Goal: Task Accomplishment & Management: Complete application form

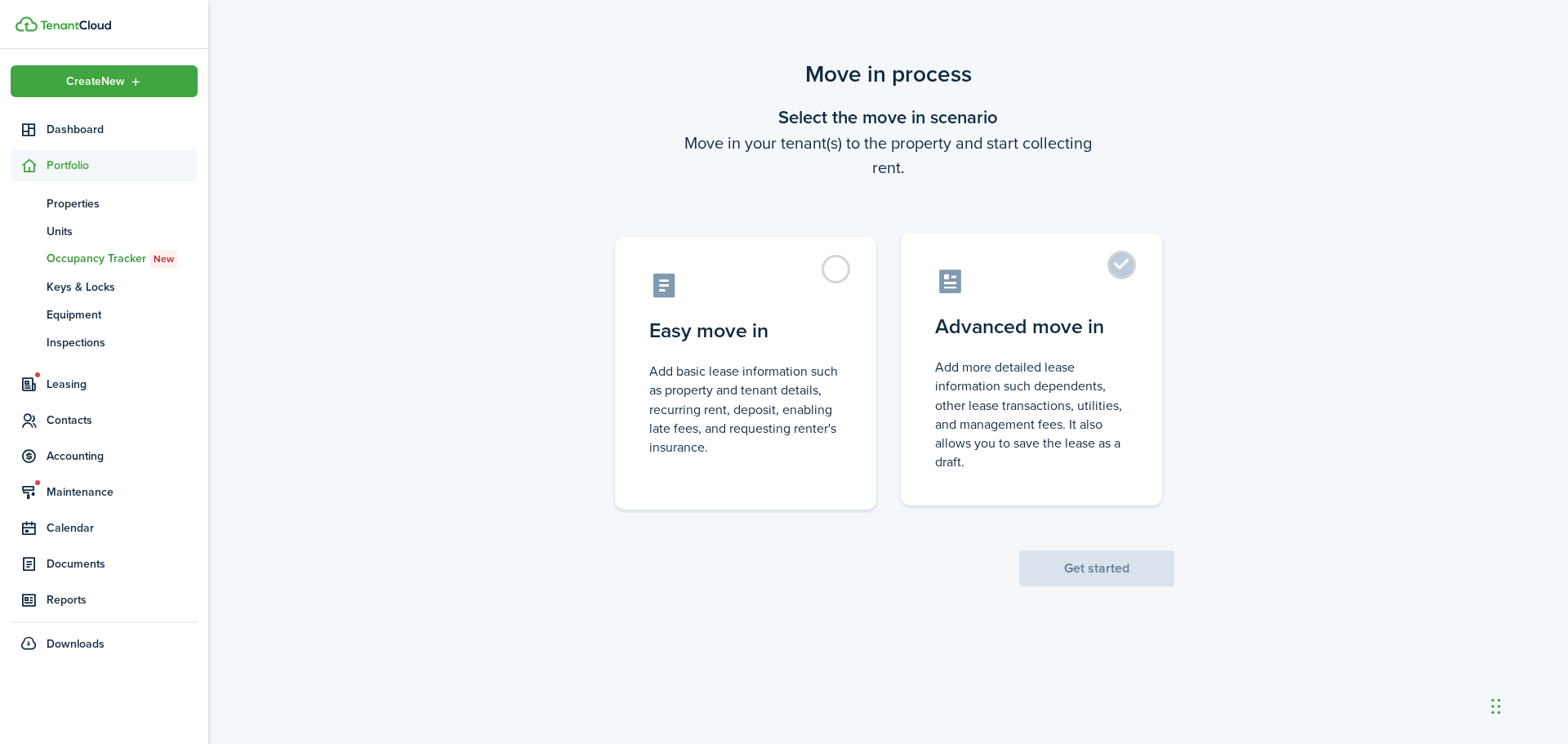
click at [1065, 372] on control-radio-card-description "Add more detailed lease information such dependents, other lease transactions, …" at bounding box center [1031, 413] width 193 height 113
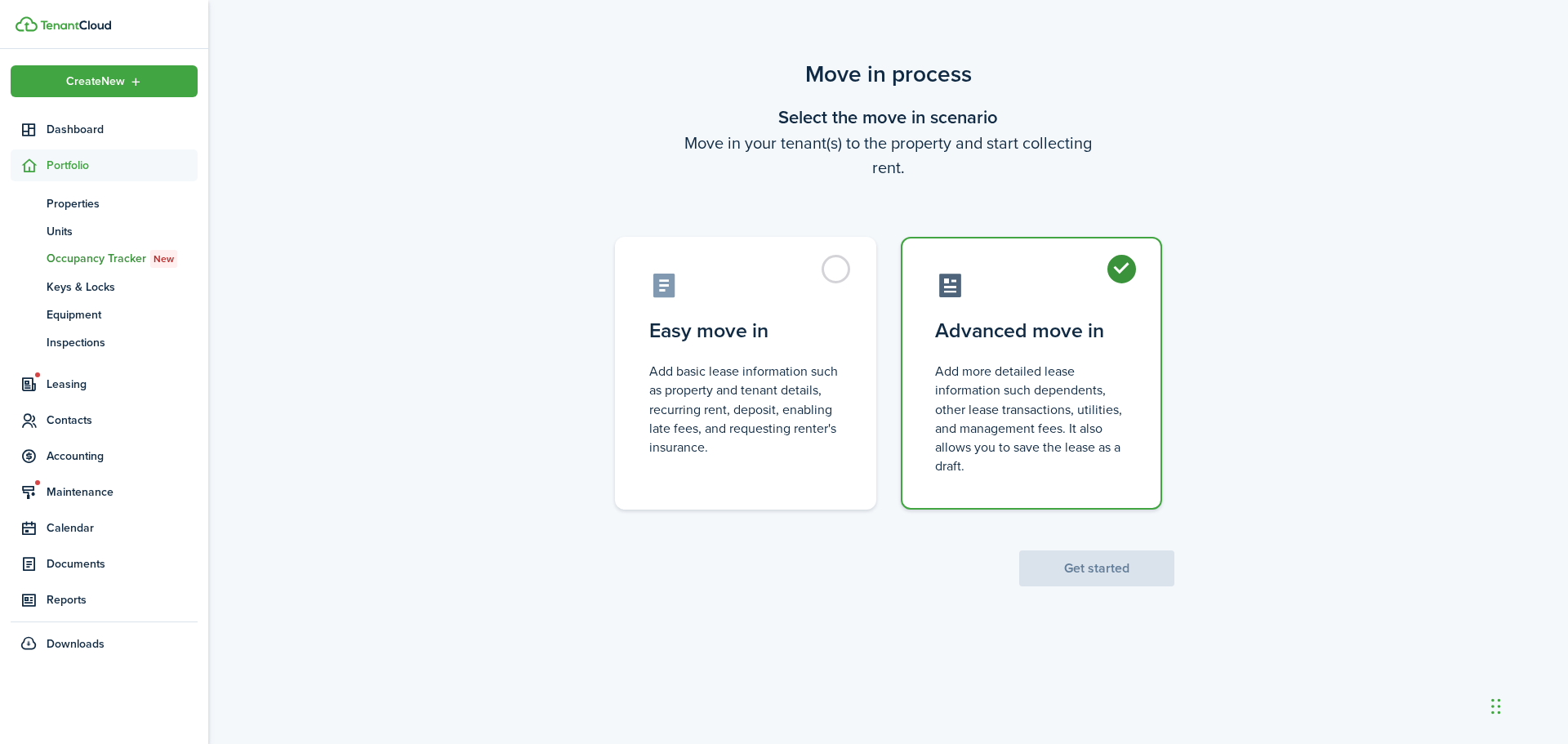
radio input "true"
click at [1102, 566] on button "Get started" at bounding box center [1097, 569] width 155 height 36
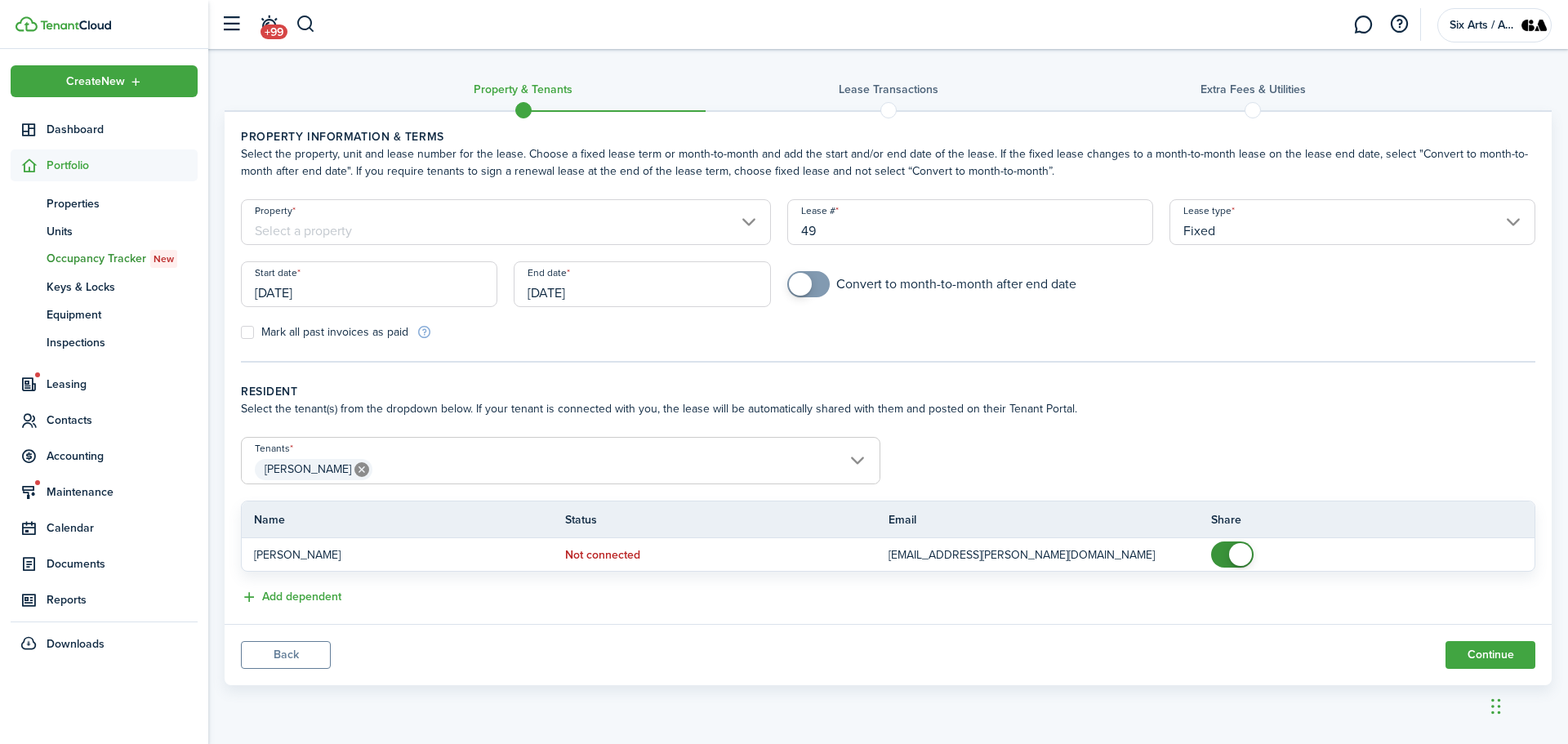
click at [747, 219] on input "Property" at bounding box center [506, 222] width 530 height 46
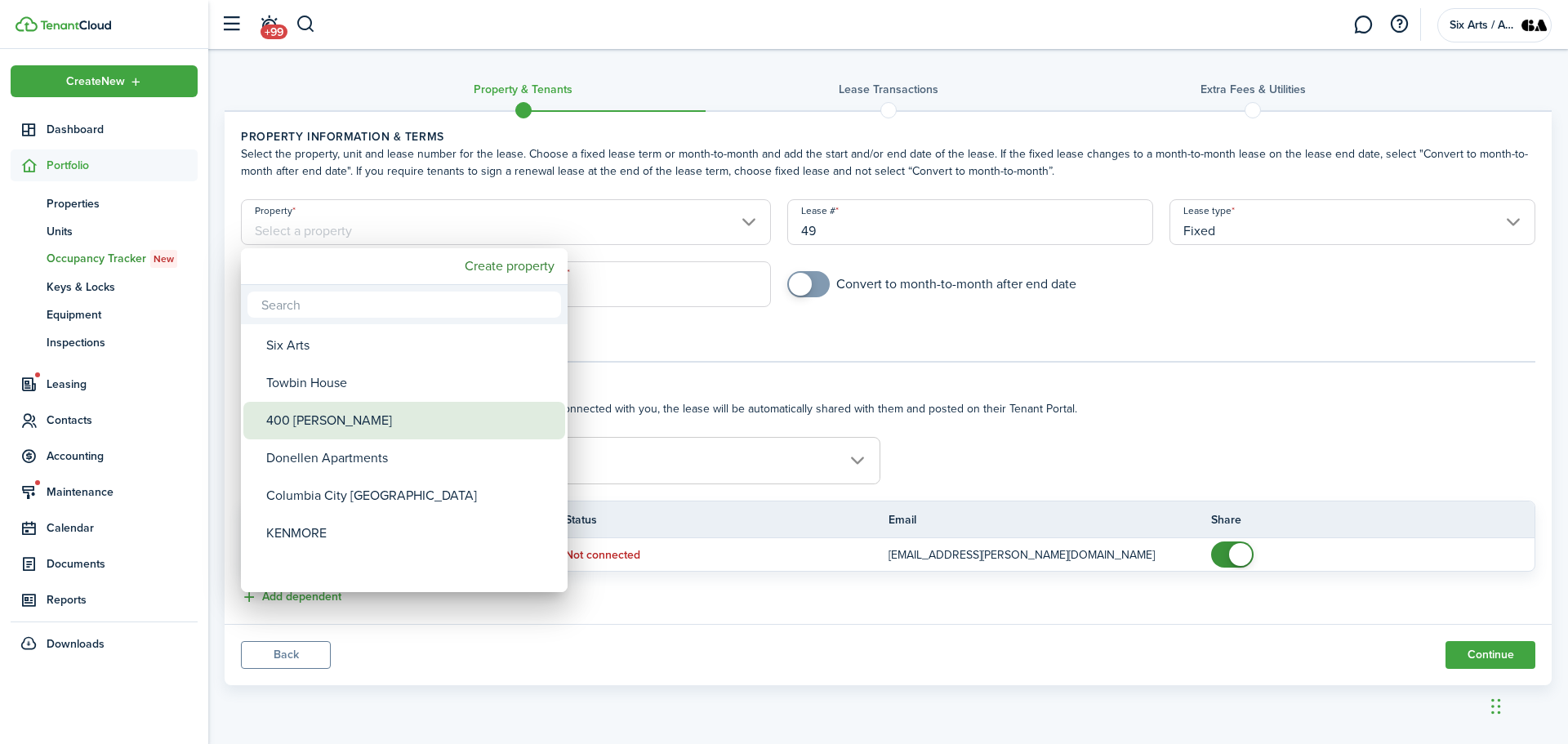
click at [281, 412] on div "400 [PERSON_NAME]" at bounding box center [410, 420] width 289 height 38
type input "400 [PERSON_NAME]"
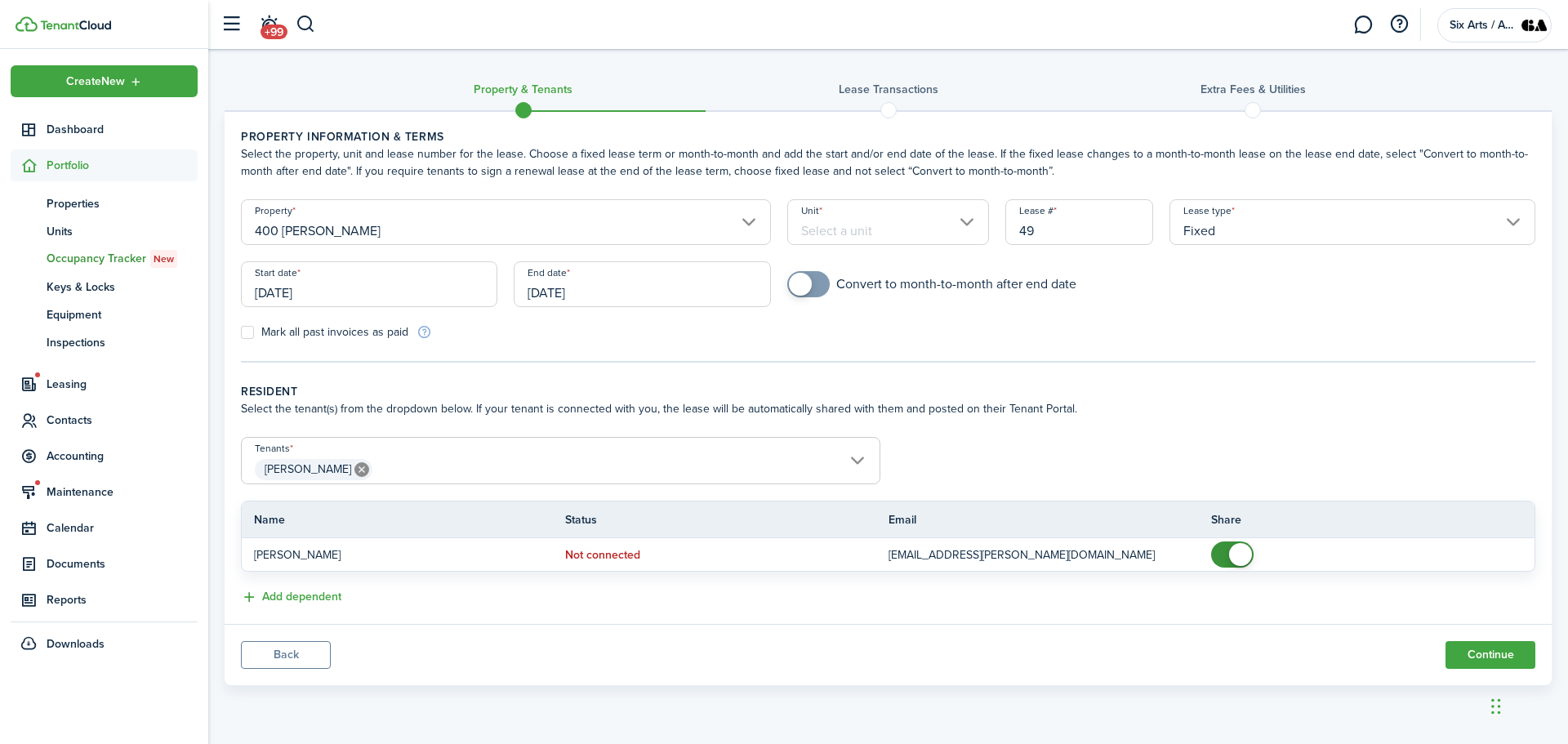
click at [964, 222] on input "Unit" at bounding box center [888, 222] width 203 height 46
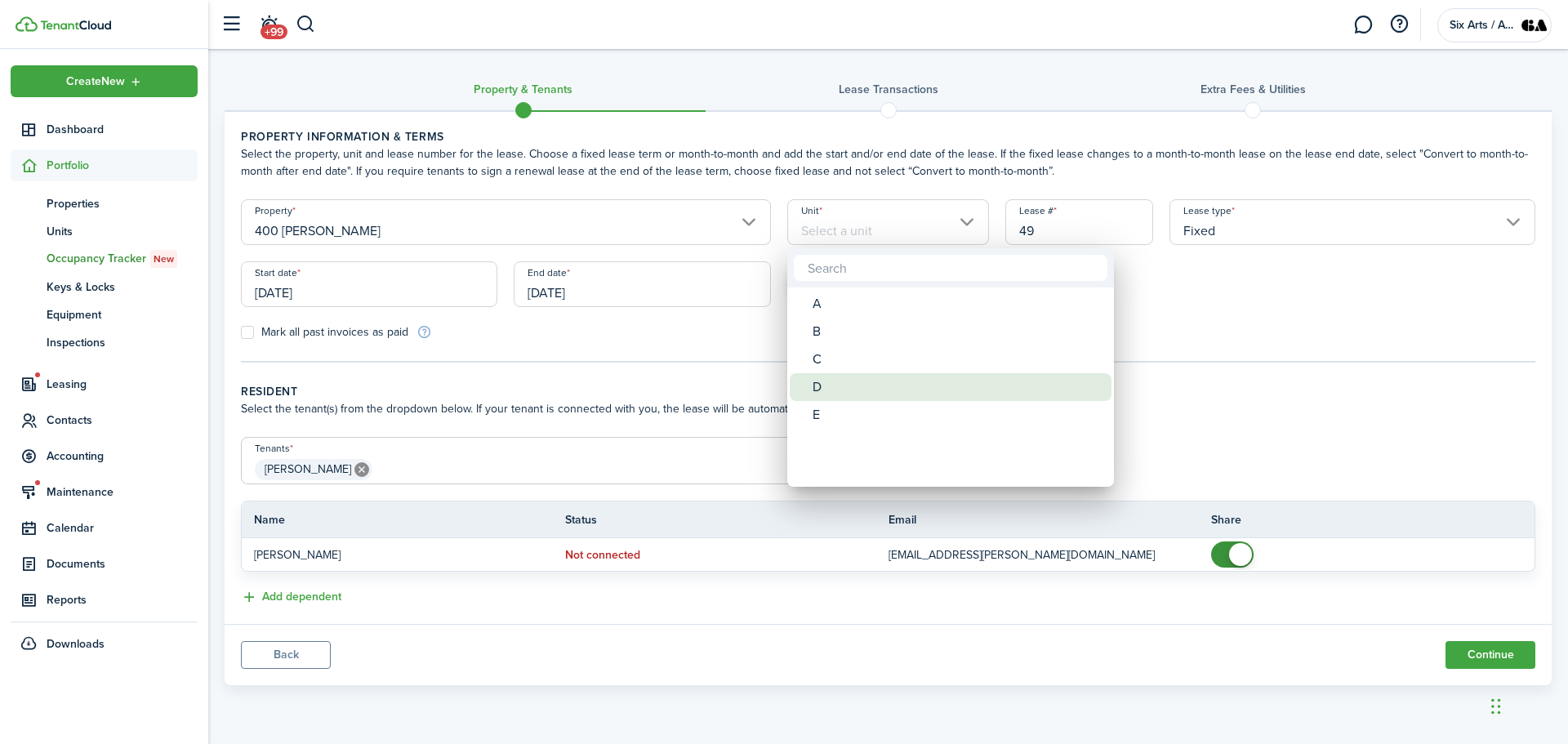
click at [831, 385] on div "D" at bounding box center [957, 387] width 289 height 28
type input "D"
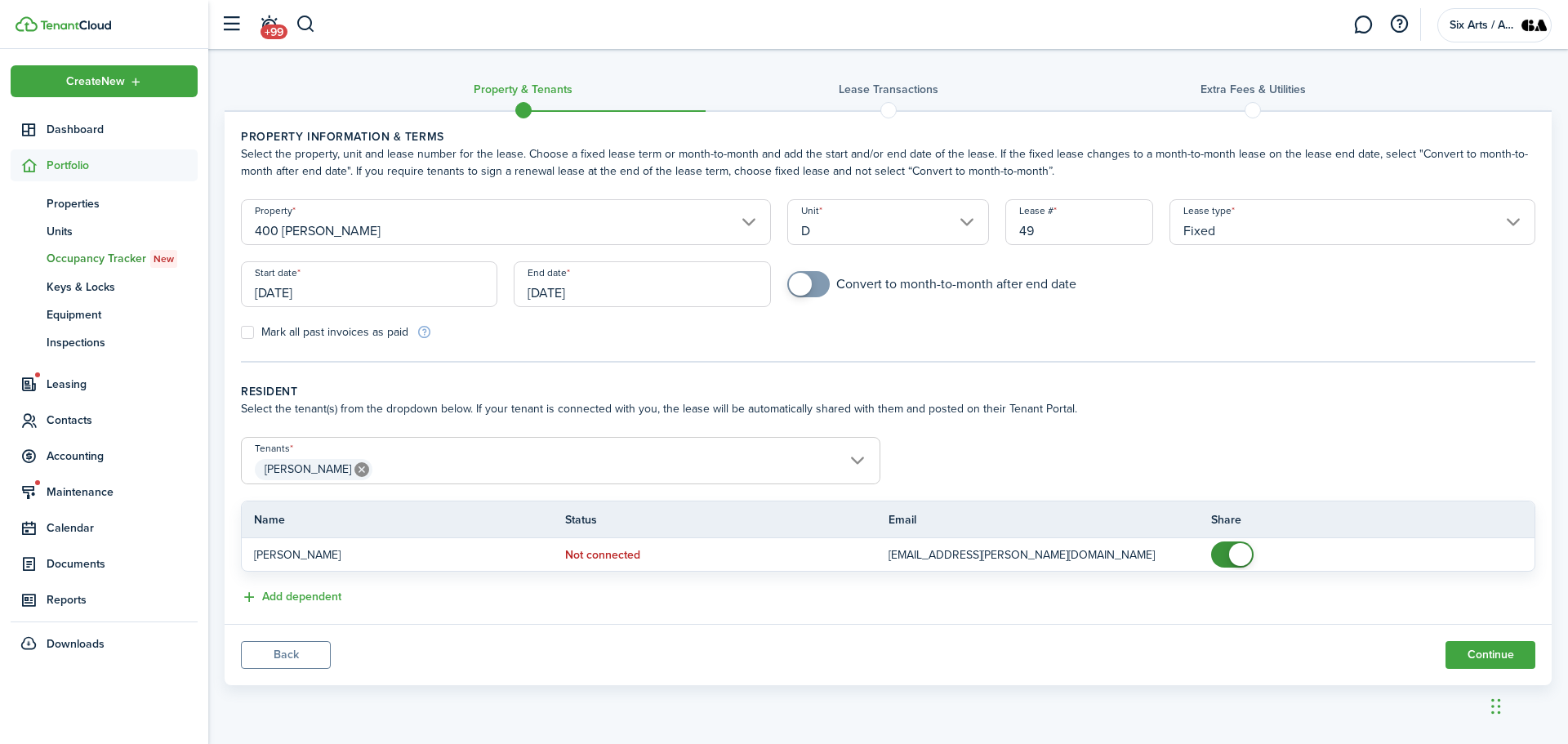
click at [358, 295] on input "[DATE]" at bounding box center [369, 284] width 256 height 46
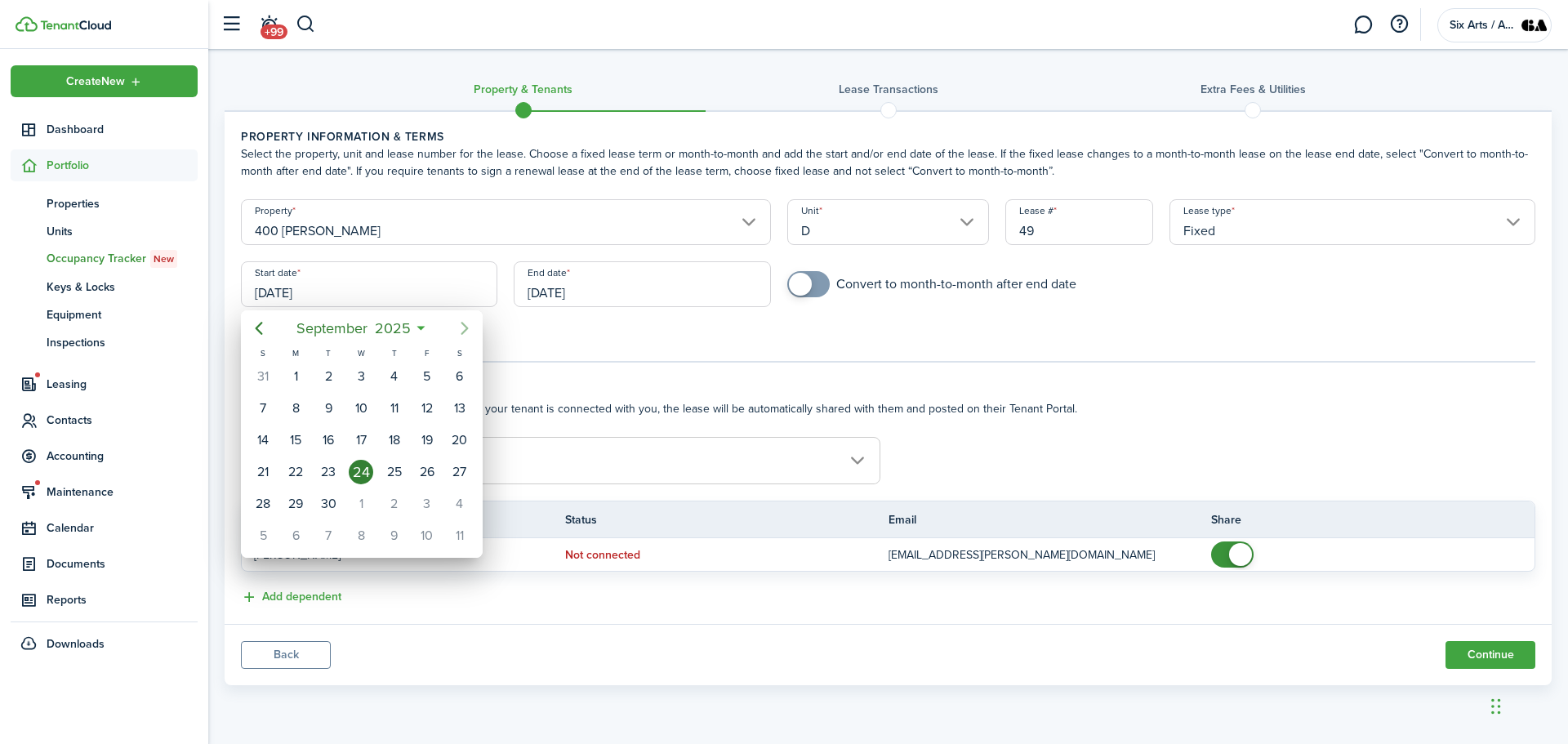
click at [465, 325] on icon "Next page" at bounding box center [465, 328] width 8 height 13
click at [461, 325] on icon "Next page" at bounding box center [465, 328] width 20 height 20
click at [455, 376] on div "1" at bounding box center [459, 376] width 24 height 24
type input "[DATE]"
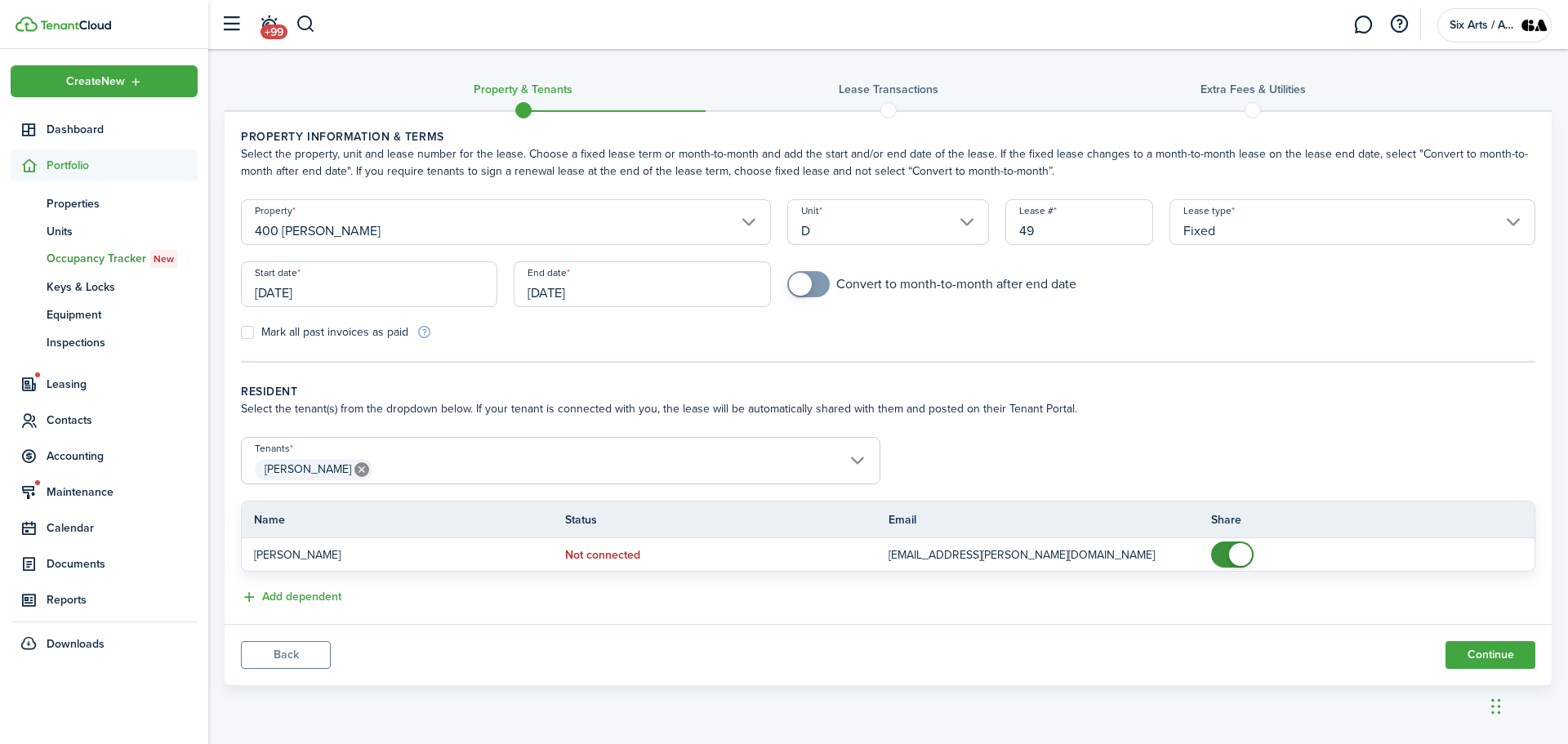
click at [649, 292] on input "[DATE]" at bounding box center [642, 284] width 256 height 46
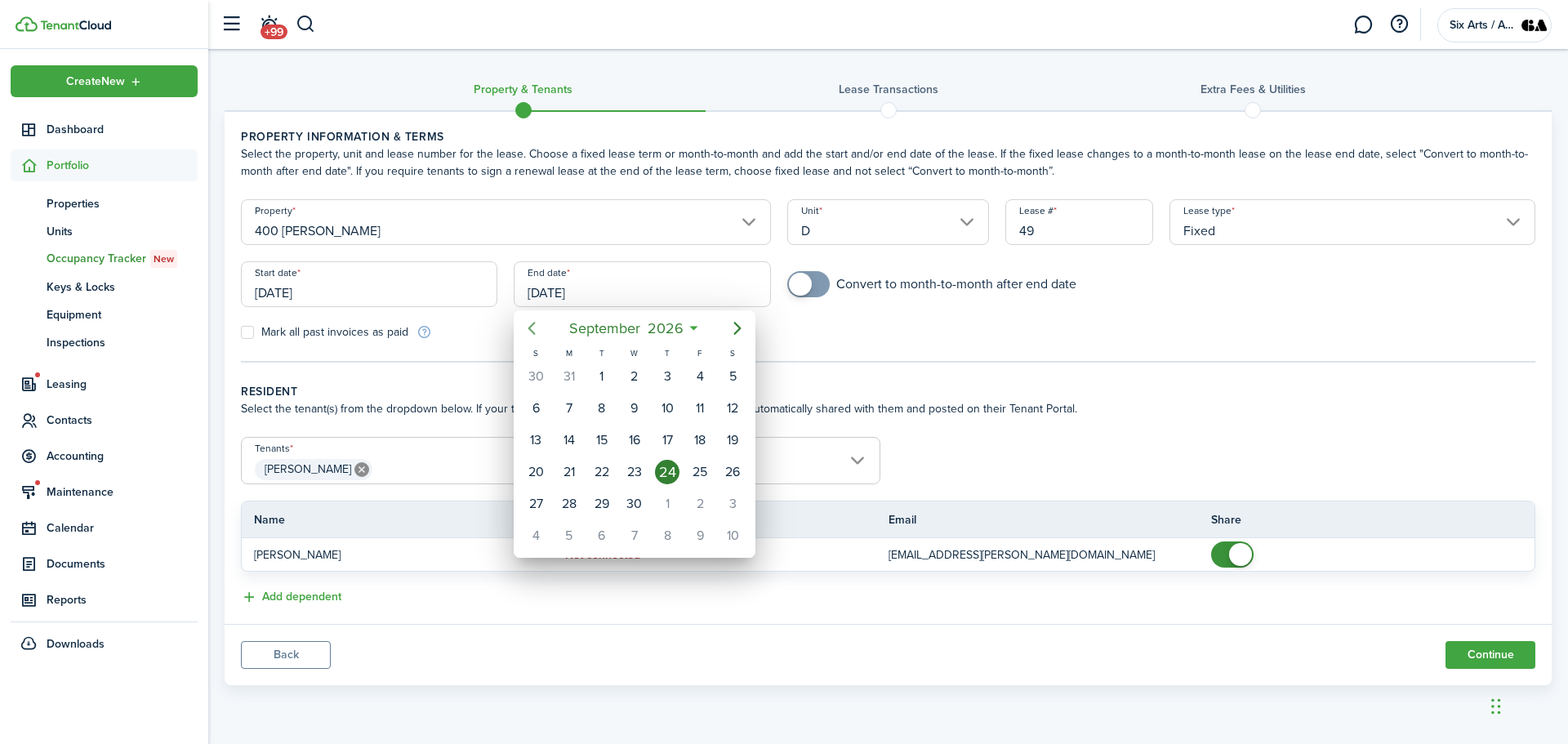
click at [527, 325] on icon "Previous page" at bounding box center [531, 328] width 20 height 20
click at [601, 500] on div "30" at bounding box center [602, 503] width 24 height 24
type input "[DATE]"
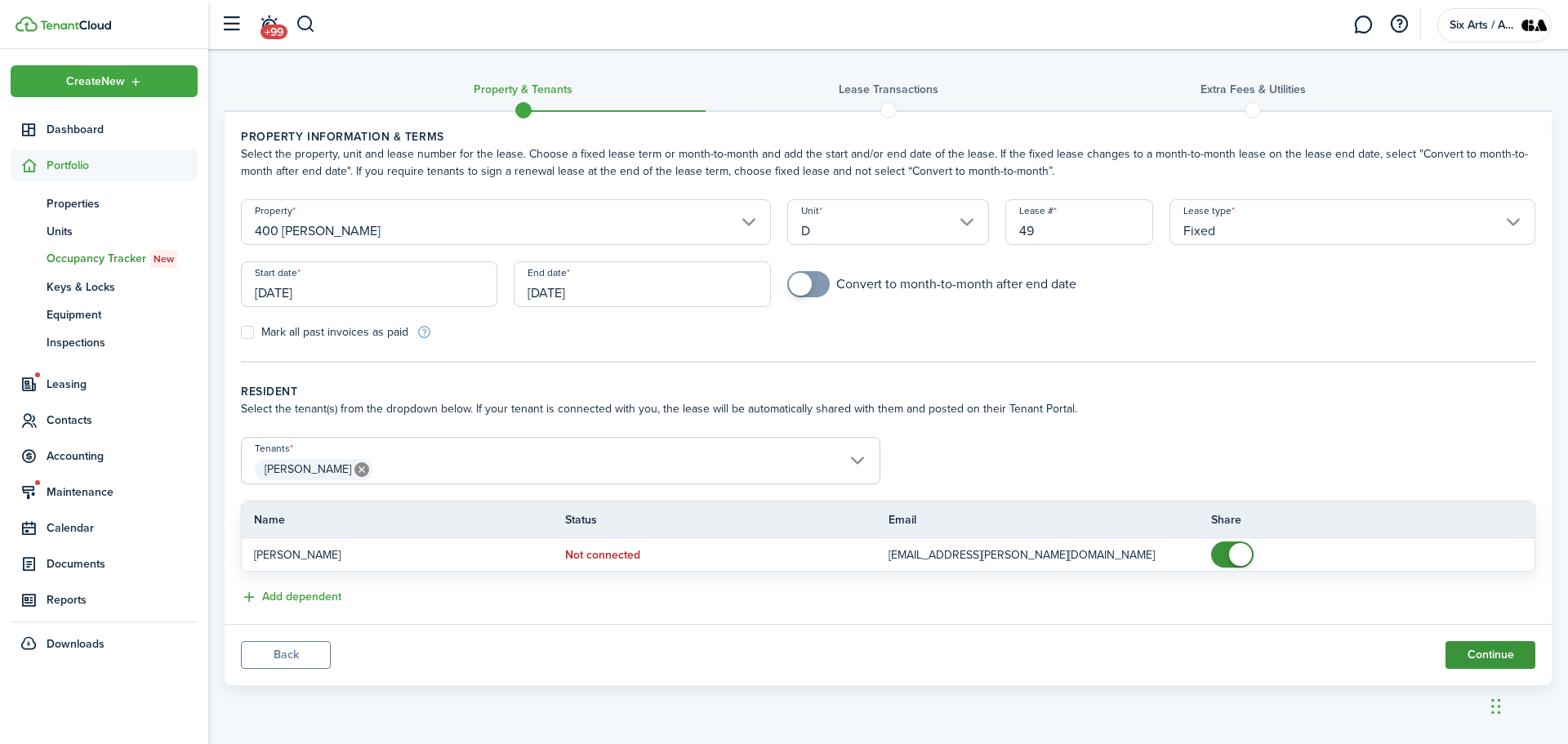
click at [1491, 659] on button "Continue" at bounding box center [1490, 655] width 90 height 28
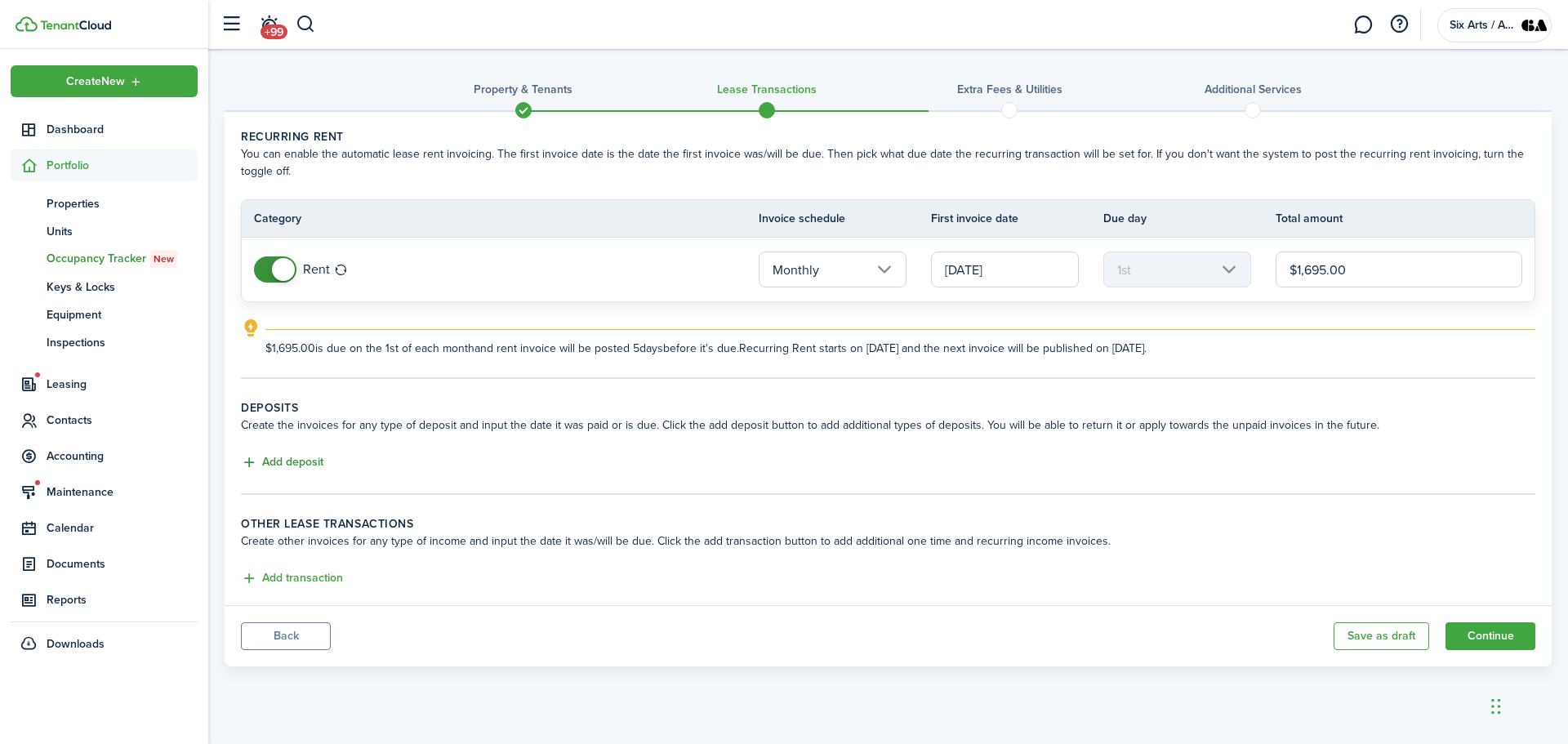
click at [297, 457] on button "Add deposit" at bounding box center [282, 463] width 83 height 19
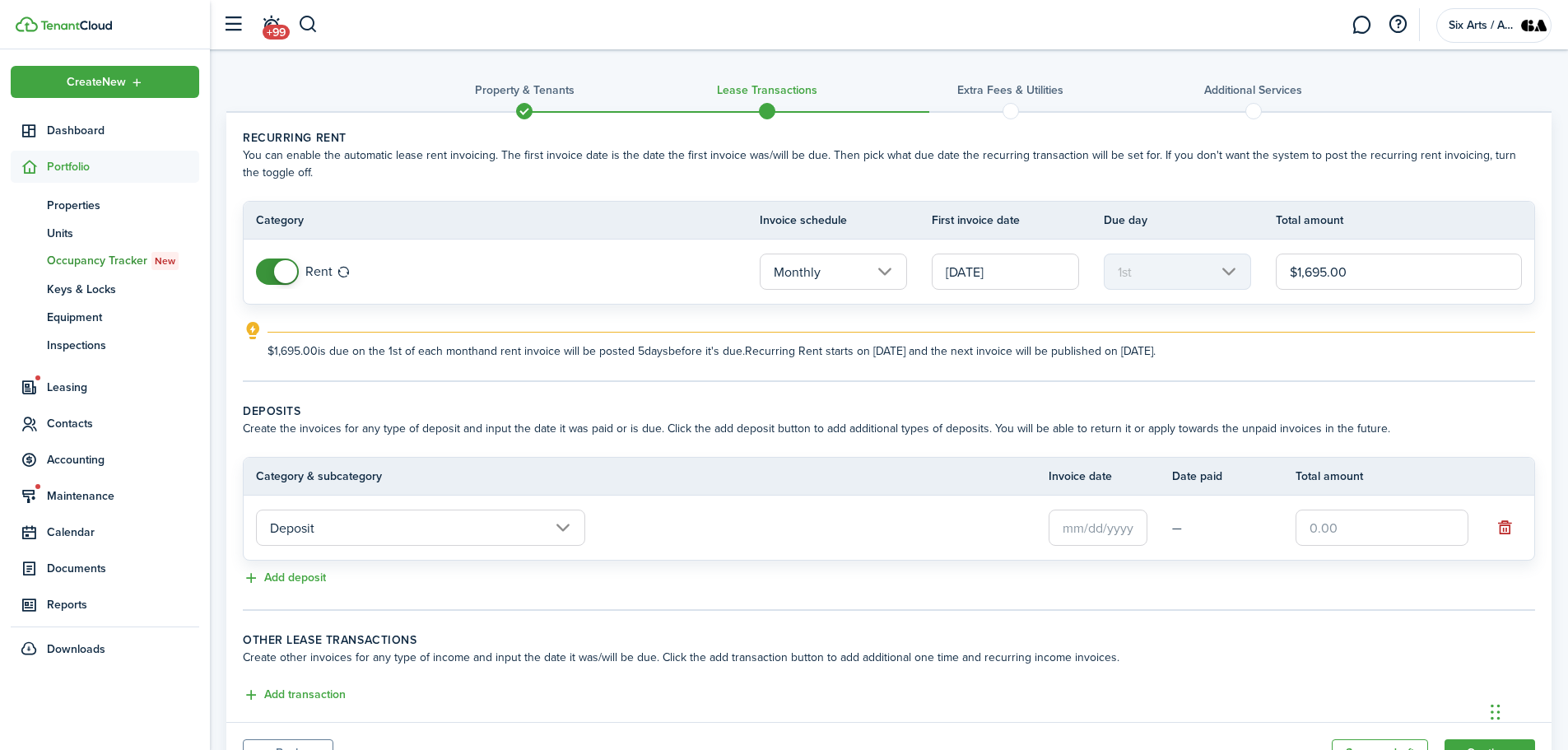
click at [1303, 527] on input "text" at bounding box center [1382, 528] width 173 height 37
type input "$1,000.00"
click at [1073, 528] on input "text" at bounding box center [1098, 528] width 99 height 37
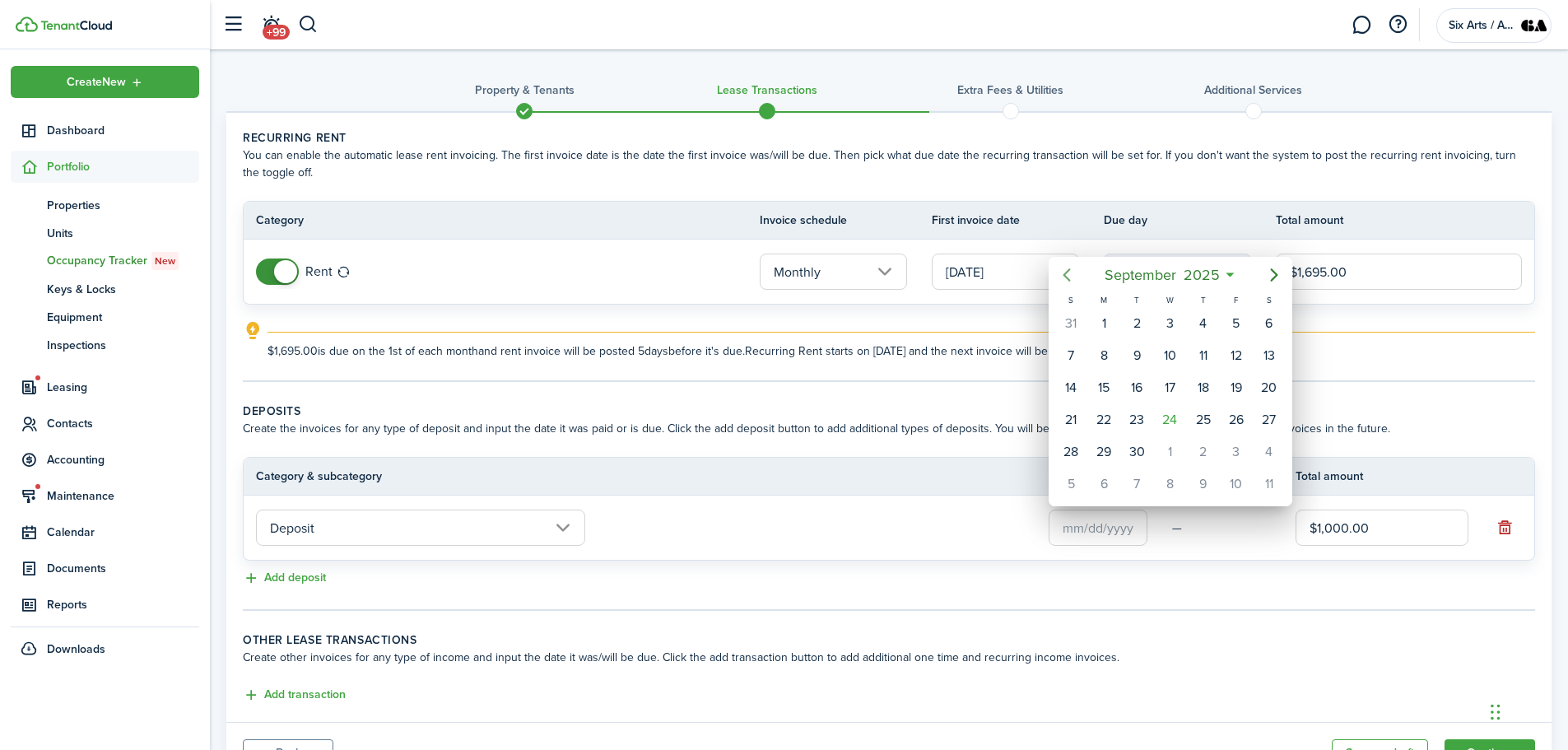
click at [1063, 273] on icon "Previous page" at bounding box center [1067, 275] width 20 height 20
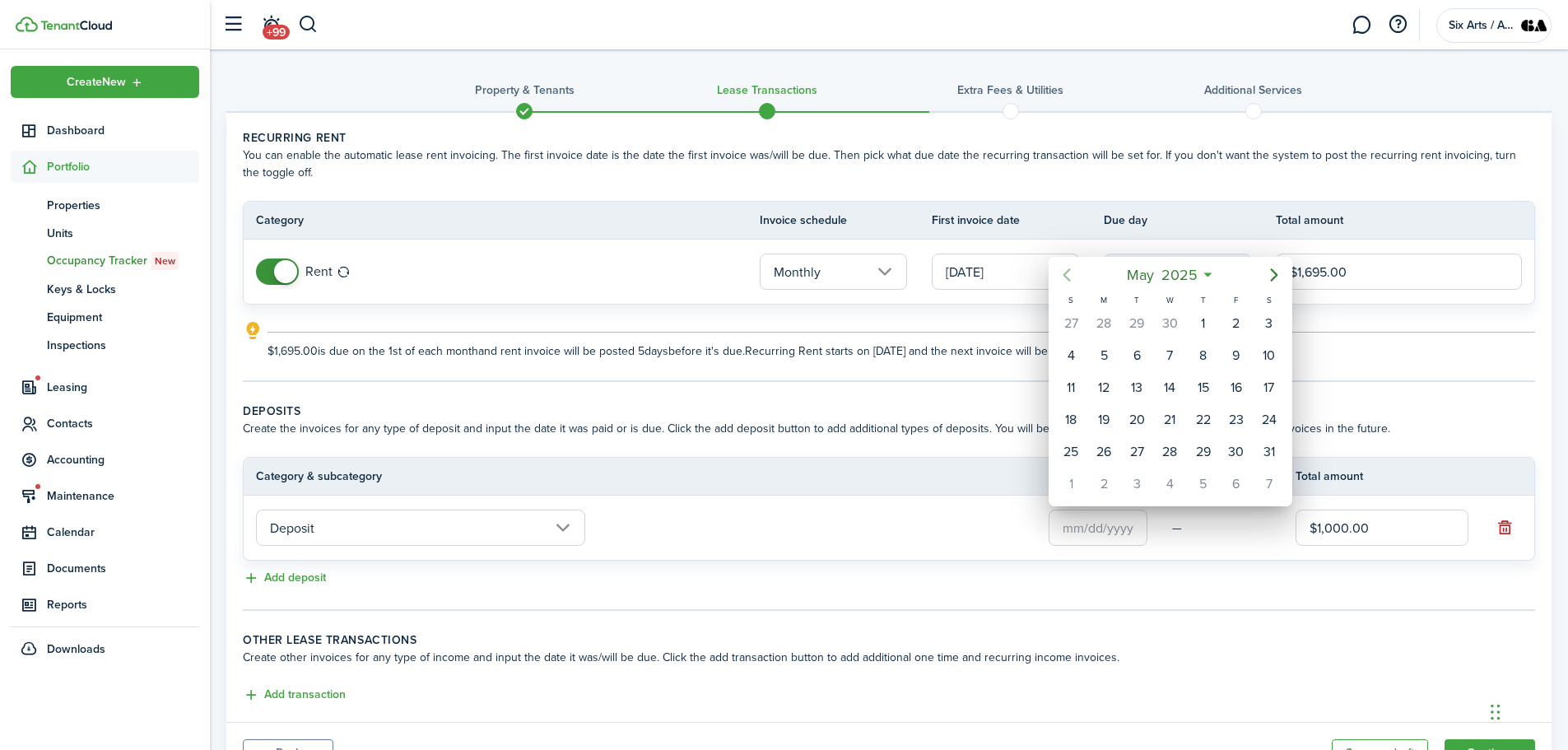
click at [1063, 273] on icon "Previous page" at bounding box center [1067, 275] width 20 height 20
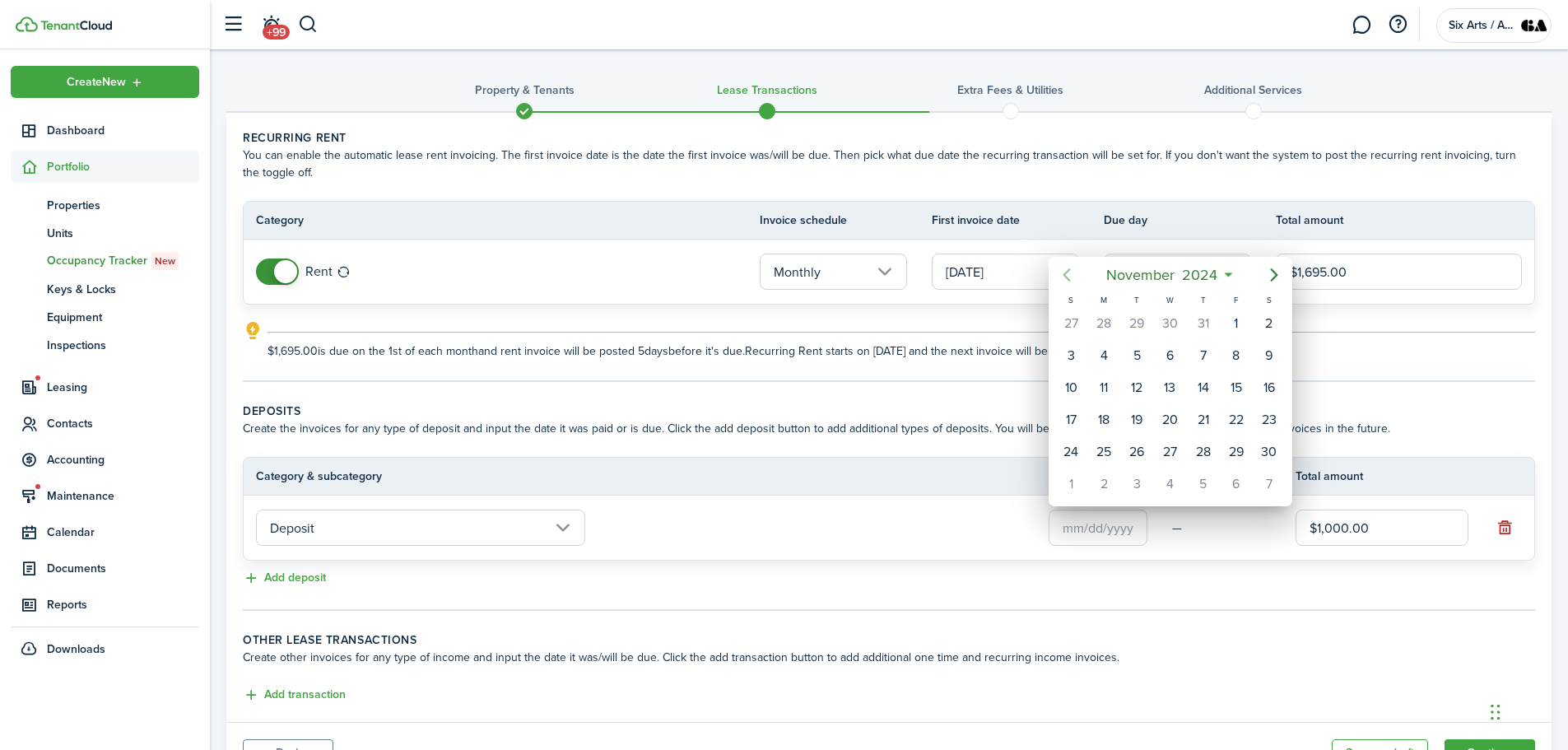
click at [1063, 273] on icon "Previous page" at bounding box center [1067, 275] width 20 height 20
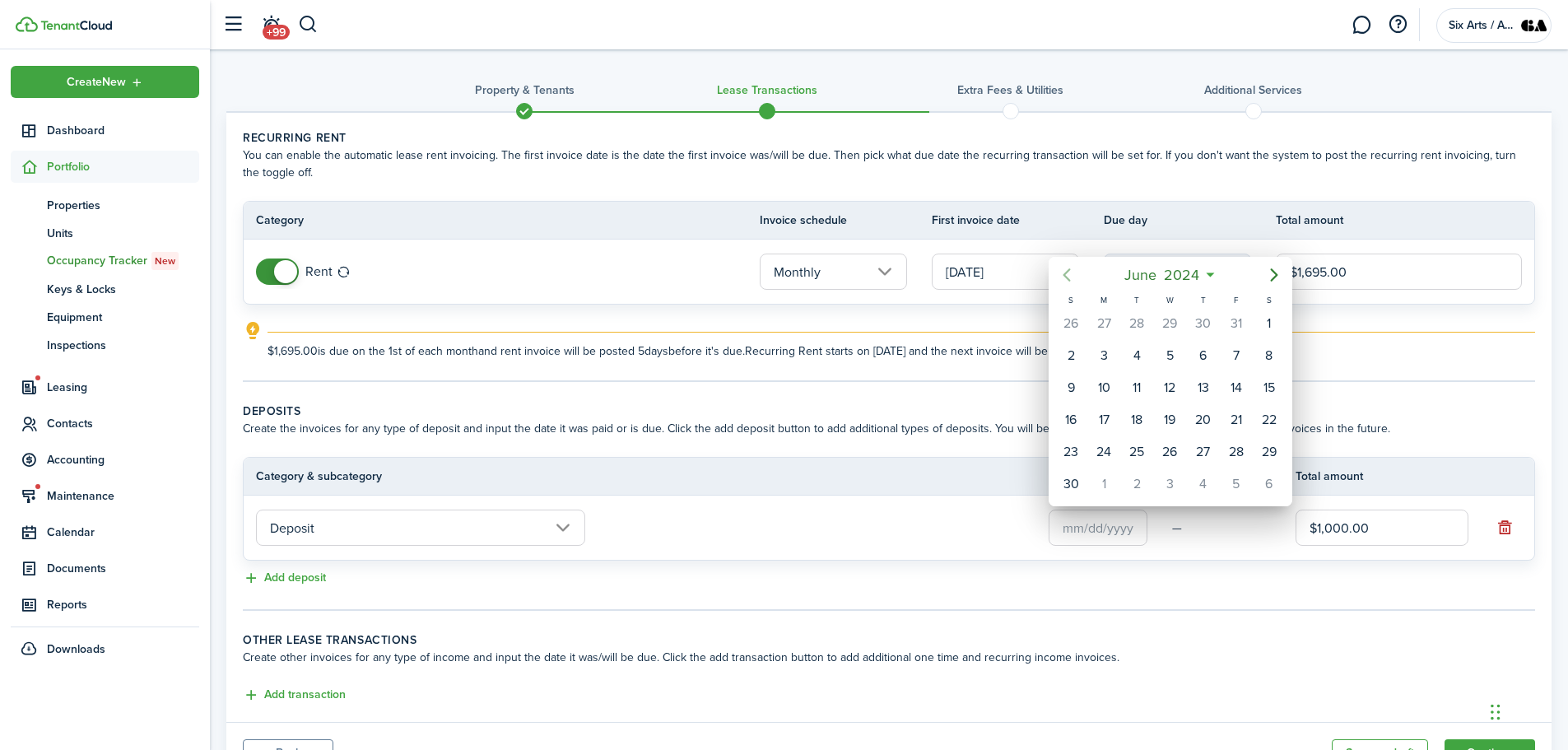
click at [1063, 273] on icon "Previous page" at bounding box center [1067, 275] width 20 height 20
click at [1097, 385] on div "15" at bounding box center [1103, 387] width 24 height 24
type input "[DATE]"
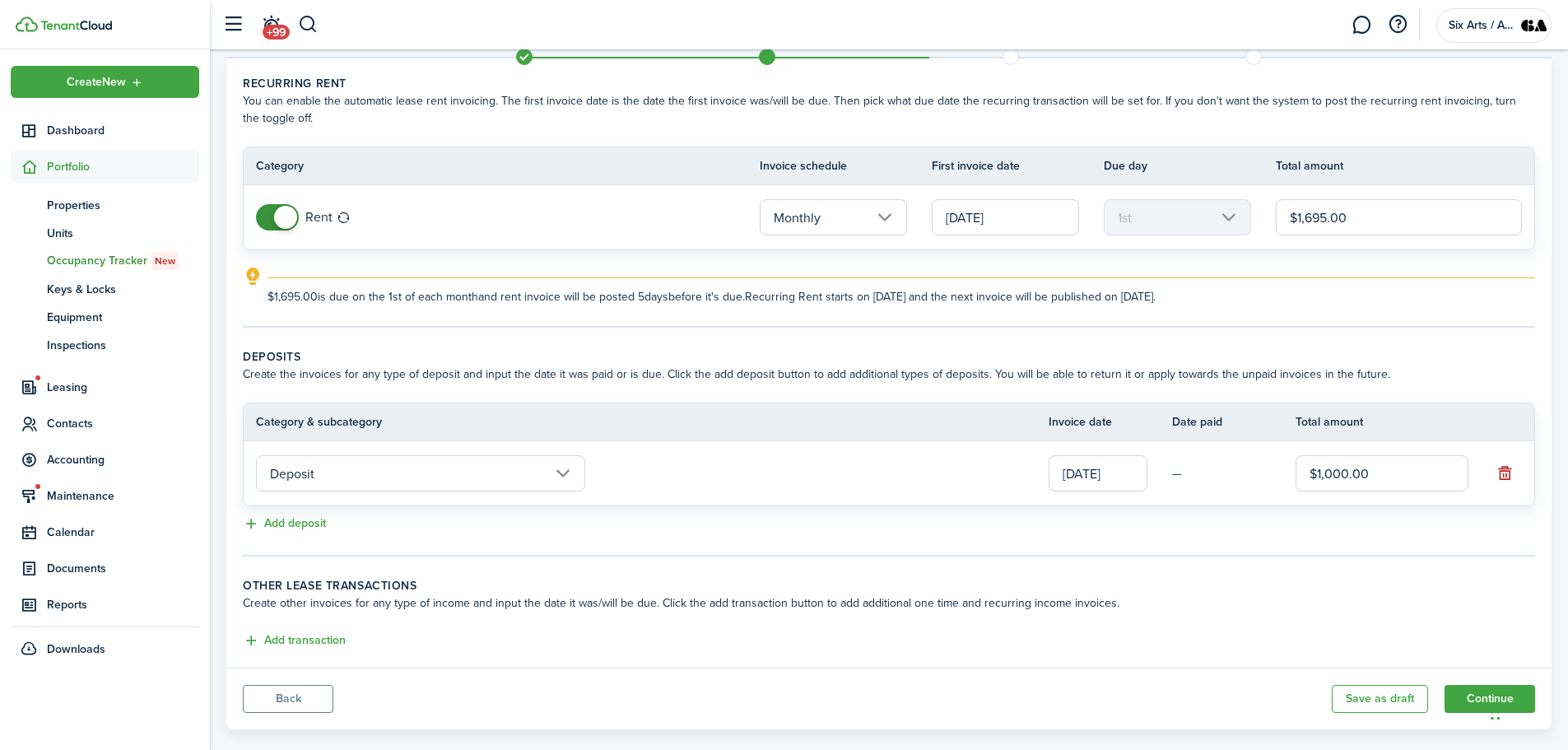
scroll to position [79, 0]
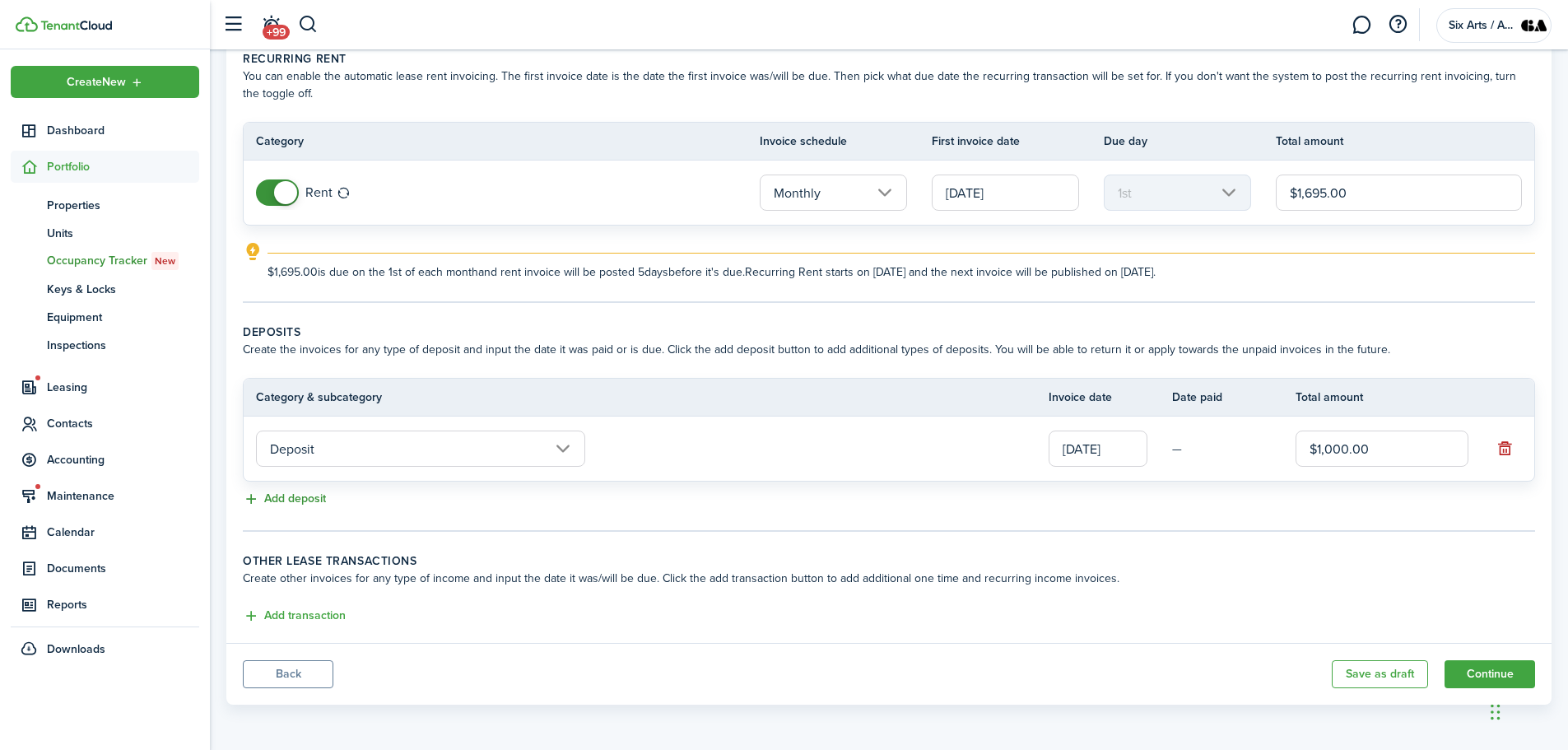
click at [305, 499] on button "Add deposit" at bounding box center [285, 499] width 84 height 19
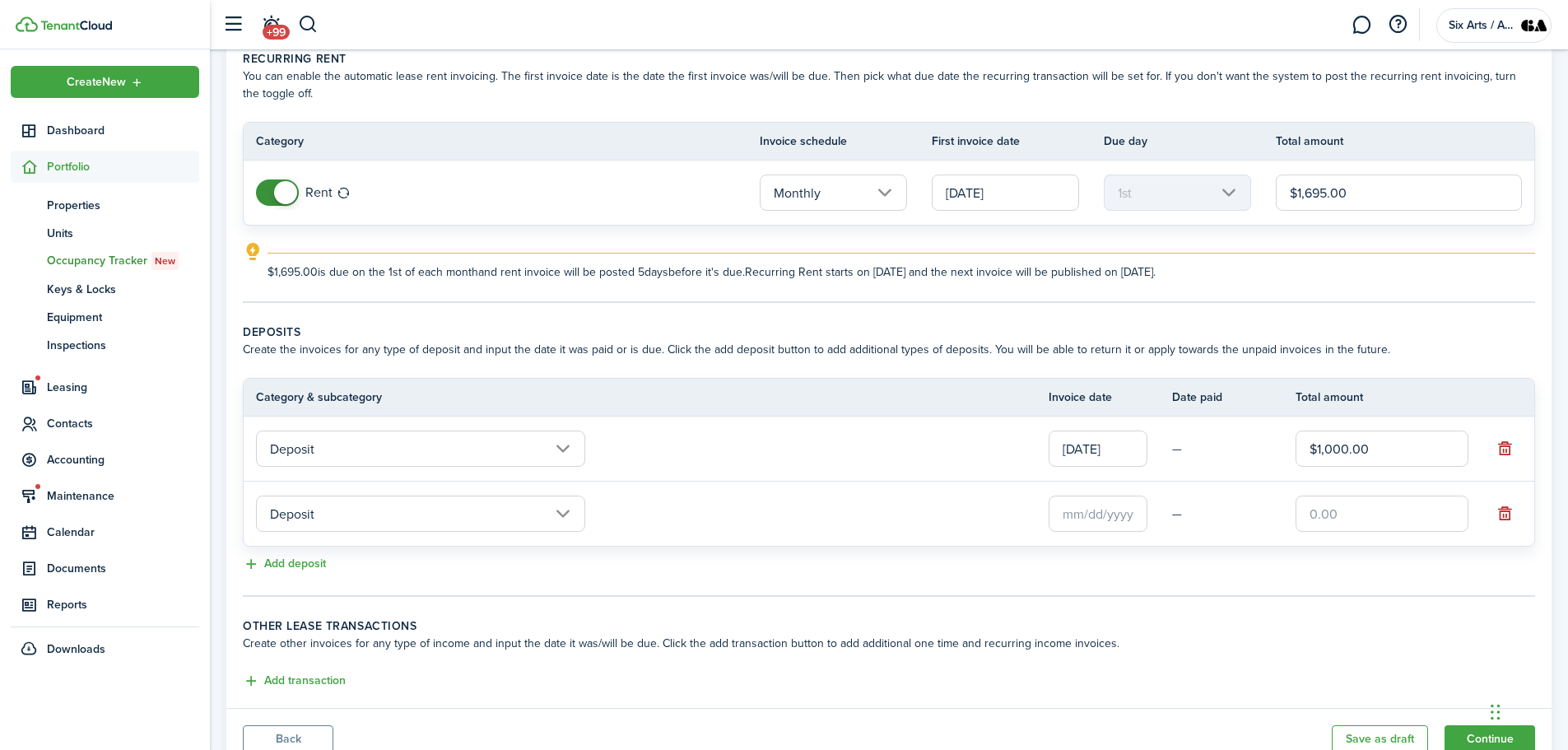
click at [563, 508] on input "Deposit" at bounding box center [420, 513] width 329 height 37
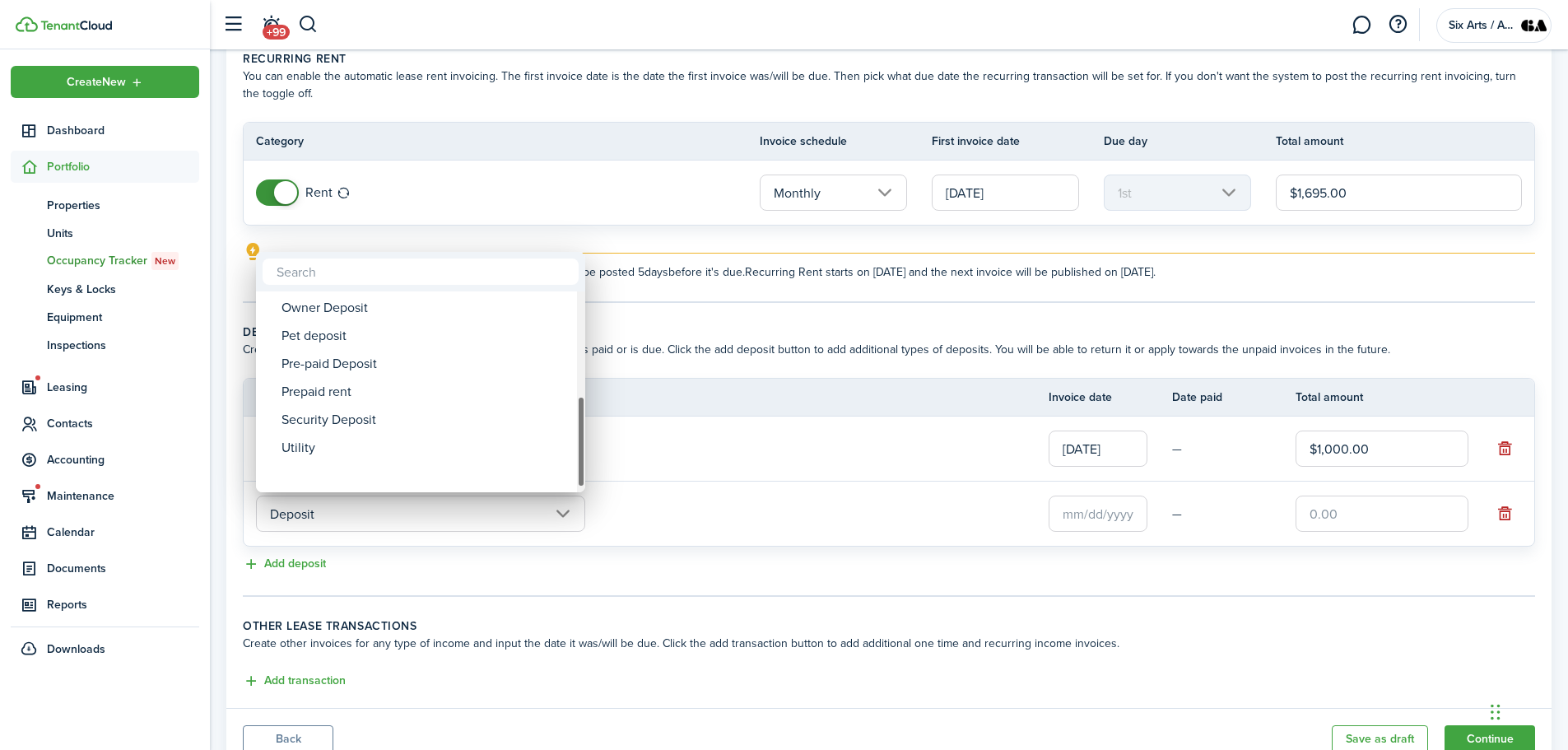
drag, startPoint x: 583, startPoint y: 310, endPoint x: 590, endPoint y: 456, distance: 146.2
click at [590, 456] on div "Deposit Deposit Cleaning Deposit Deposit Interest Gym & Facility Holding Key La…" at bounding box center [784, 375] width 1568 height 750
drag, startPoint x: 579, startPoint y: 425, endPoint x: 590, endPoint y: 387, distance: 39.6
click at [590, 387] on div "Deposit Deposit Cleaning Deposit Deposit Interest Gym & Facility Holding Key La…" at bounding box center [784, 375] width 1568 height 750
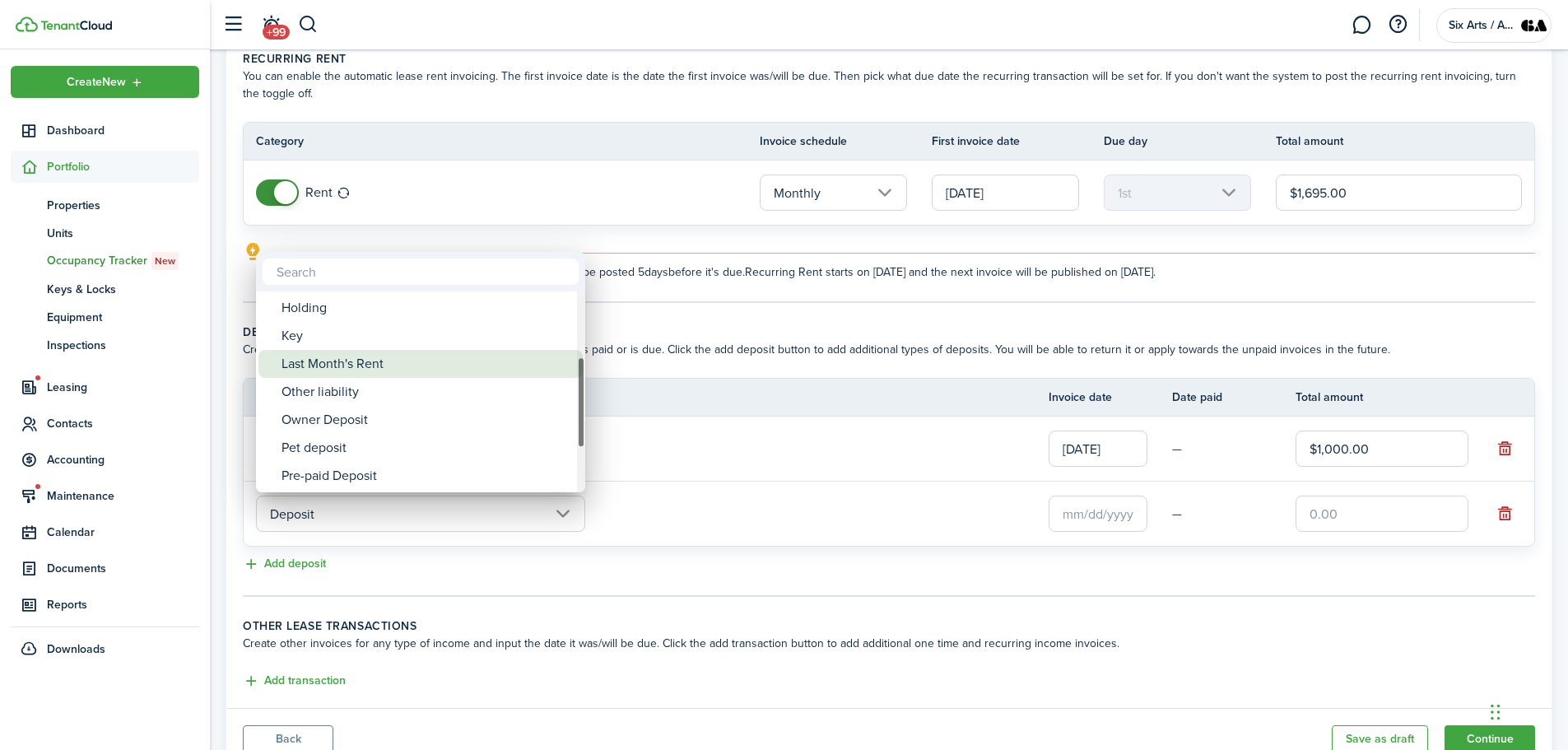
click at [389, 363] on div "Last Month's Rent" at bounding box center [427, 364] width 291 height 28
type input "Deposit / Last Month's Rent"
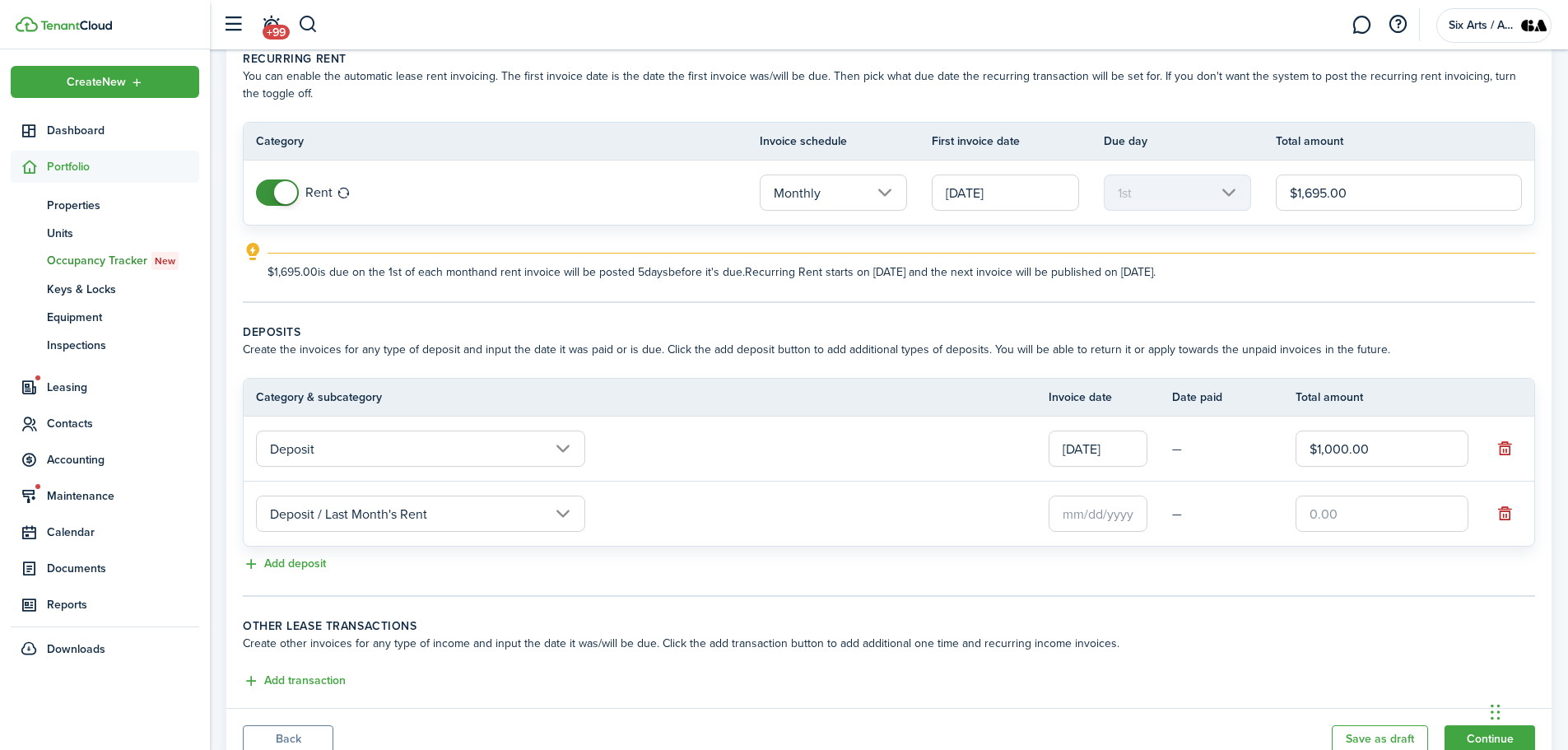
click at [1081, 516] on input "text" at bounding box center [1098, 513] width 99 height 37
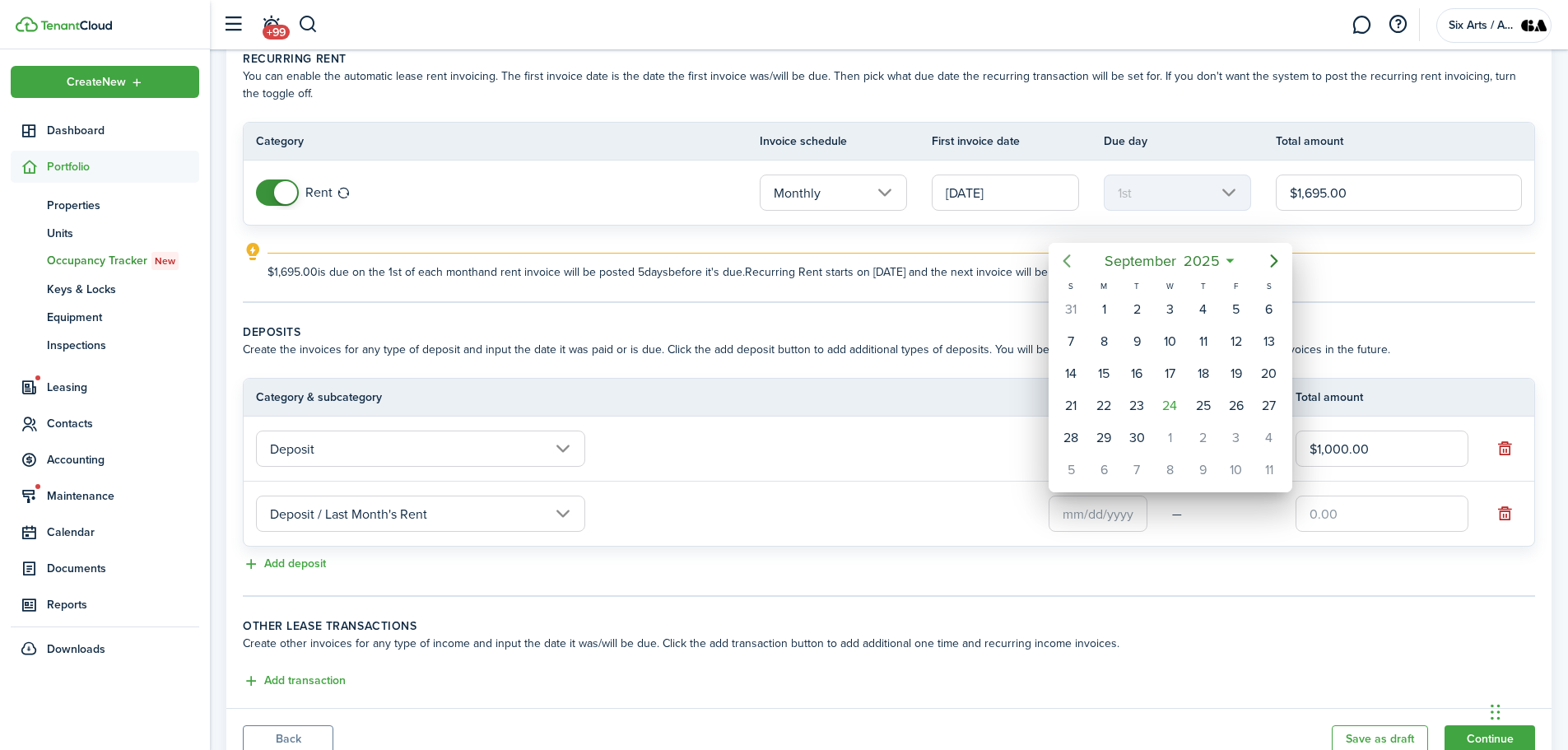
click at [1066, 265] on icon "Previous page" at bounding box center [1067, 261] width 20 height 20
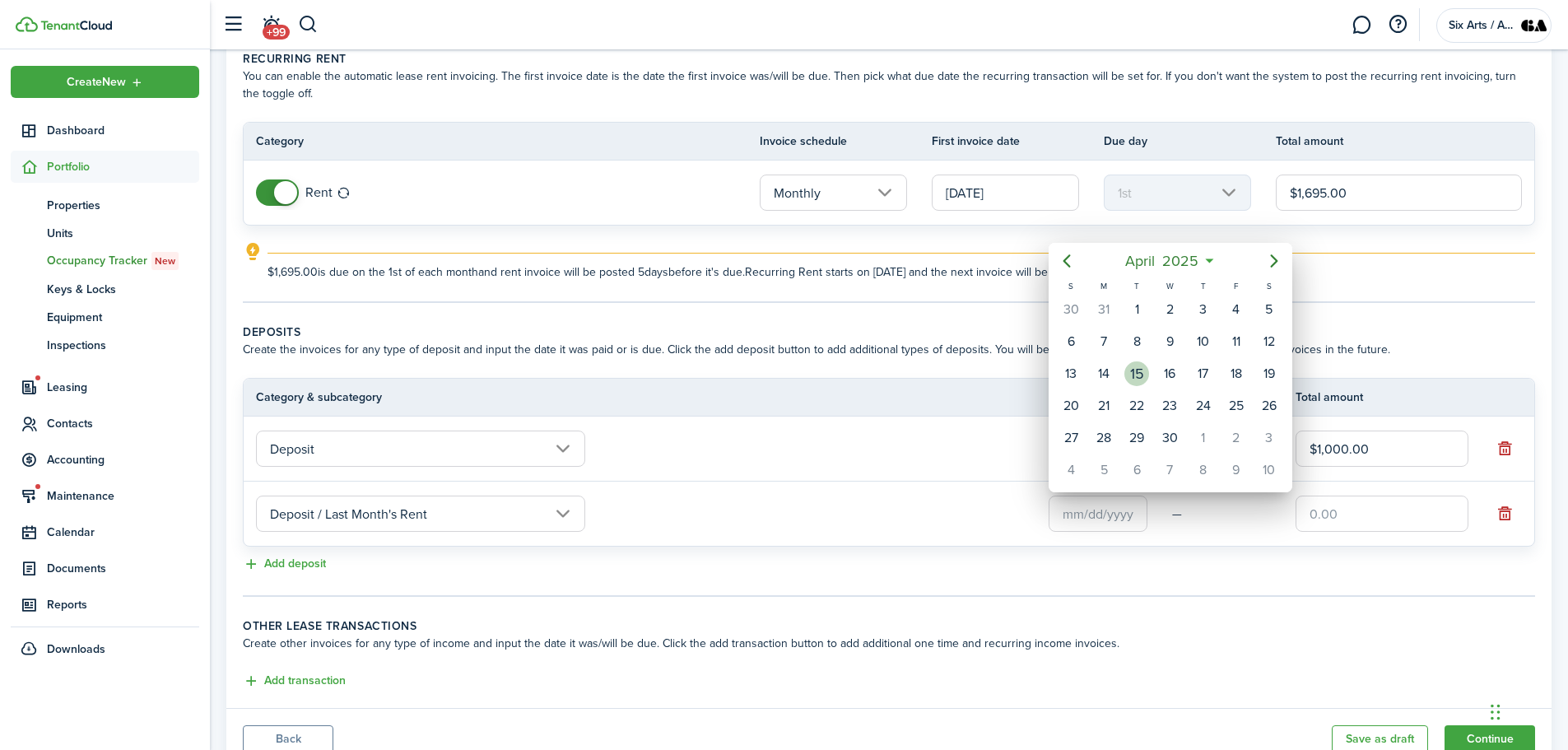
click at [1138, 373] on div "15" at bounding box center [1136, 373] width 24 height 24
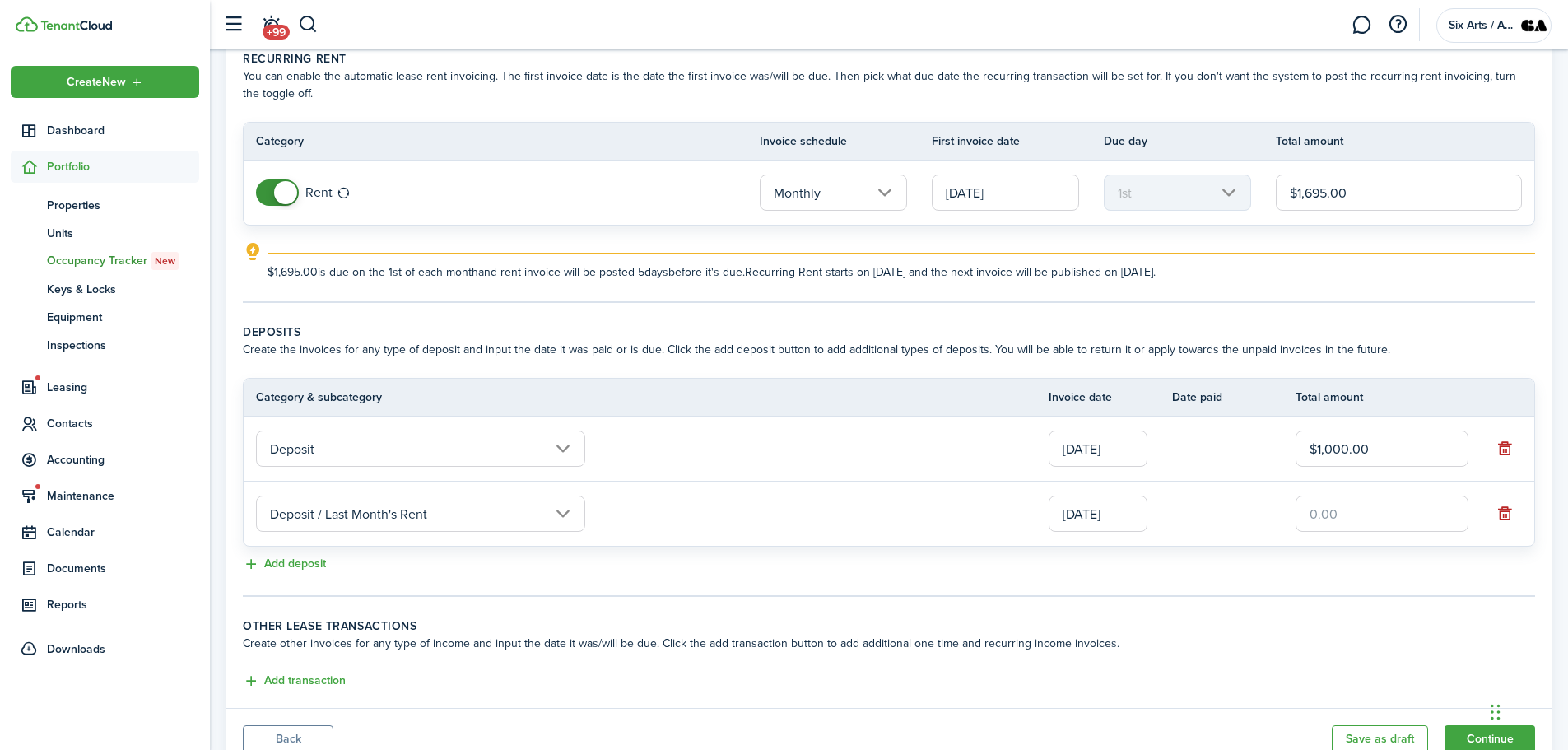
click at [337, 482] on tr "Deposit / Last Month's Rent [DATE] —" at bounding box center [888, 513] width 1290 height 64
click at [1306, 519] on input "text" at bounding box center [1382, 513] width 173 height 37
click at [1129, 514] on input "[DATE]" at bounding box center [1098, 513] width 99 height 37
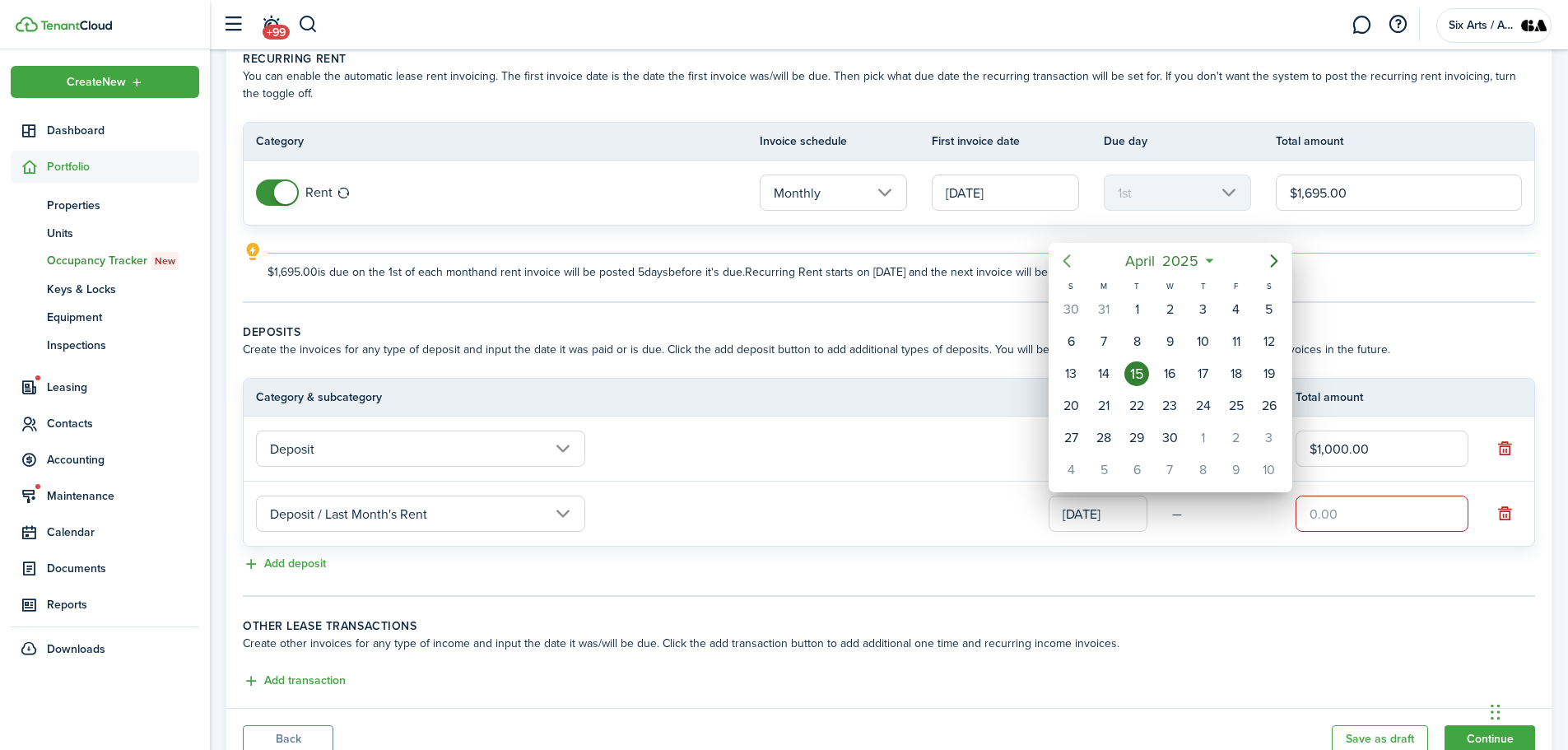
click at [1066, 260] on icon "Previous page" at bounding box center [1067, 260] width 8 height 13
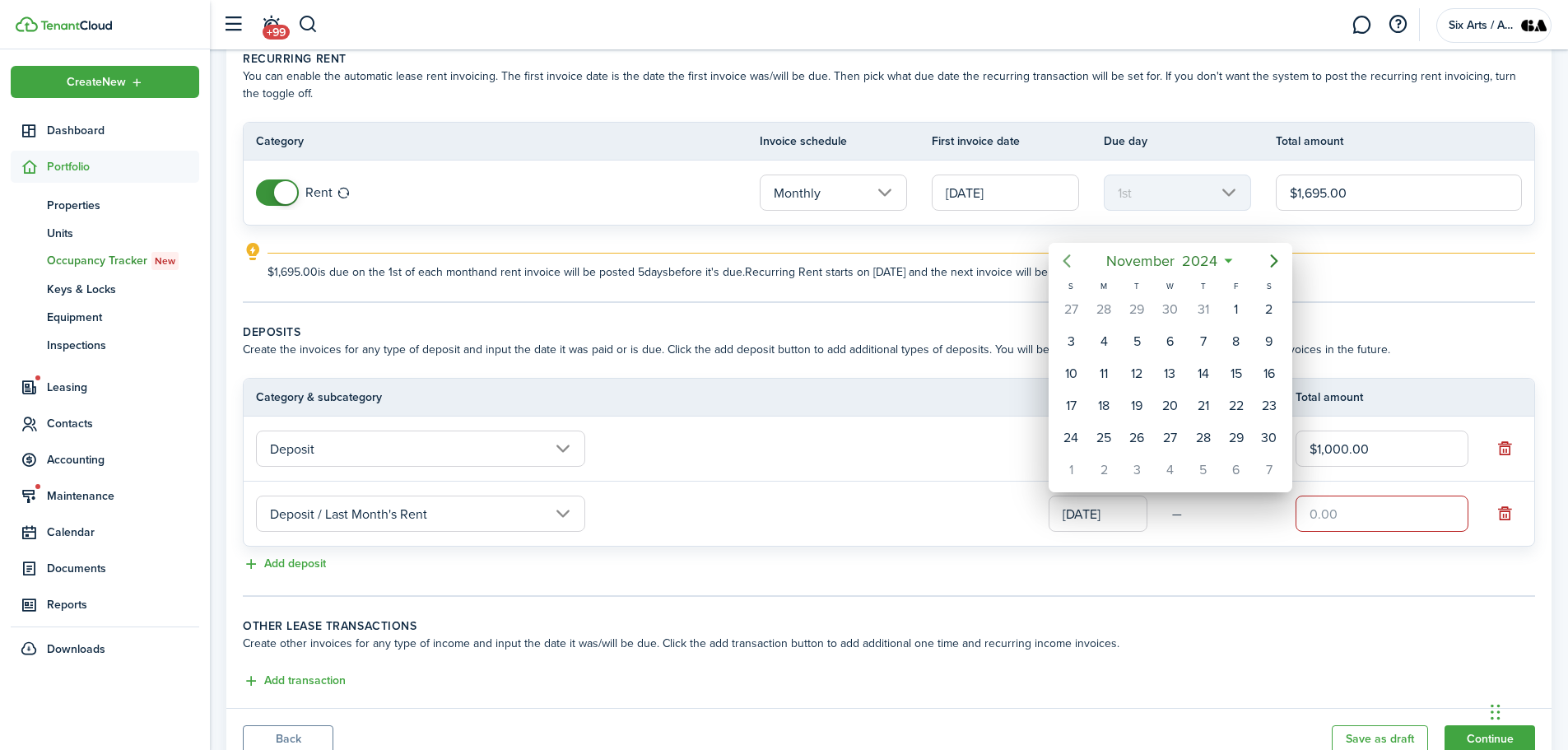
click at [1066, 260] on icon "Previous page" at bounding box center [1067, 260] width 8 height 13
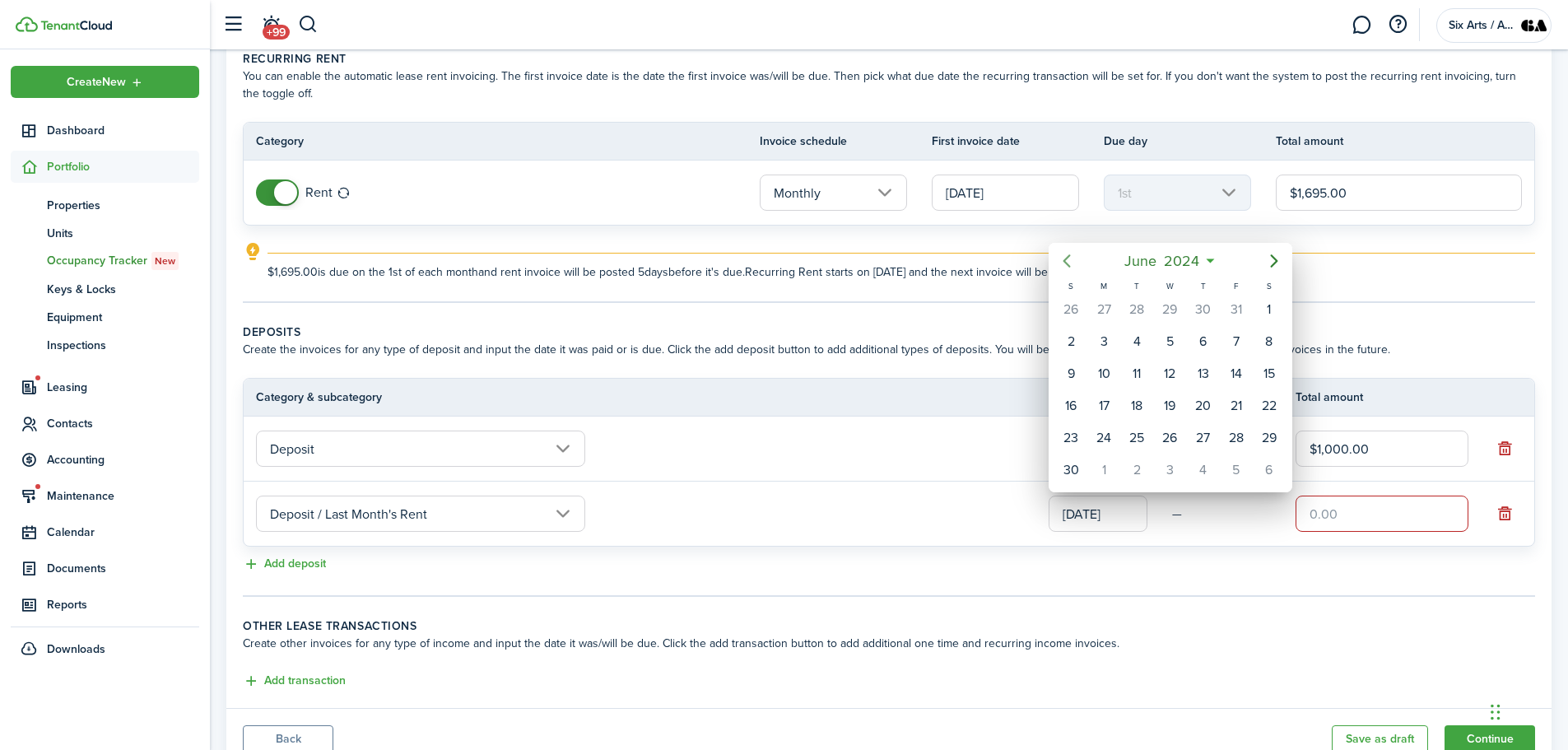
click at [1066, 260] on icon "Previous page" at bounding box center [1067, 260] width 8 height 13
click at [388, 699] on div at bounding box center [784, 375] width 1832 height 1013
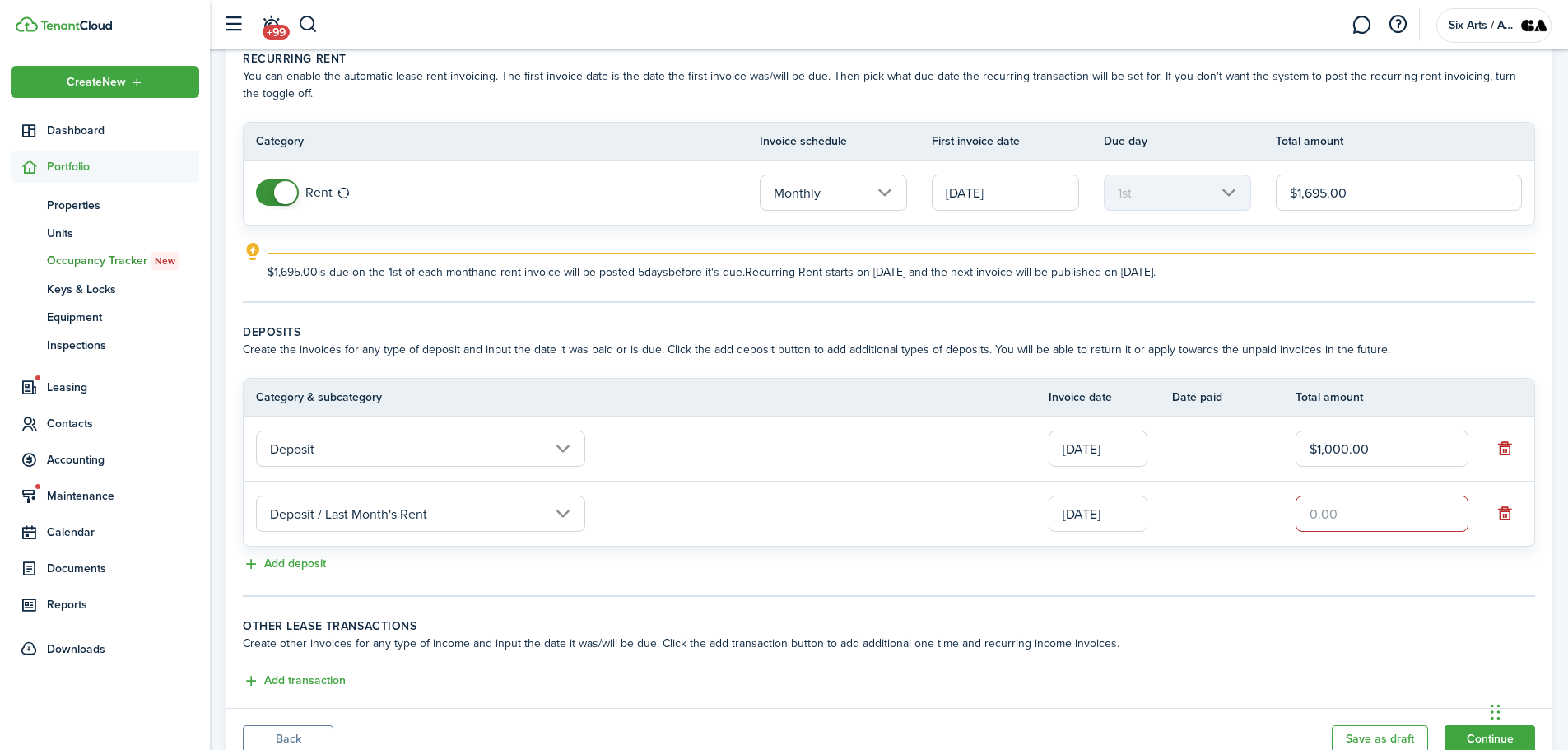
click at [1133, 508] on input "[DATE]" at bounding box center [1098, 513] width 99 height 37
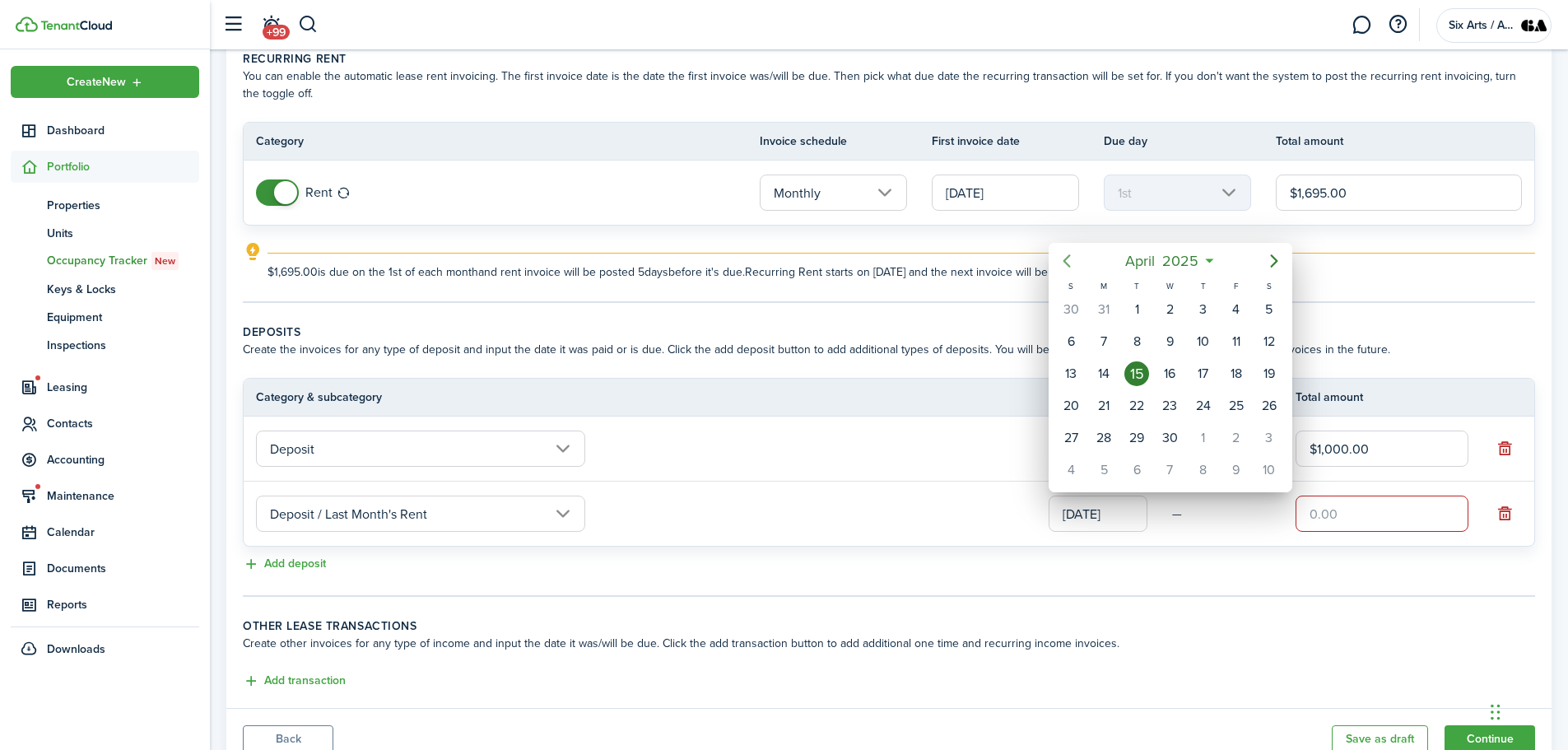
click at [1068, 262] on icon "Previous page" at bounding box center [1067, 261] width 20 height 20
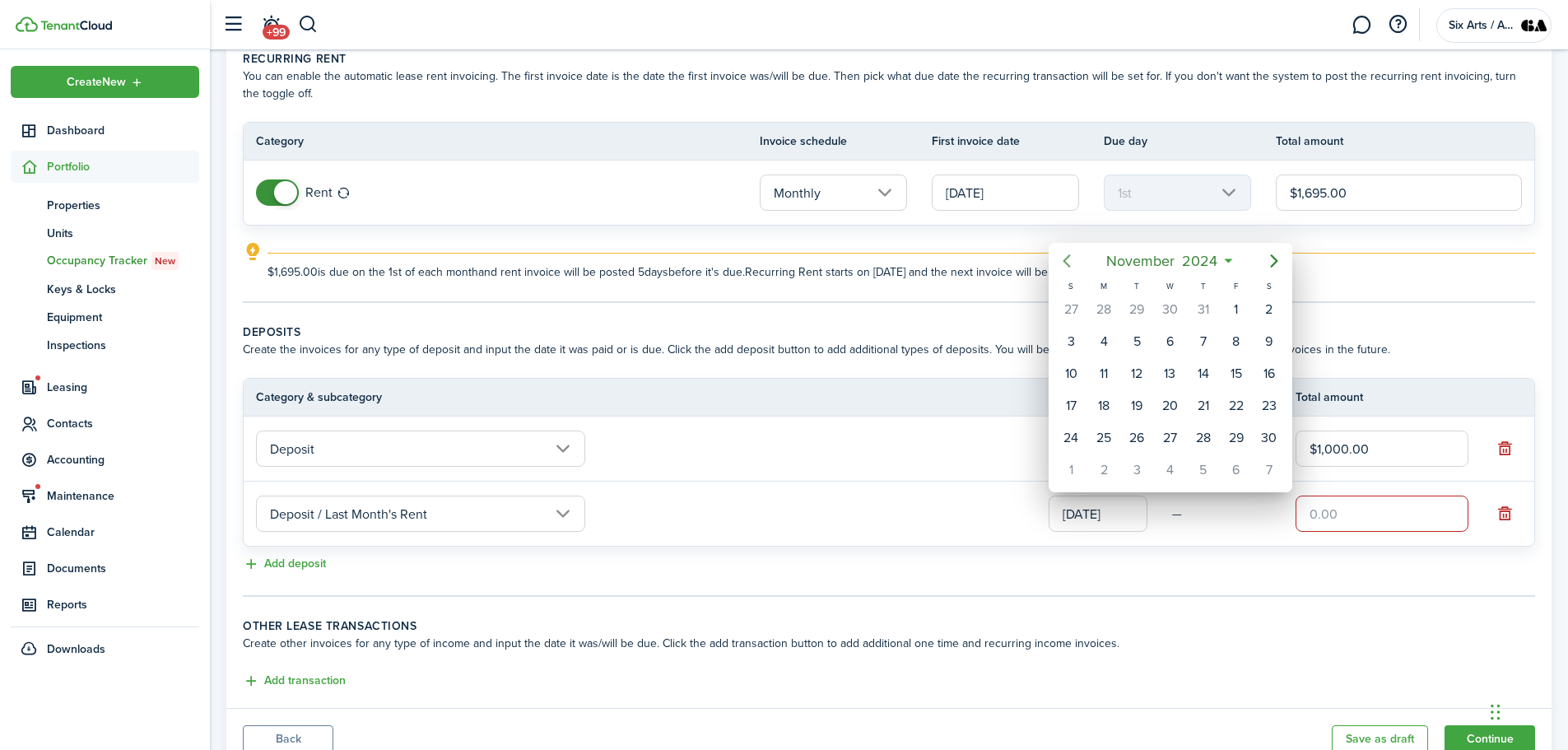
click at [1068, 262] on icon "Previous page" at bounding box center [1067, 261] width 20 height 20
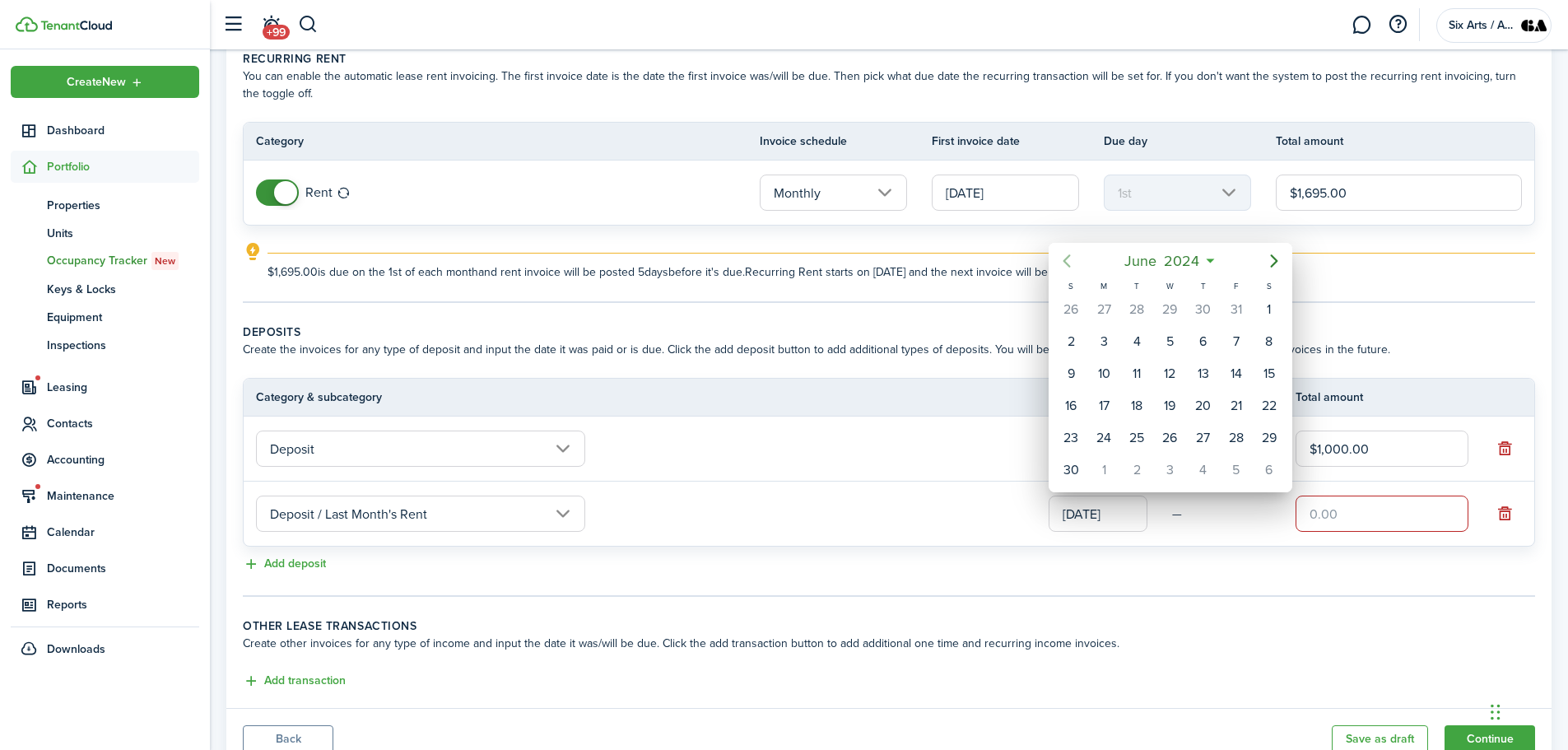
click at [1068, 262] on icon "Previous page" at bounding box center [1067, 261] width 20 height 20
click at [1103, 379] on div "15" at bounding box center [1103, 373] width 24 height 24
type input "[DATE]"
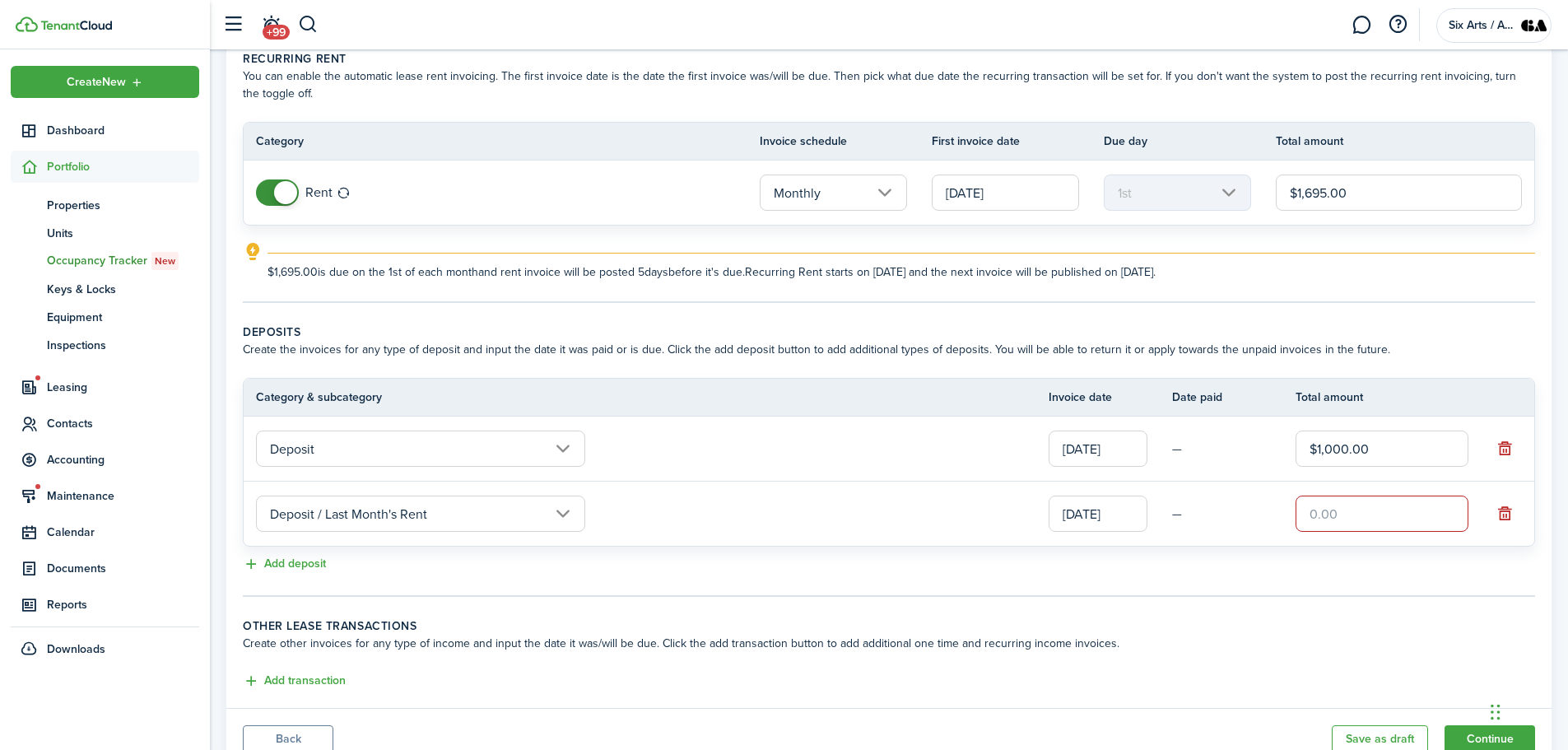
drag, startPoint x: 1347, startPoint y: 509, endPoint x: 1283, endPoint y: 522, distance: 65.3
click at [1283, 522] on tr "Deposit / Last Month's Rent [DATE] — Required field" at bounding box center [888, 513] width 1290 height 64
click at [566, 444] on input "Deposit" at bounding box center [420, 449] width 329 height 37
type input "$1,695.00"
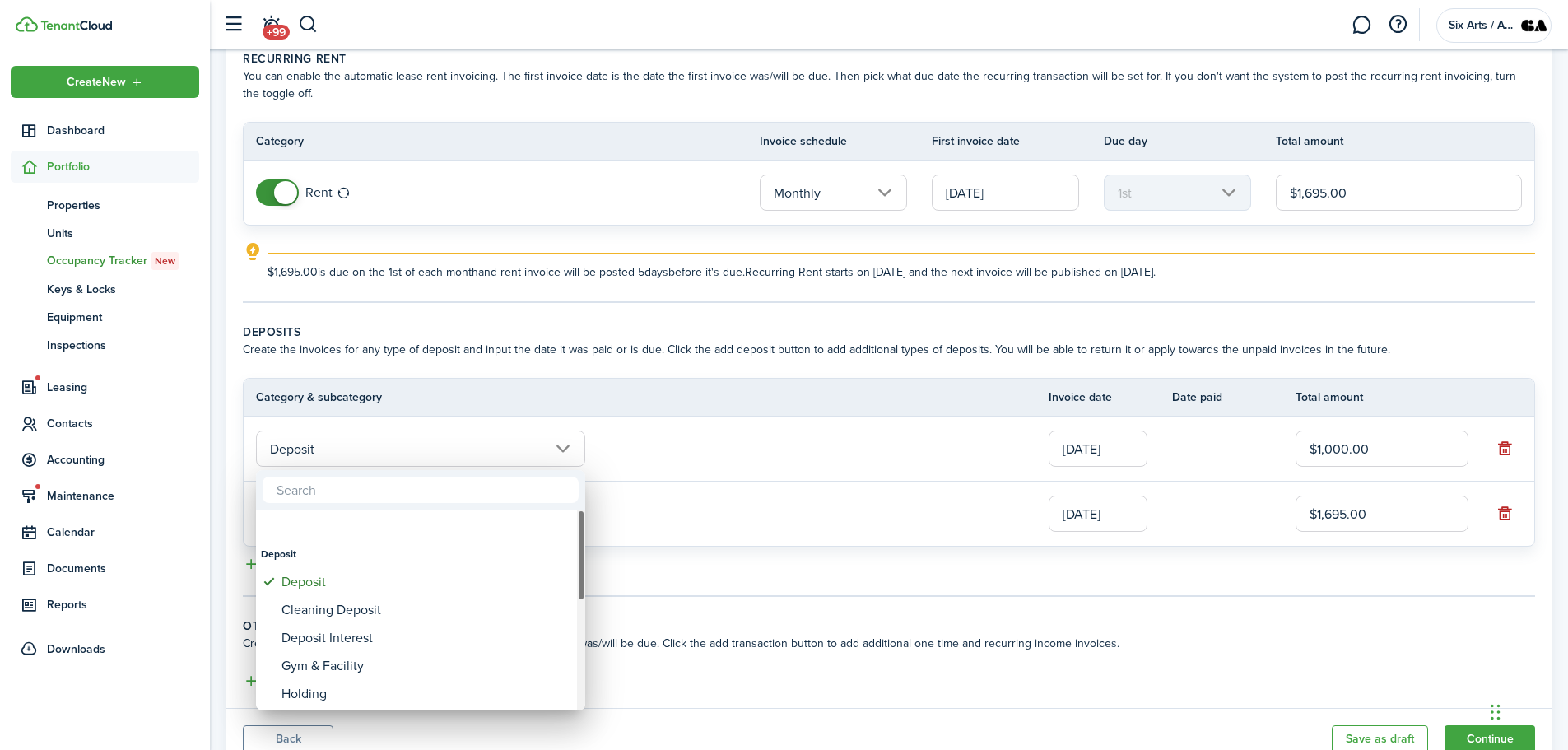
drag, startPoint x: 576, startPoint y: 550, endPoint x: 587, endPoint y: 633, distance: 83.7
click at [587, 633] on div "Deposit Deposit Cleaning Deposit Deposit Interest Gym & Facility Holding Key La…" at bounding box center [784, 375] width 1568 height 750
drag, startPoint x: 582, startPoint y: 571, endPoint x: 582, endPoint y: 698, distance: 127.0
click at [582, 698] on div at bounding box center [580, 660] width 8 height 91
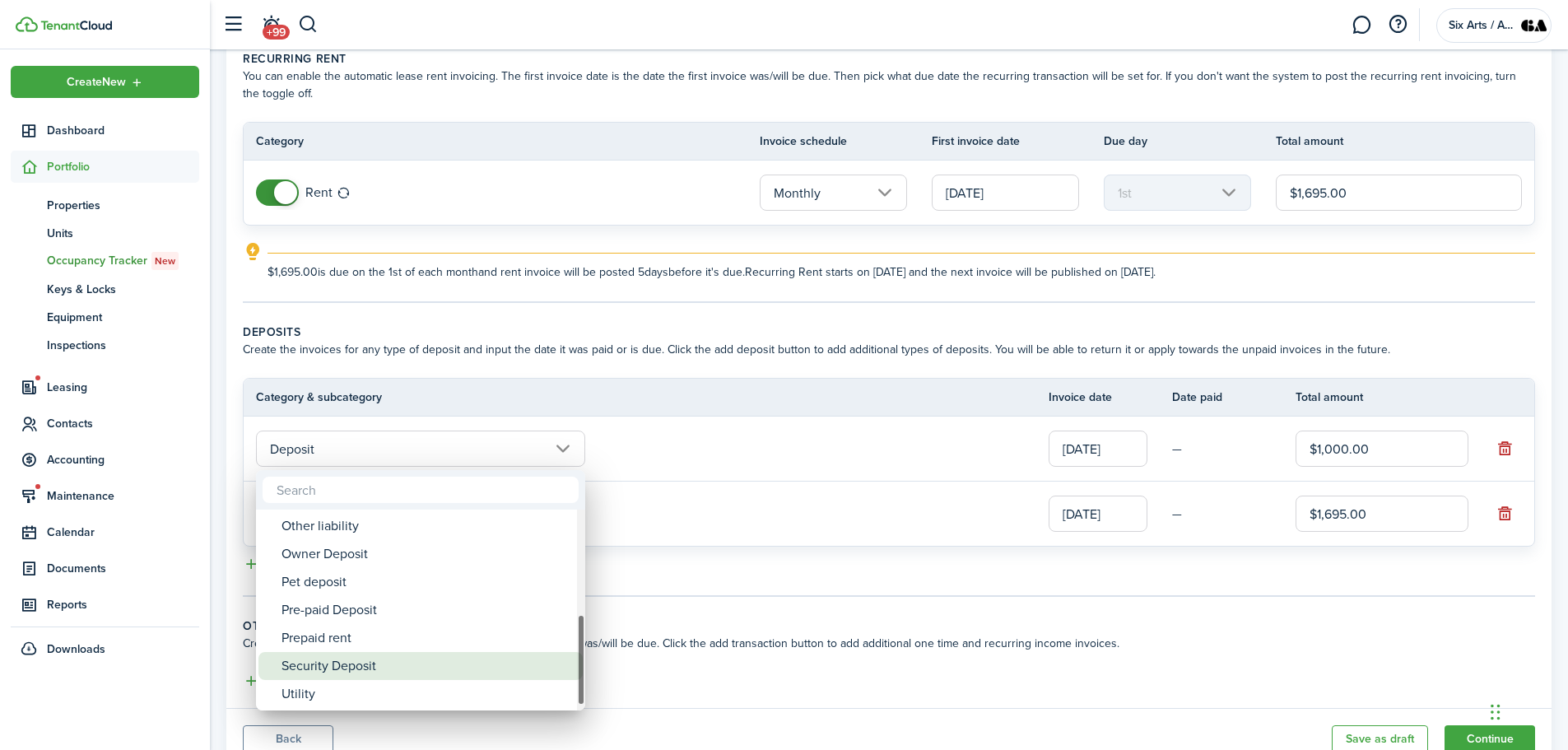
click at [372, 666] on div "Security Deposit" at bounding box center [427, 666] width 291 height 28
type input "Deposit / Security Deposit"
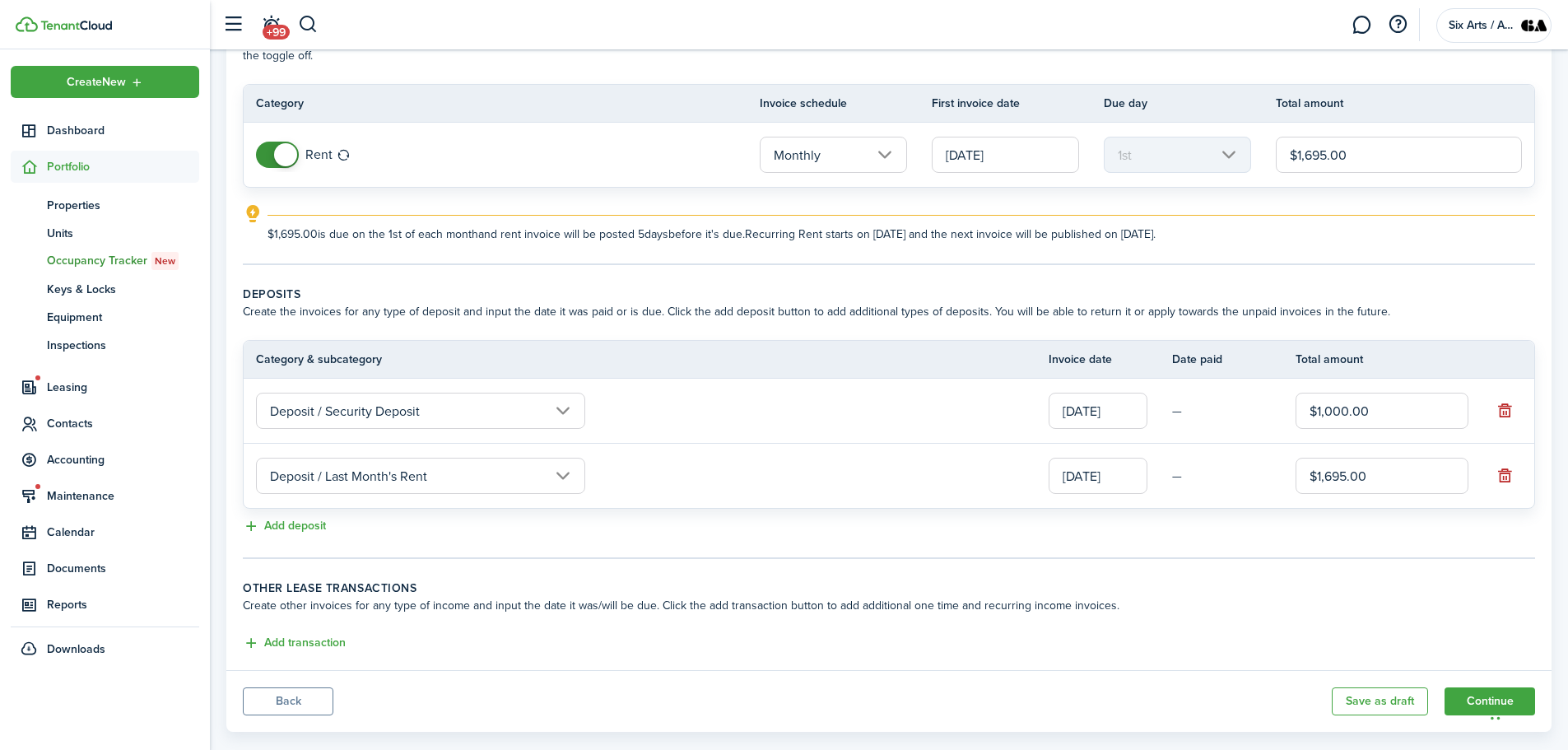
scroll to position [144, 0]
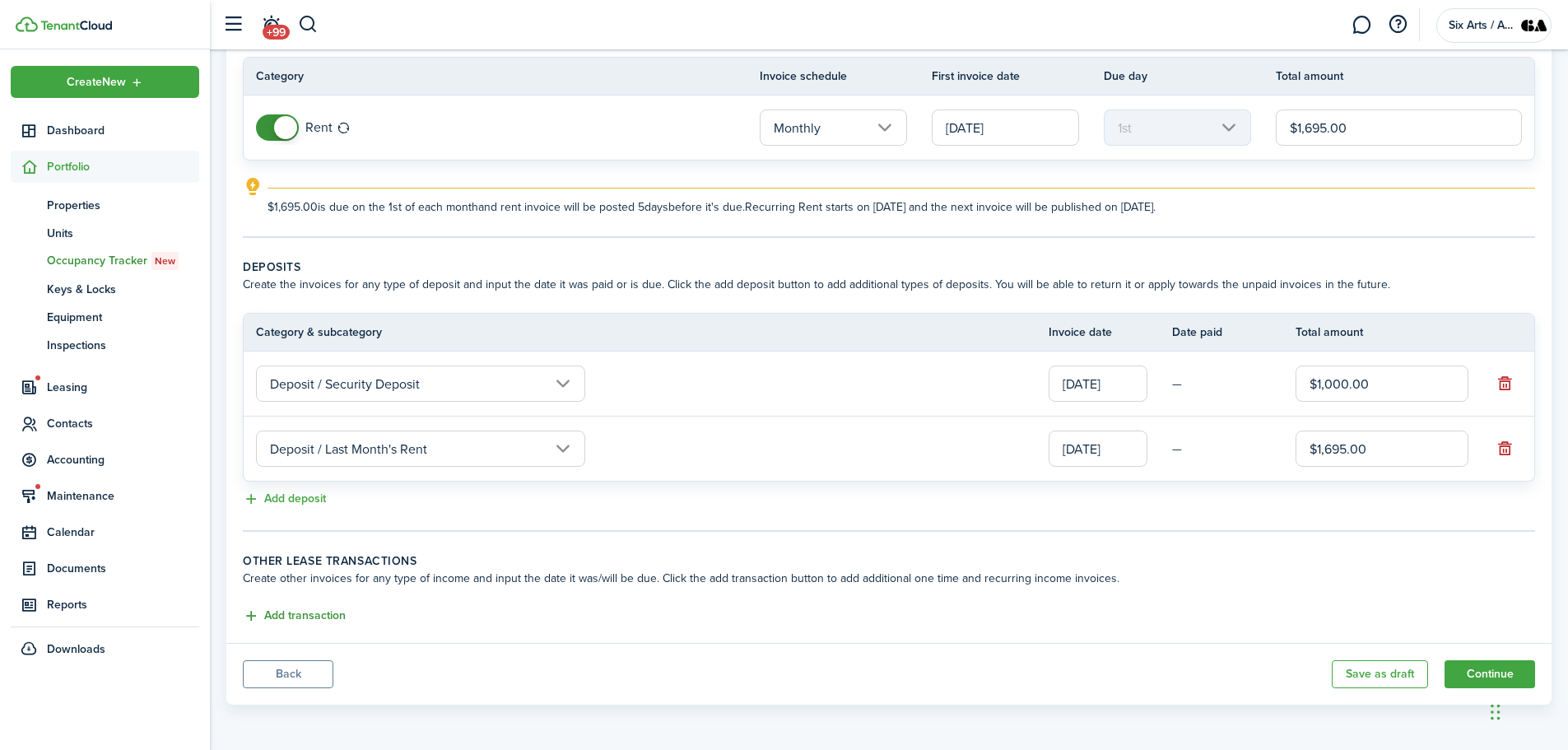
click at [291, 611] on button "Add transaction" at bounding box center [294, 616] width 103 height 19
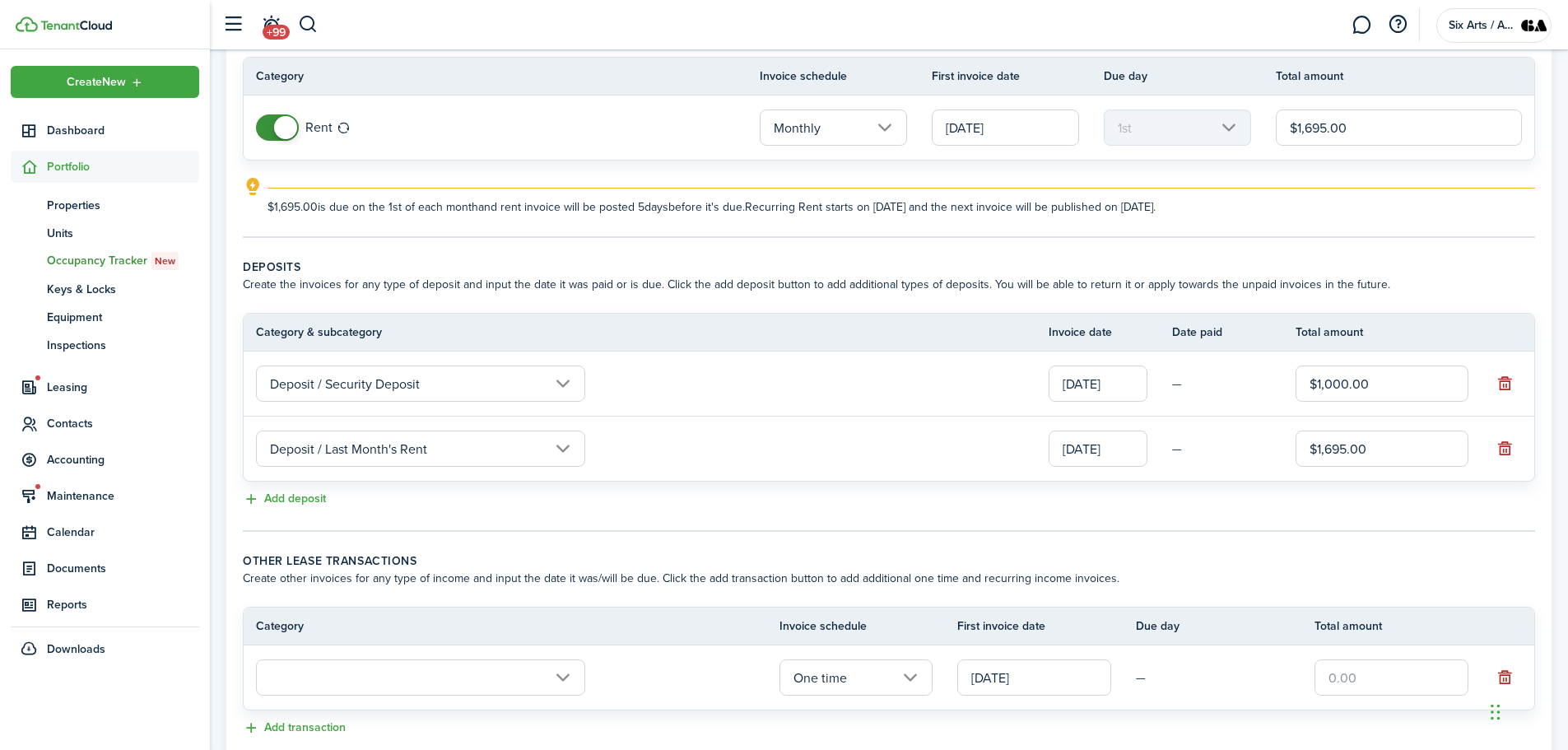
click at [562, 678] on input "text" at bounding box center [420, 678] width 329 height 37
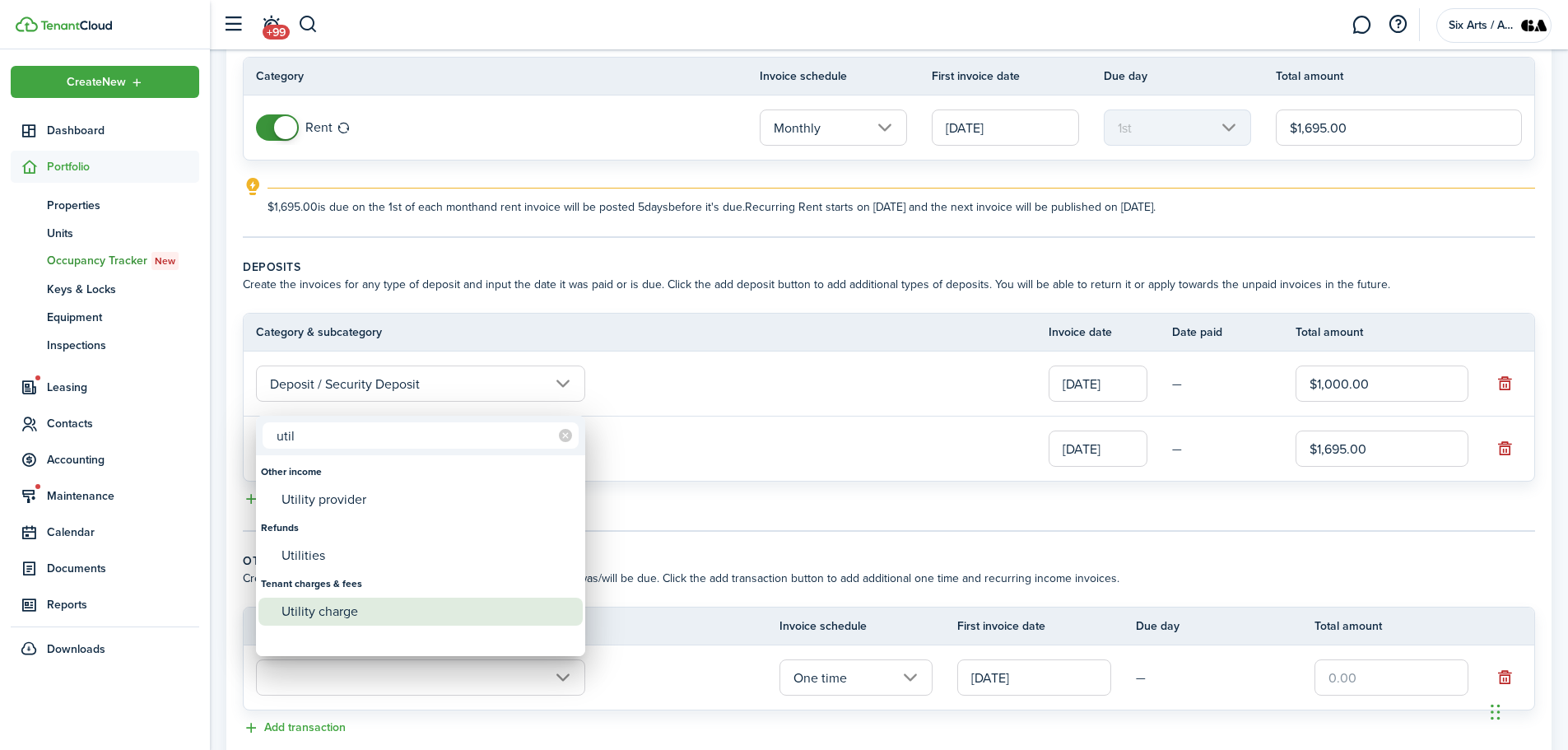
type input "util"
click at [320, 619] on div "Utility charge" at bounding box center [427, 612] width 291 height 28
type input "Tenant charges & fees / Utility charge"
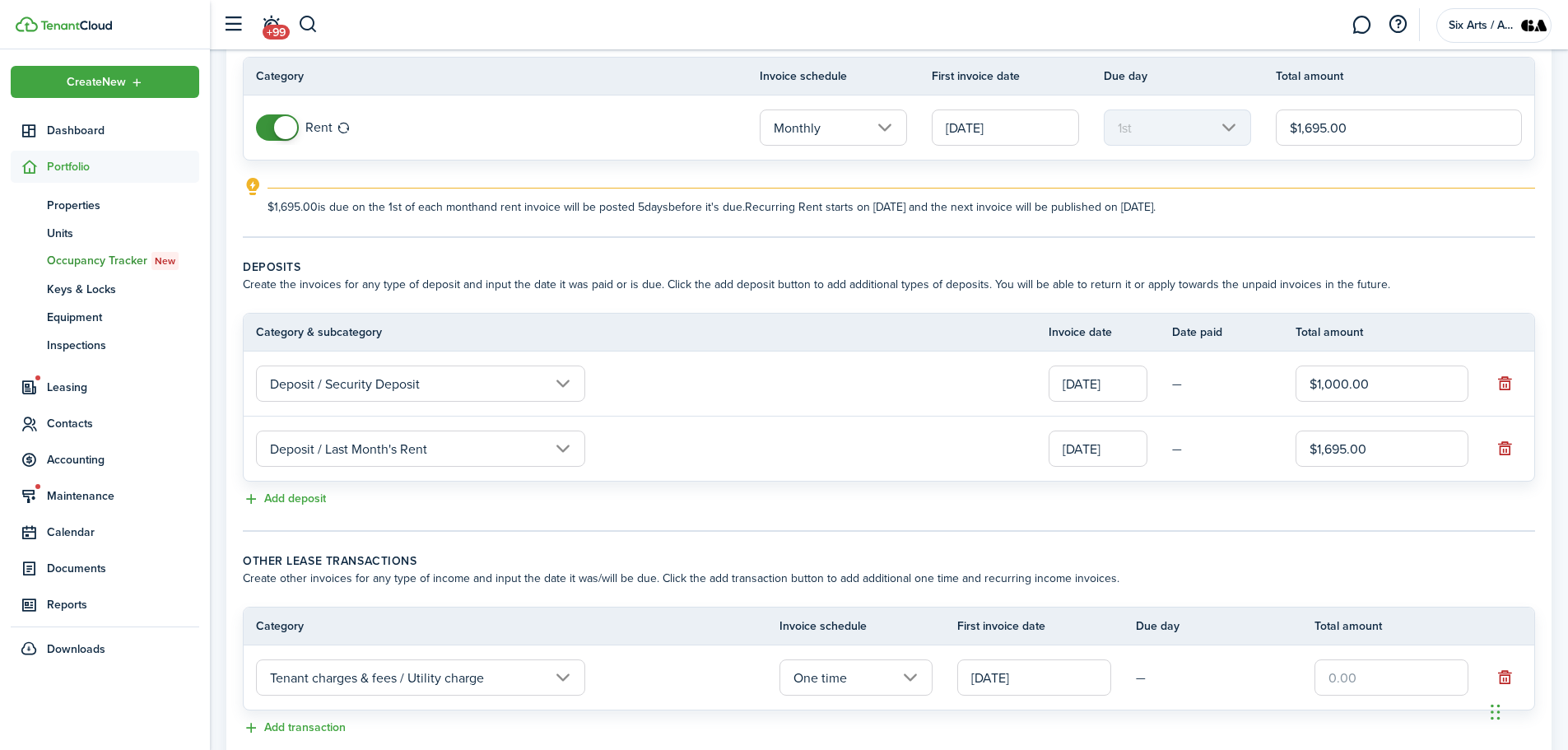
click at [1322, 678] on input "text" at bounding box center [1391, 678] width 154 height 37
click at [912, 678] on input "One time" at bounding box center [856, 678] width 154 height 37
type input "$125.00"
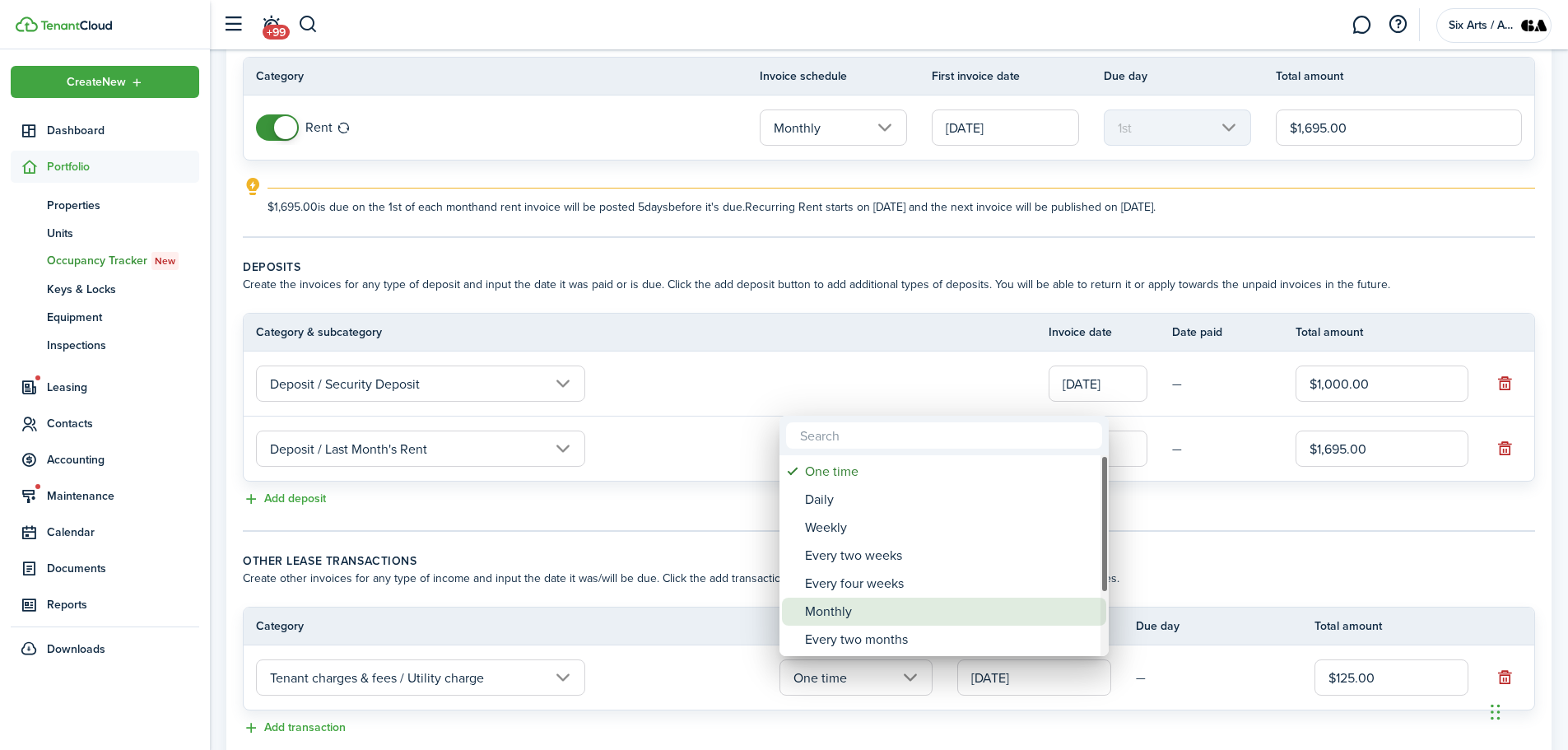
click at [825, 607] on div "Monthly" at bounding box center [950, 612] width 291 height 28
type input "Monthly"
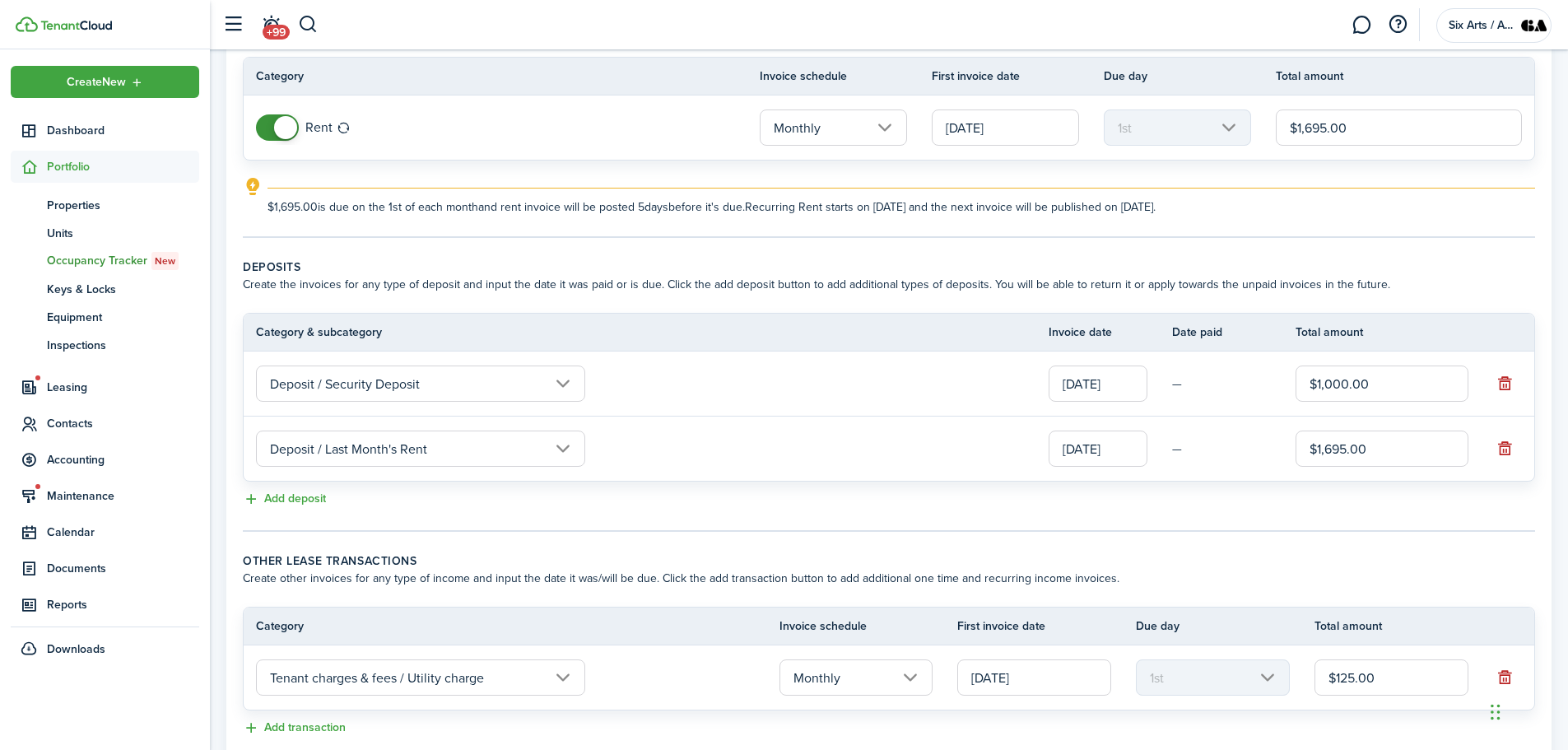
click at [326, 552] on wizard-step-header-title "Other lease transactions" at bounding box center [888, 561] width 1292 height 17
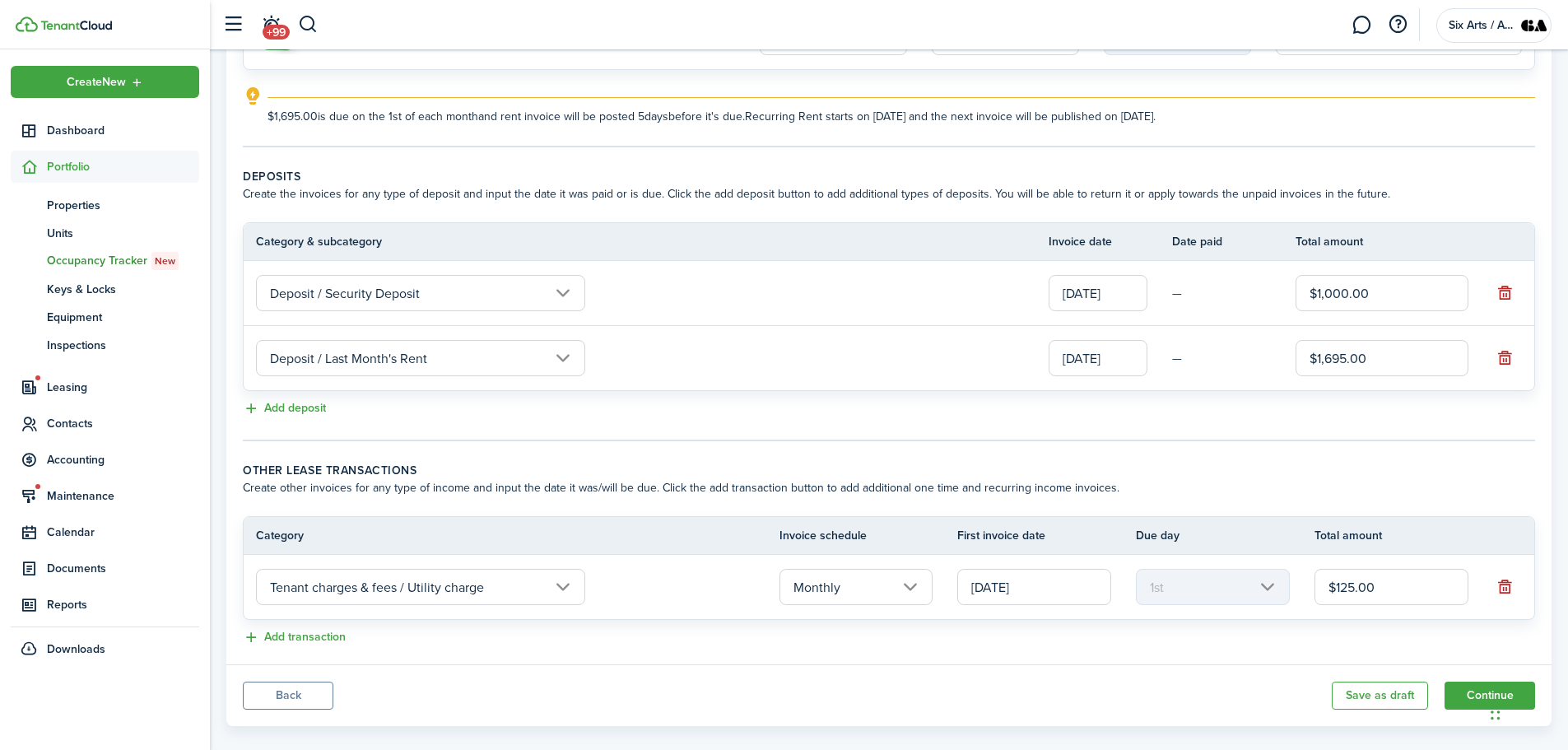
scroll to position [256, 0]
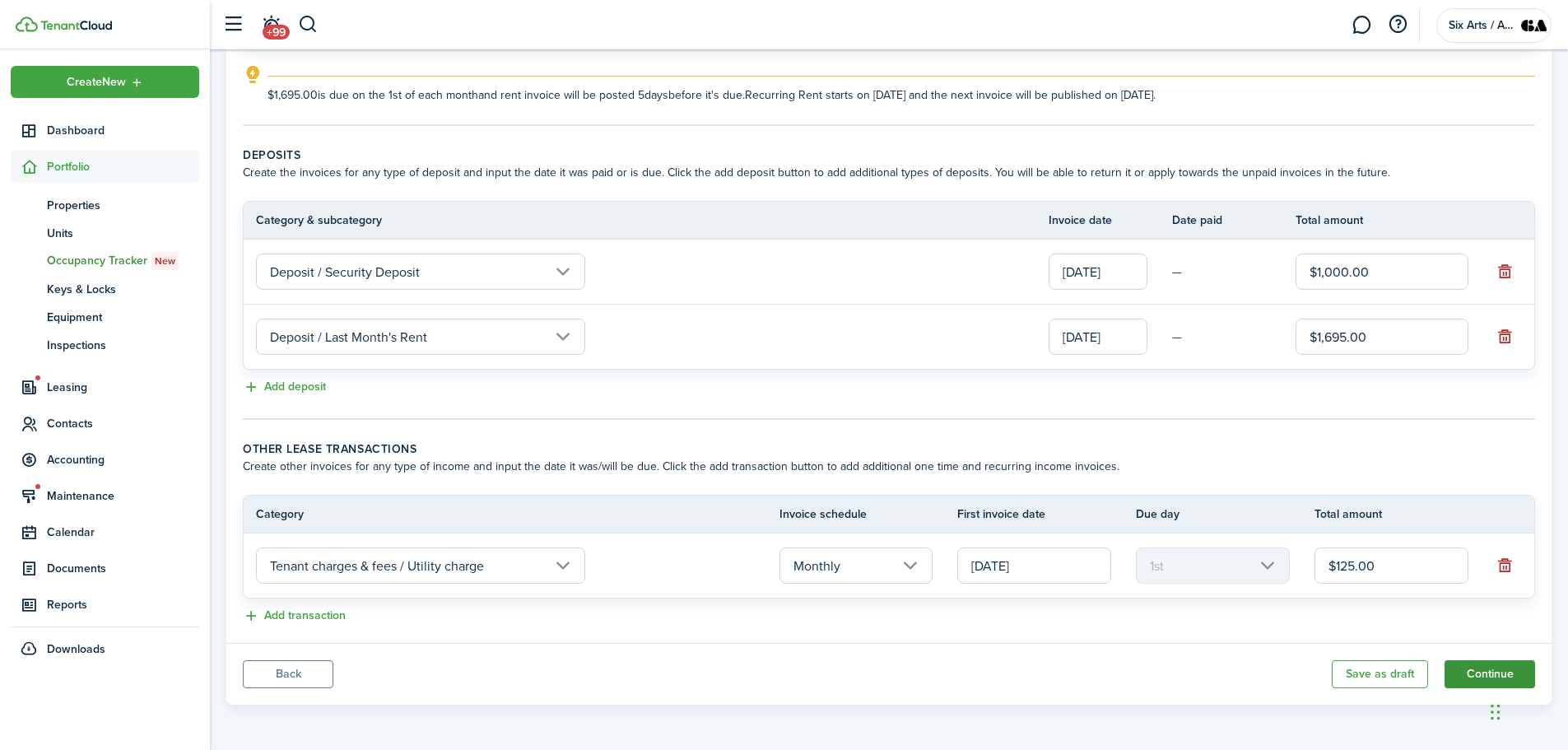
click at [1477, 669] on button "Continue" at bounding box center [1490, 674] width 90 height 28
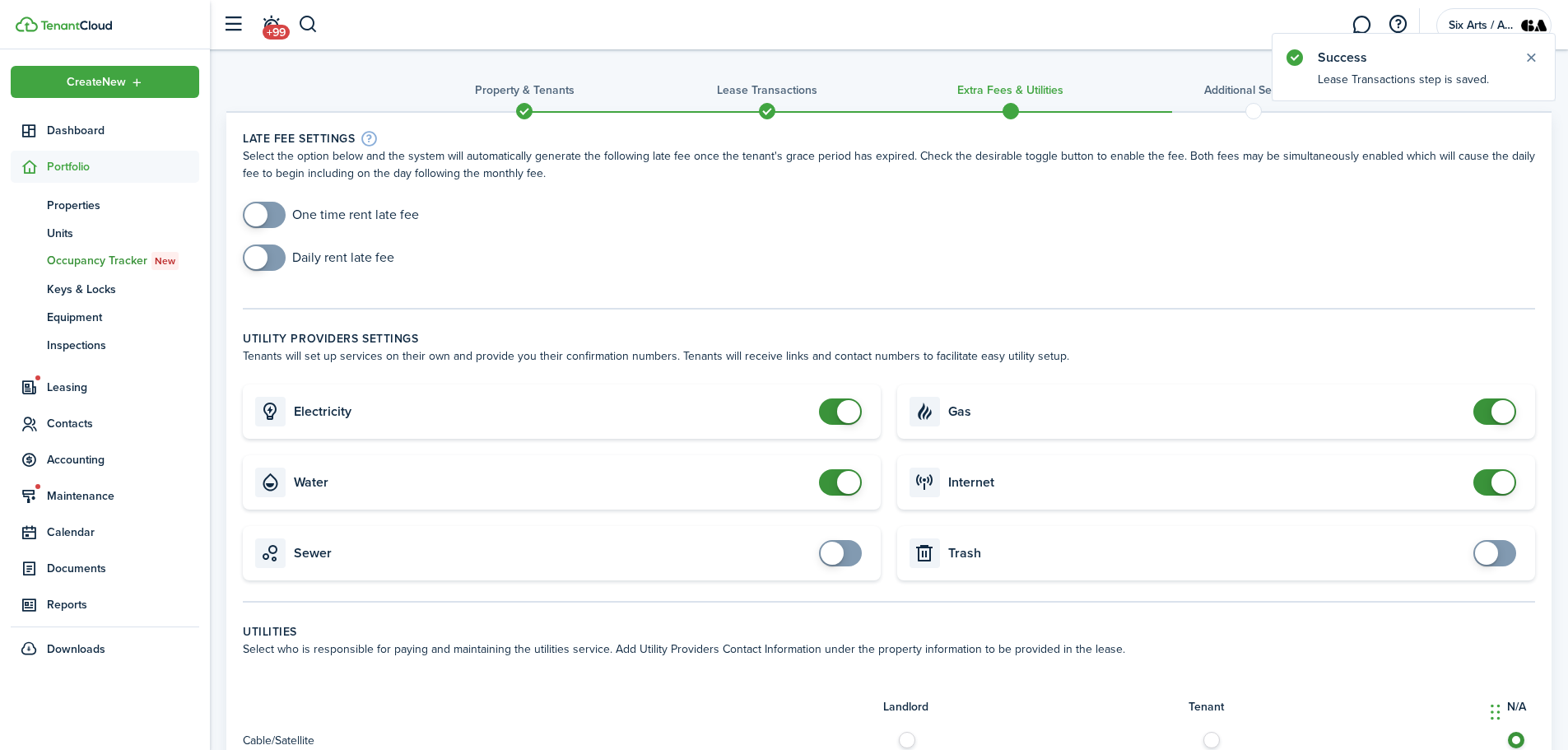
checkbox input "false"
click at [841, 486] on span at bounding box center [848, 482] width 23 height 23
checkbox input "false"
click at [1496, 419] on span at bounding box center [1503, 412] width 23 height 23
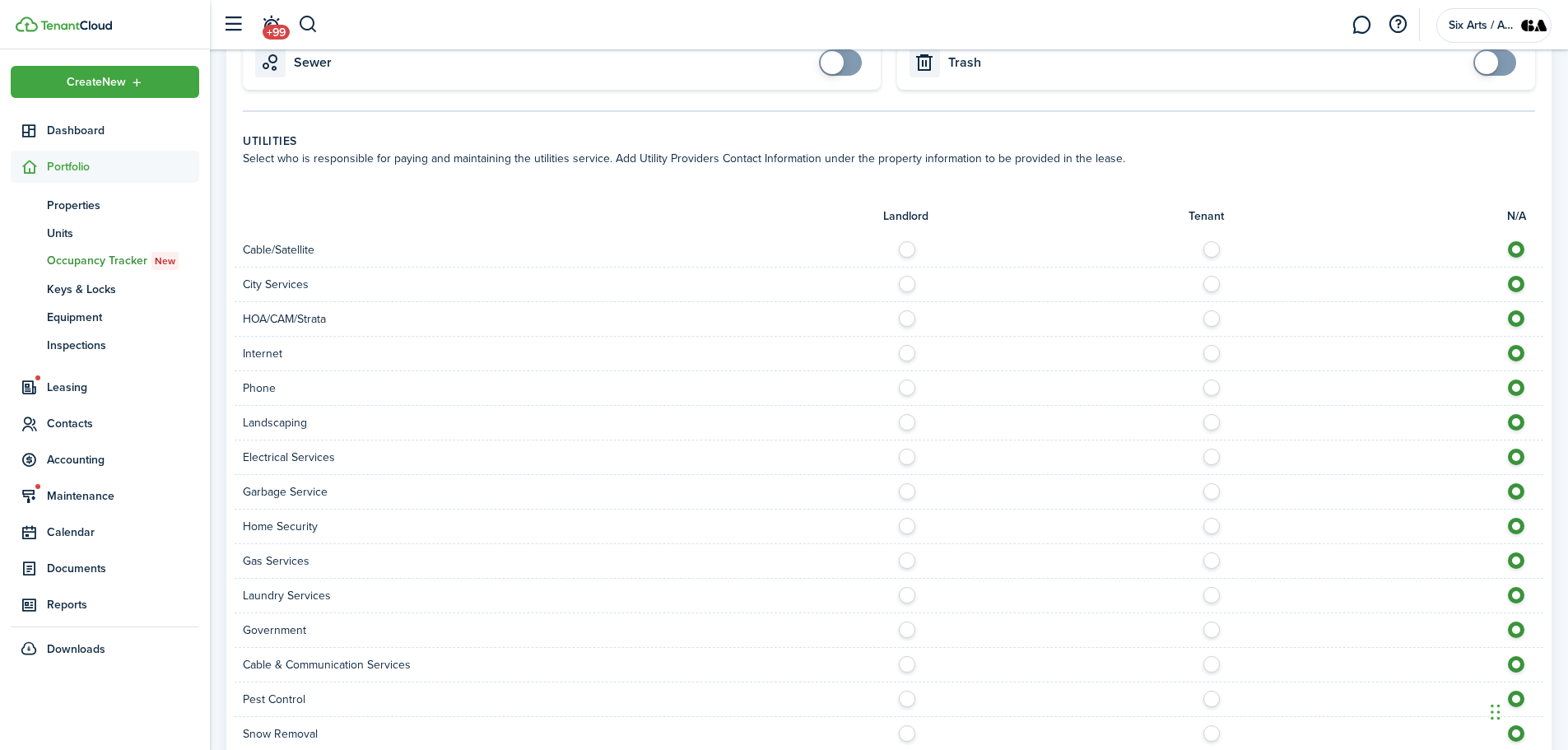
scroll to position [494, 0]
click at [1212, 246] on label at bounding box center [1216, 241] width 29 height 8
radio input "true"
click at [908, 278] on label at bounding box center [911, 276] width 29 height 8
radio input "true"
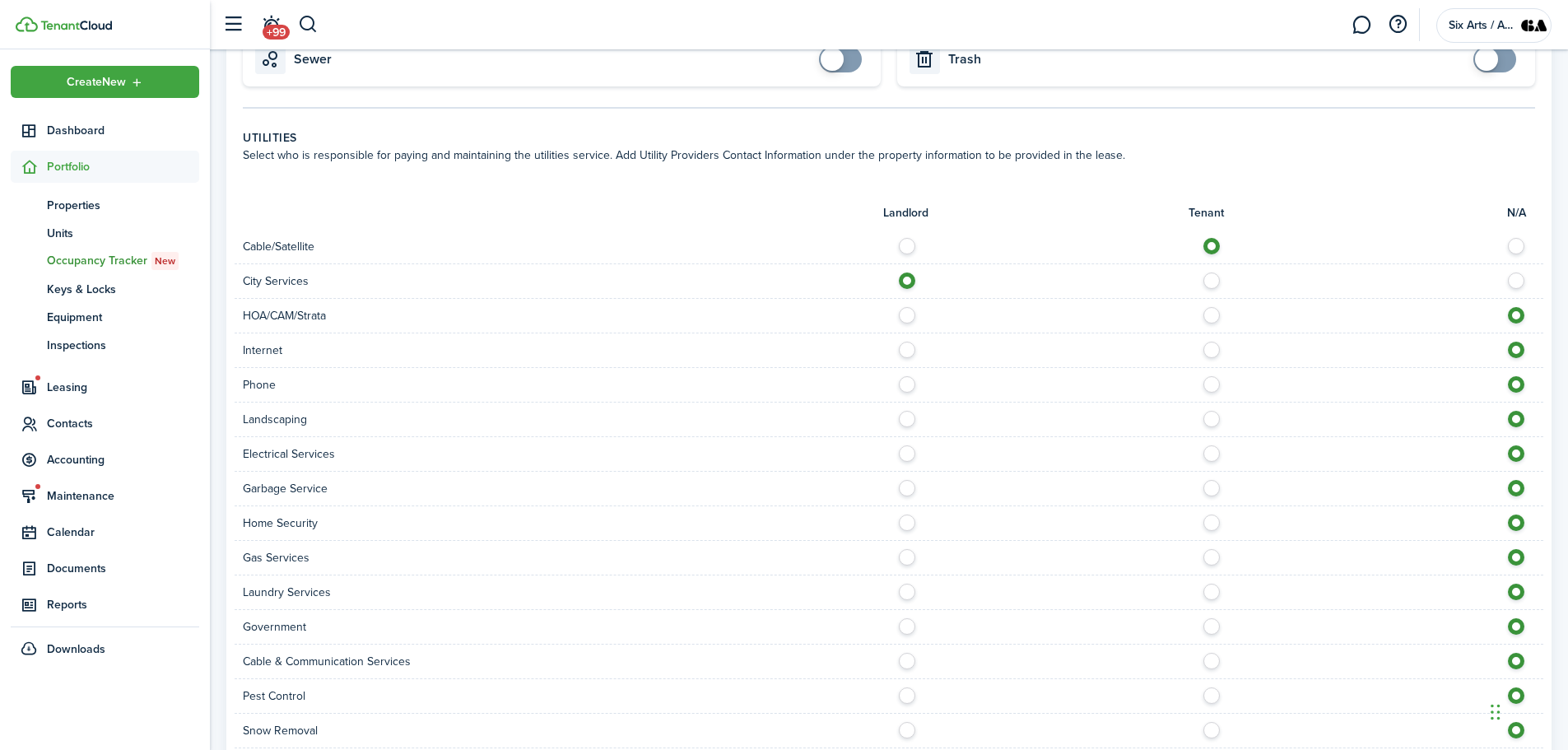
click at [908, 328] on div "HOA/CAM/Strata" at bounding box center [889, 316] width 1309 height 35
click at [907, 315] on label at bounding box center [911, 311] width 29 height 8
radio input "true"
click at [1221, 345] on label at bounding box center [1216, 345] width 29 height 8
radio input "true"
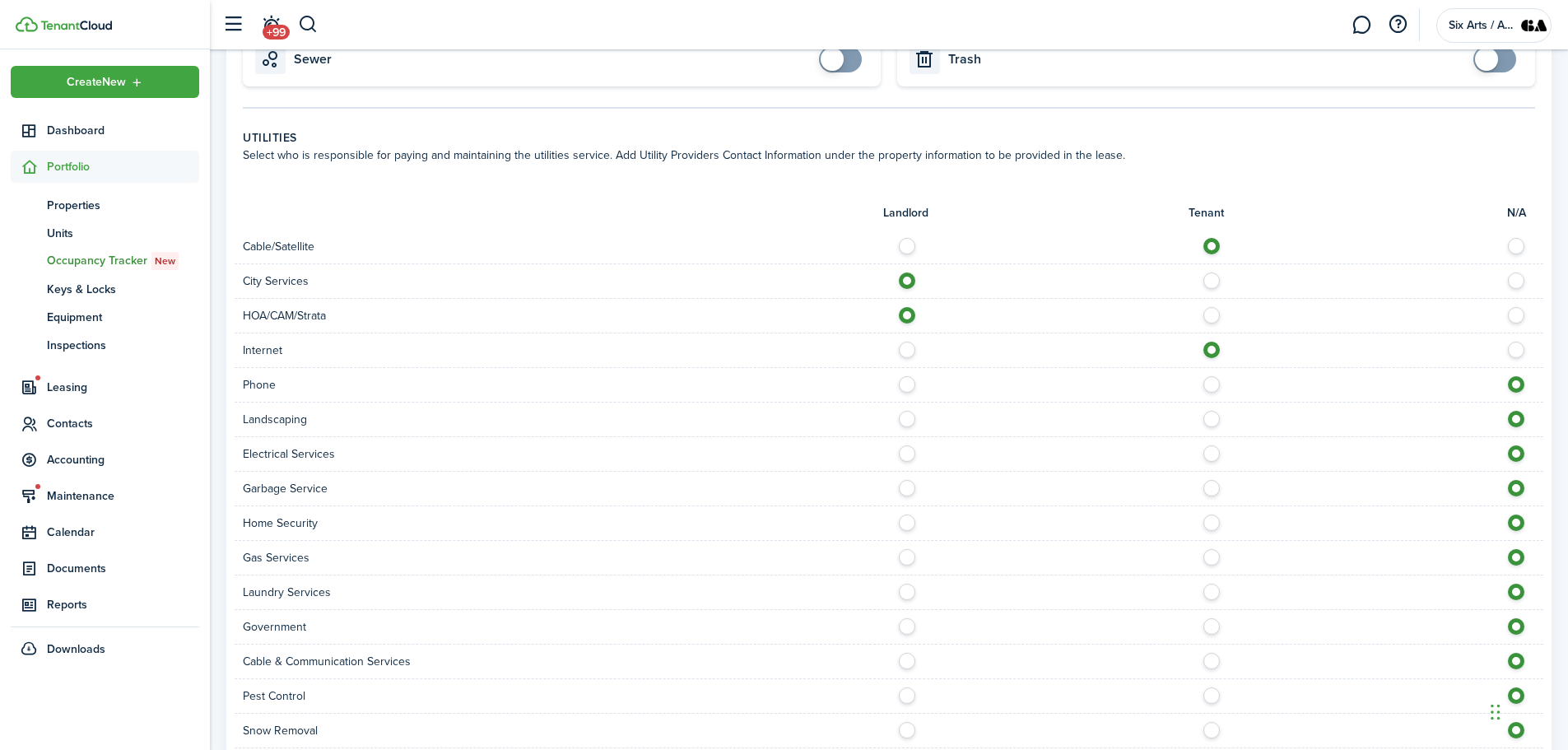
click at [906, 384] on label at bounding box center [911, 379] width 29 height 8
click at [901, 385] on label at bounding box center [911, 379] width 29 height 8
click at [1209, 385] on label at bounding box center [1216, 379] width 29 height 8
radio input "false"
radio input "true"
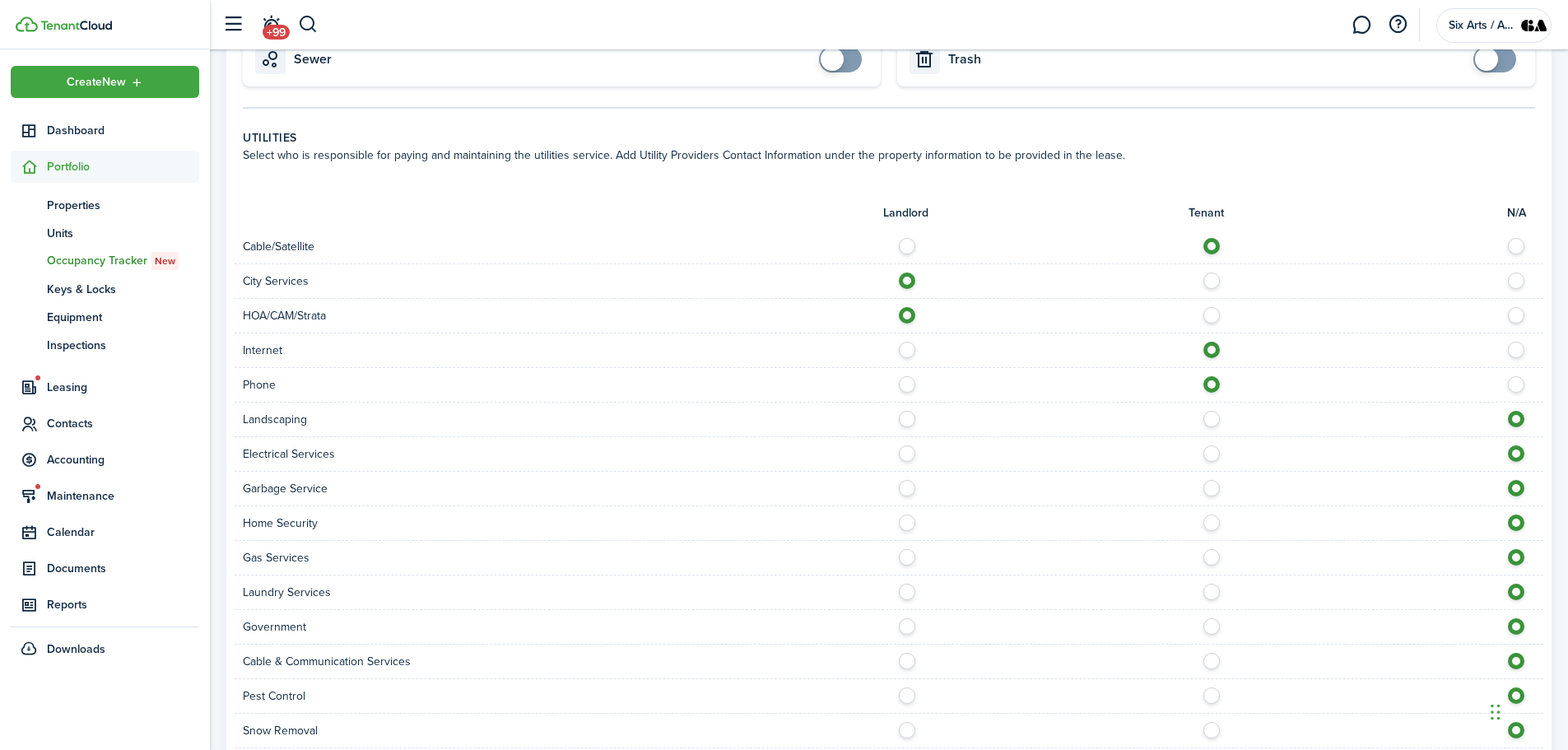
click at [908, 419] on label at bounding box center [911, 414] width 29 height 8
radio input "true"
click at [1211, 453] on label at bounding box center [1216, 449] width 29 height 8
radio input "true"
click at [908, 488] on label at bounding box center [911, 483] width 29 height 8
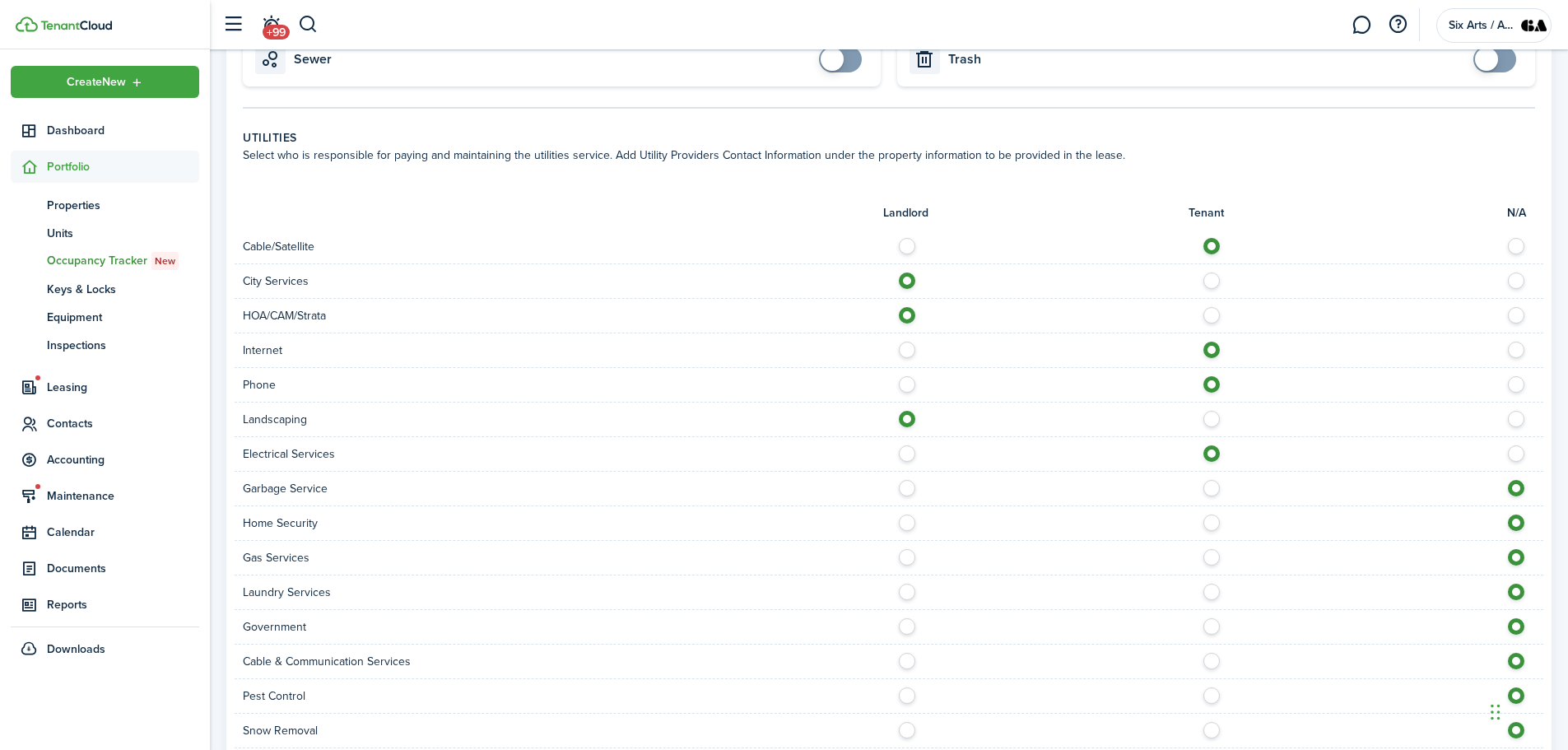
radio input "true"
click at [908, 522] on label at bounding box center [911, 518] width 29 height 8
radio input "true"
click at [907, 553] on label at bounding box center [911, 552] width 29 height 8
radio input "true"
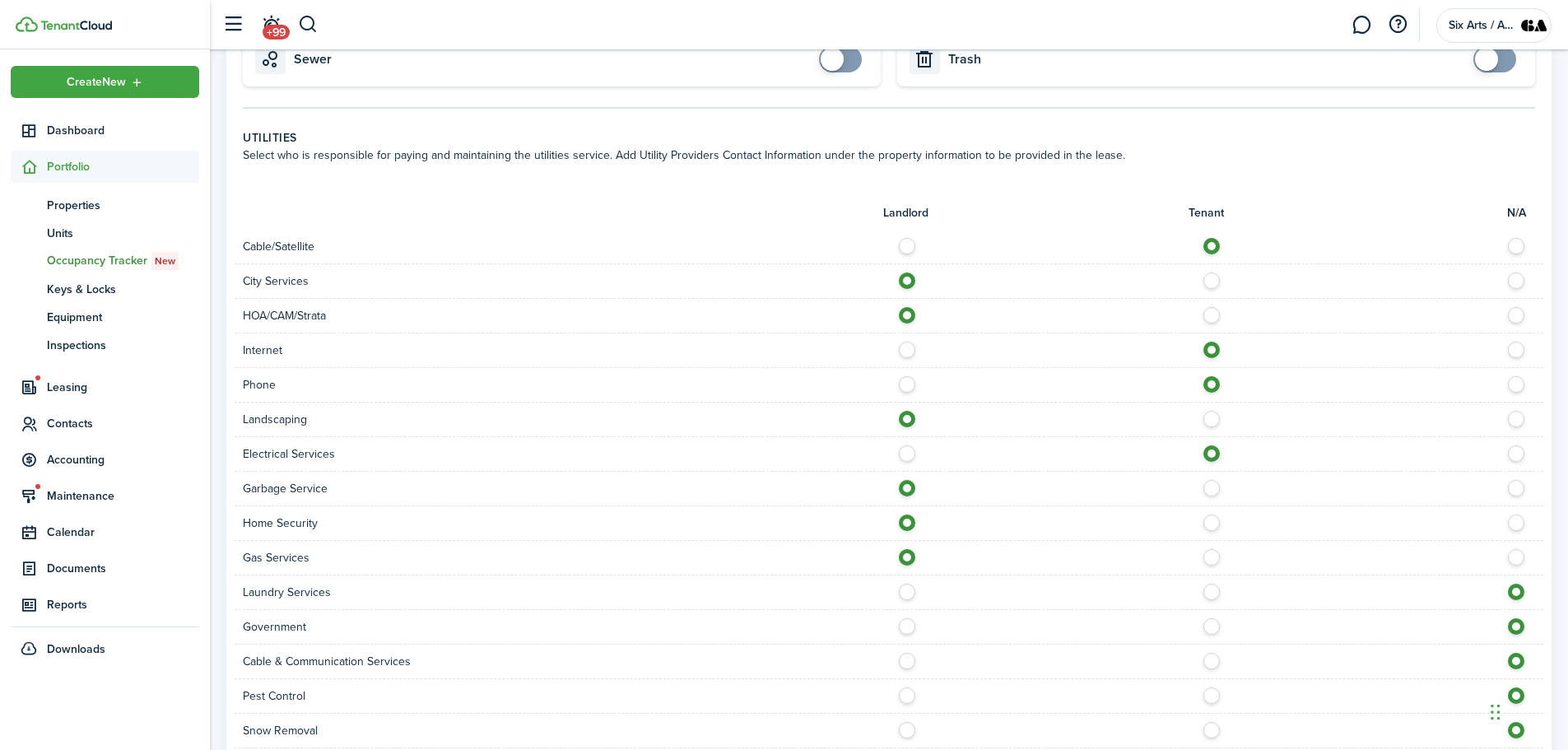
click at [905, 592] on label at bounding box center [911, 587] width 29 height 8
radio input "true"
click at [1206, 488] on label at bounding box center [1216, 483] width 29 height 8
radio input "false"
radio input "true"
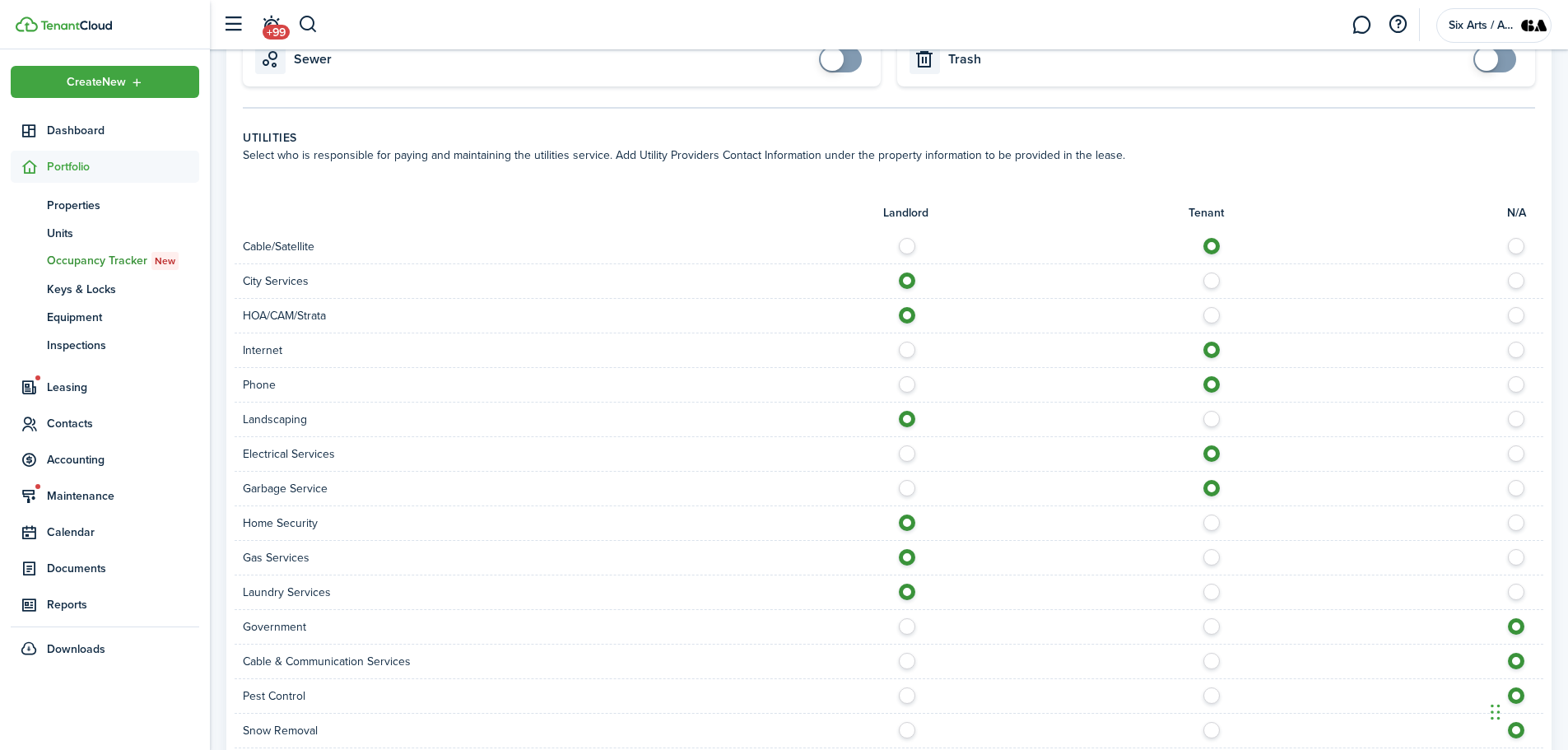
click at [907, 626] on label at bounding box center [911, 621] width 29 height 8
radio input "true"
click at [1212, 660] on label at bounding box center [1216, 656] width 29 height 8
radio input "true"
drag, startPoint x: 905, startPoint y: 694, endPoint x: 903, endPoint y: 731, distance: 37.1
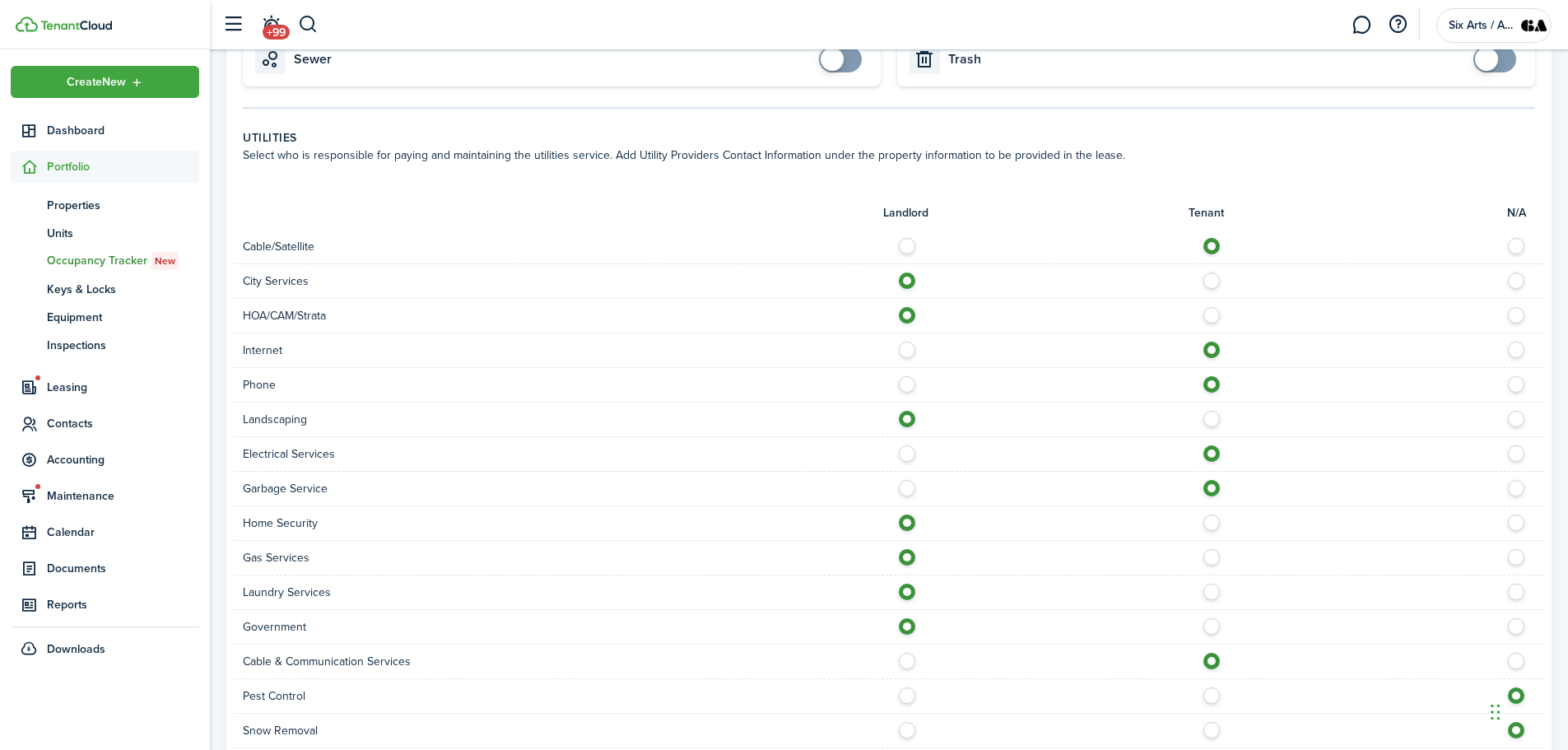
click at [905, 695] on label at bounding box center [911, 691] width 29 height 8
radio input "true"
click at [902, 739] on div "Snow Removal" at bounding box center [889, 731] width 1309 height 35
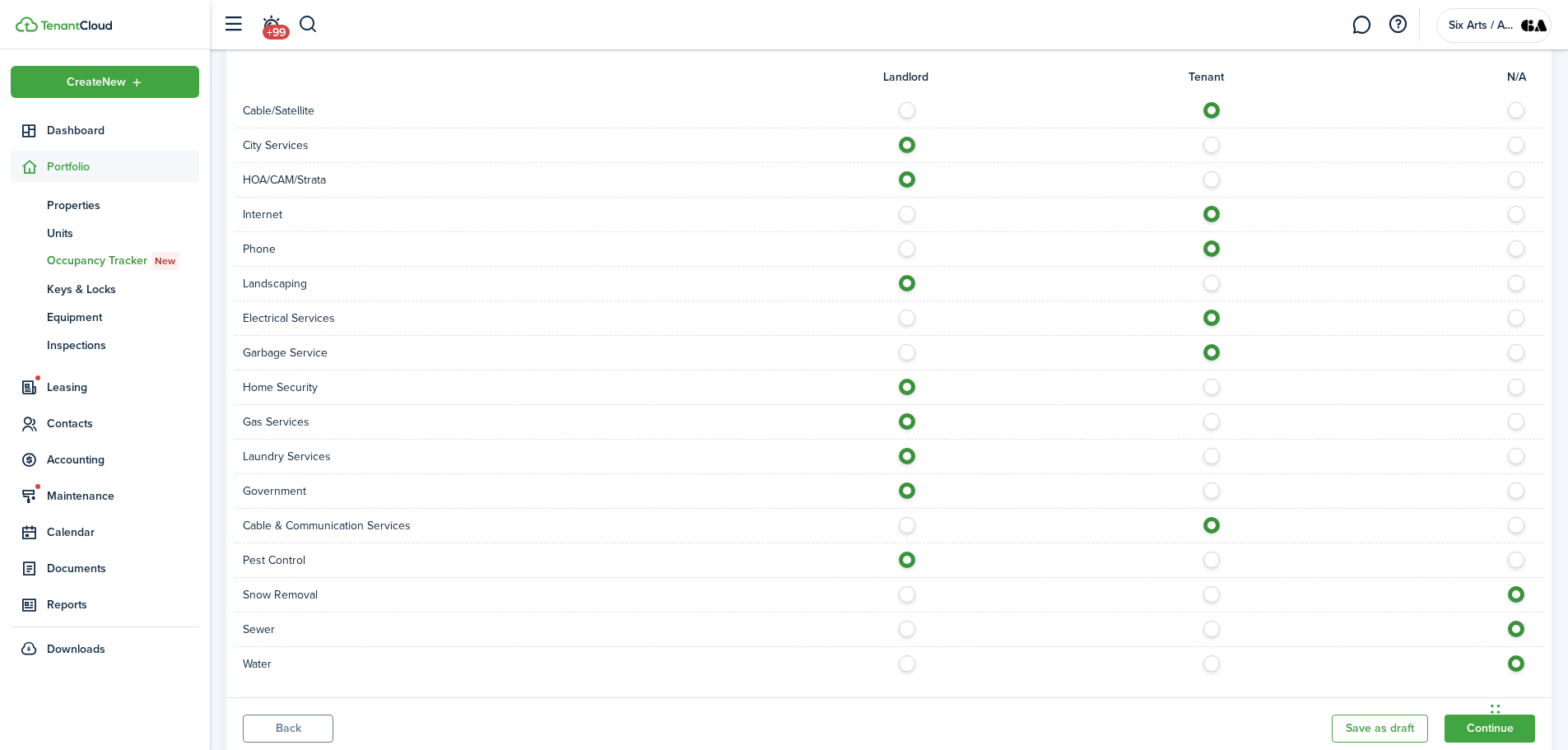
scroll to position [684, 0]
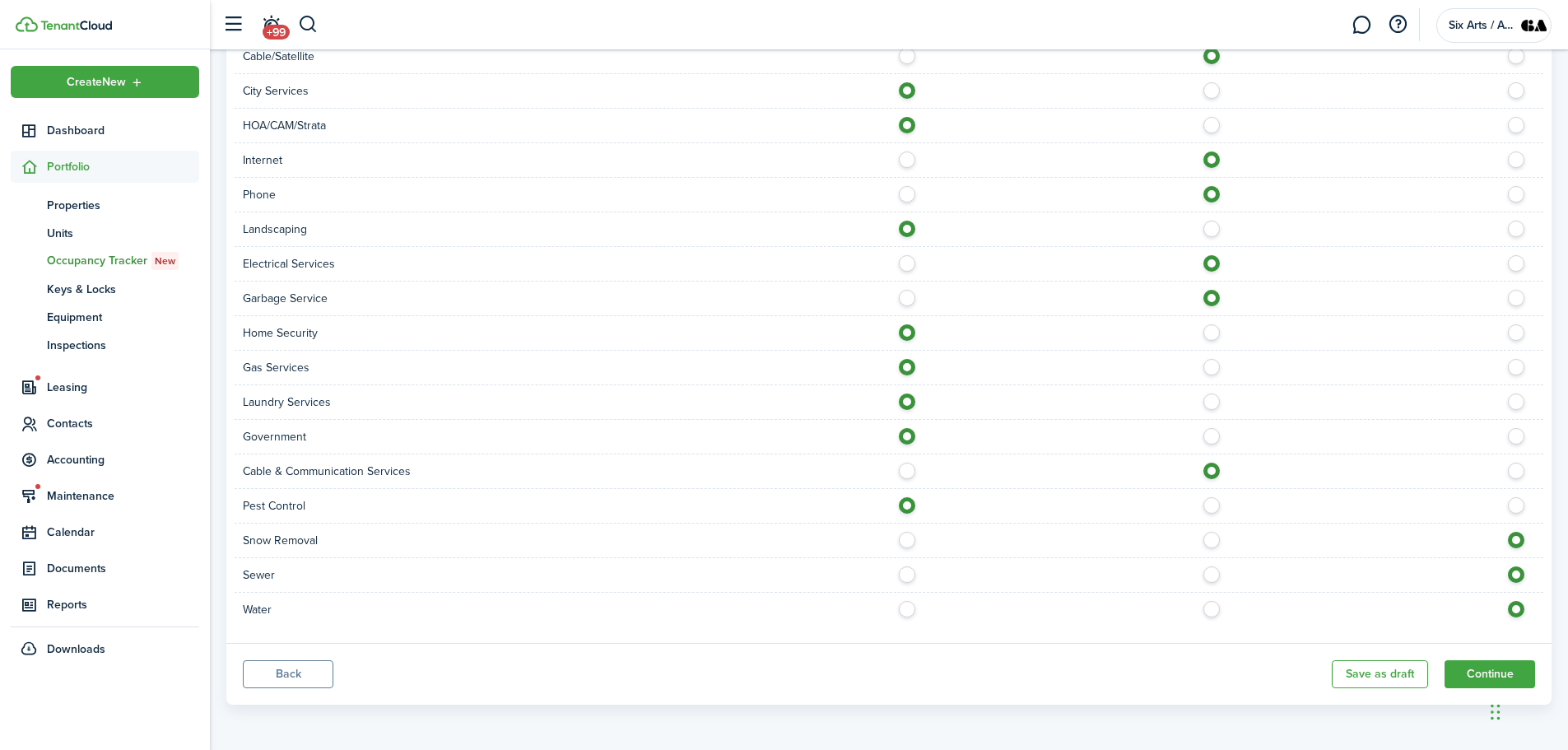
click at [1215, 540] on label at bounding box center [1216, 535] width 29 height 8
radio input "true"
click at [907, 574] on label at bounding box center [911, 570] width 29 height 8
radio input "true"
click at [907, 608] on label at bounding box center [911, 605] width 29 height 8
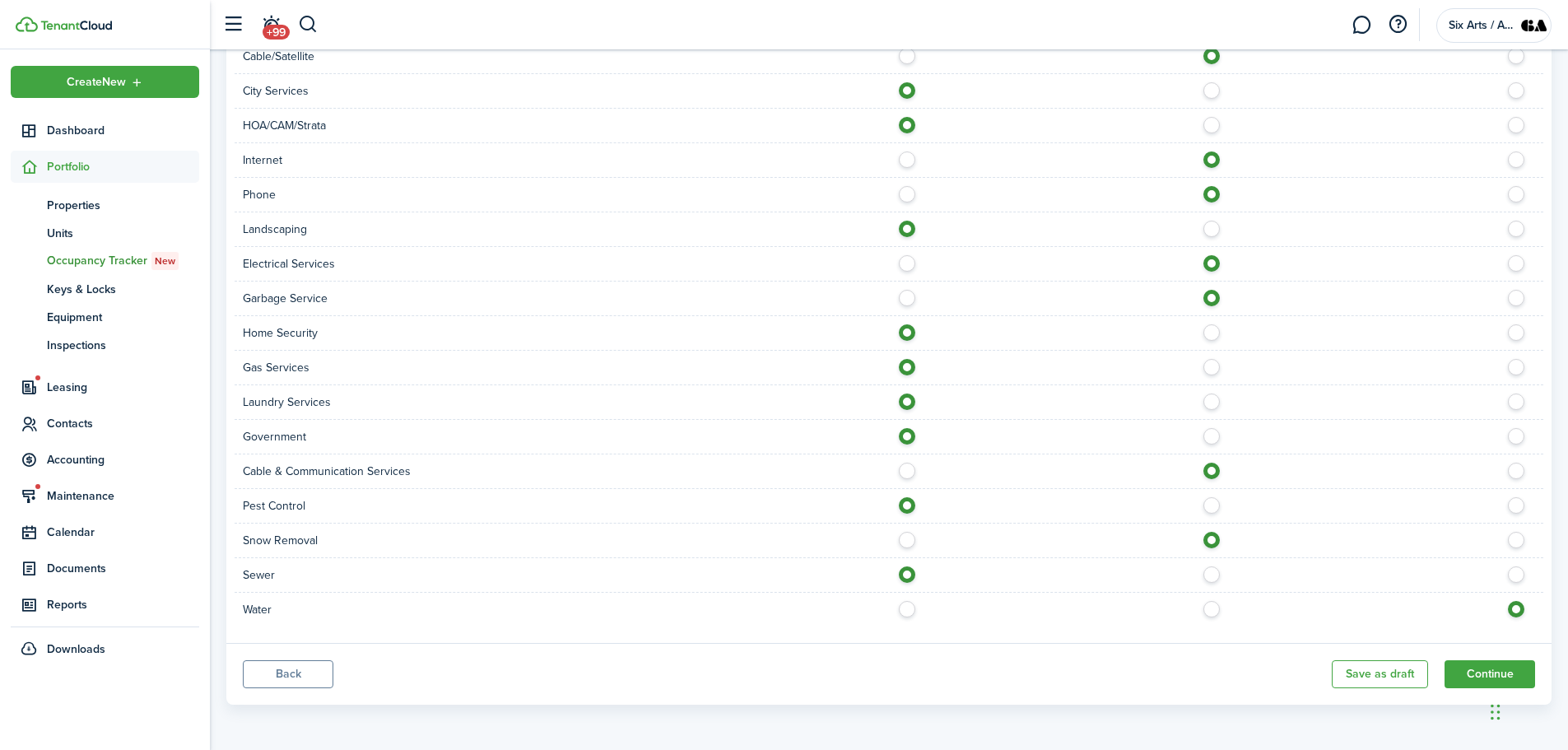
radio input "true"
click at [1503, 669] on button "Continue" at bounding box center [1490, 674] width 90 height 28
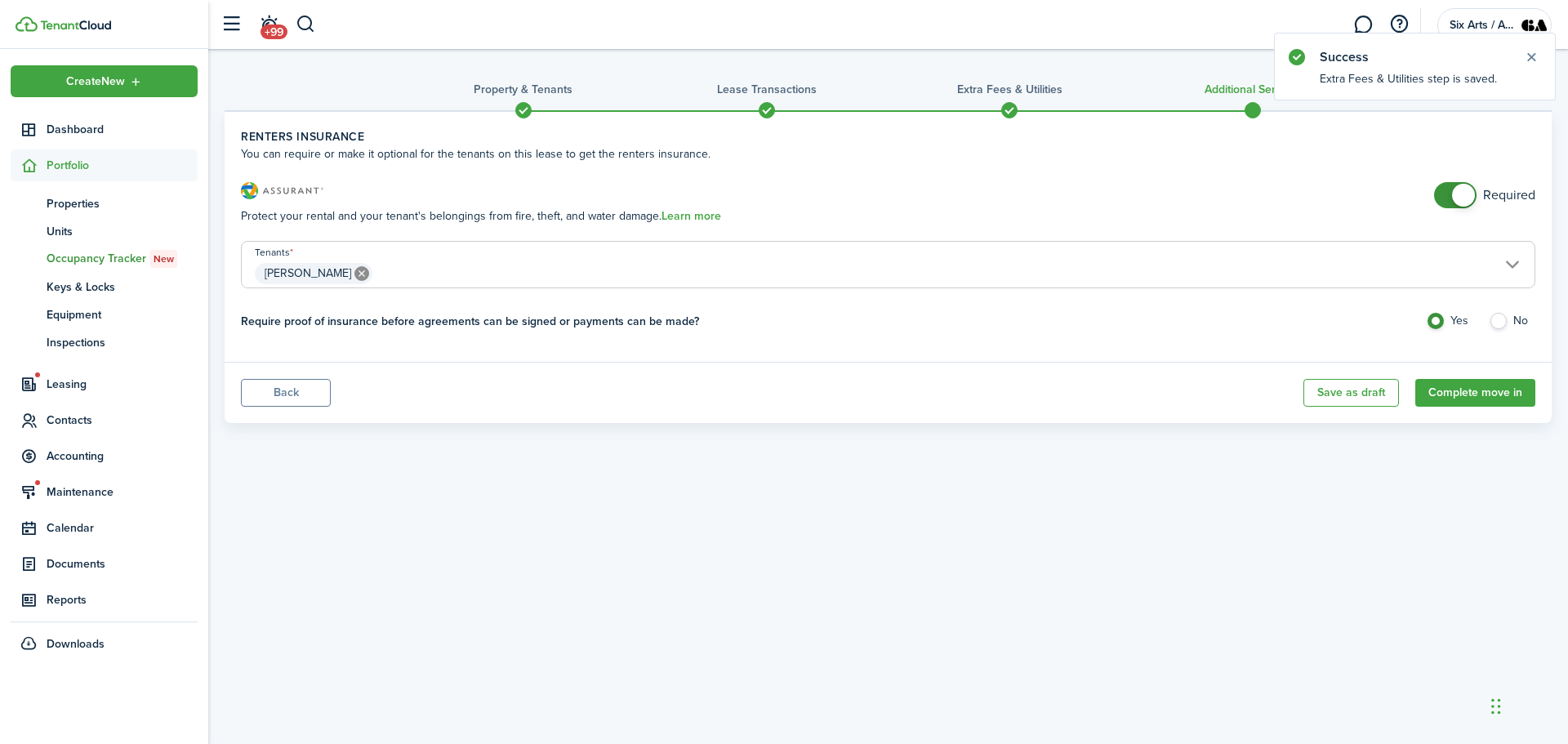
click at [1496, 323] on label "No" at bounding box center [1512, 325] width 47 height 24
radio input "false"
radio input "true"
click at [1470, 399] on button "Complete move in" at bounding box center [1475, 393] width 120 height 28
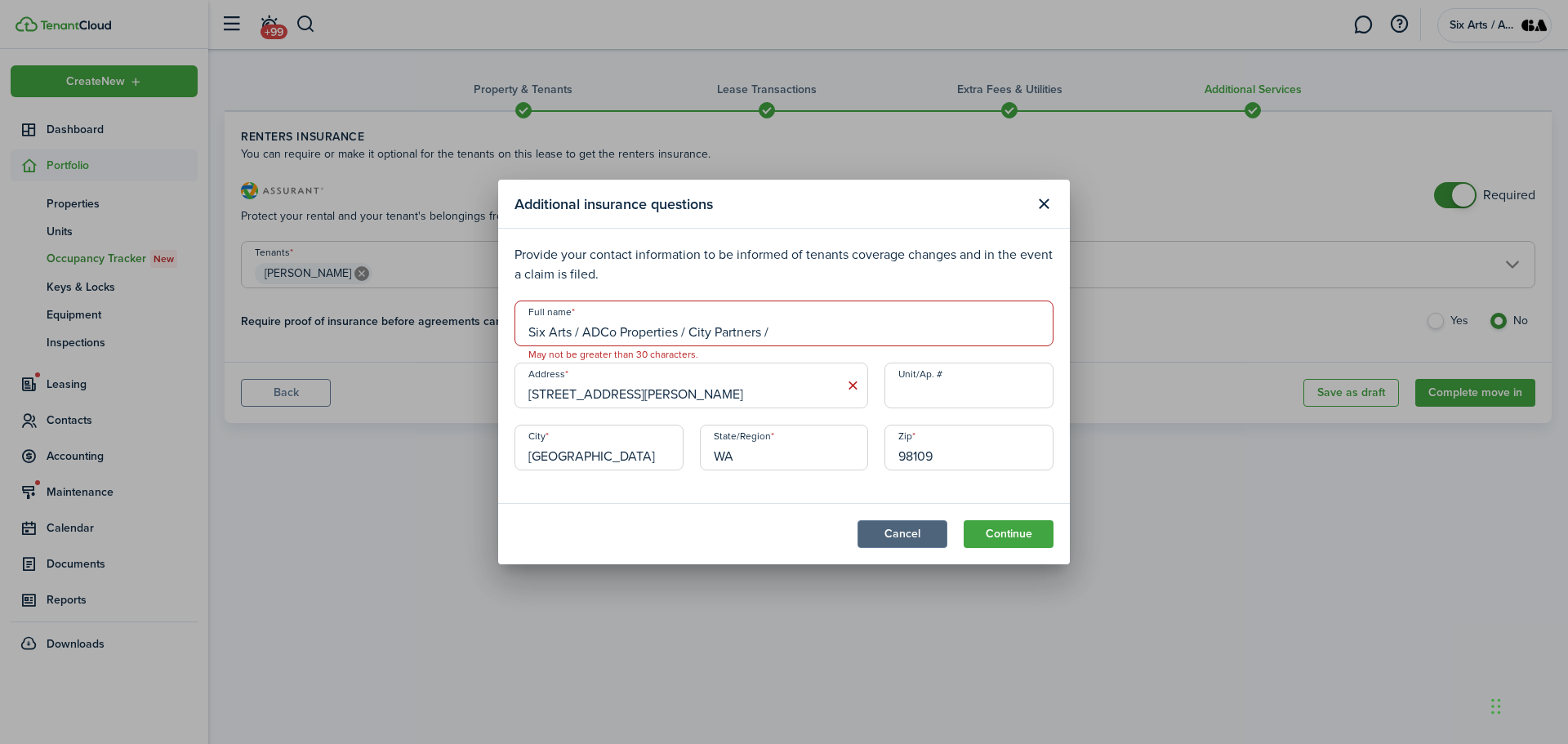
click at [901, 544] on button "Cancel" at bounding box center [902, 534] width 90 height 28
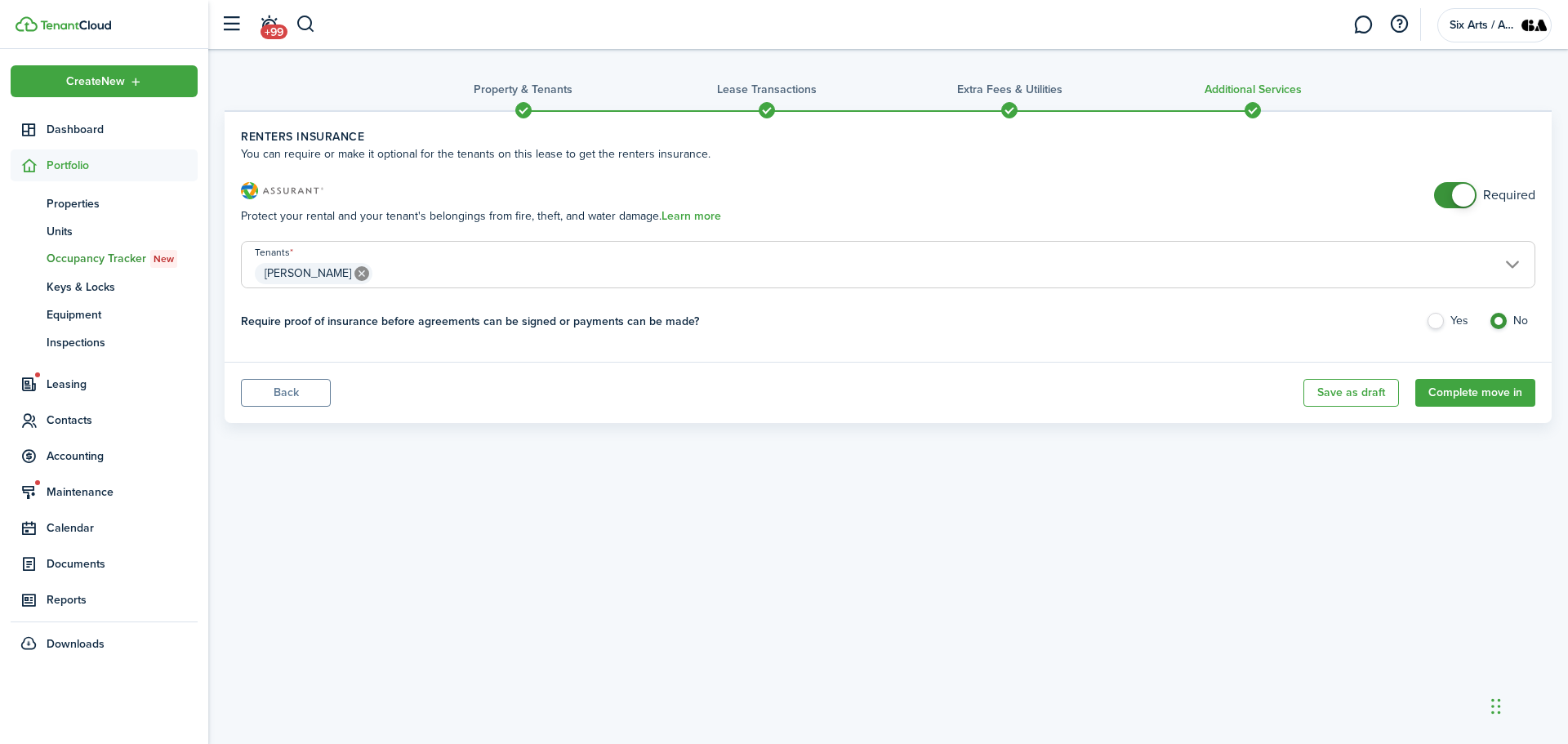
checkbox input "false"
click at [1463, 194] on span at bounding box center [1464, 195] width 22 height 22
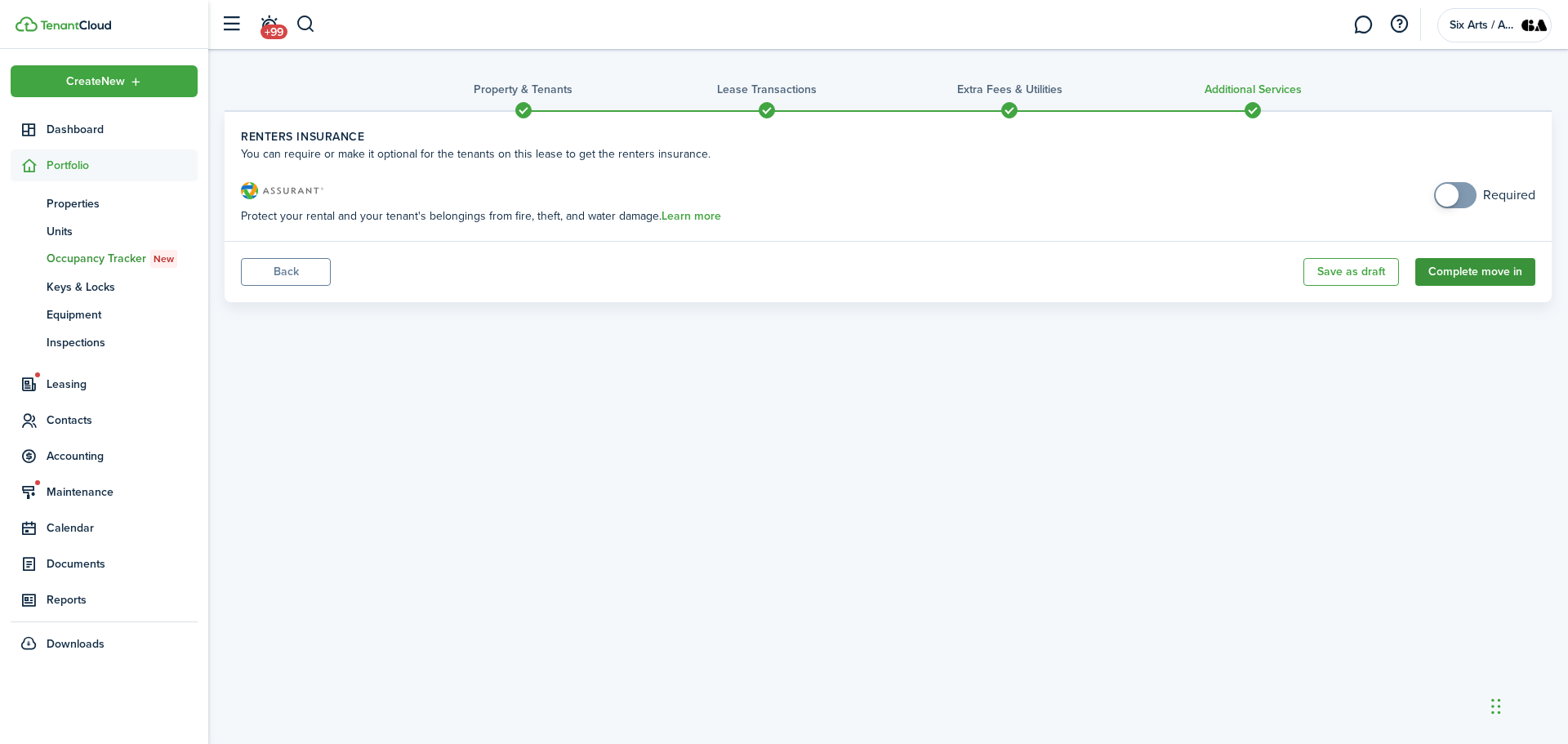
click at [1467, 274] on button "Complete move in" at bounding box center [1475, 272] width 120 height 28
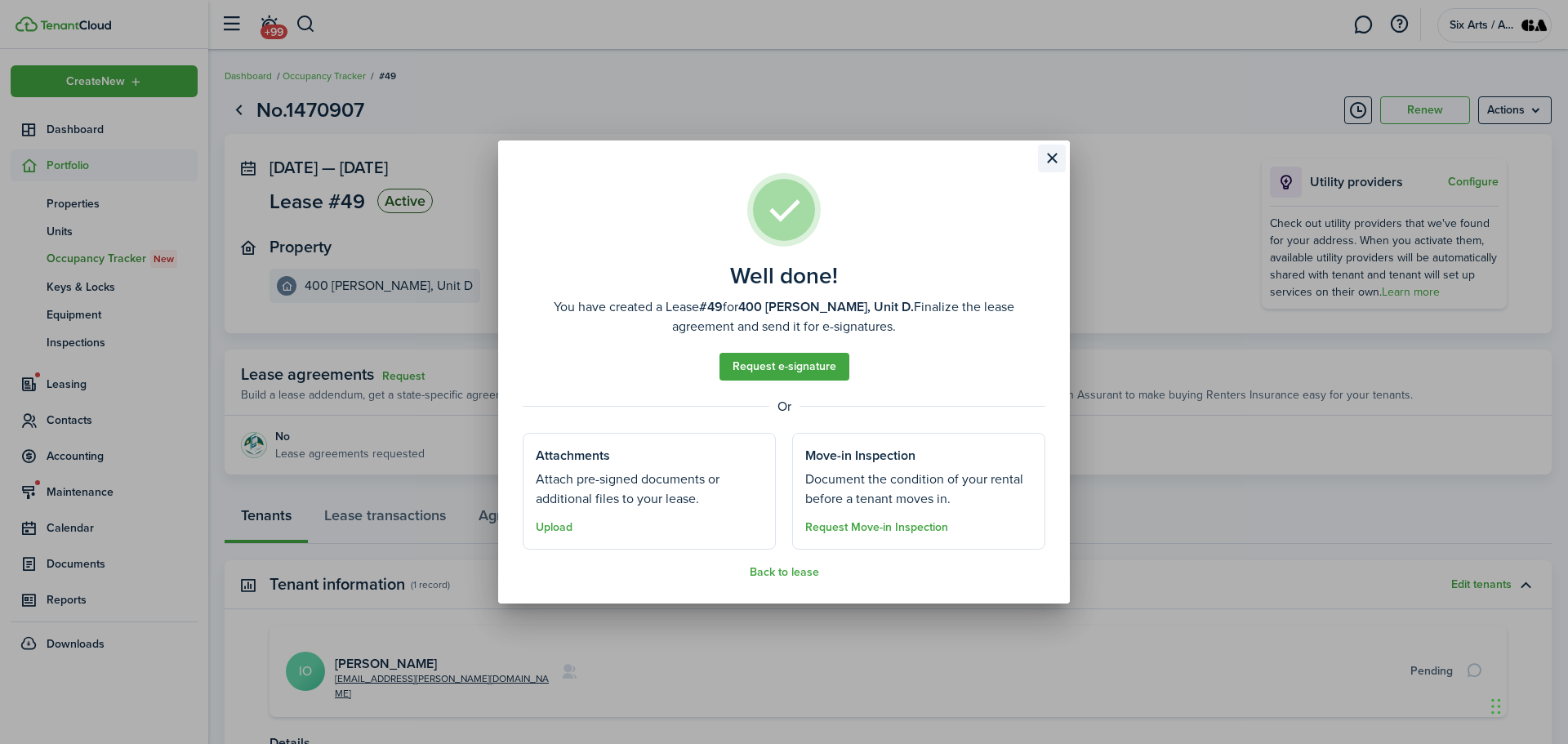
click at [1053, 159] on button "Close modal" at bounding box center [1052, 158] width 28 height 28
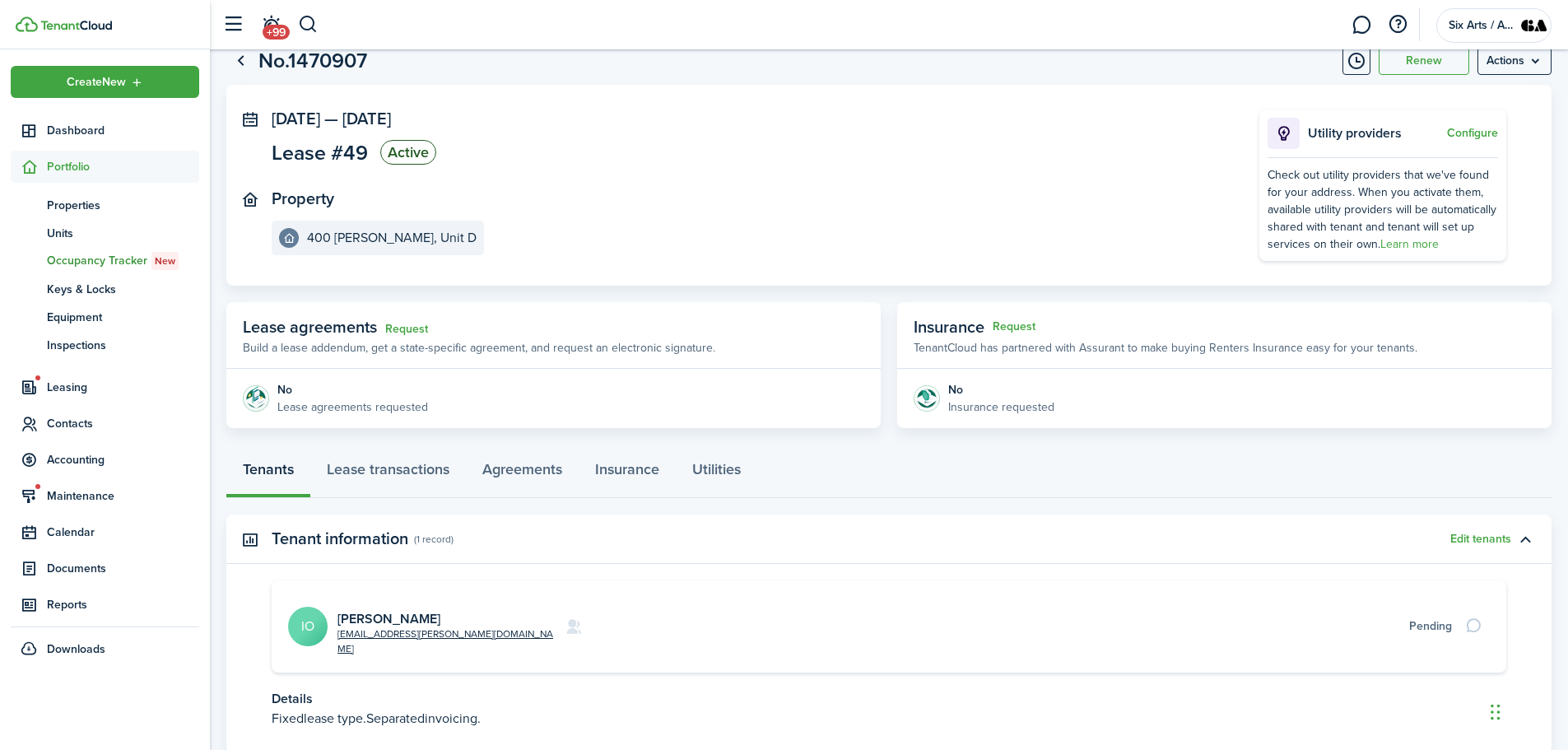
scroll to position [144, 0]
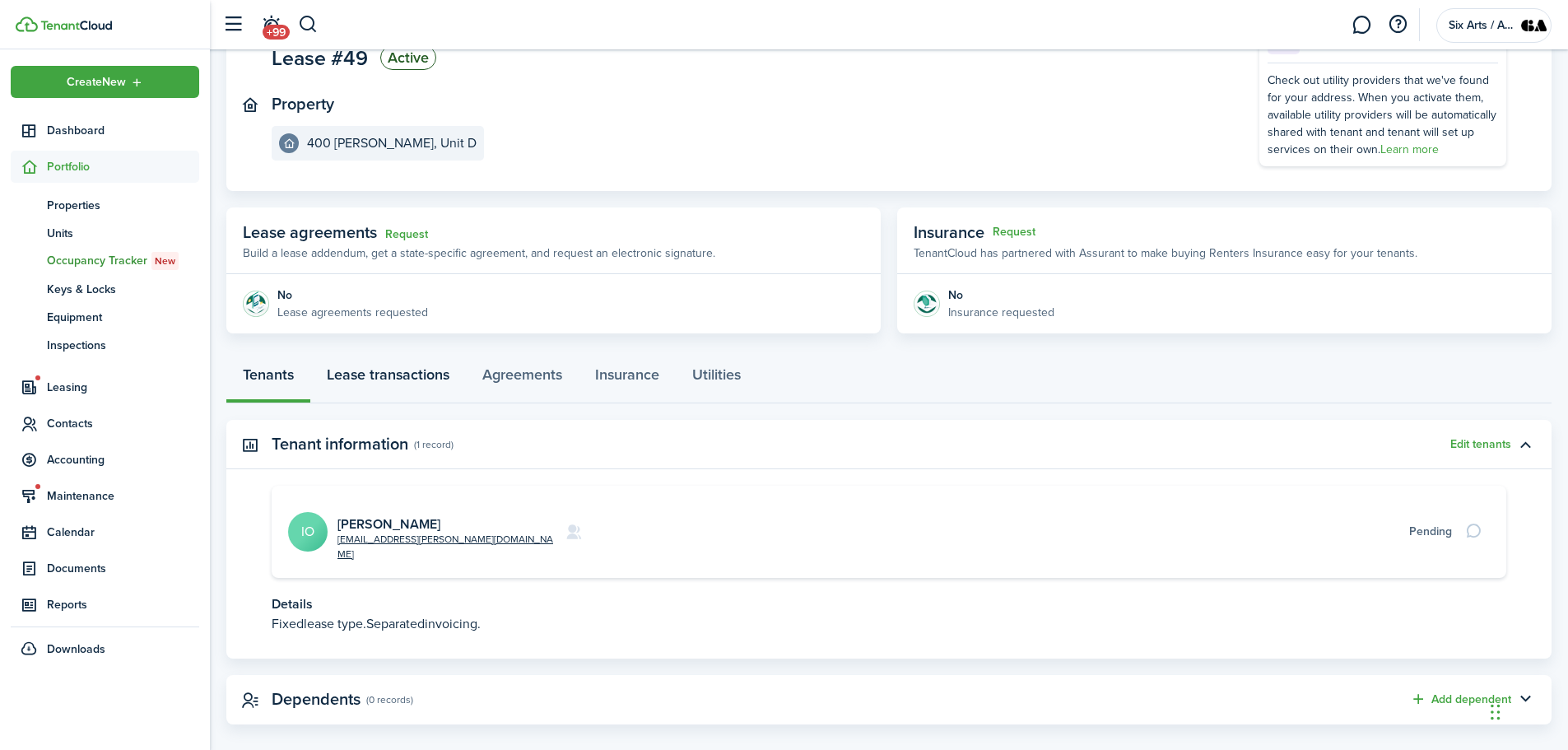
click at [419, 375] on link "Lease transactions" at bounding box center [388, 378] width 156 height 50
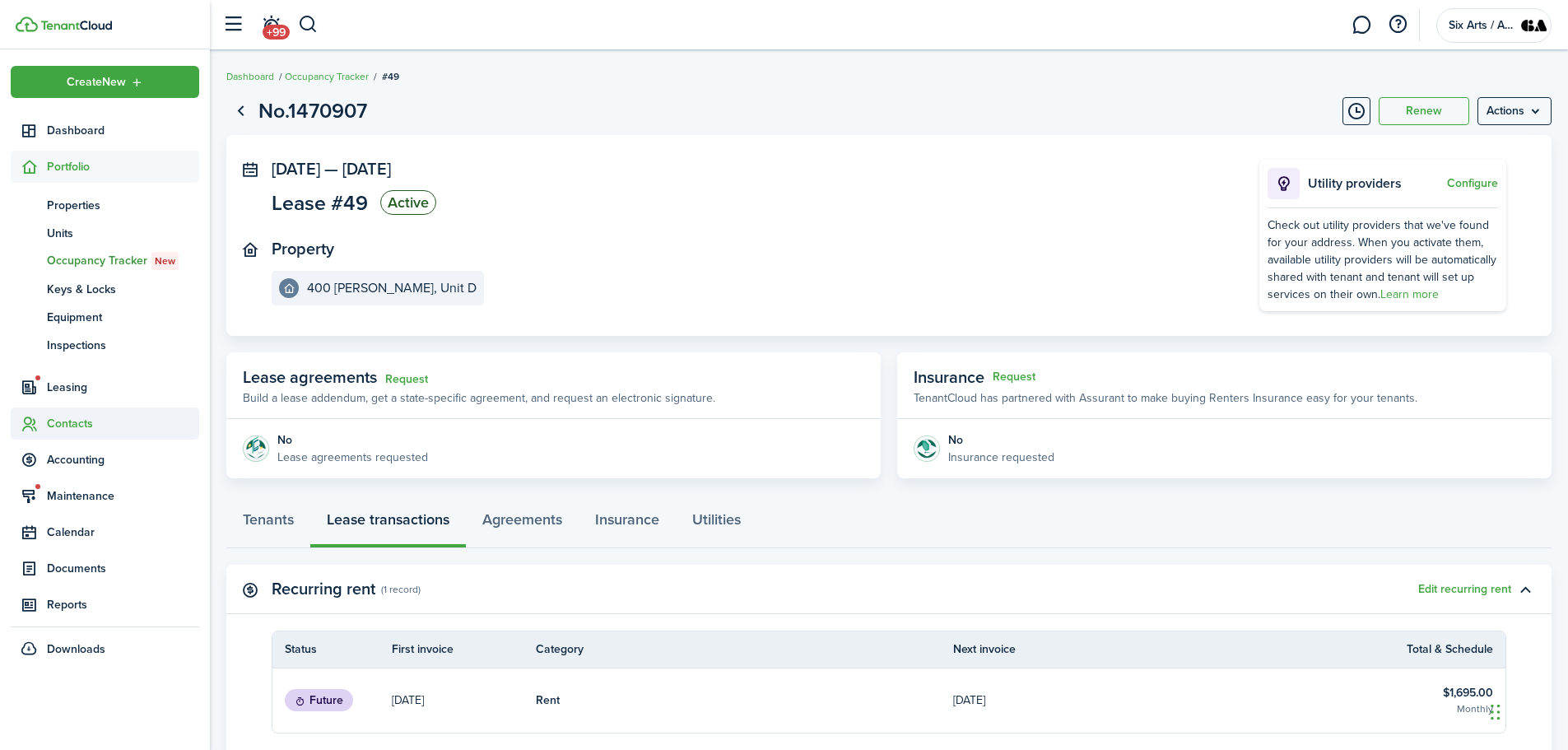
click at [69, 415] on span "Contacts" at bounding box center [123, 424] width 152 height 17
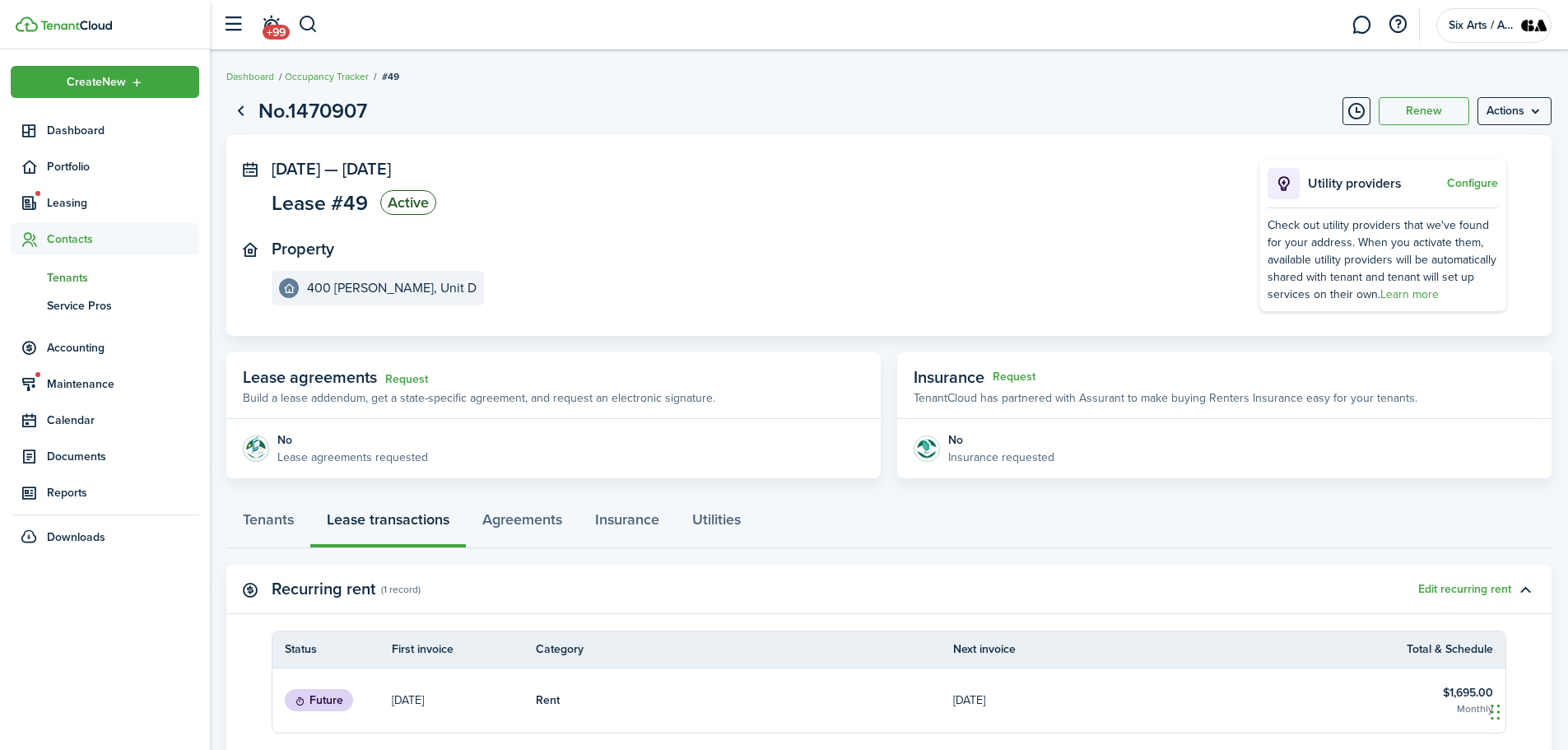
click at [67, 275] on span "Tenants" at bounding box center [123, 278] width 152 height 17
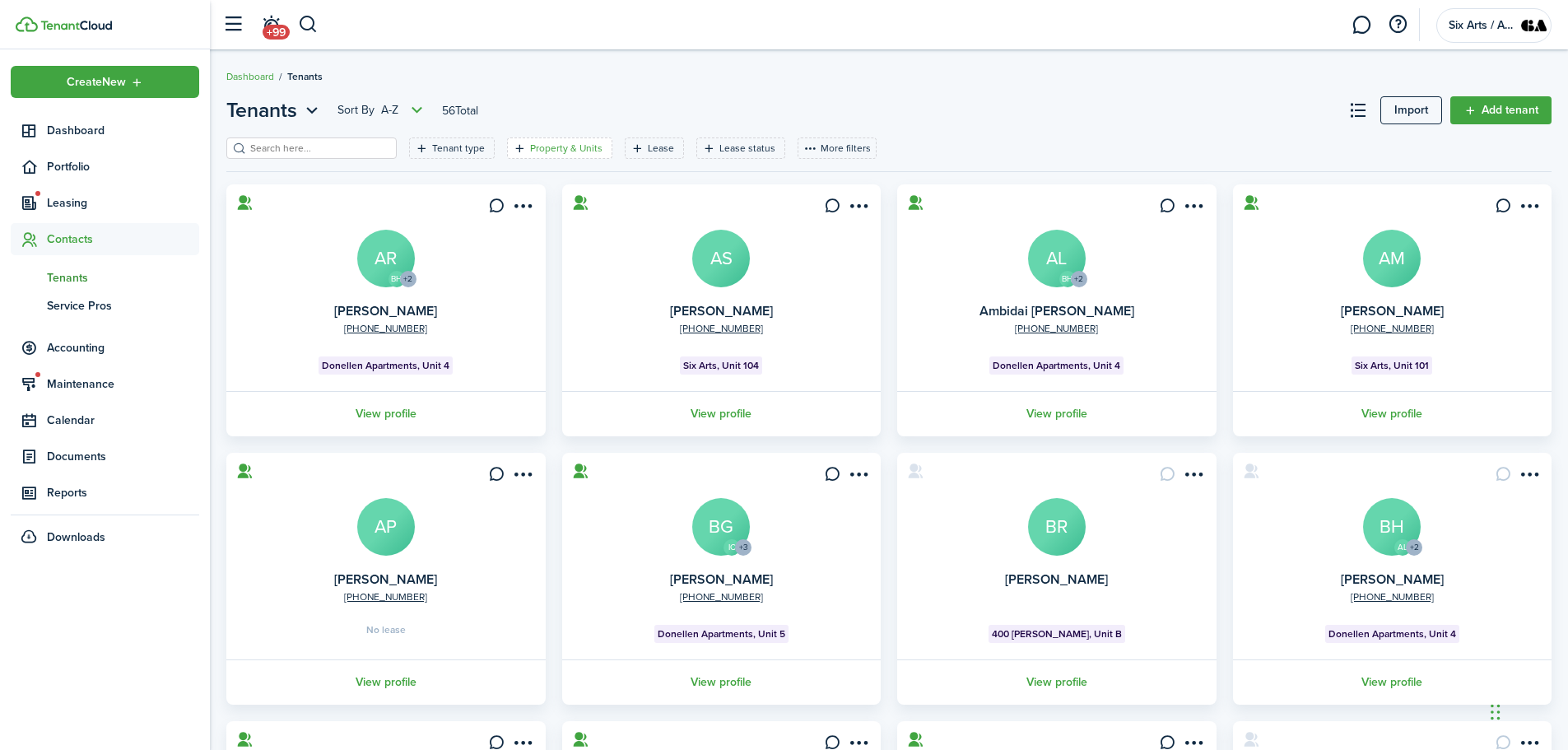
click at [553, 152] on filter-tag-label "Property & Units" at bounding box center [566, 148] width 72 height 15
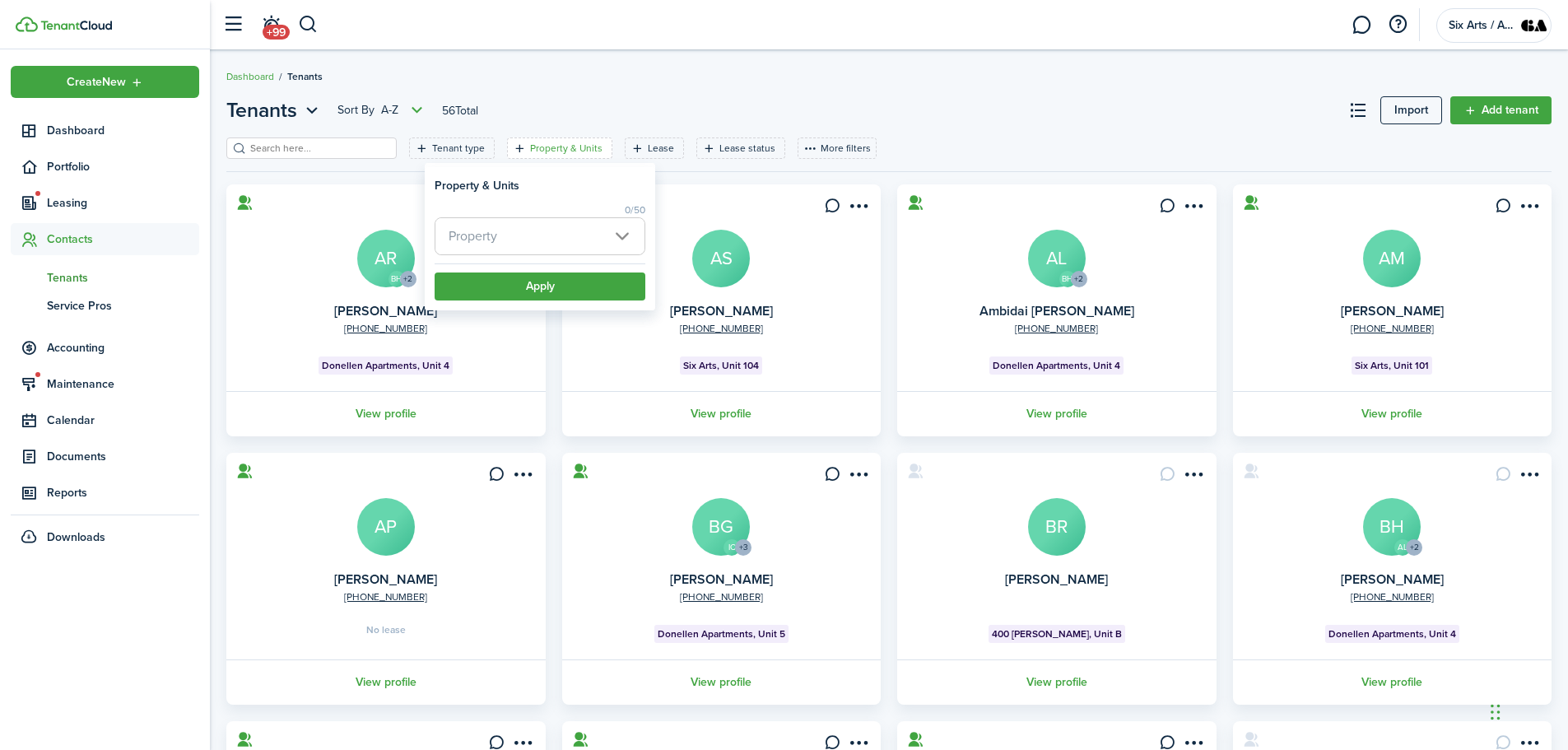
click at [620, 235] on span "Property" at bounding box center [539, 237] width 209 height 37
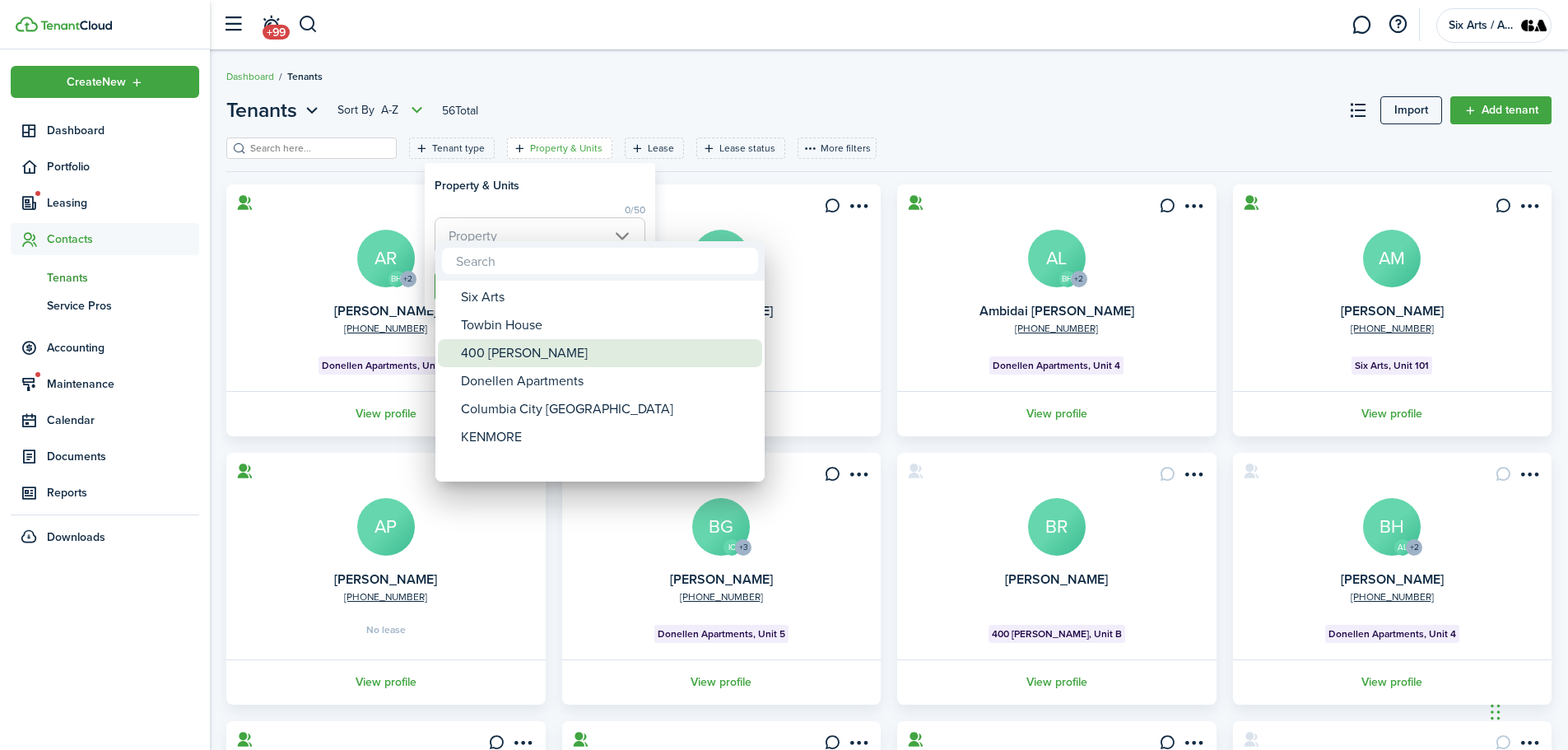
click at [498, 354] on div "400 [PERSON_NAME]" at bounding box center [606, 353] width 291 height 28
type input "400 [PERSON_NAME]"
click at [567, 175] on div at bounding box center [784, 375] width 1832 height 1013
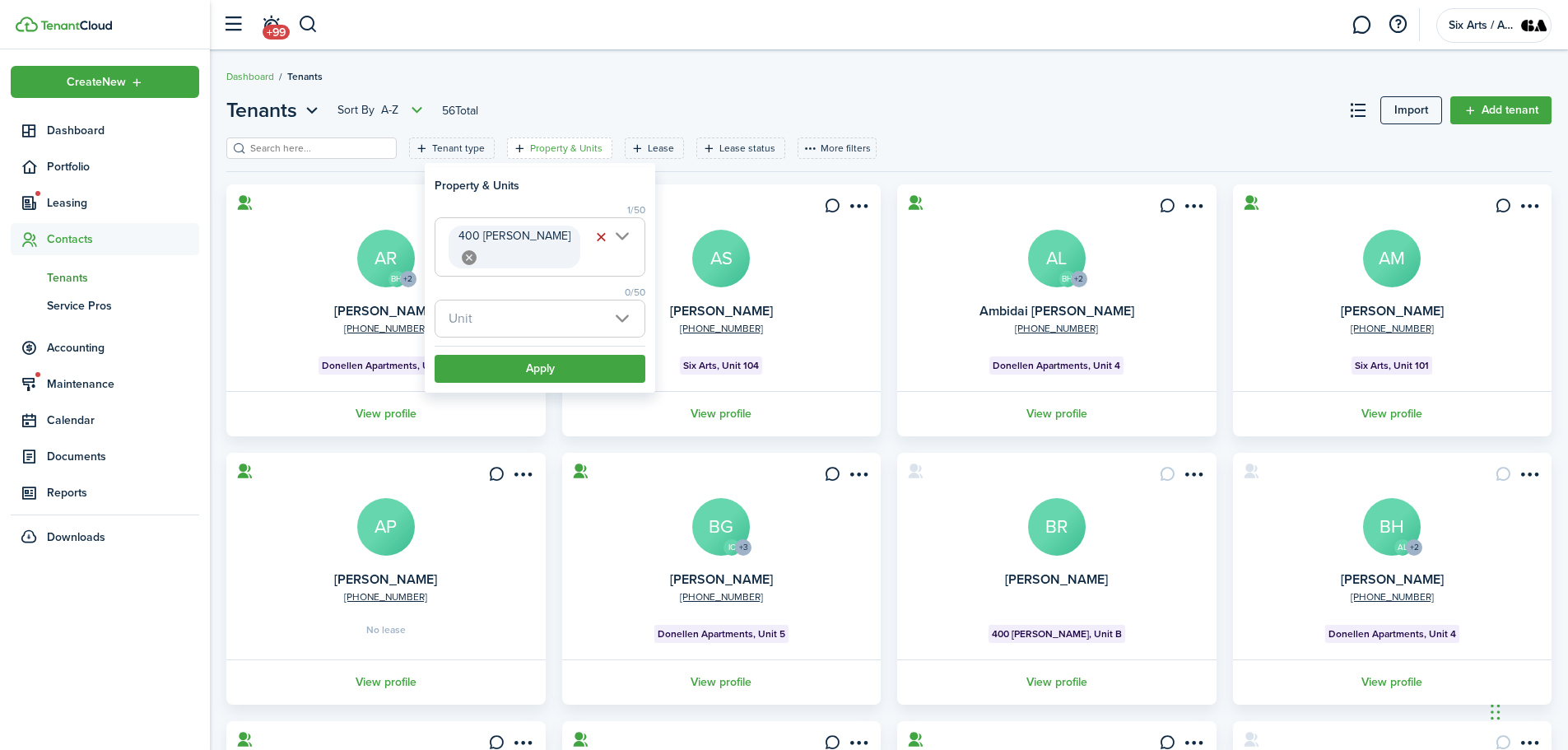
click at [627, 300] on span "Unit" at bounding box center [539, 318] width 209 height 37
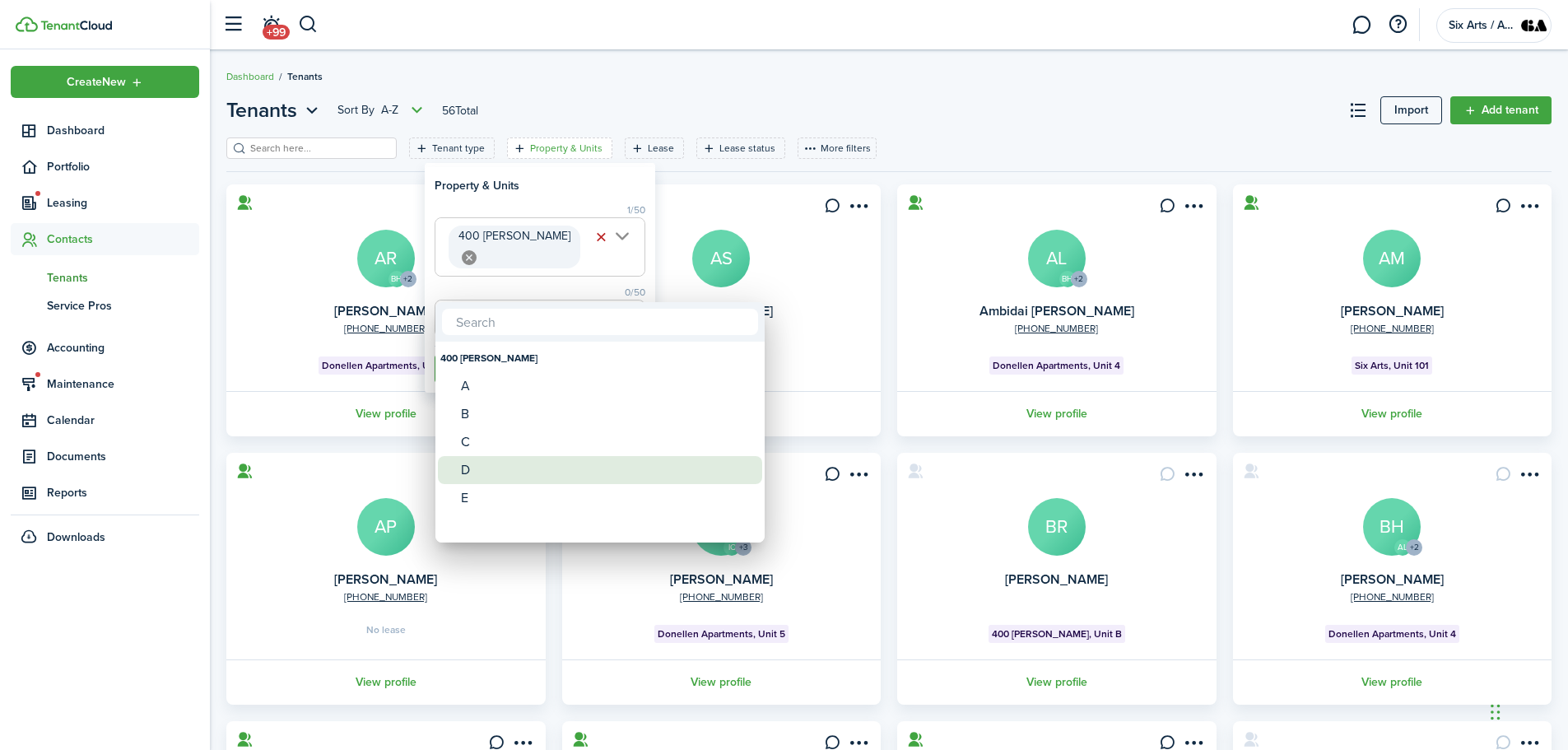
click at [459, 466] on span at bounding box center [449, 470] width 23 height 23
type input "D"
click at [544, 186] on div at bounding box center [784, 375] width 1832 height 1013
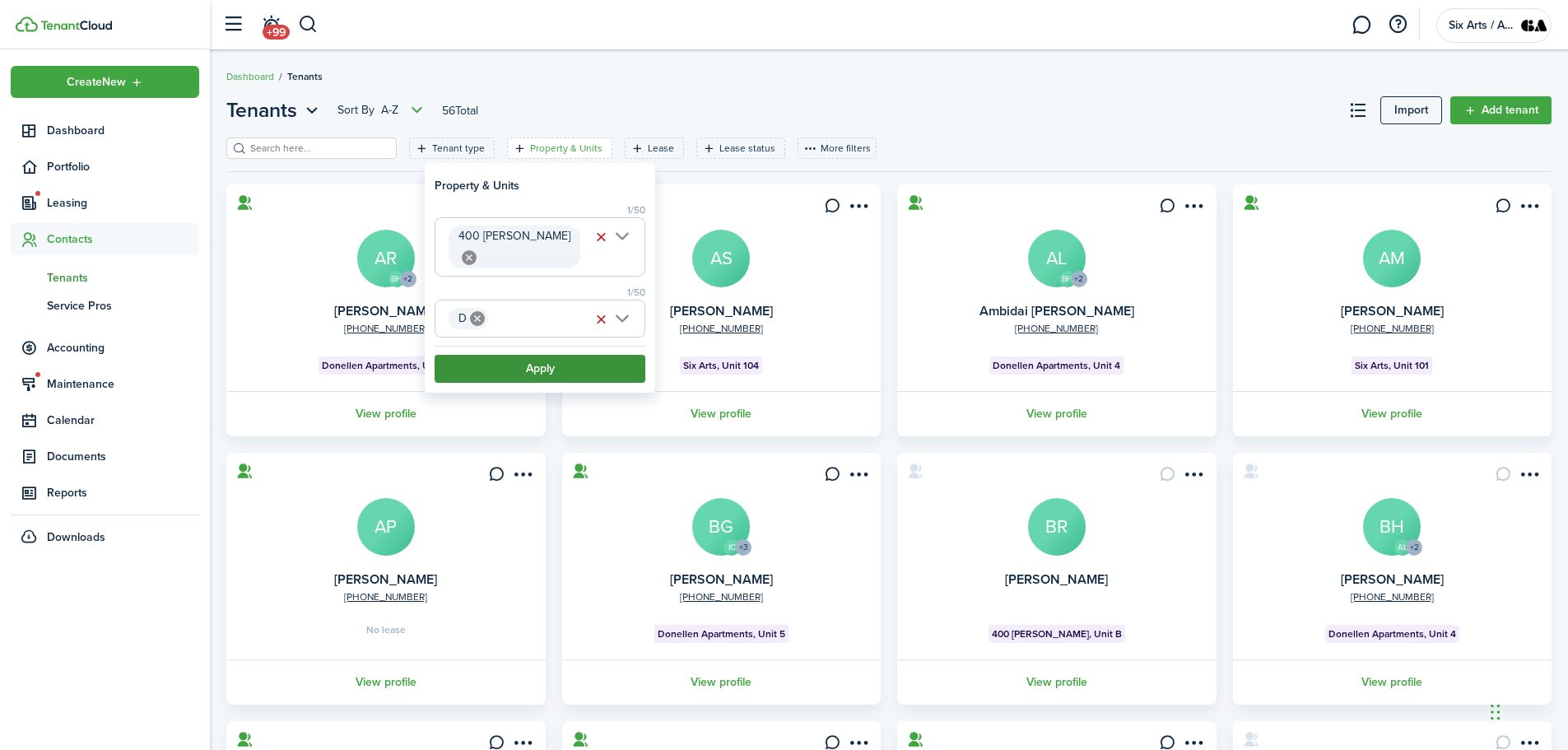
click at [546, 355] on button "Apply" at bounding box center [539, 369] width 211 height 28
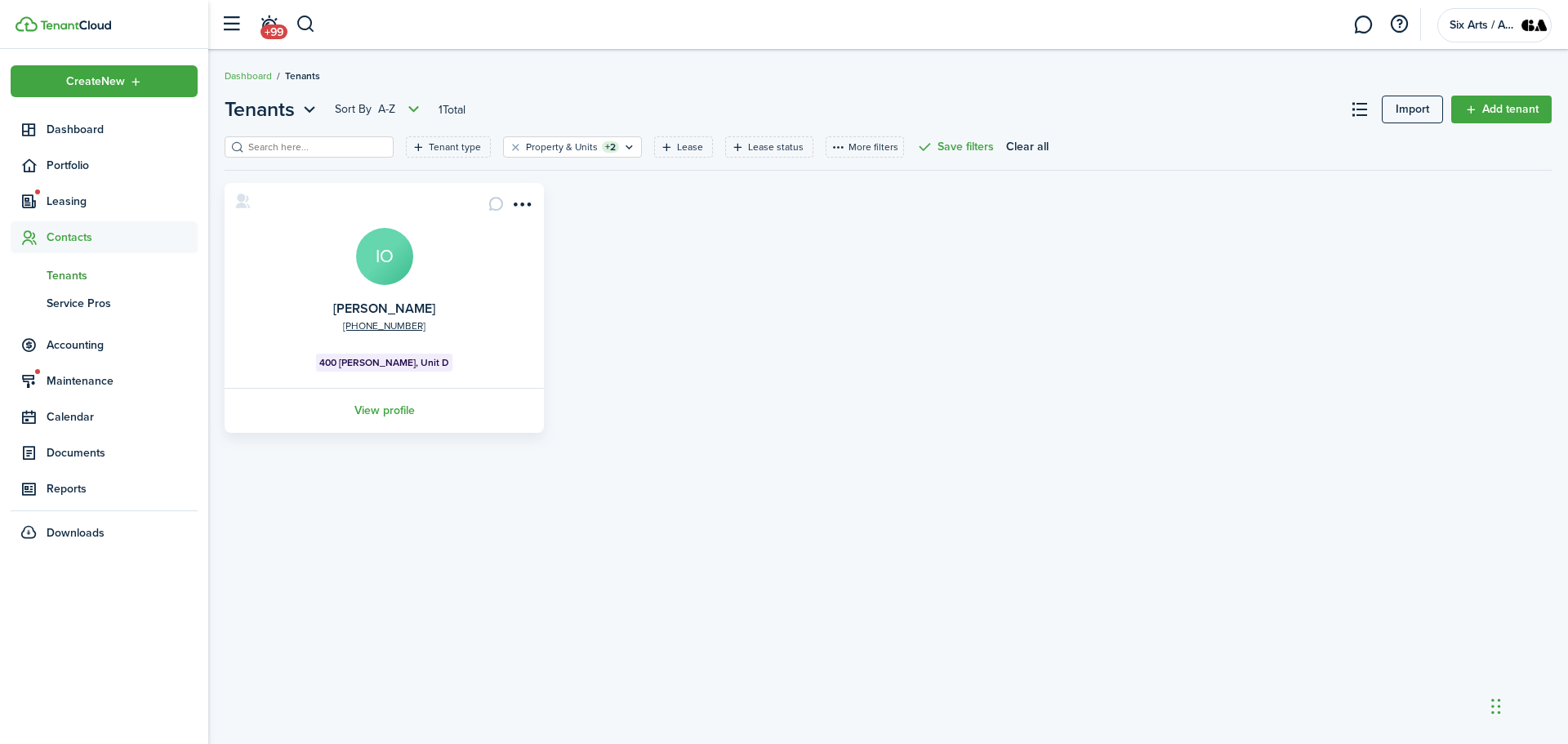
click at [370, 267] on avatar-text "IO" at bounding box center [384, 256] width 57 height 57
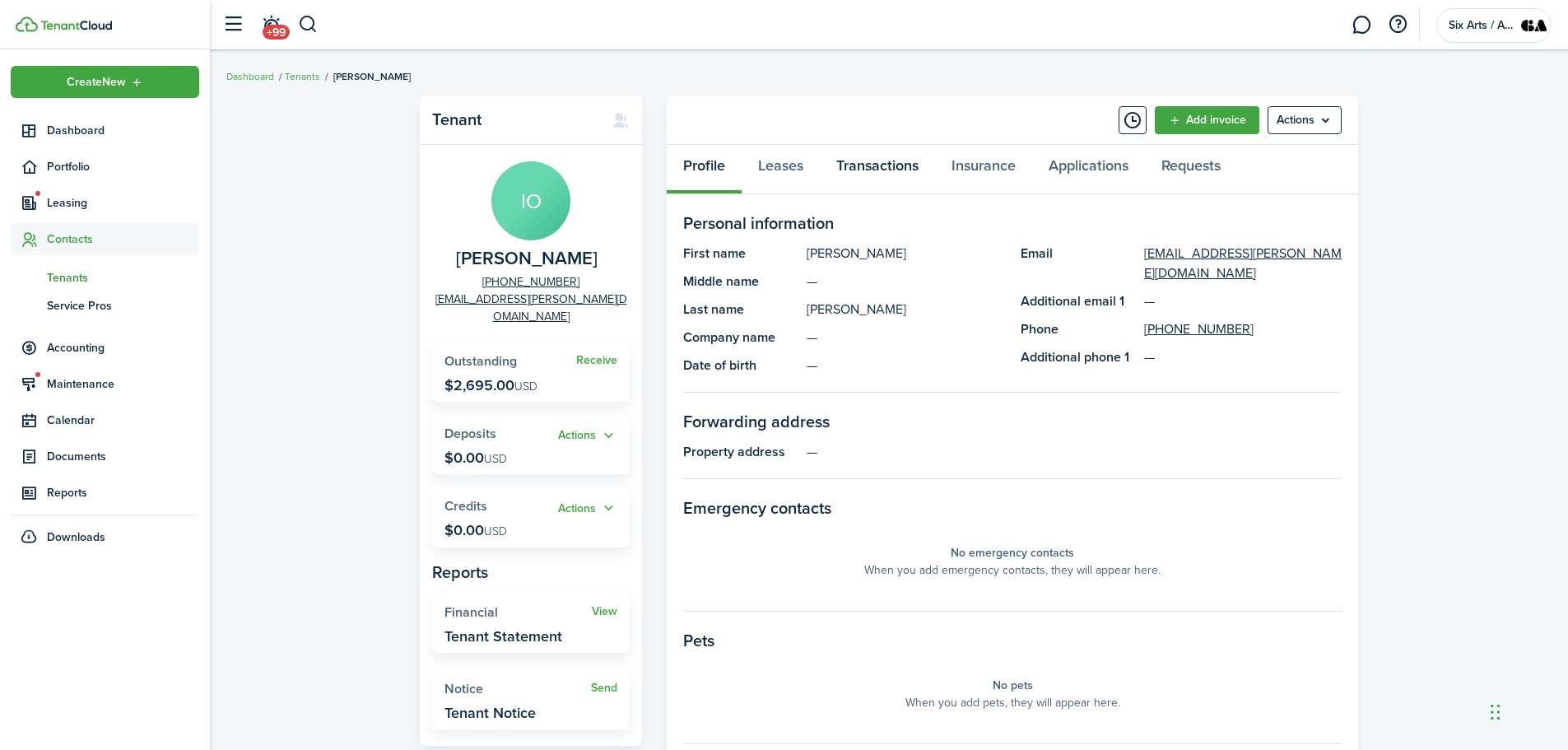
click at [861, 162] on link "Transactions" at bounding box center [877, 169] width 115 height 50
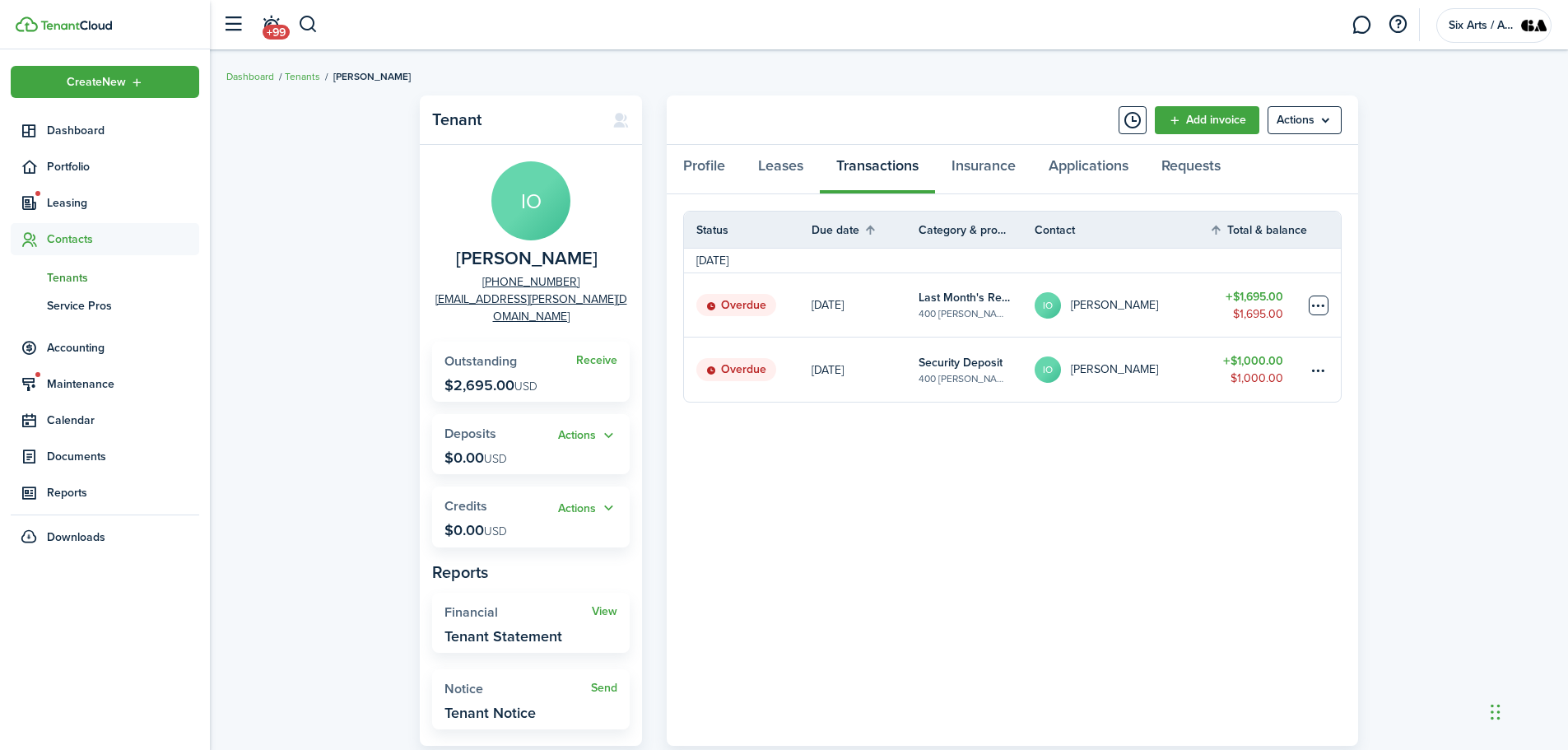
click at [1316, 304] on table-menu-btn-icon at bounding box center [1318, 305] width 20 height 20
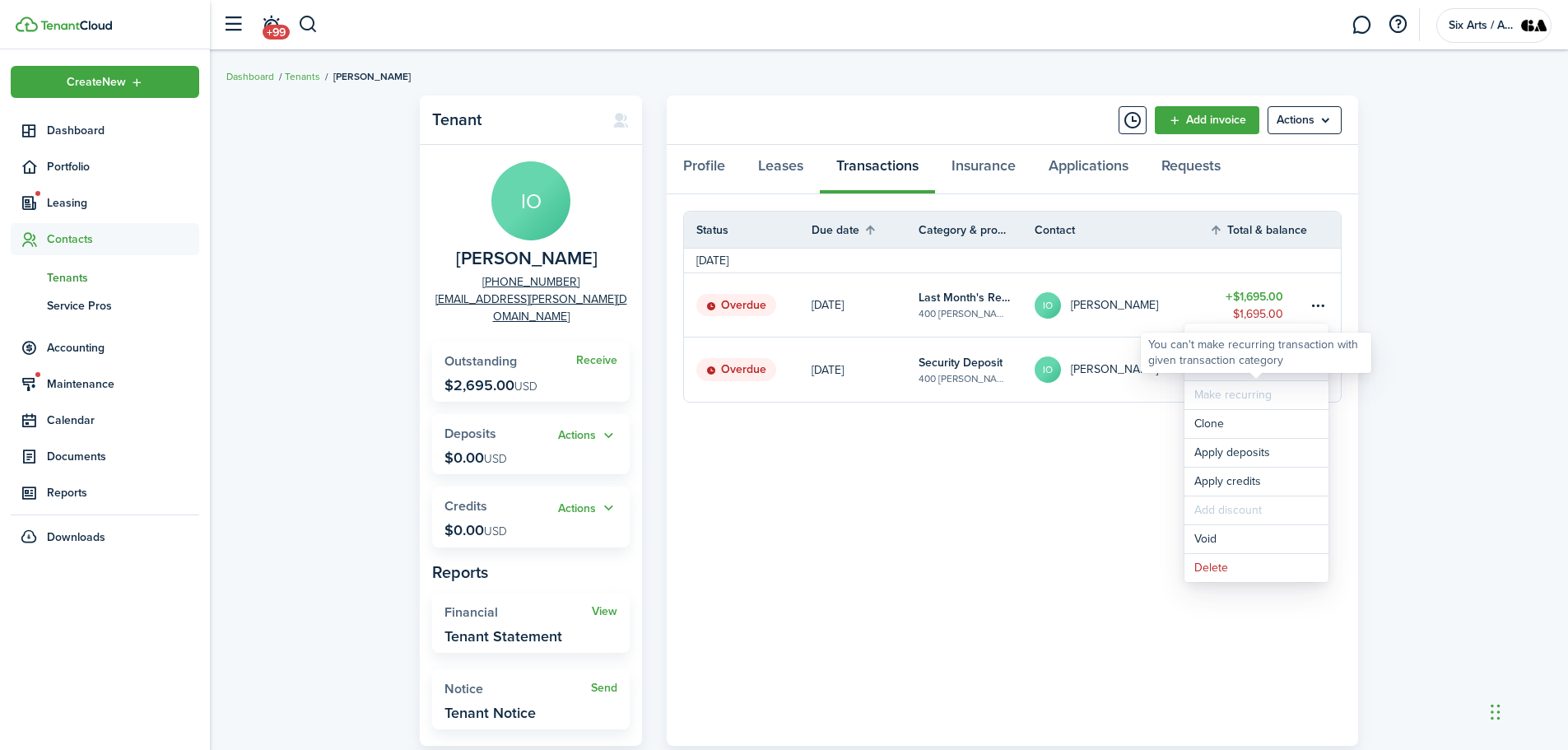
click at [1190, 377] on link "Mark as paid" at bounding box center [1256, 366] width 144 height 28
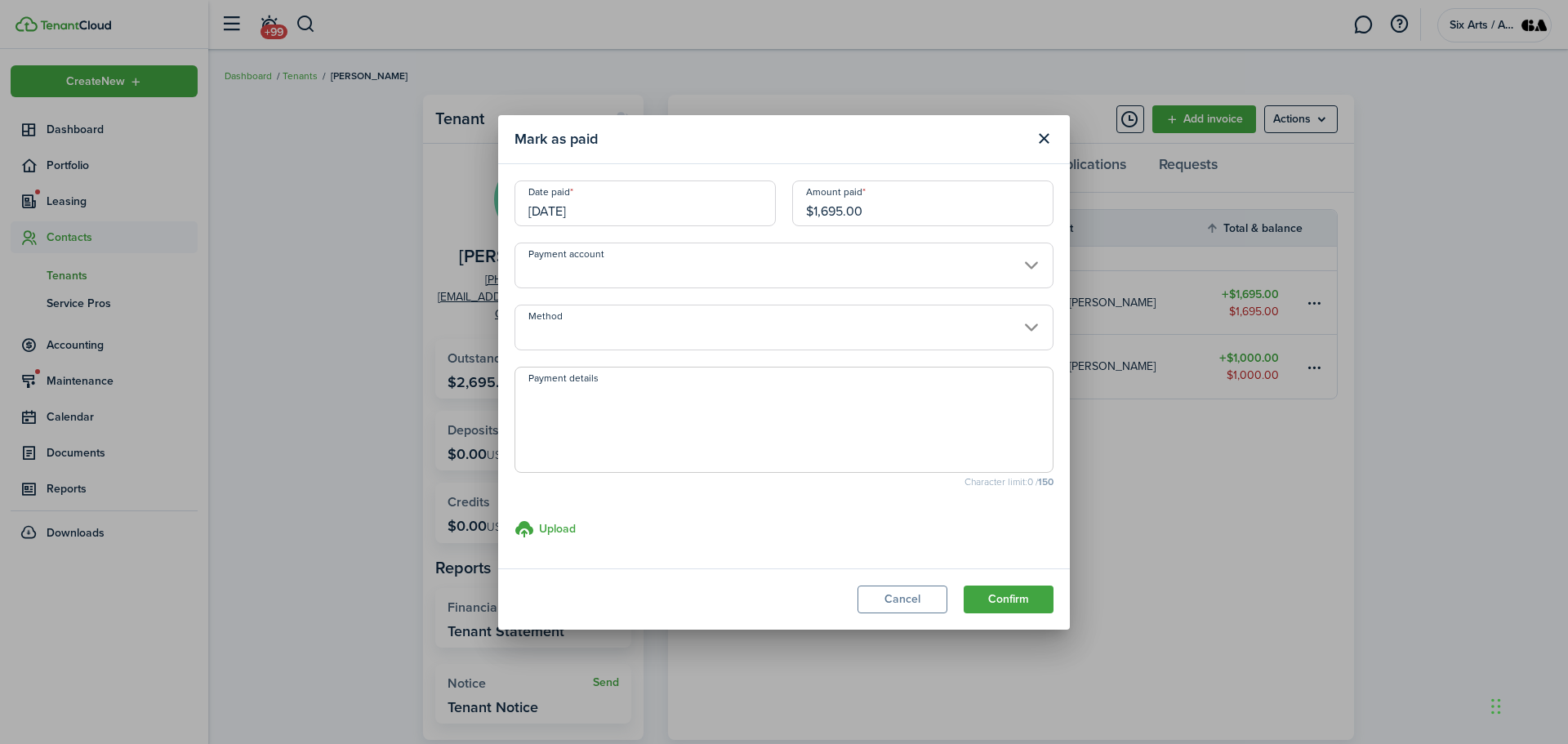
click at [1027, 263] on input "Payment account" at bounding box center [784, 265] width 539 height 46
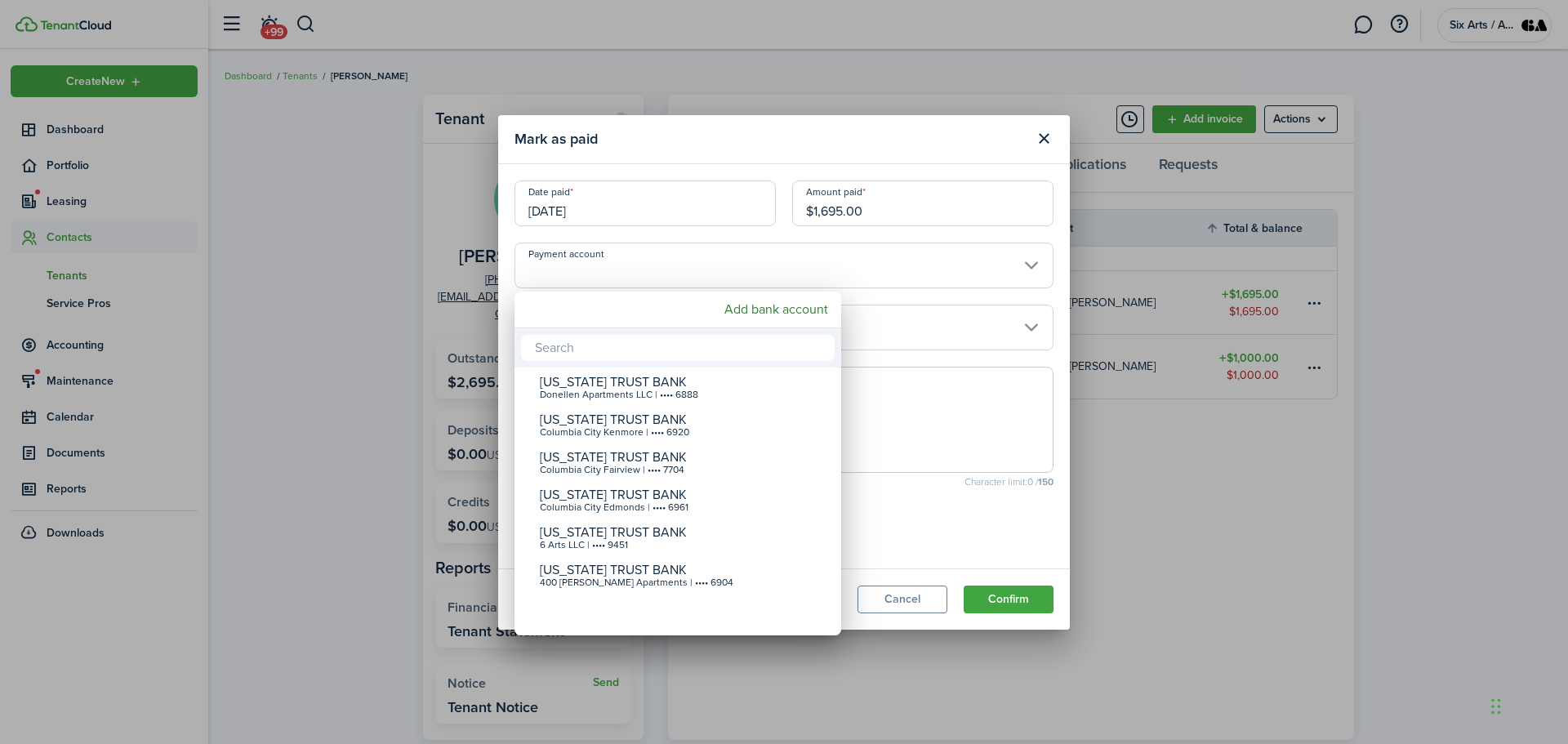
click at [572, 344] on input "text" at bounding box center [678, 348] width 313 height 26
click at [594, 568] on div "[US_STATE] TRUST BANK" at bounding box center [684, 570] width 289 height 15
type input "•••• •••• •••• 6904"
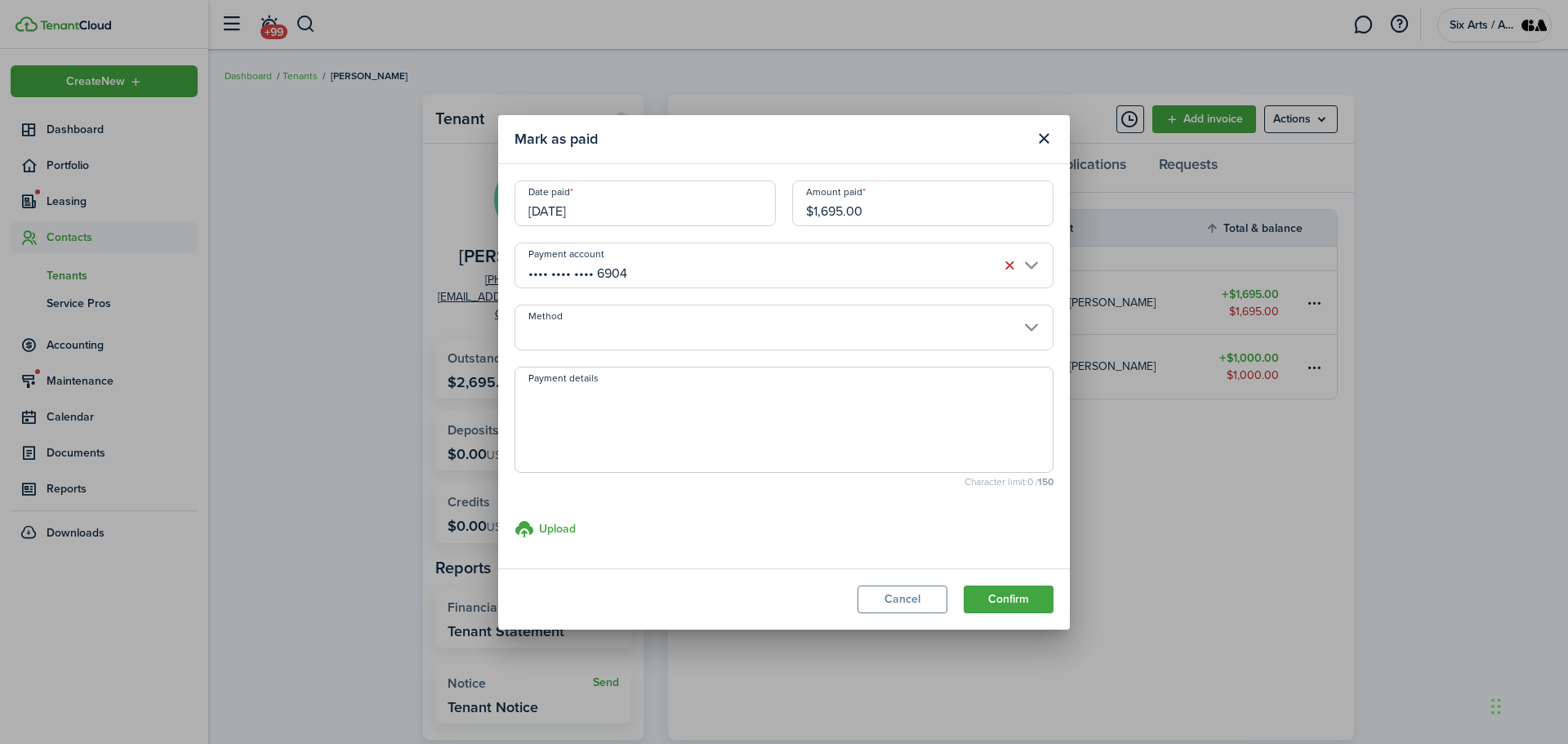
click at [1033, 325] on input "Method" at bounding box center [784, 327] width 539 height 46
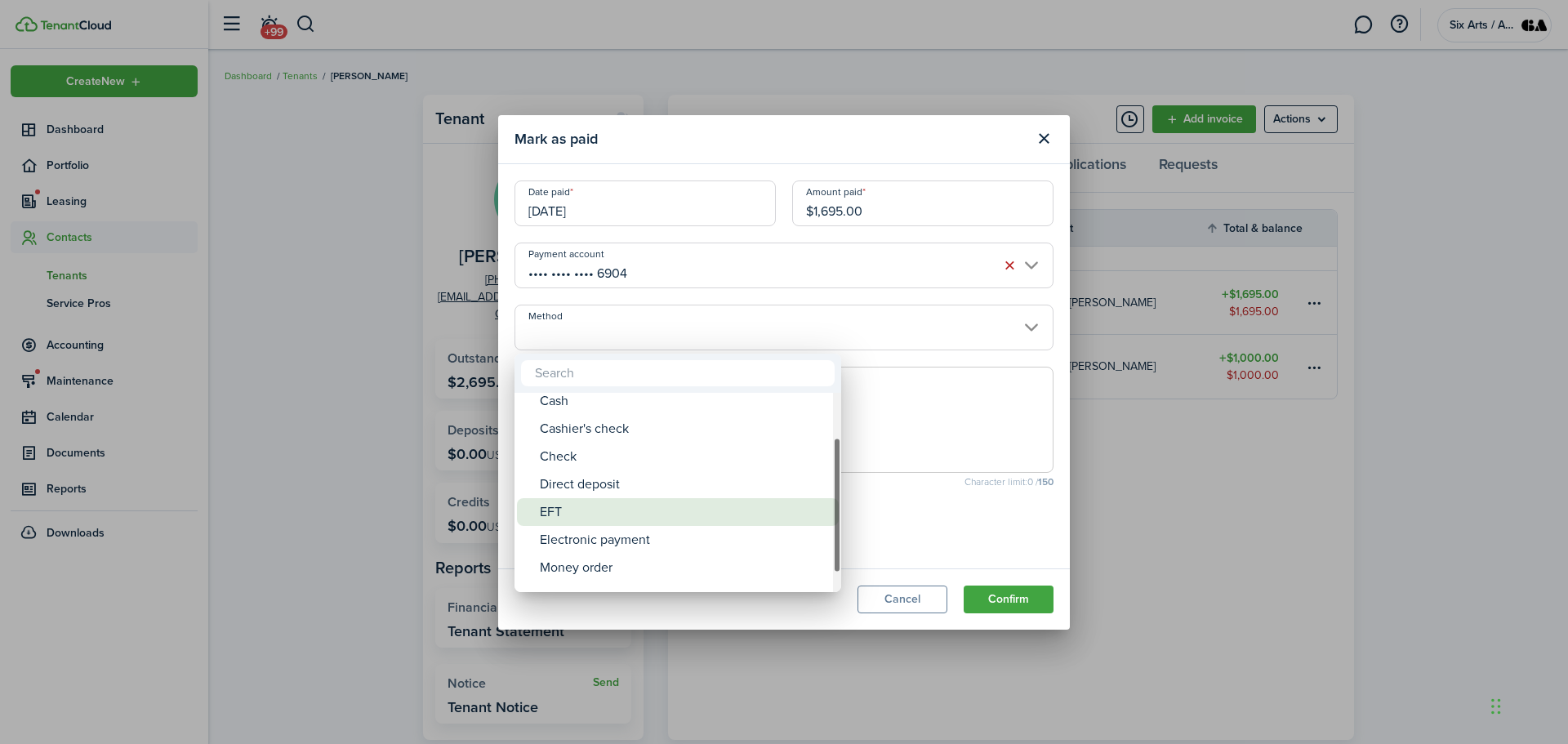
drag, startPoint x: 561, startPoint y: 568, endPoint x: 561, endPoint y: 505, distance: 63.0
click at [561, 505] on div "EFT" at bounding box center [684, 512] width 289 height 28
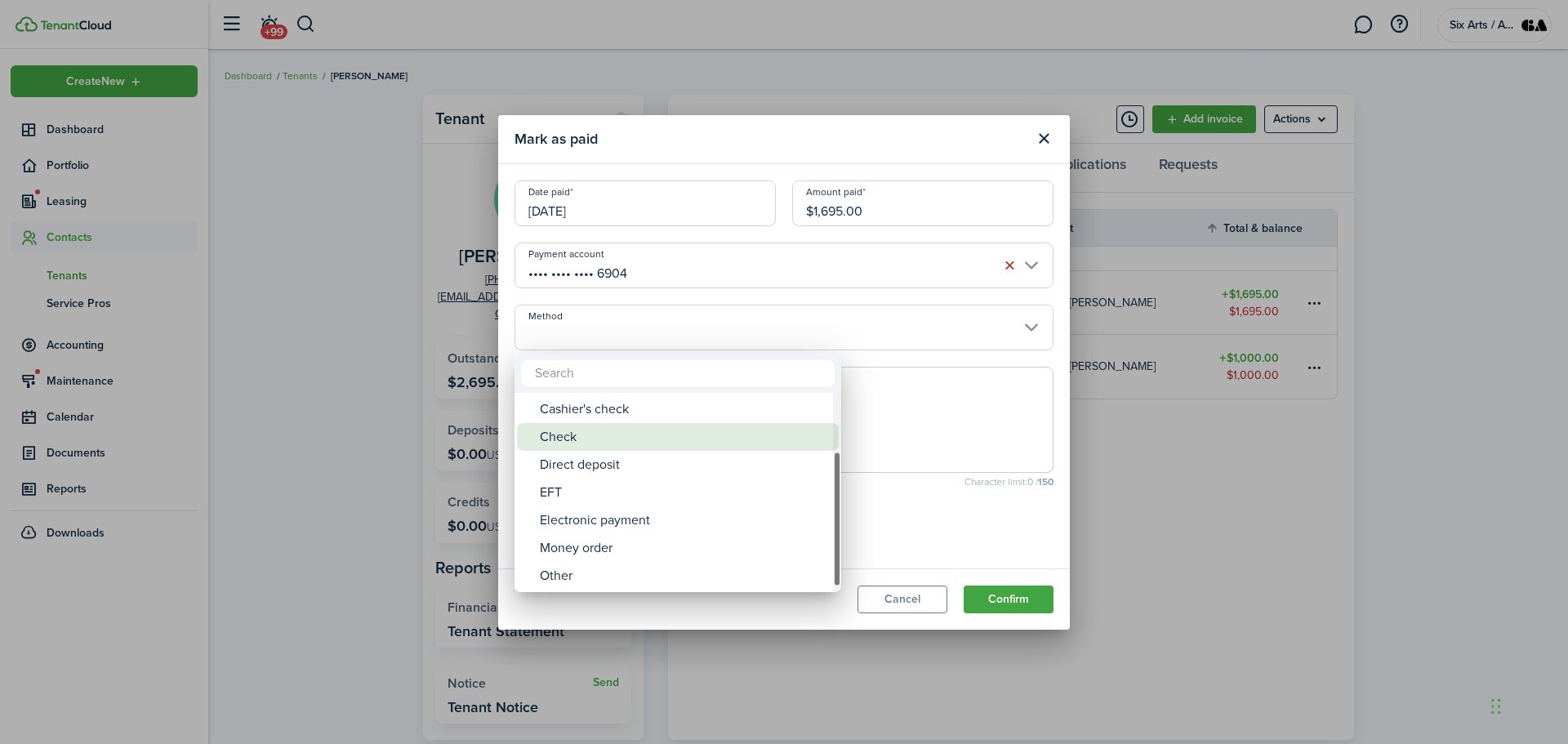
click at [561, 436] on div "Check" at bounding box center [684, 437] width 289 height 28
type input "Check"
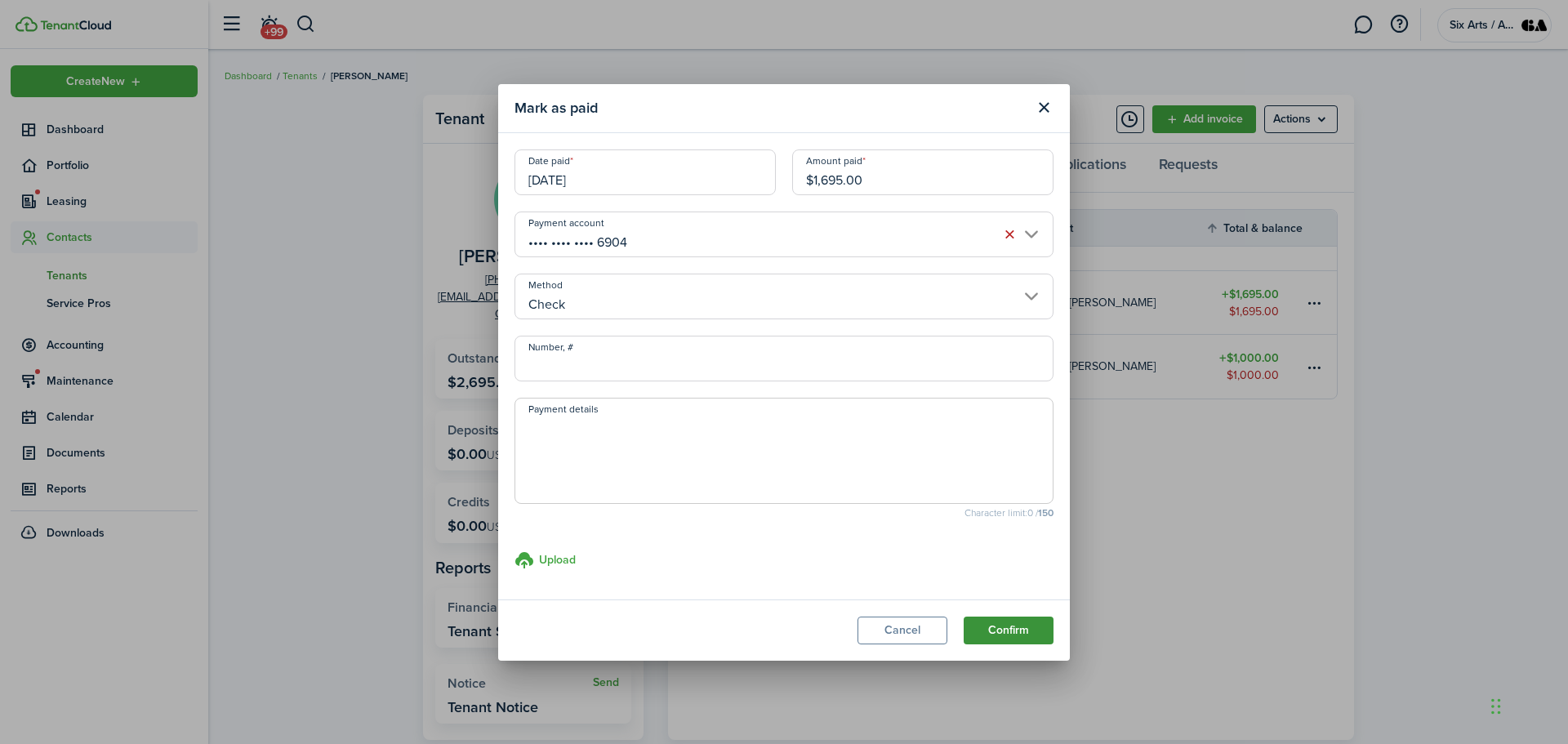
click at [1008, 632] on button "Confirm" at bounding box center [1008, 630] width 90 height 28
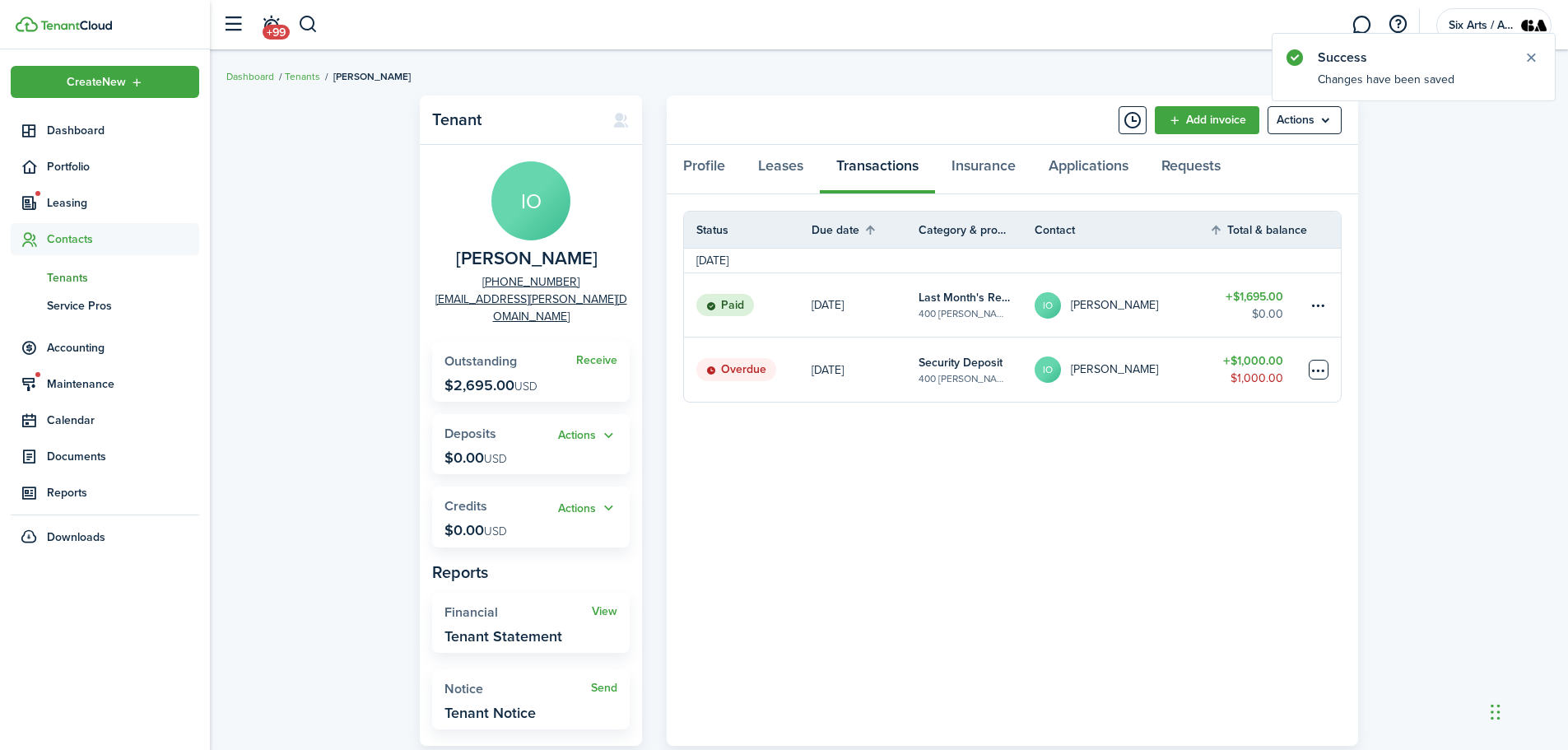
click at [1319, 365] on table-menu-btn-icon at bounding box center [1318, 369] width 20 height 20
click at [1246, 429] on link "Mark as paid" at bounding box center [1256, 431] width 144 height 28
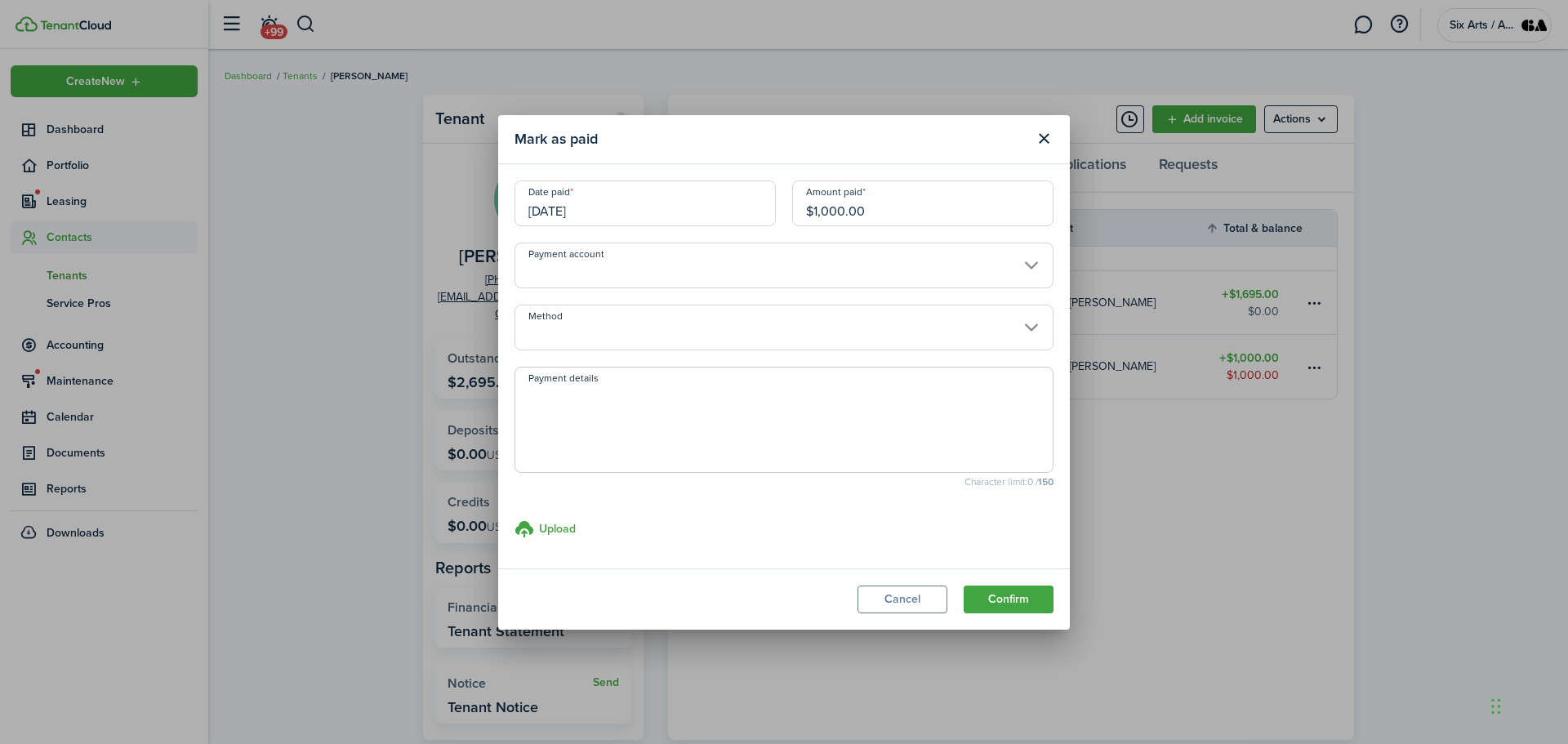
click at [1027, 263] on input "Payment account" at bounding box center [784, 265] width 539 height 46
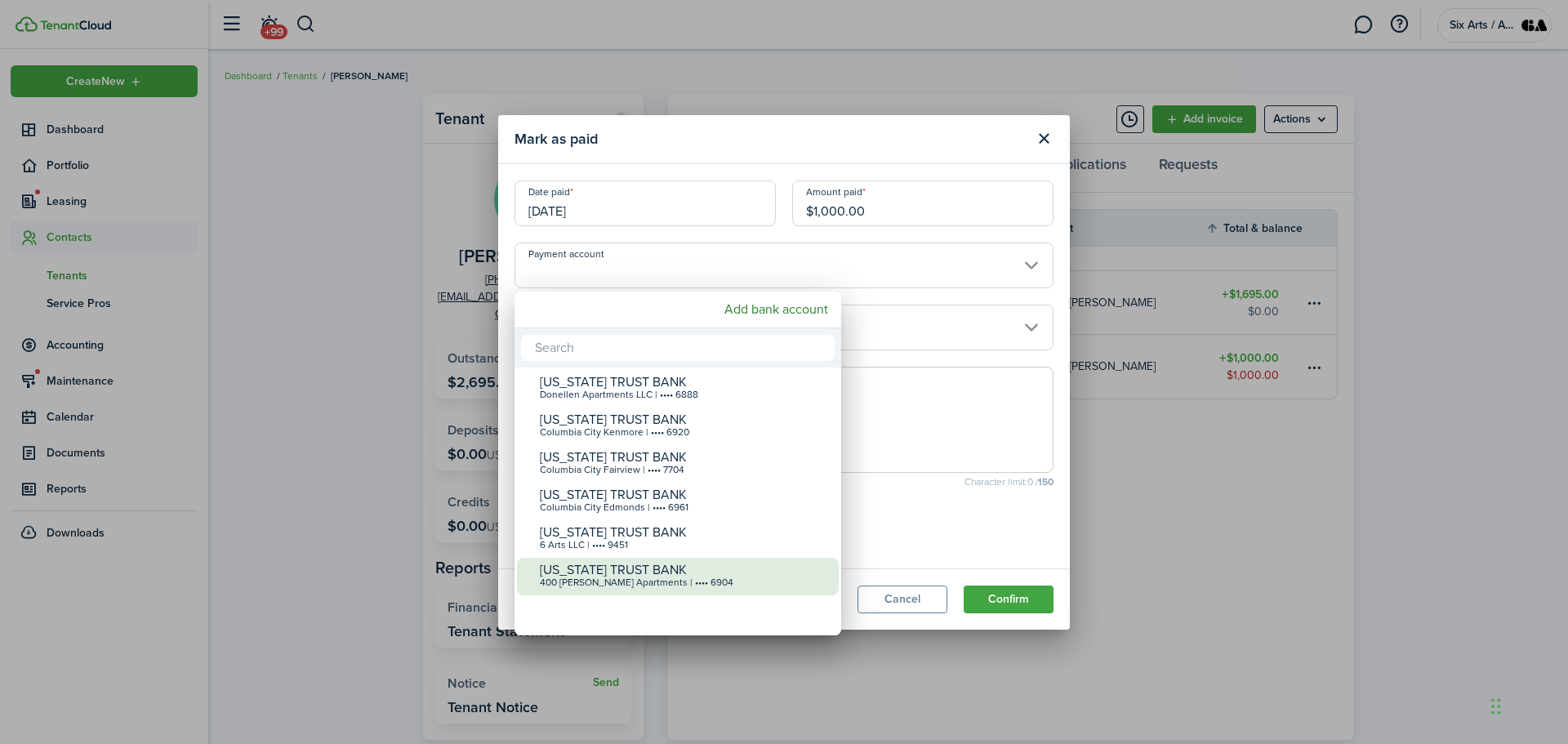
click at [592, 582] on div "400 [PERSON_NAME] Apartments | •••• 6904" at bounding box center [684, 583] width 289 height 11
type input "•••• •••• •••• 6904"
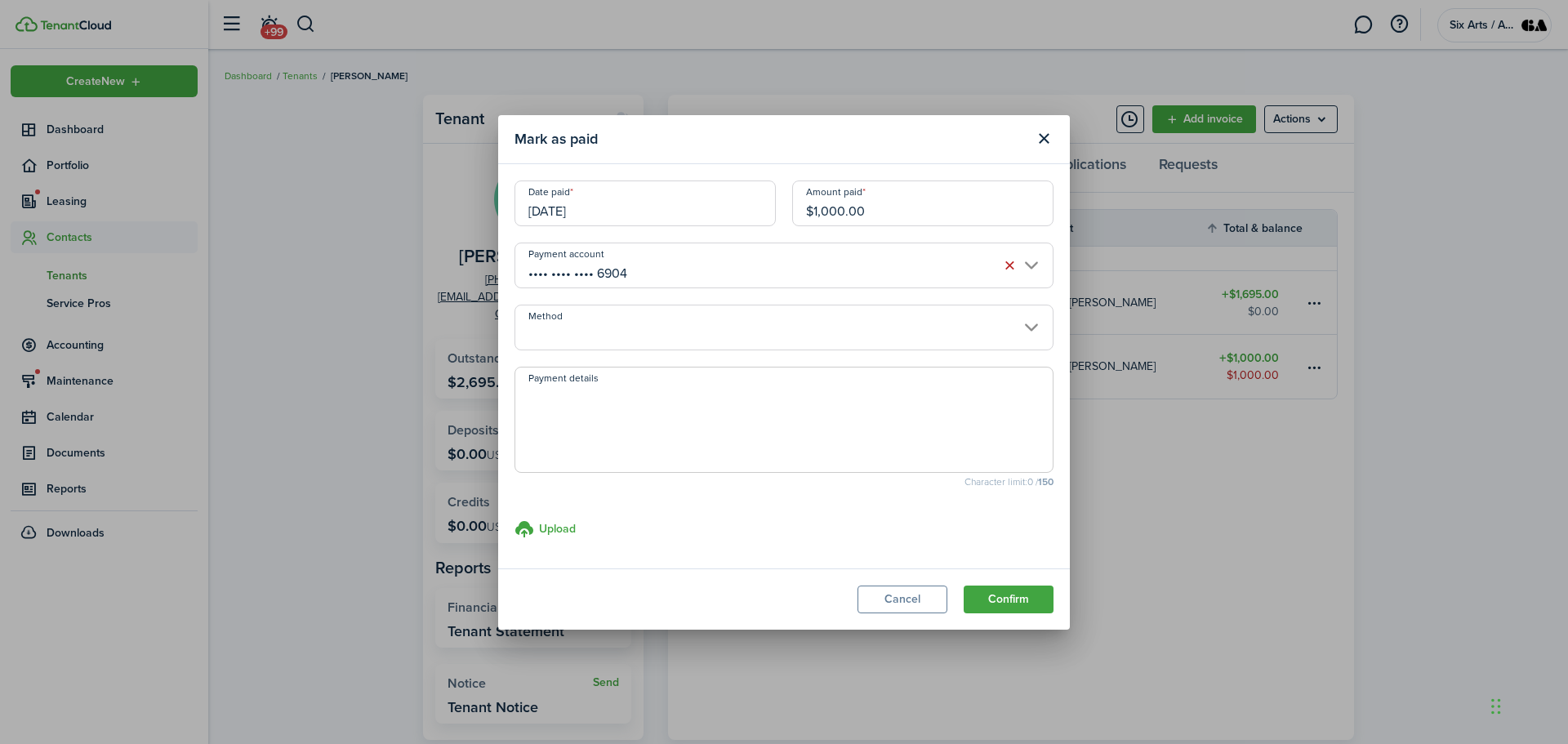
click at [1035, 331] on input "Method" at bounding box center [784, 327] width 539 height 46
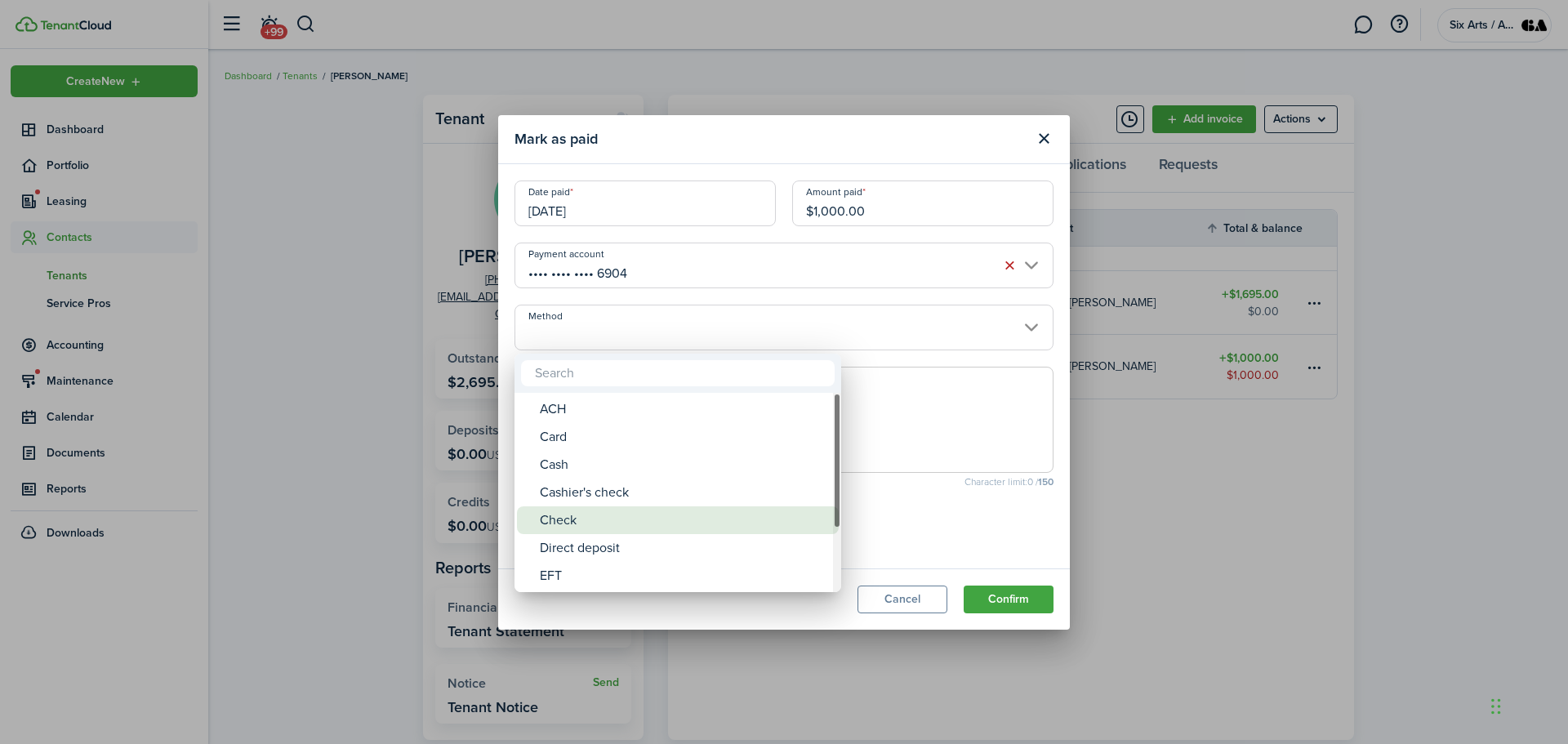
click at [546, 521] on div "Check" at bounding box center [684, 520] width 289 height 28
type input "Check"
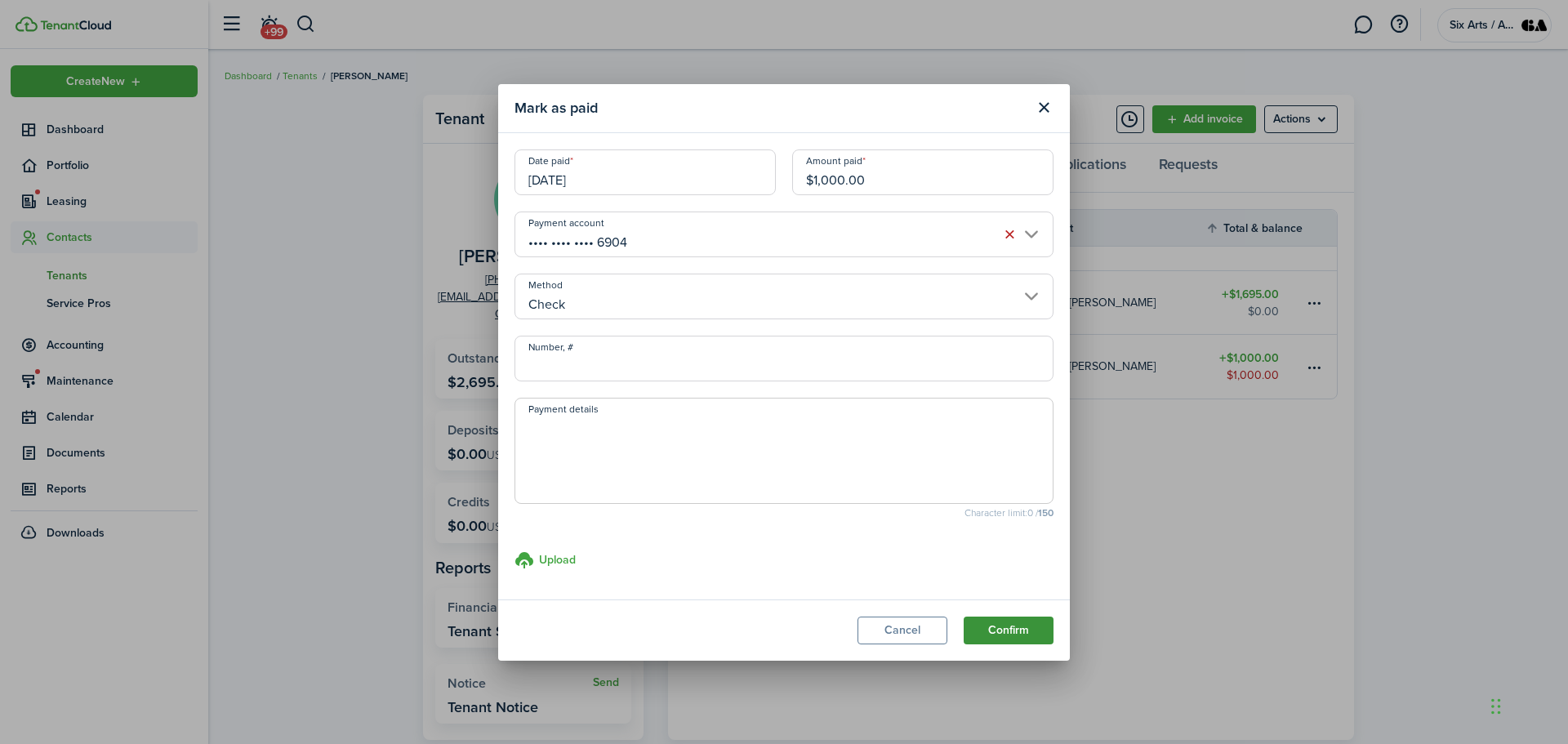
click at [993, 627] on button "Confirm" at bounding box center [1008, 630] width 90 height 28
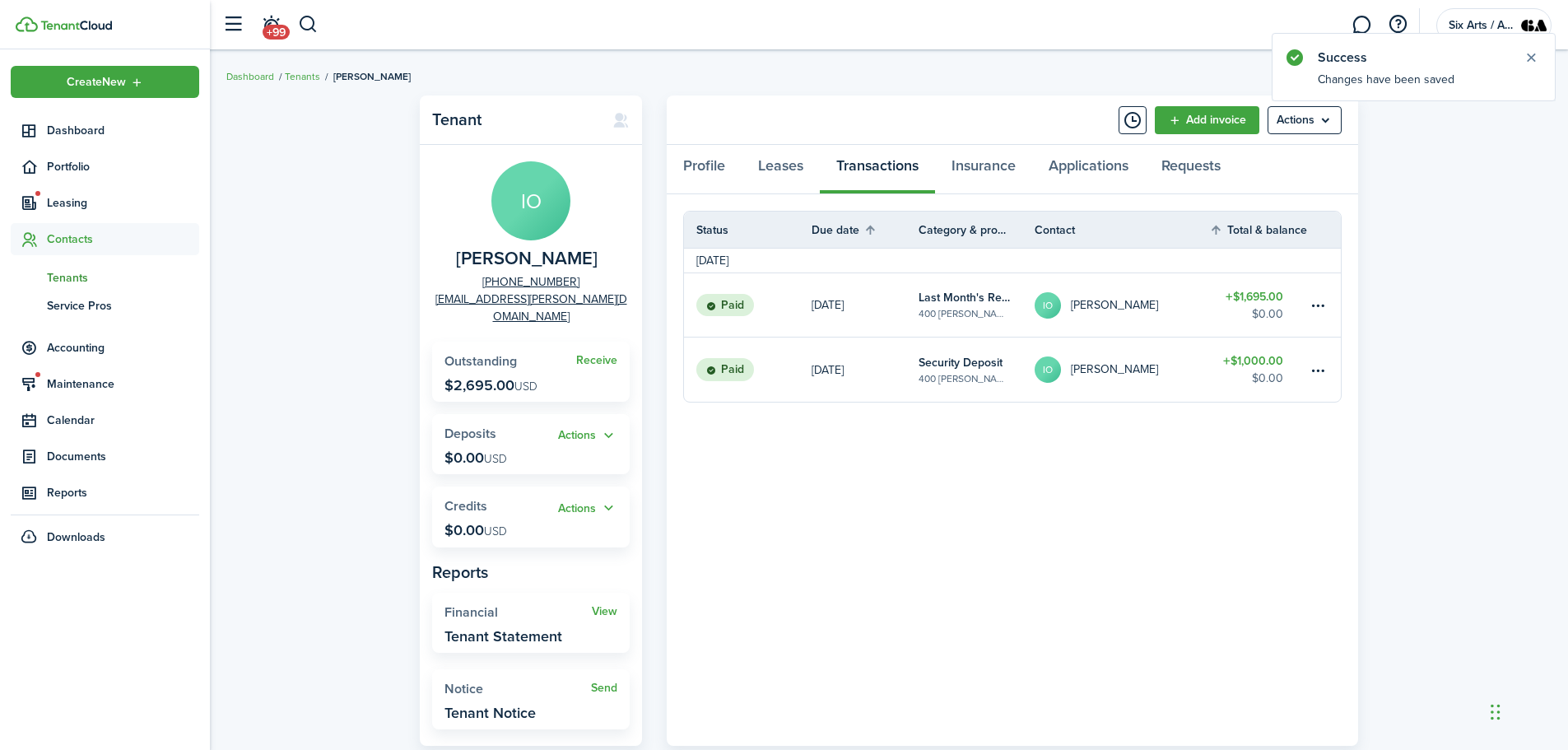
click at [49, 277] on span "Tenants" at bounding box center [123, 278] width 152 height 17
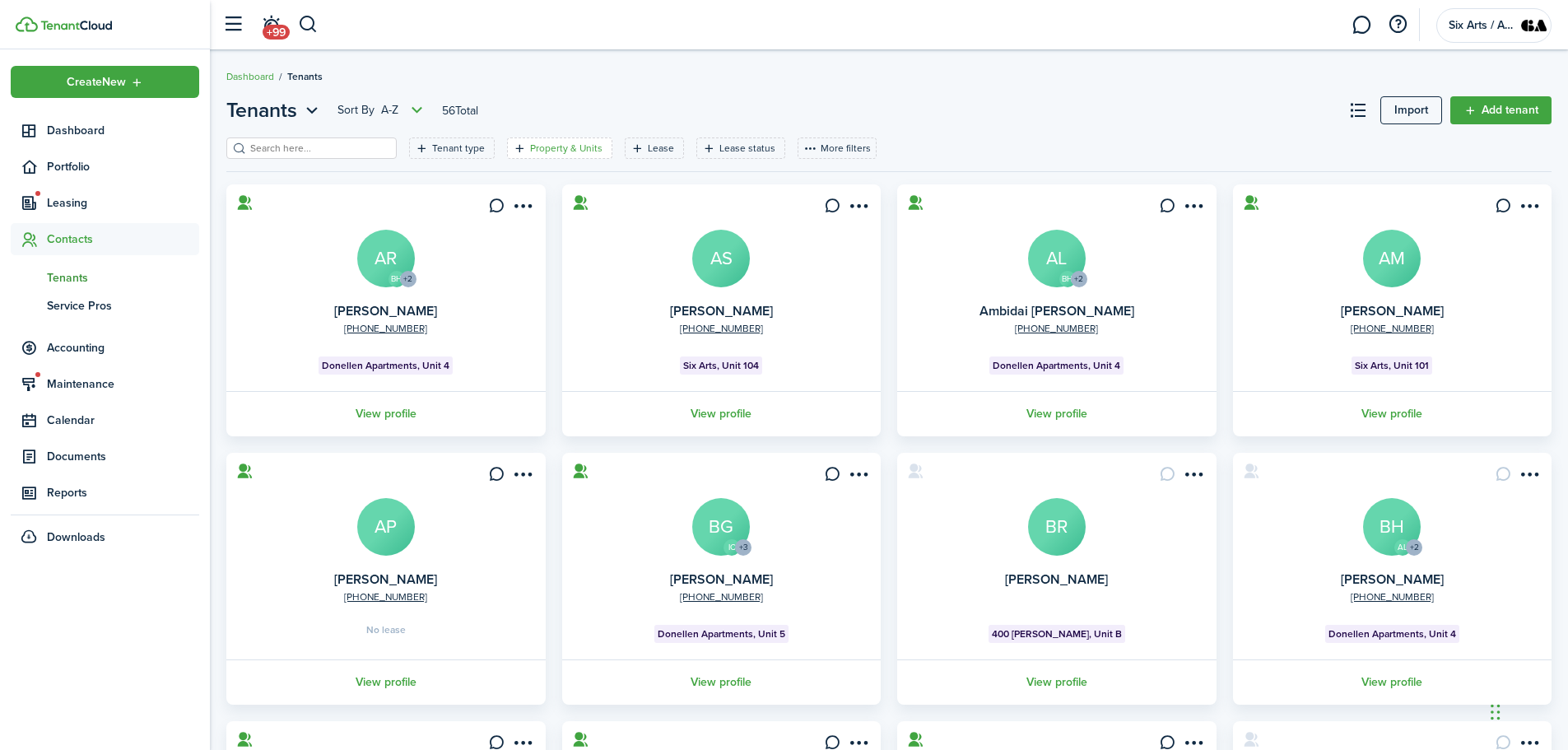
click at [561, 144] on filter-tag-label "Property & Units" at bounding box center [566, 148] width 72 height 15
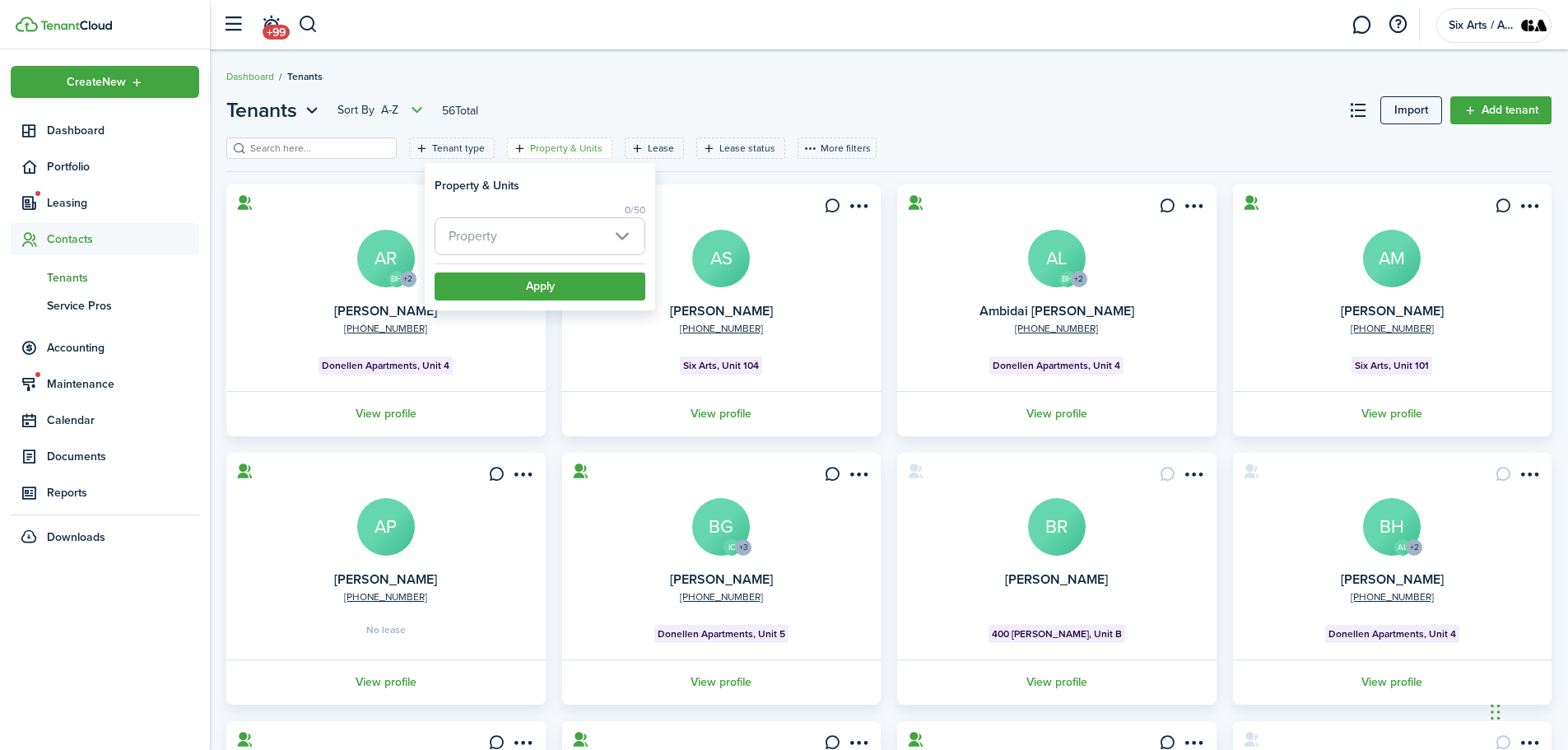
click at [619, 232] on span "Property" at bounding box center [539, 237] width 209 height 37
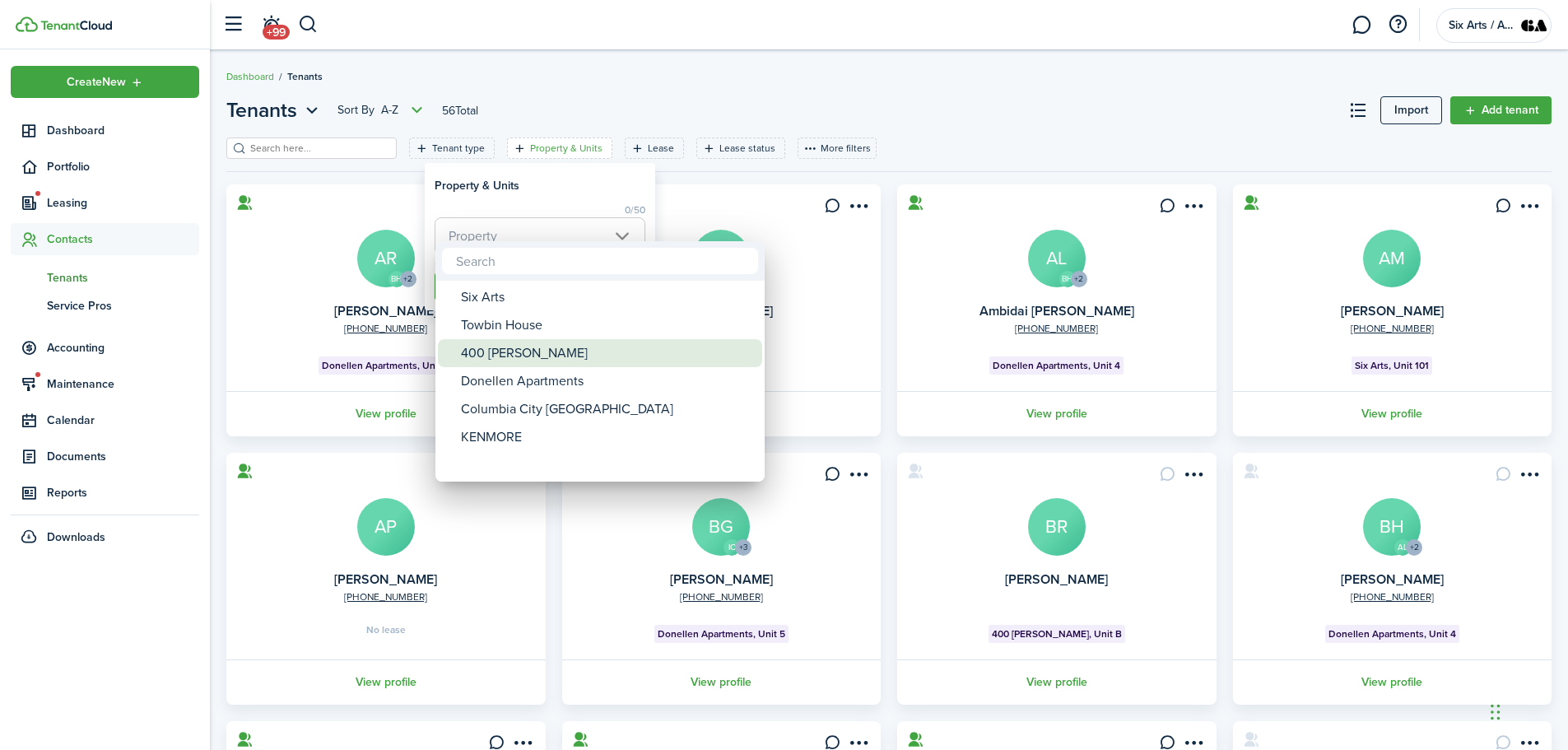
drag, startPoint x: 502, startPoint y: 358, endPoint x: 499, endPoint y: 342, distance: 16.3
click at [502, 358] on div "400 [PERSON_NAME]" at bounding box center [606, 353] width 291 height 28
type input "400 [PERSON_NAME]"
click at [532, 198] on div at bounding box center [784, 375] width 1832 height 1013
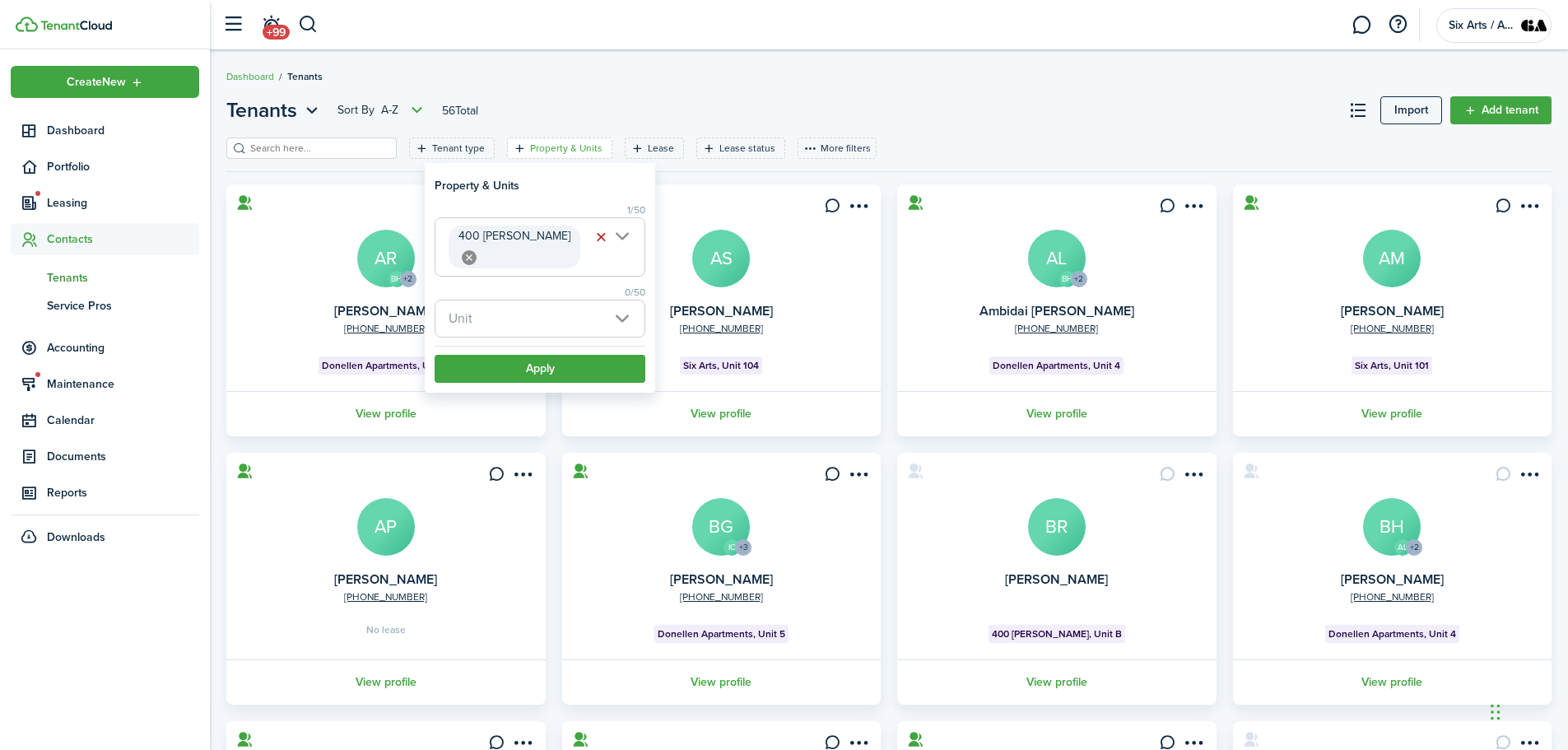
click at [622, 300] on span "Unit" at bounding box center [539, 318] width 209 height 37
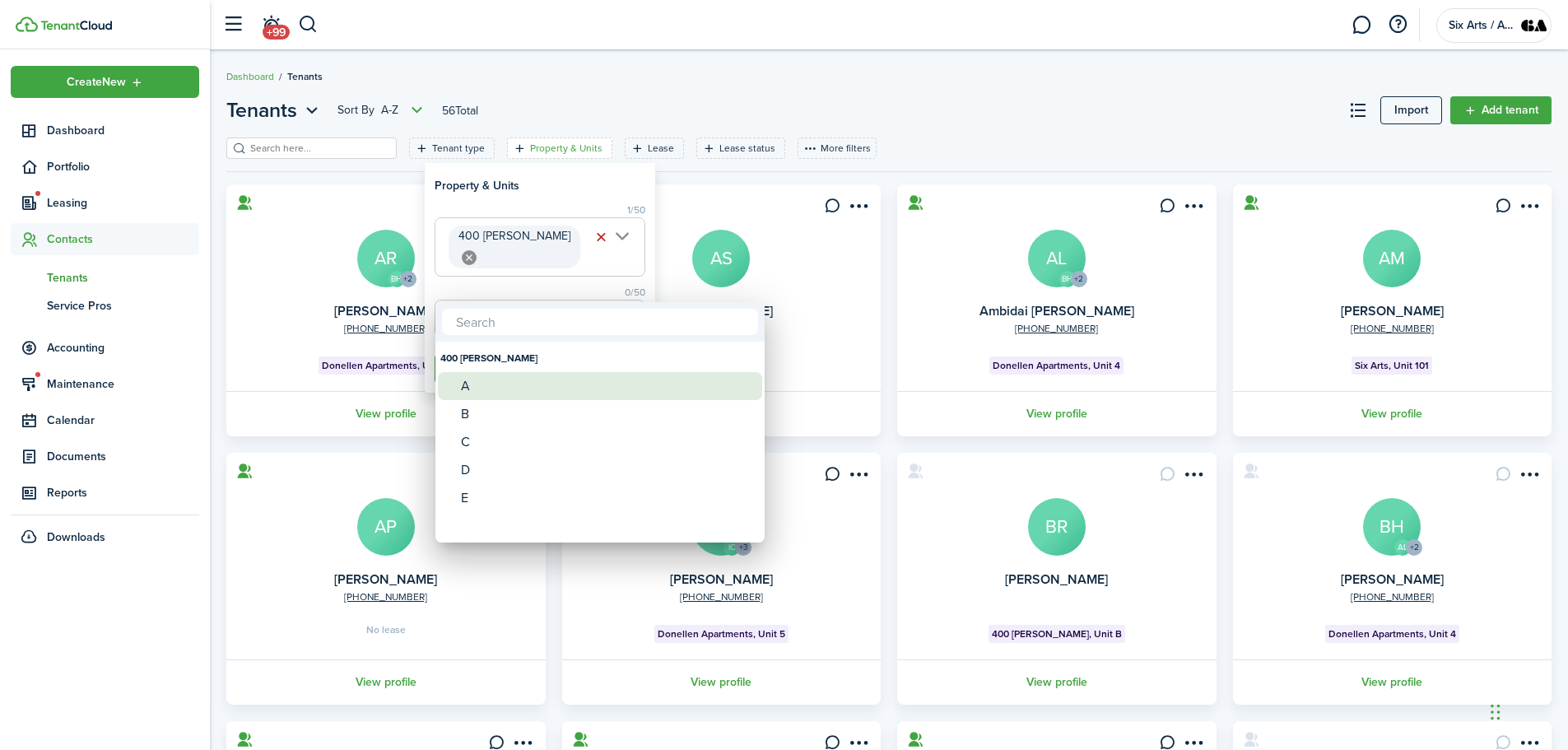
click at [468, 387] on div "A" at bounding box center [606, 386] width 291 height 28
type input "A"
click at [538, 193] on div at bounding box center [784, 375] width 1832 height 1013
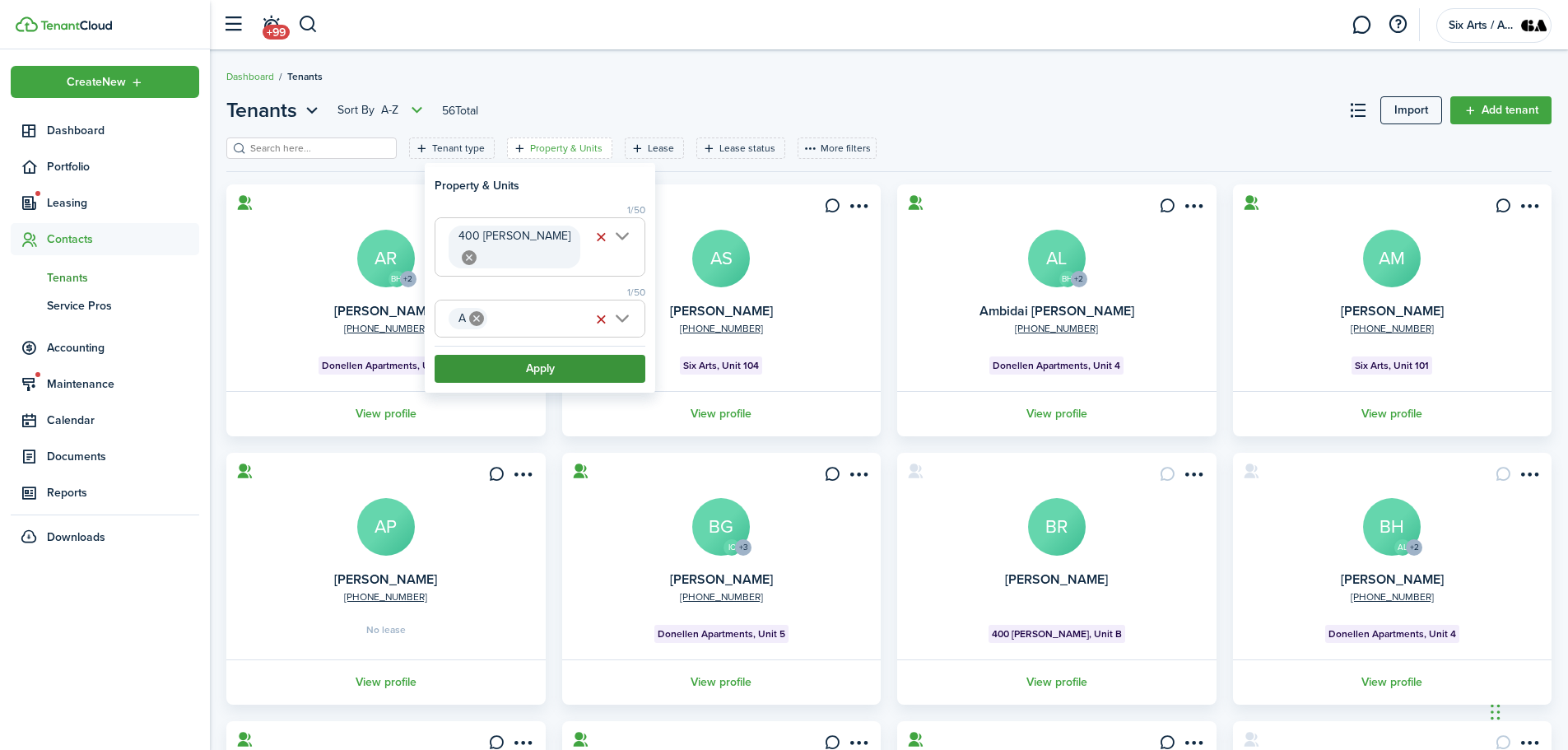
click at [515, 355] on button "Apply" at bounding box center [539, 369] width 211 height 28
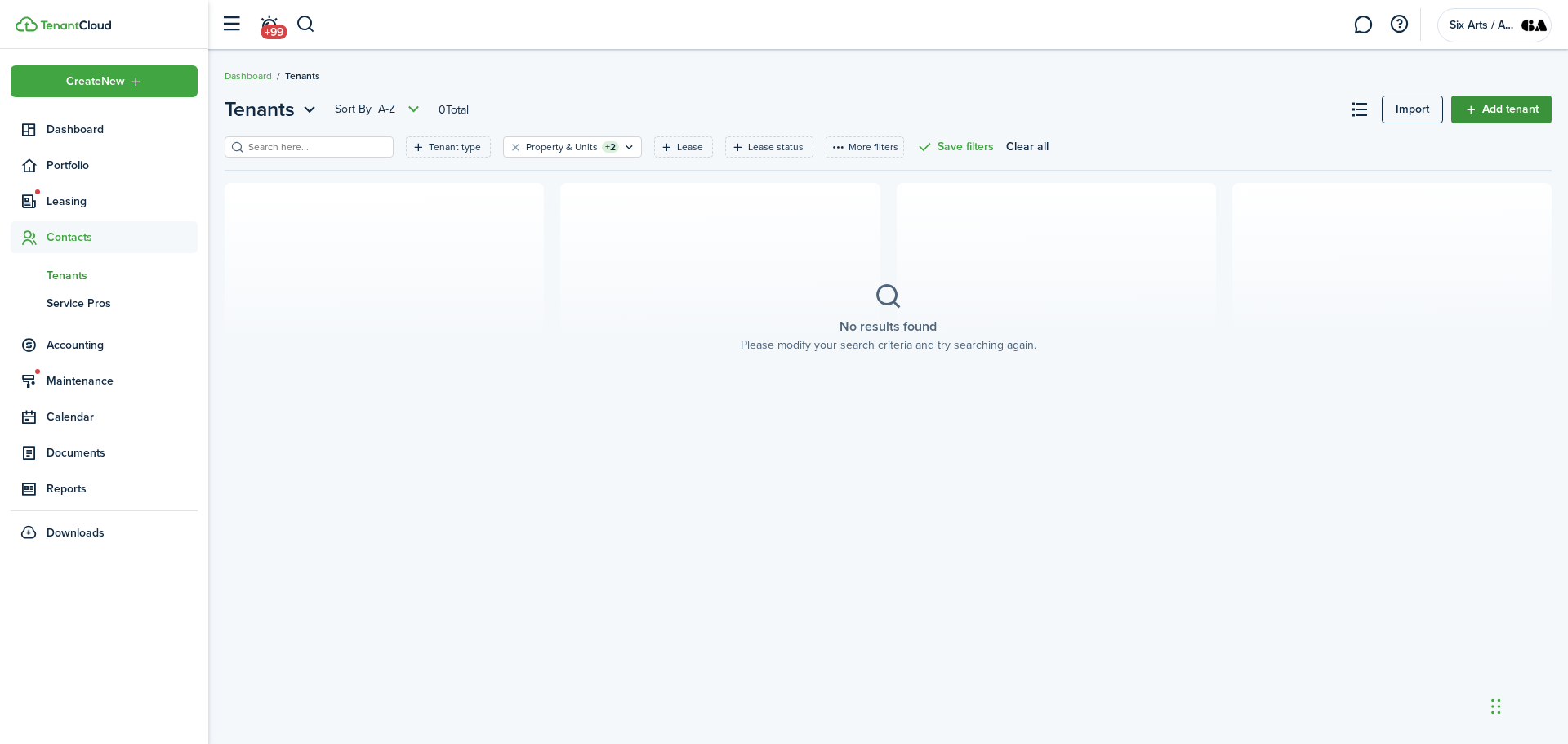
click at [1486, 113] on link "Add tenant" at bounding box center [1502, 110] width 100 height 28
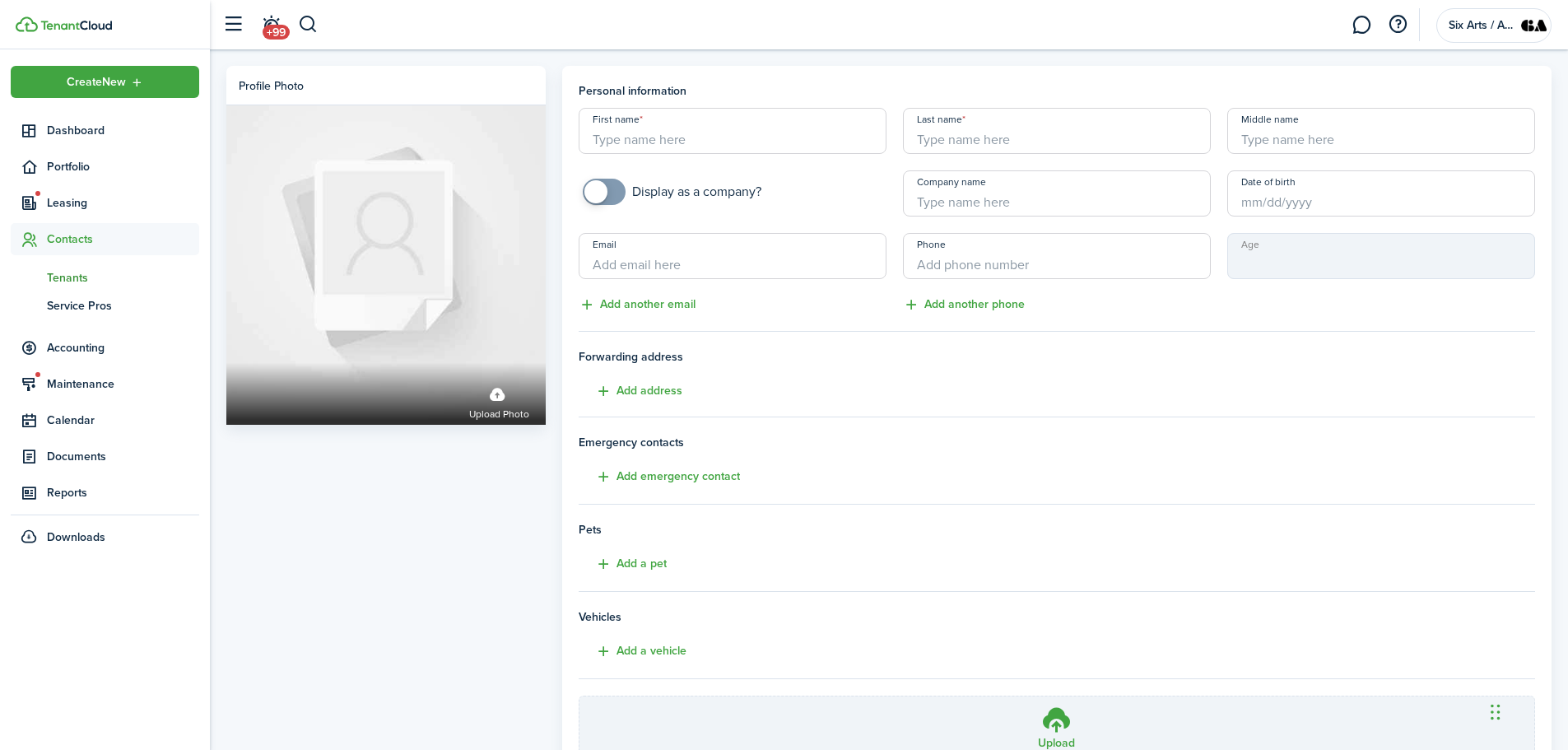
click at [617, 140] on input "First name" at bounding box center [733, 131] width 308 height 46
click at [598, 135] on input "[PERSON_NAME]" at bounding box center [733, 131] width 308 height 46
type input "[PERSON_NAME]"
click at [955, 129] on input "Last name" at bounding box center [1057, 131] width 308 height 46
type input "Loeb"
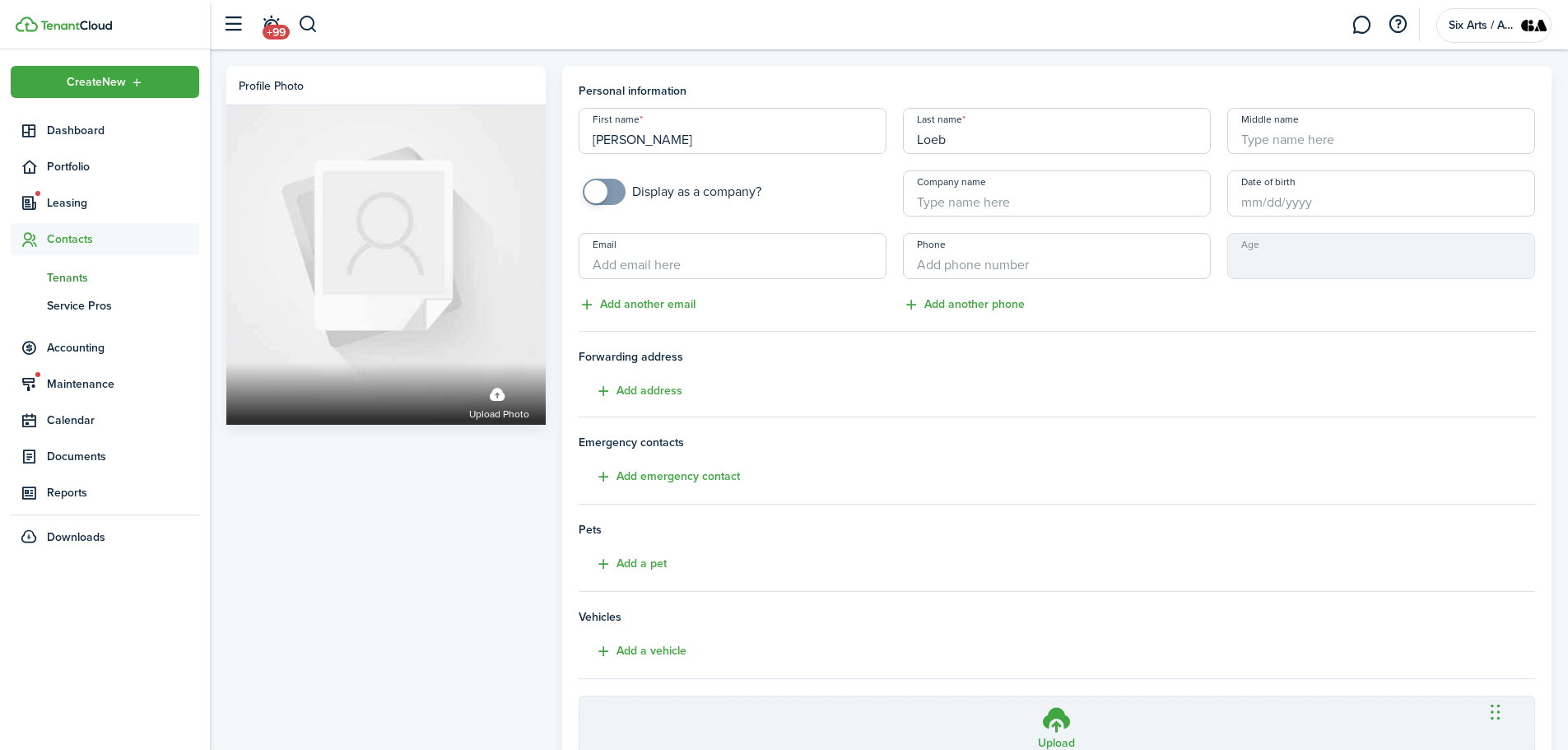
click at [658, 256] on input "Email" at bounding box center [733, 256] width 308 height 46
click at [870, 667] on tenant-form "Personal information First name [PERSON_NAME] name [PERSON_NAME] Middle name Di…" at bounding box center [1057, 430] width 957 height 695
click at [612, 265] on input "Email" at bounding box center [733, 256] width 308 height 46
paste input "[PERSON_NAME] <[EMAIL_ADDRESS][DOMAIN_NAME]>"
drag, startPoint x: 667, startPoint y: 265, endPoint x: 585, endPoint y: 274, distance: 82.5
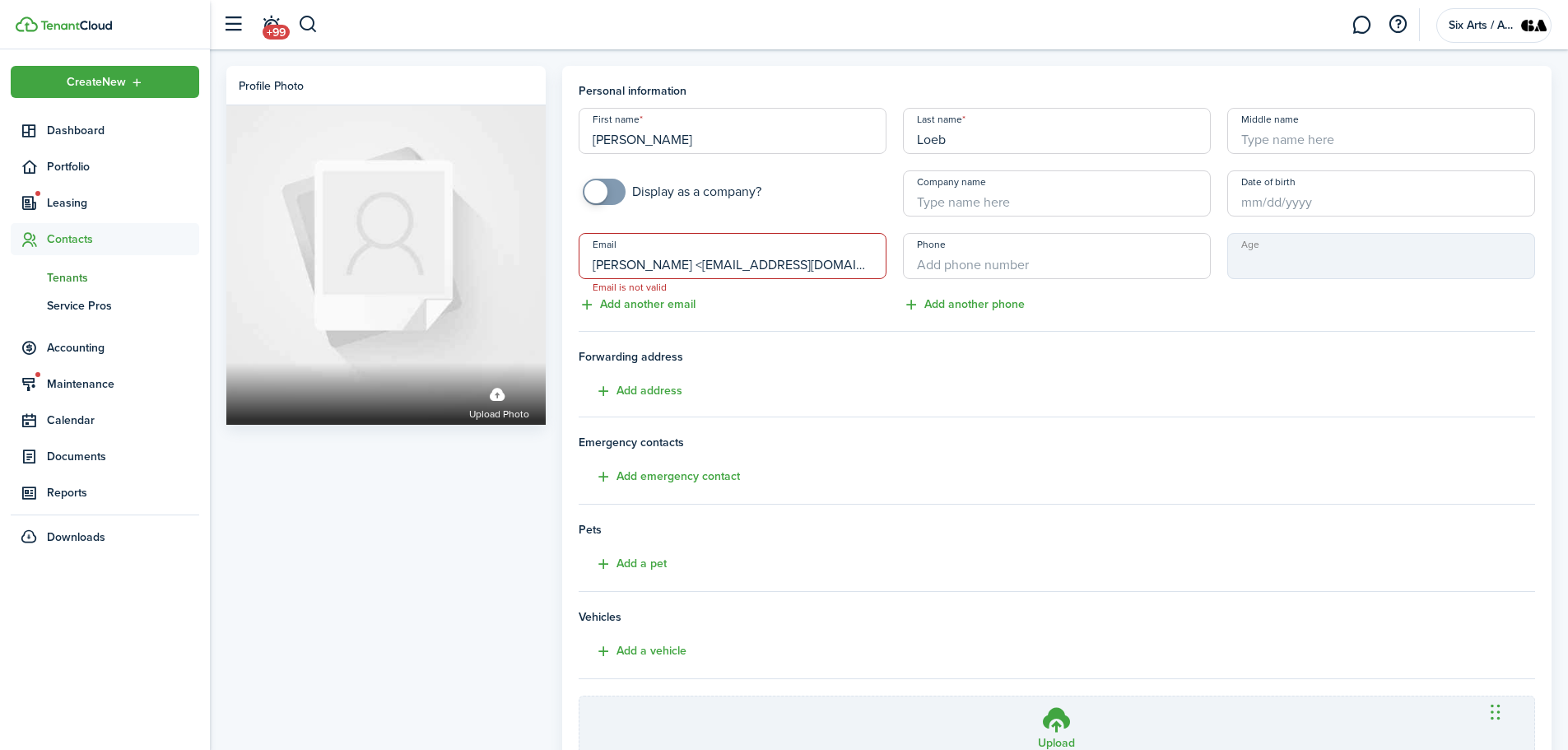
click at [585, 274] on input "[PERSON_NAME] <[EMAIL_ADDRESS][DOMAIN_NAME]>" at bounding box center [733, 256] width 308 height 46
click at [745, 260] on input "[EMAIL_ADDRESS][DOMAIN_NAME]>" at bounding box center [733, 256] width 308 height 46
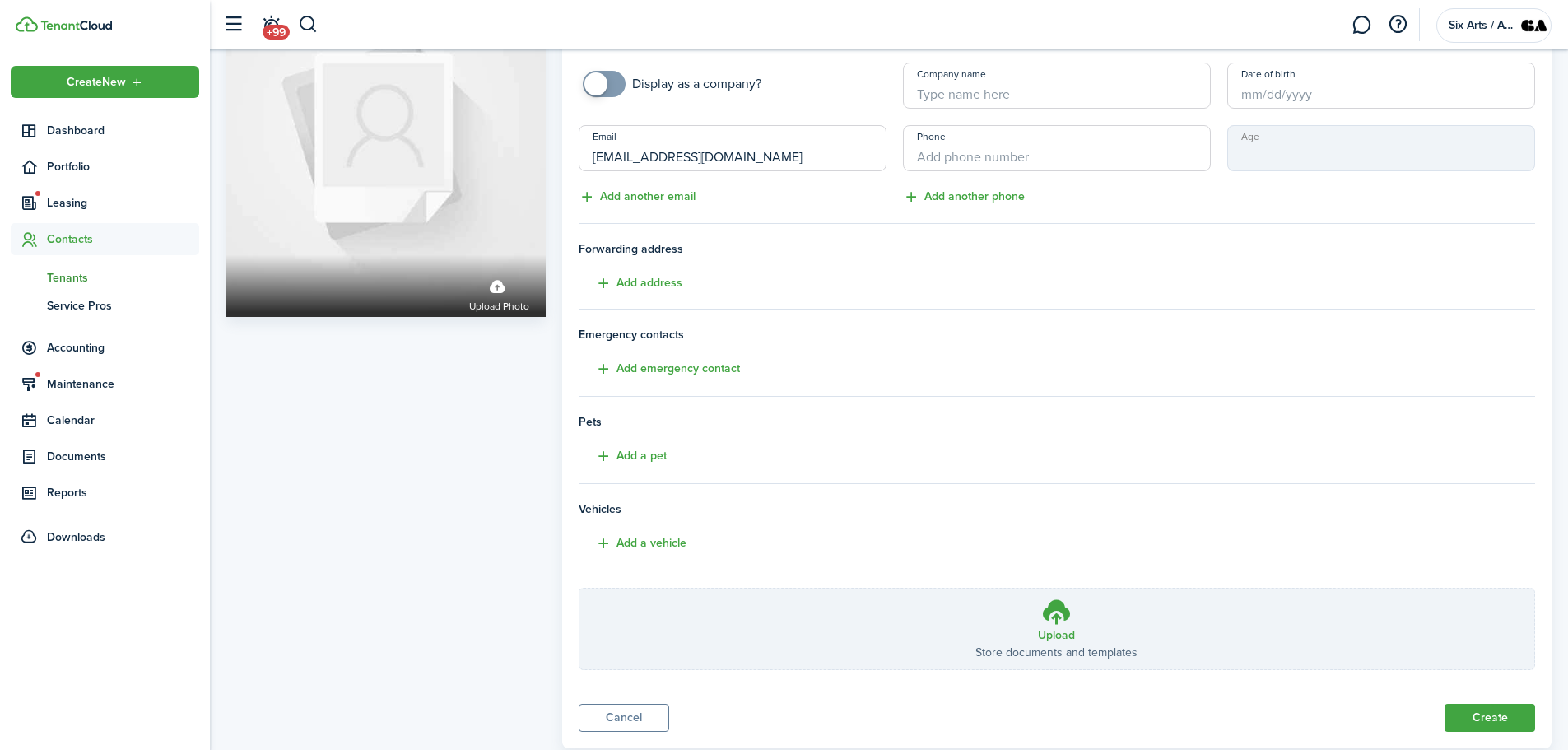
scroll to position [151, 0]
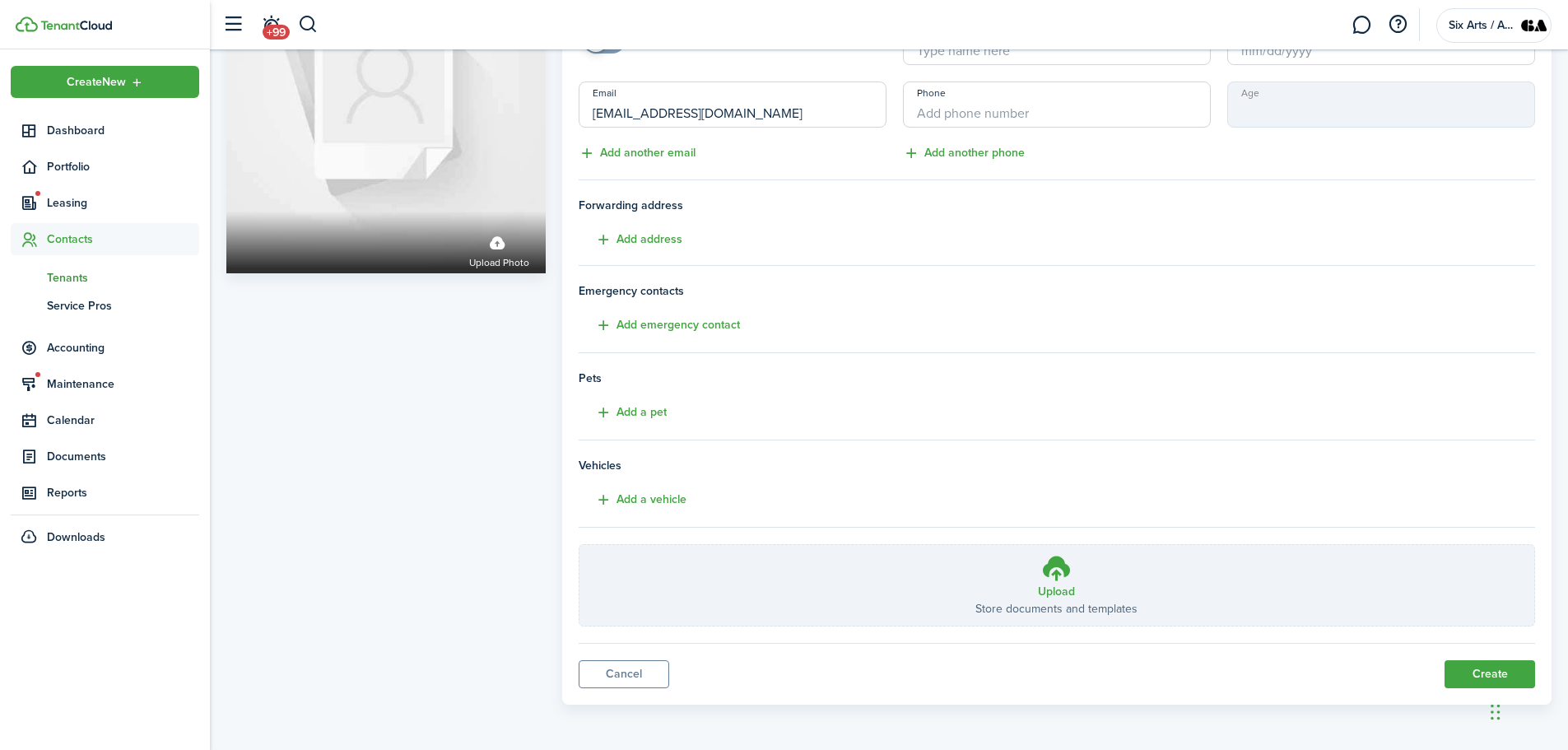
type input "[EMAIL_ADDRESS][DOMAIN_NAME]"
click at [1462, 667] on button "Create" at bounding box center [1490, 674] width 90 height 28
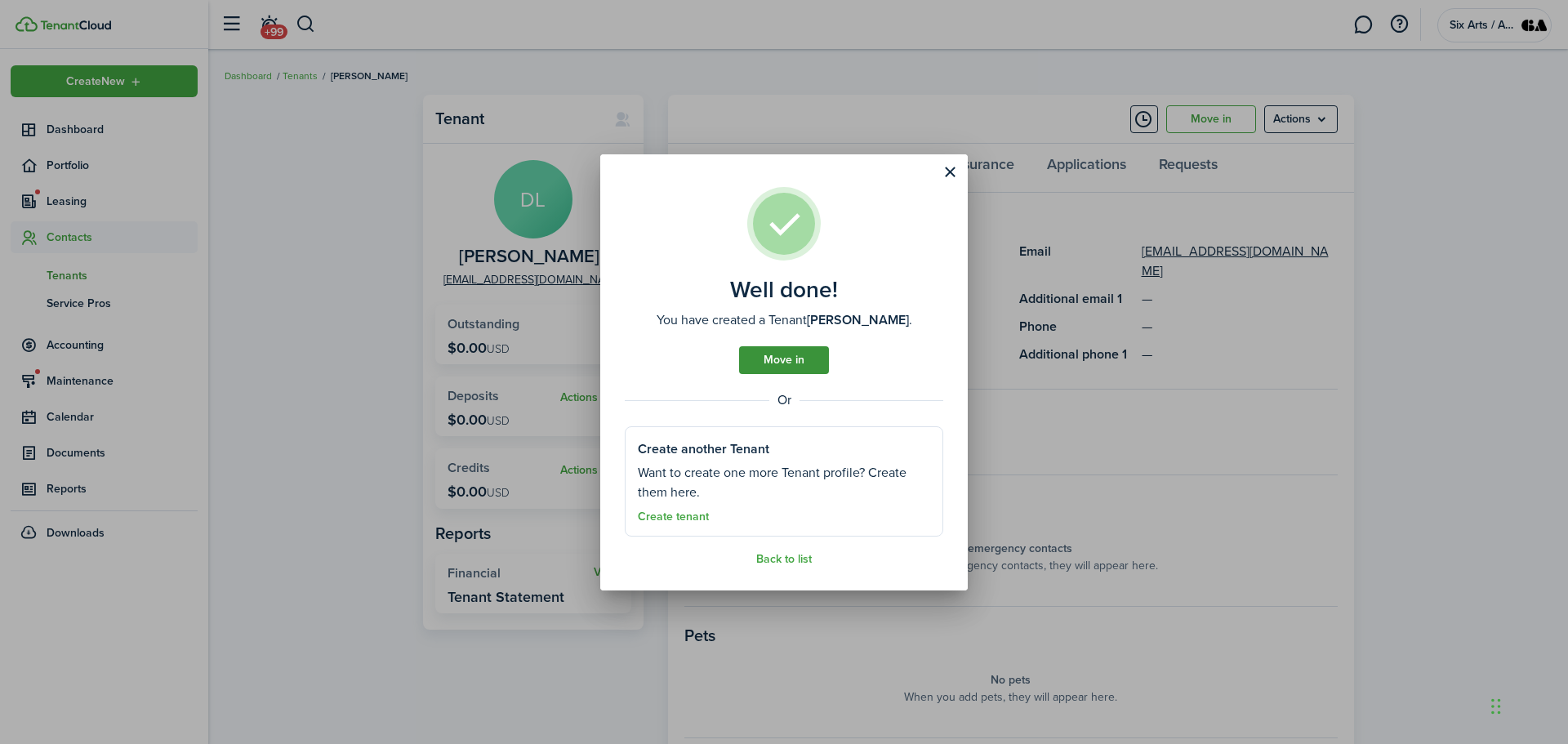
click at [786, 356] on link "Move in" at bounding box center [784, 360] width 90 height 28
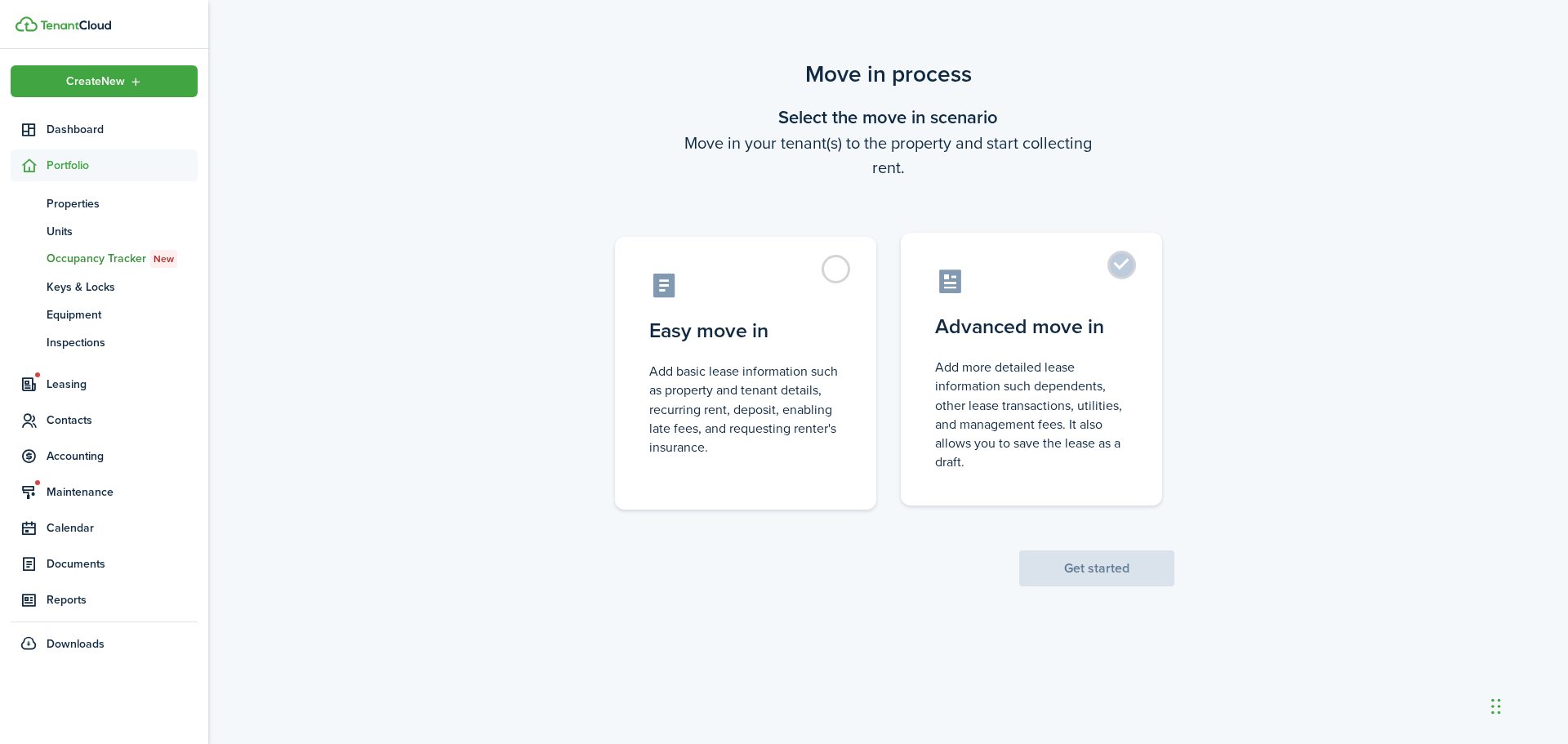
click at [1113, 243] on label "Advanced move in Add more detailed lease information such dependents, other lea…" at bounding box center [1031, 369] width 262 height 273
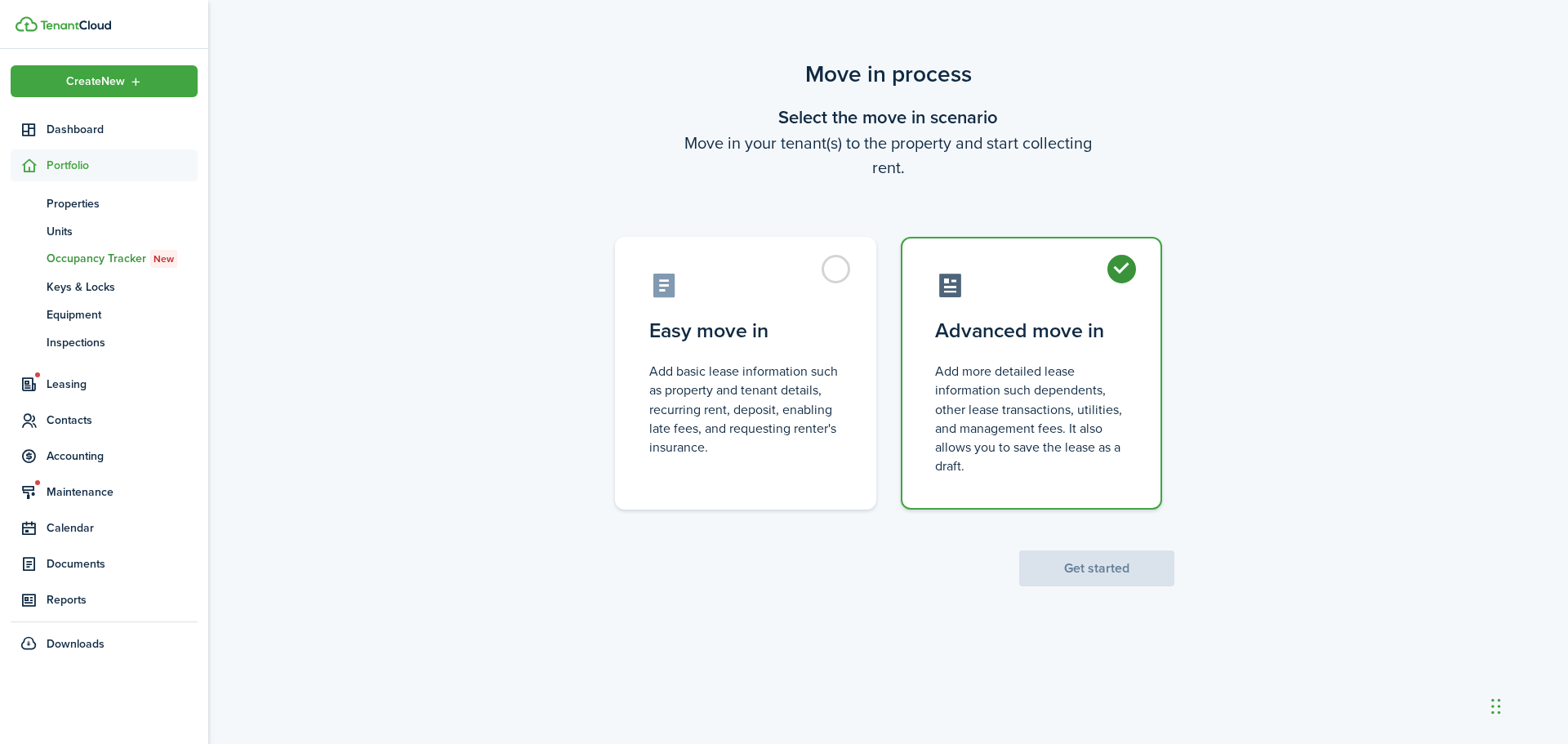
radio input "true"
click at [1116, 256] on label "Advanced move in Add more detailed lease information such dependents, other lea…" at bounding box center [1031, 373] width 262 height 273
click at [1073, 577] on button "Get started" at bounding box center [1097, 569] width 155 height 36
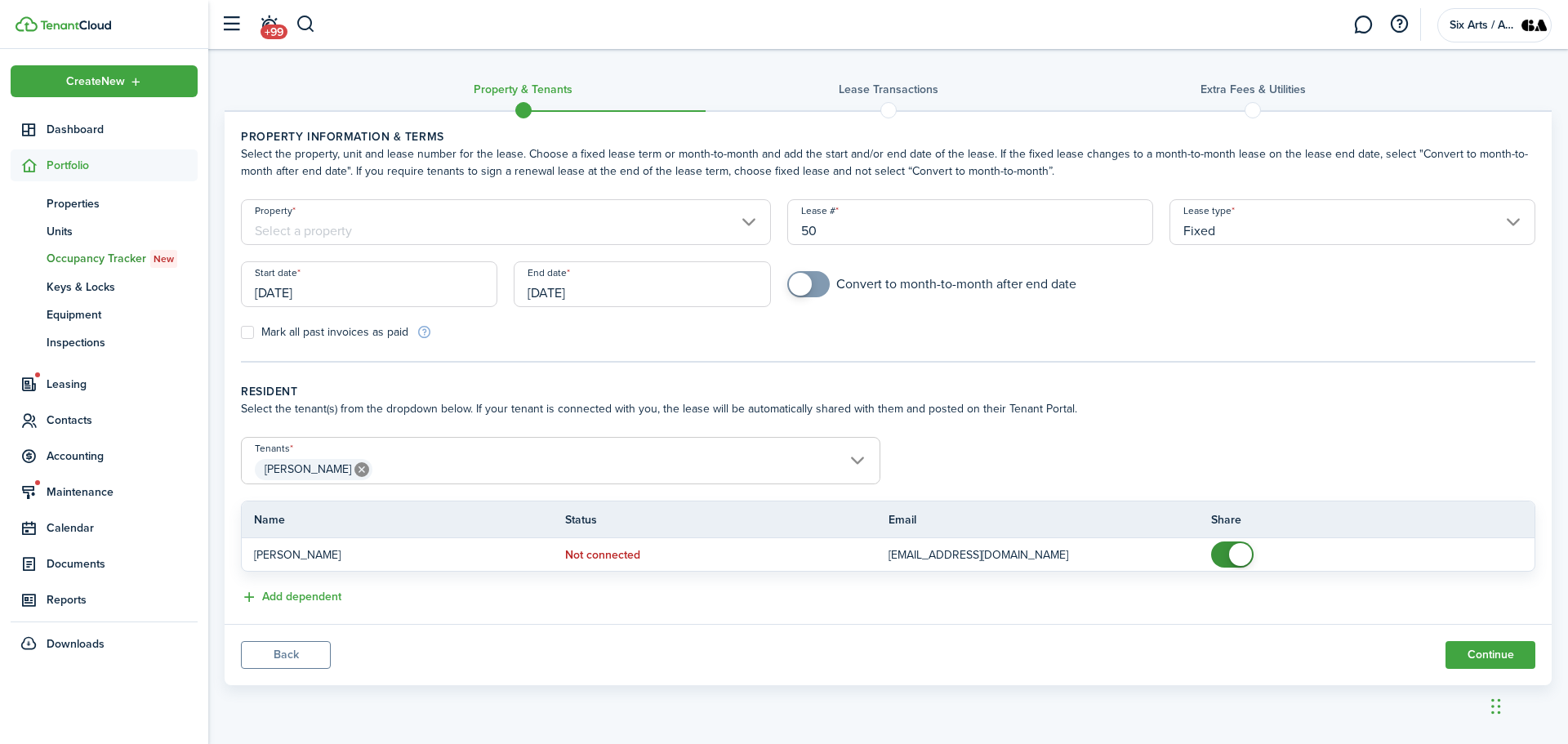
click at [748, 217] on input "Property" at bounding box center [506, 222] width 530 height 46
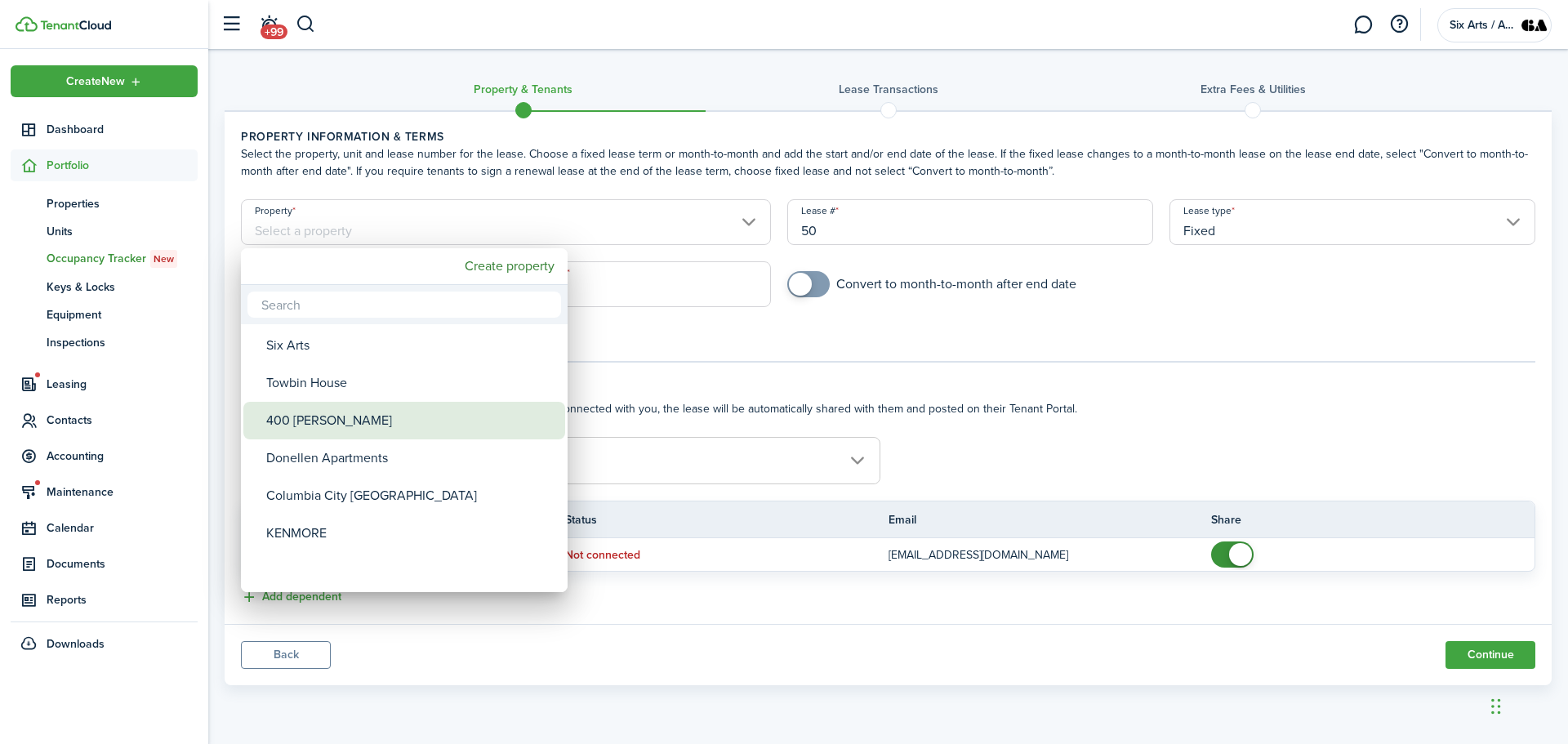
click at [320, 415] on div "400 [PERSON_NAME]" at bounding box center [410, 420] width 289 height 38
type input "400 [PERSON_NAME]"
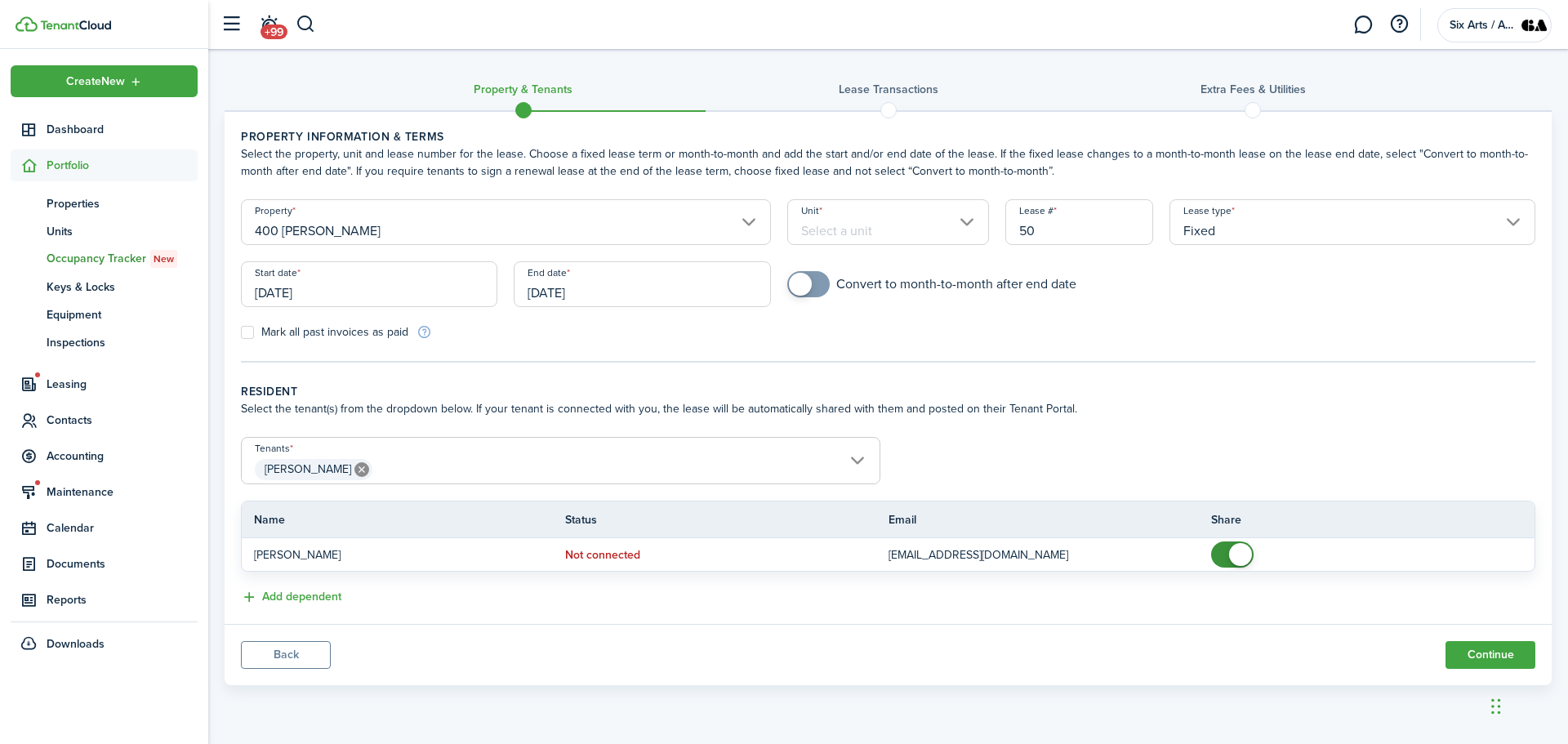
click at [966, 219] on input "Unit" at bounding box center [888, 222] width 203 height 46
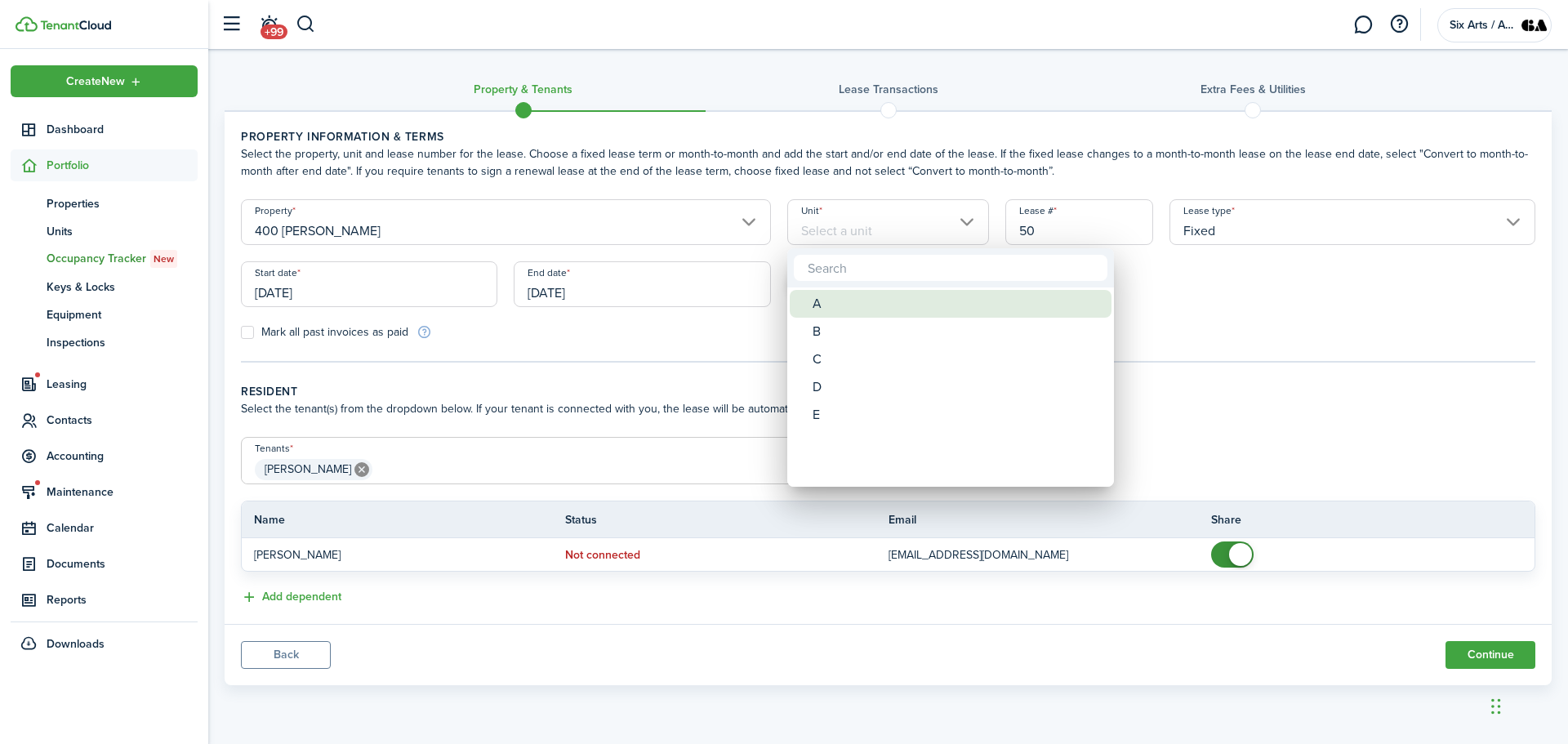
click at [809, 302] on span "Unit" at bounding box center [801, 304] width 22 height 22
type input "A"
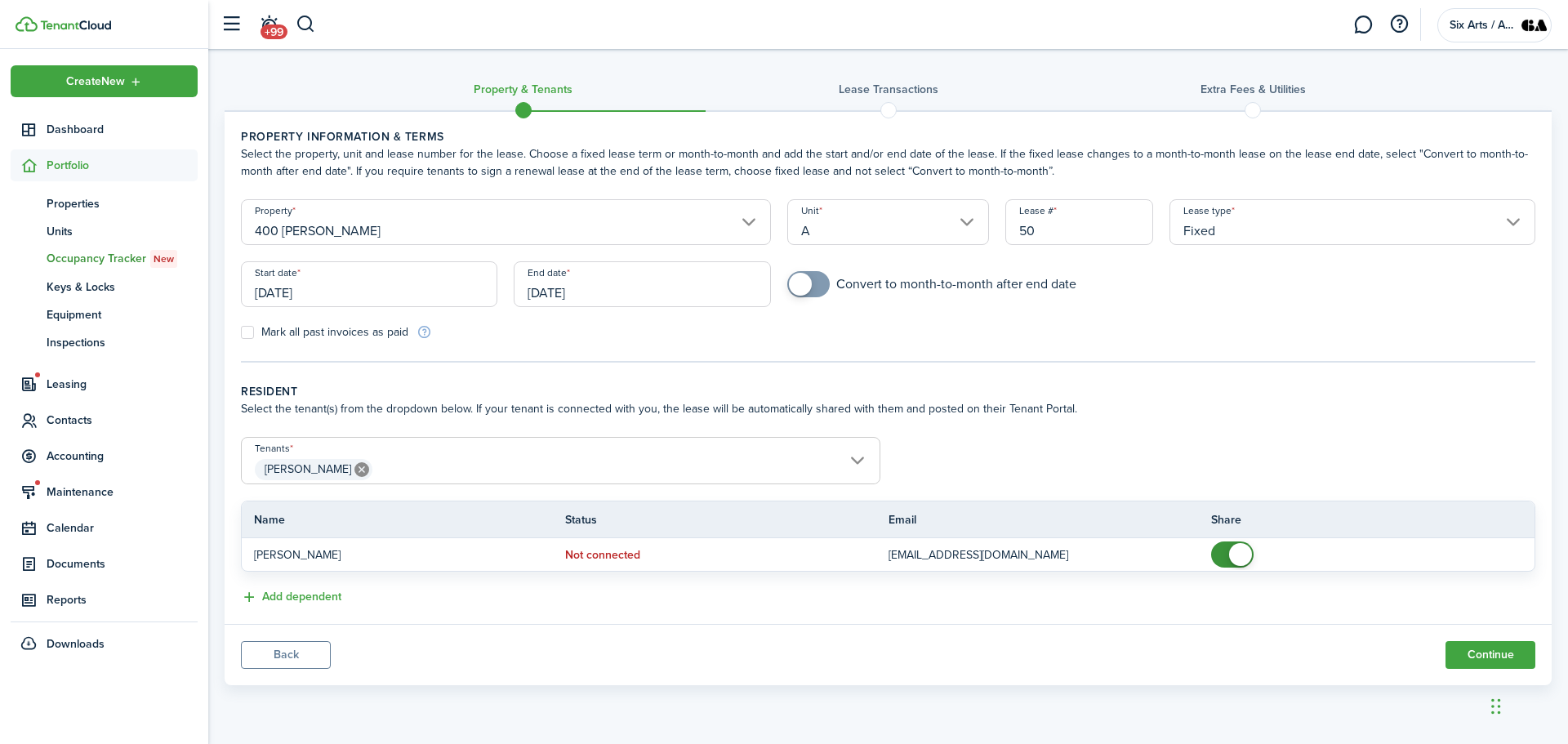
checkbox input "true"
click at [809, 285] on span at bounding box center [800, 284] width 22 height 22
click at [324, 292] on input "[DATE]" at bounding box center [369, 284] width 256 height 46
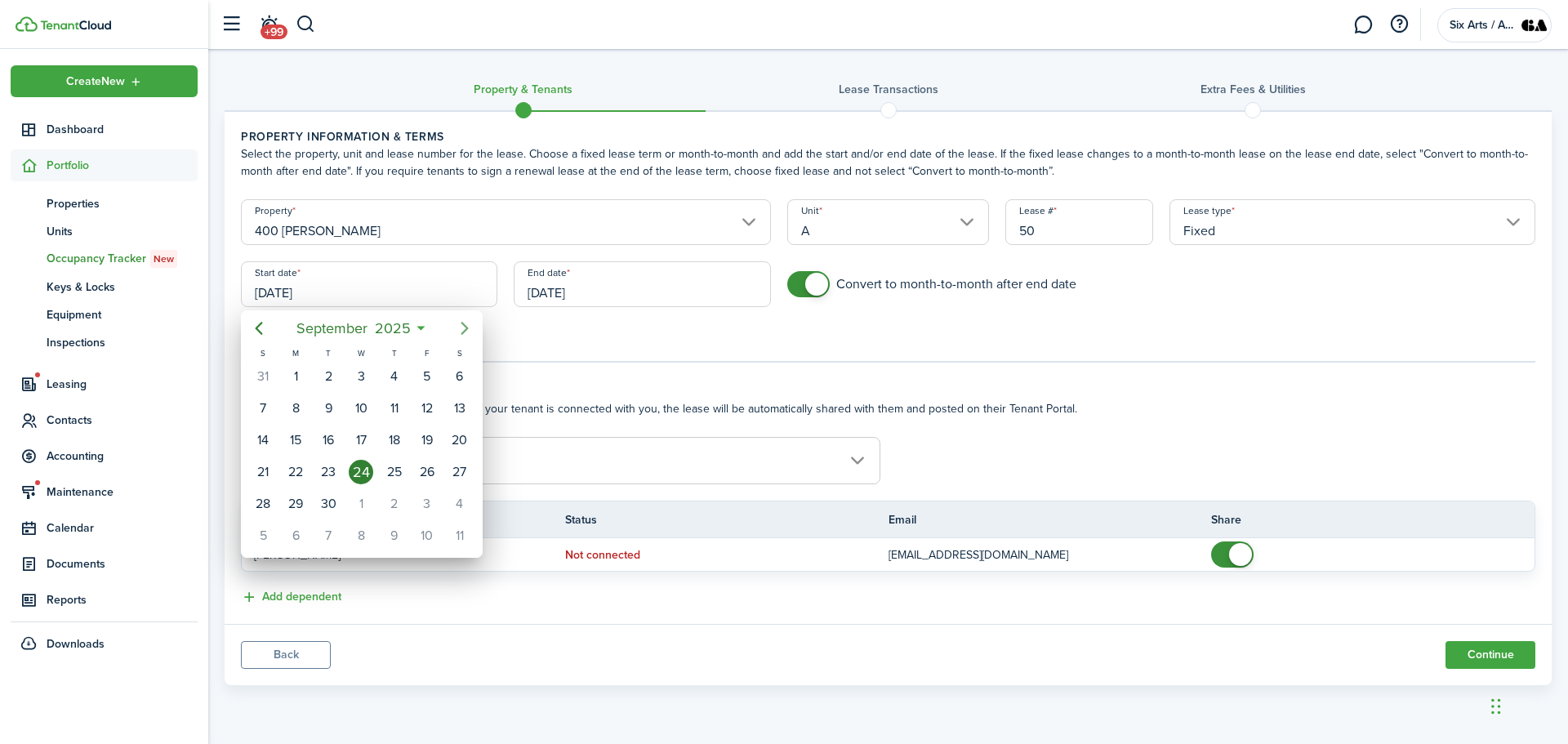
click at [464, 322] on icon "Next page" at bounding box center [465, 328] width 20 height 20
click at [458, 375] on div "1" at bounding box center [459, 376] width 24 height 24
type input "[DATE]"
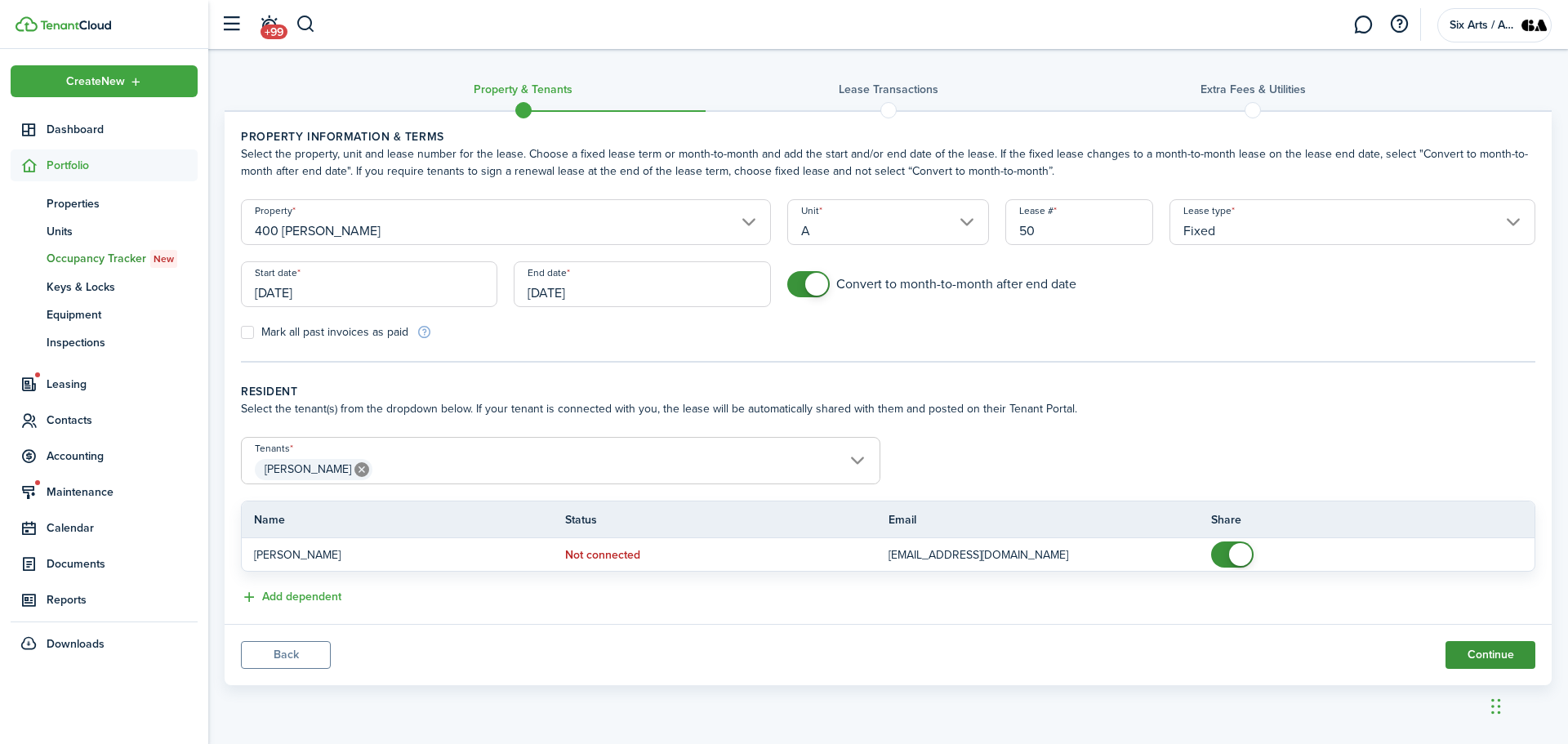
click at [1465, 660] on button "Continue" at bounding box center [1490, 655] width 90 height 28
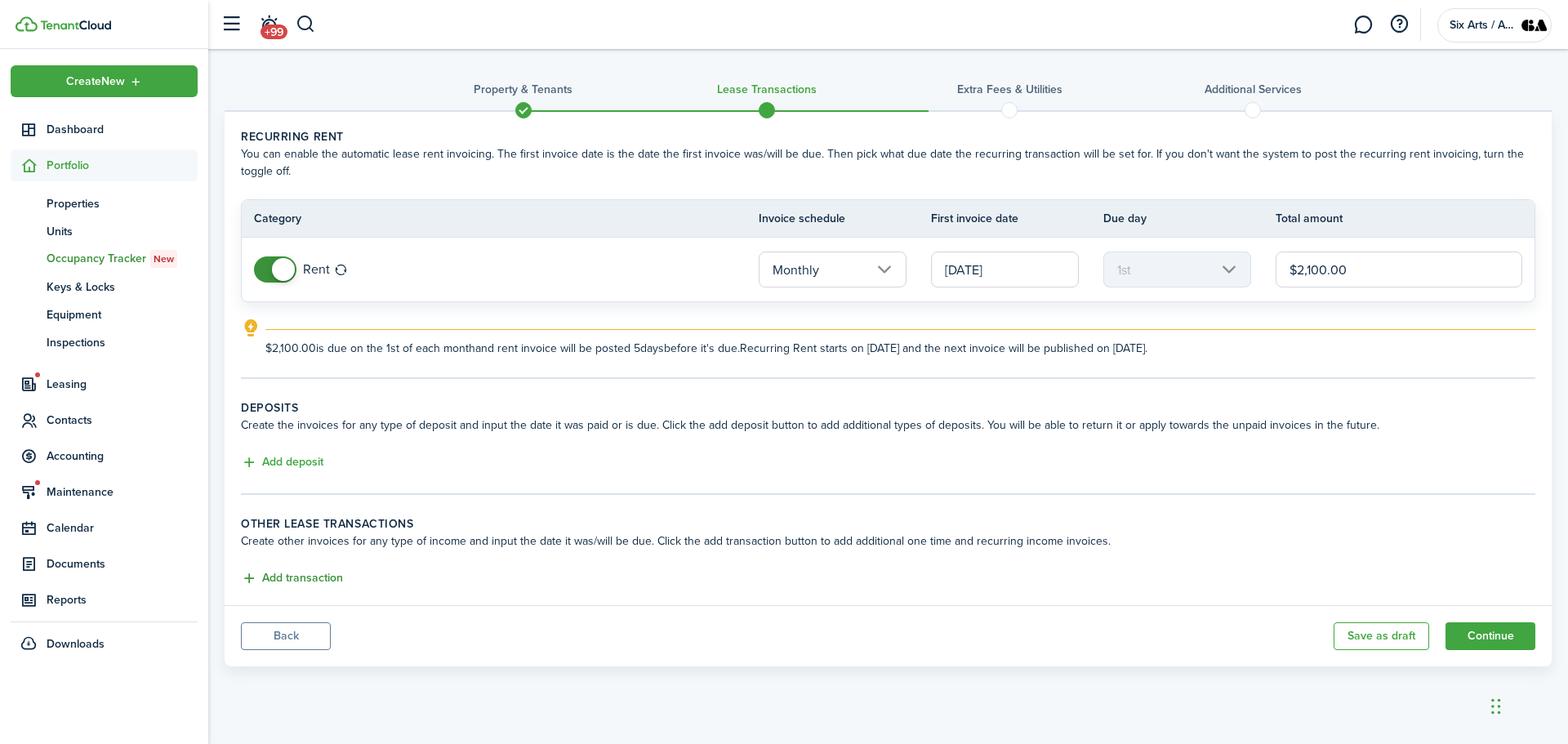
click at [304, 578] on button "Add transaction" at bounding box center [292, 578] width 102 height 19
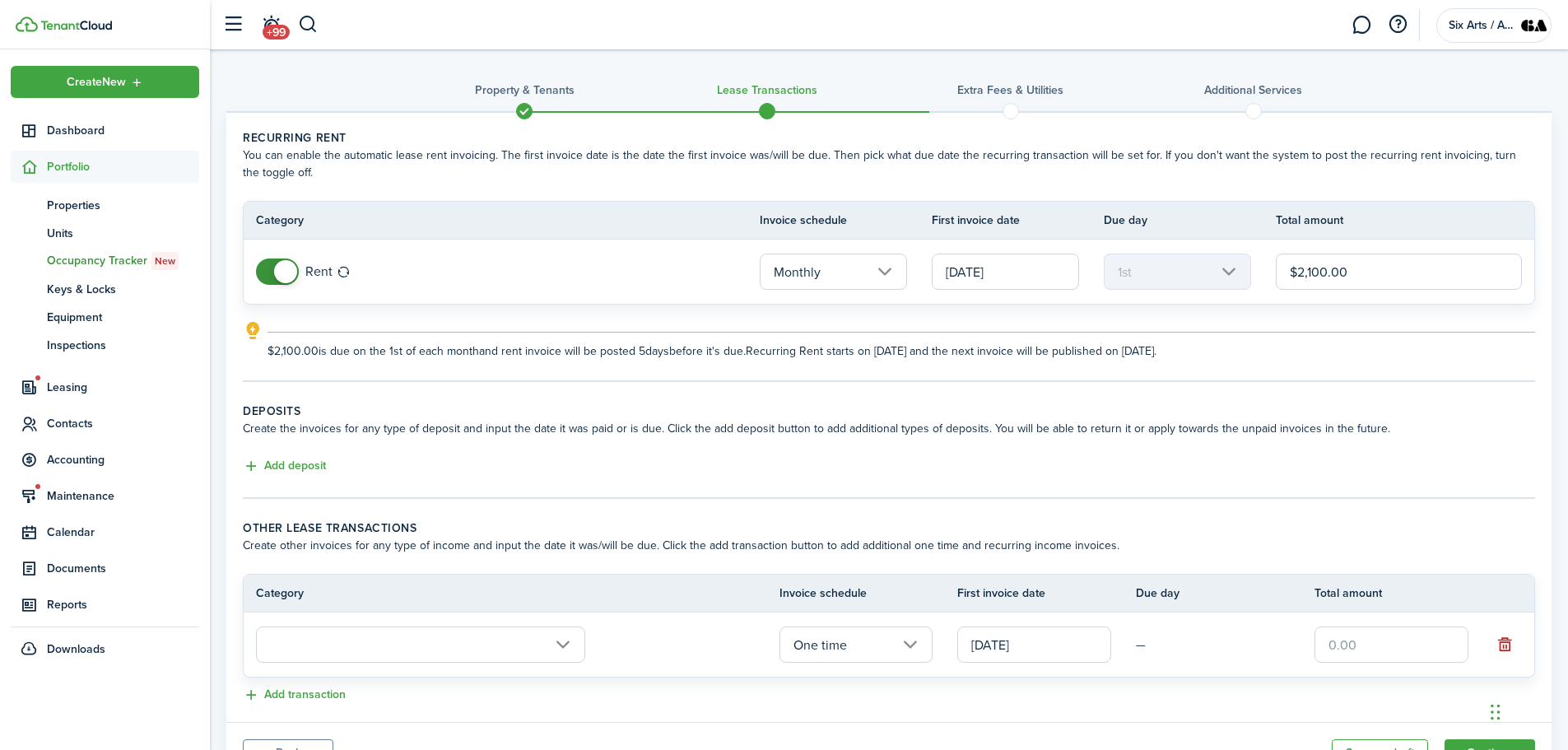
click at [557, 642] on input "text" at bounding box center [420, 645] width 329 height 37
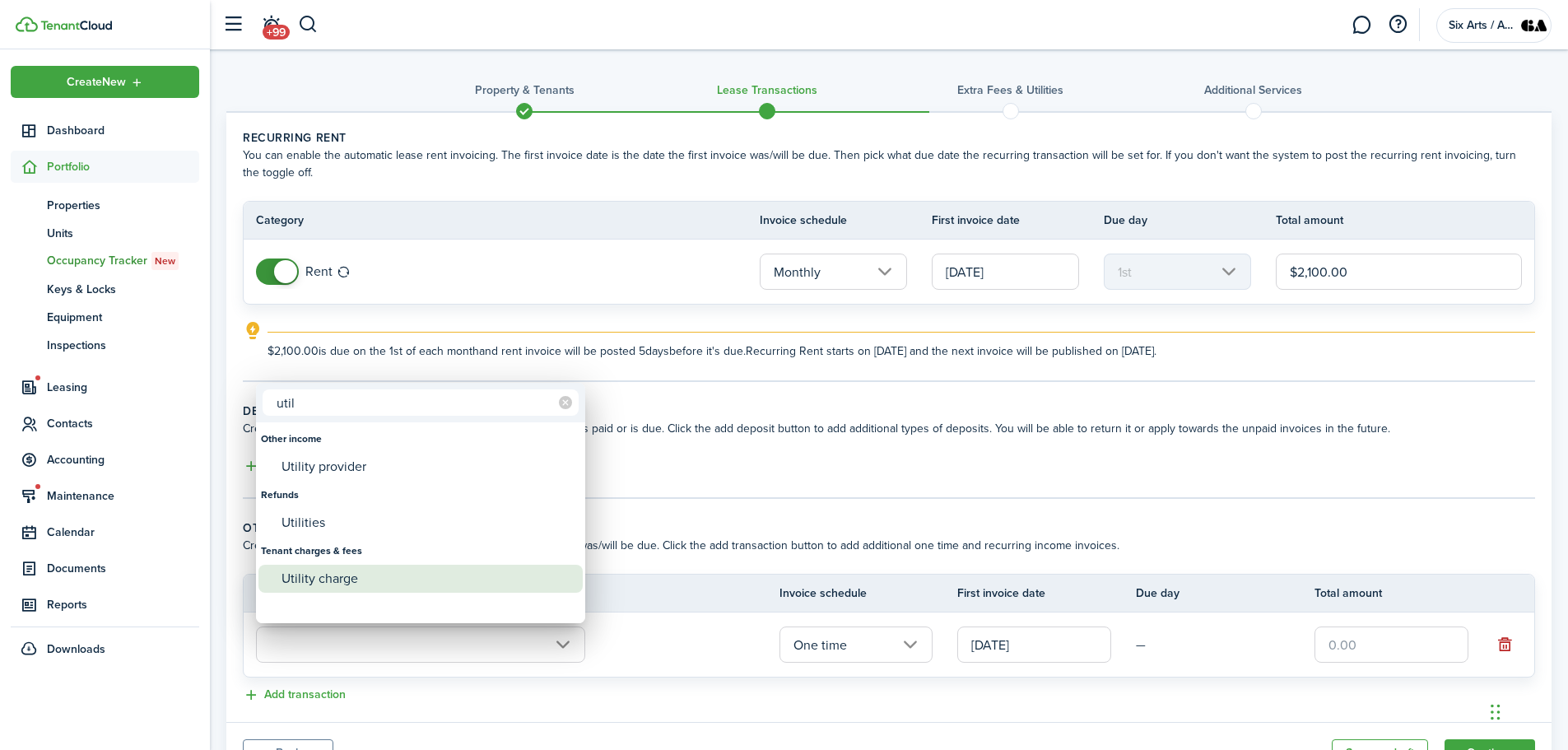
type input "util"
click at [337, 580] on div "Utility charge" at bounding box center [427, 579] width 291 height 28
type input "Tenant charges & fees / Utility charge"
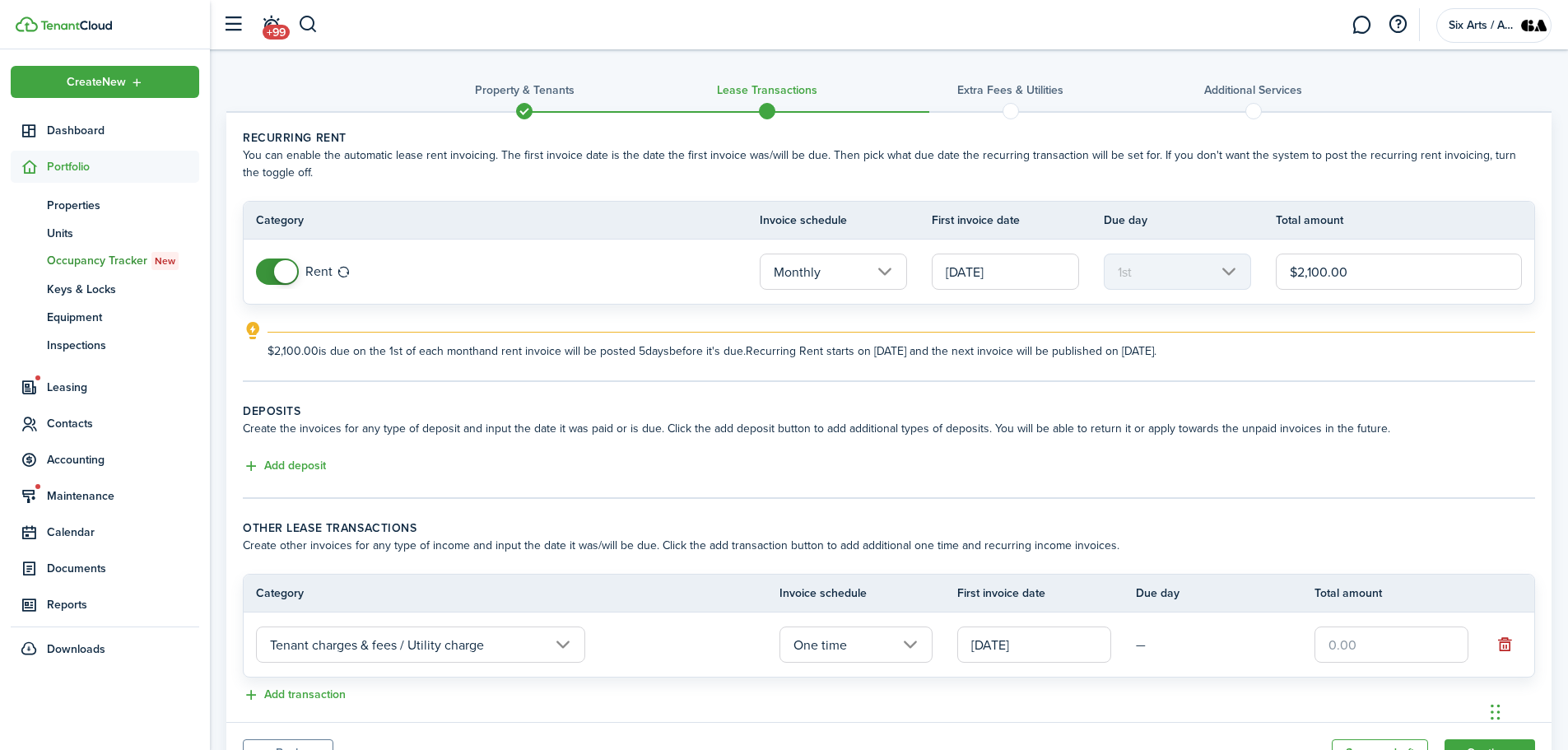
click at [909, 633] on input "One time" at bounding box center [856, 645] width 154 height 37
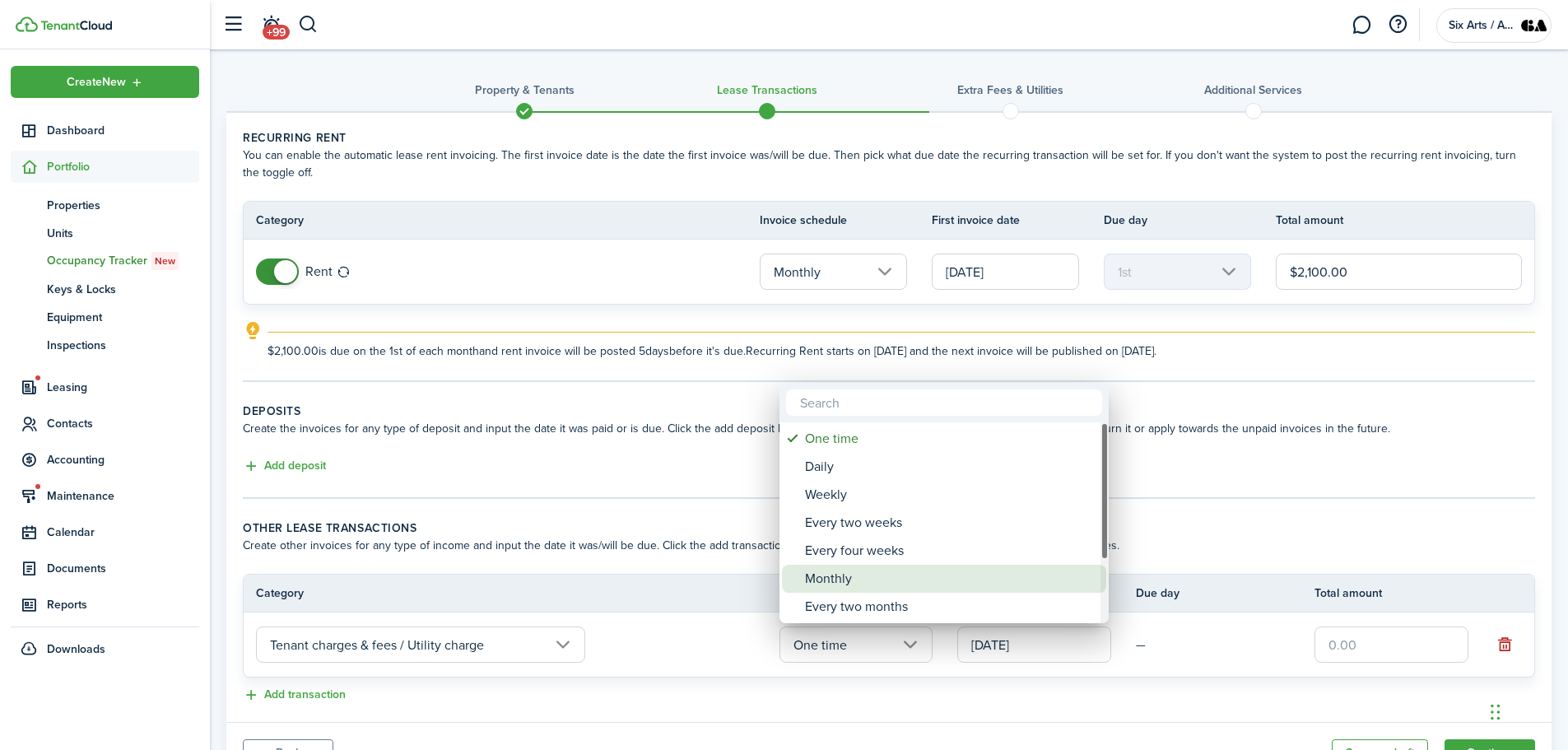
click at [827, 574] on div "Monthly" at bounding box center [950, 579] width 291 height 28
type input "Monthly"
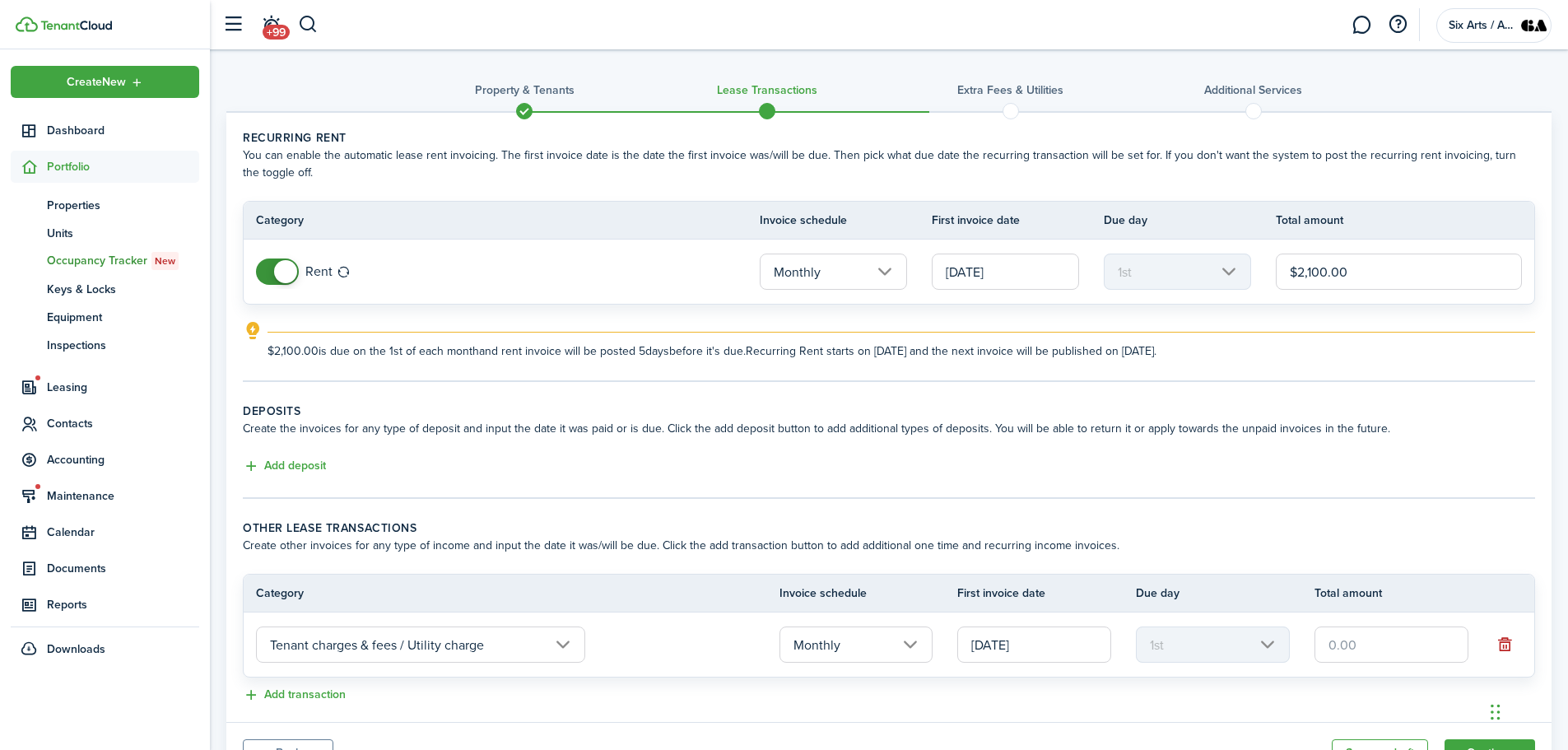
scroll to position [79, 0]
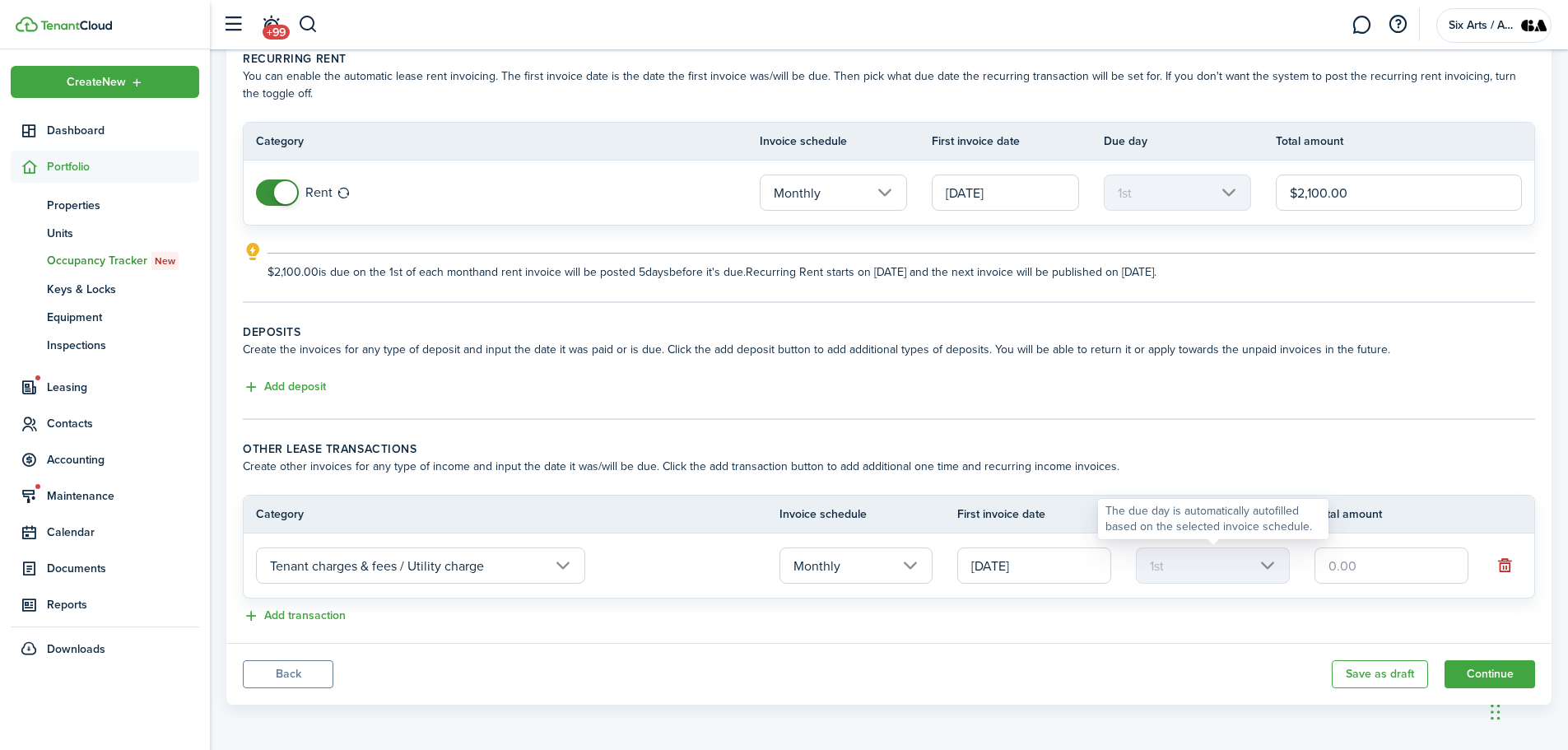
drag, startPoint x: 1356, startPoint y: 565, endPoint x: 1243, endPoint y: 585, distance: 114.8
click at [1243, 585] on tr "Tenant charges & fees / Utility charge Monthly [DATE] 1st" at bounding box center [888, 566] width 1290 height 64
type input "$125.00"
click at [1487, 670] on button "Continue" at bounding box center [1490, 674] width 90 height 28
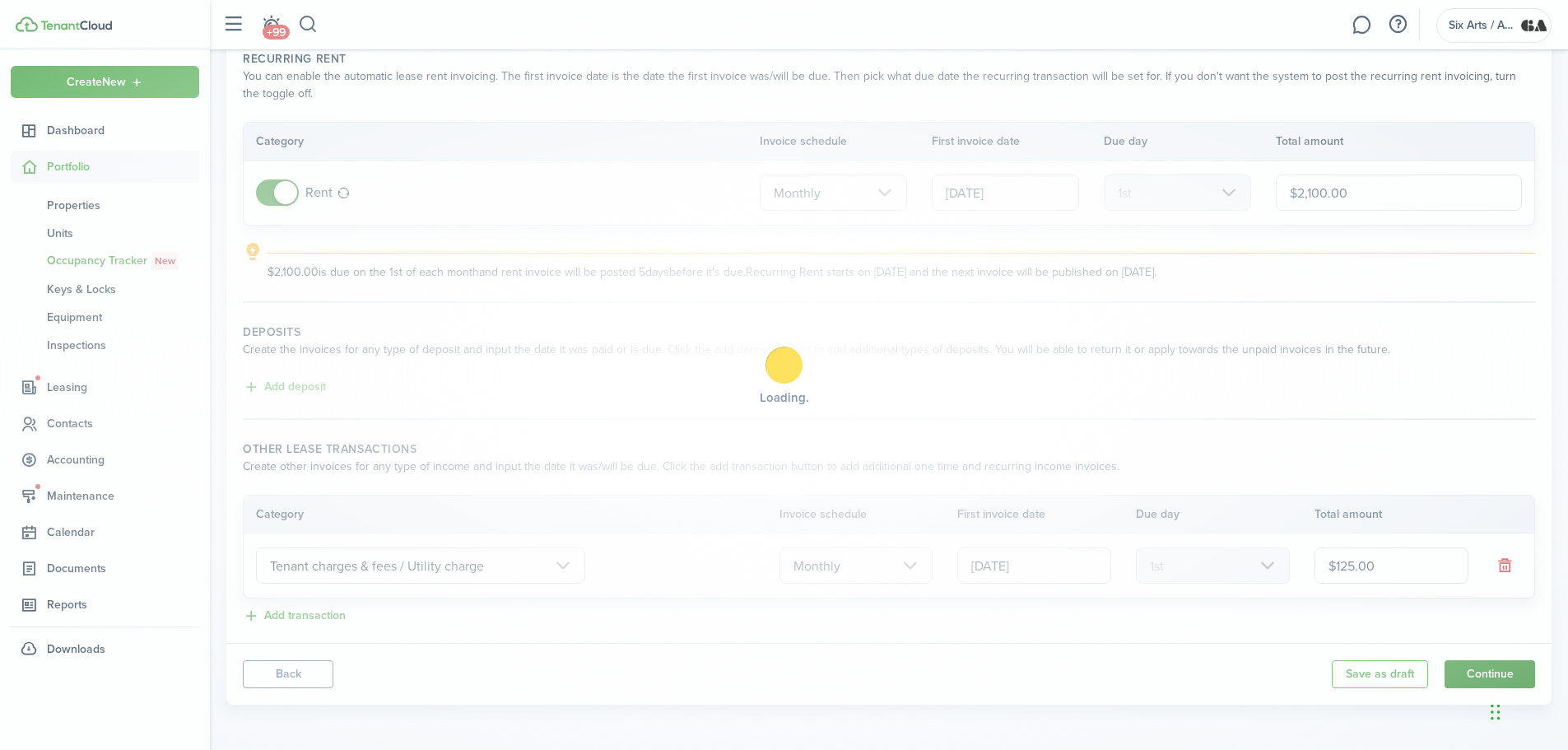
click at [1487, 670] on div "Loading" at bounding box center [784, 375] width 1568 height 750
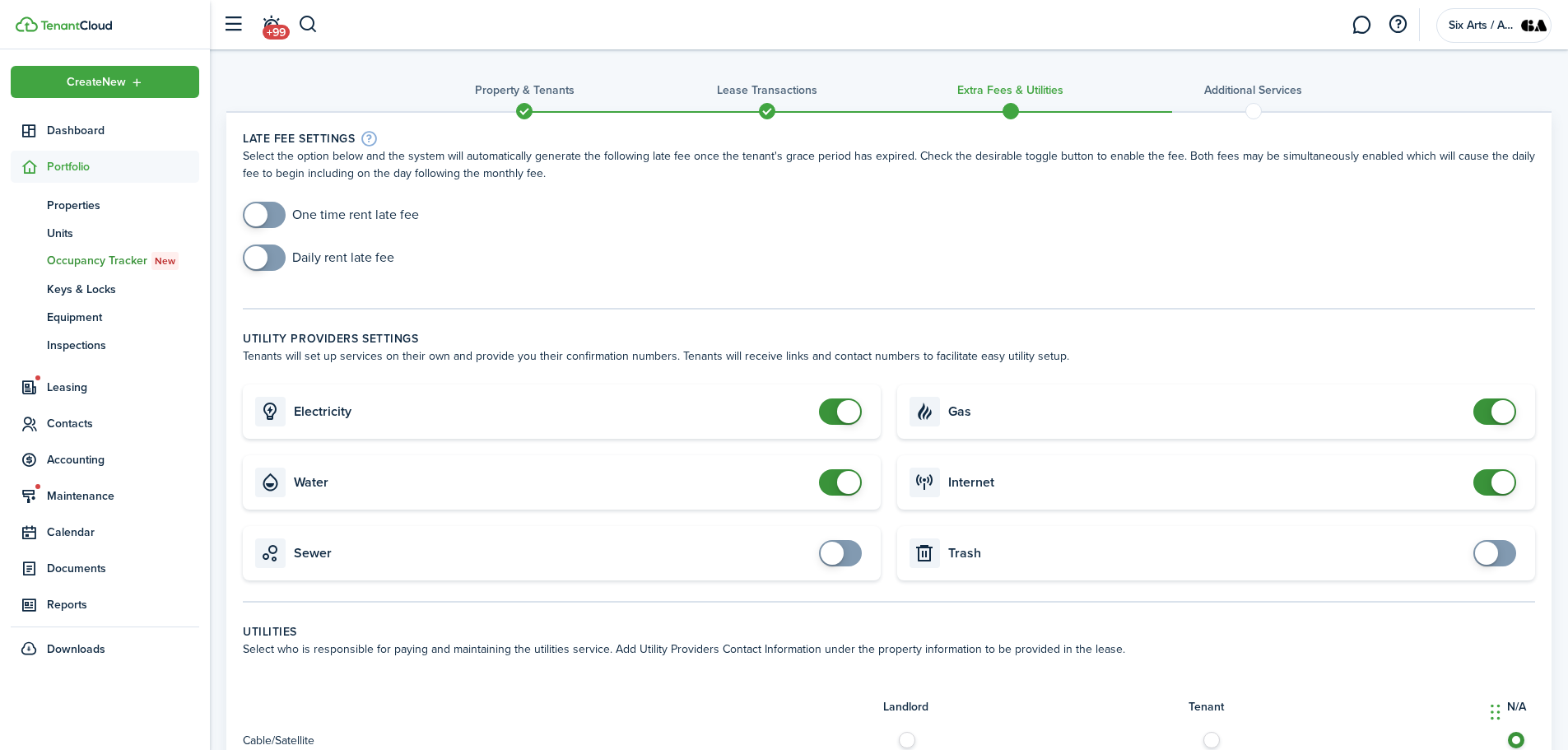
click at [834, 551] on span at bounding box center [832, 552] width 23 height 23
checkbox input "false"
click at [845, 554] on span at bounding box center [848, 552] width 23 height 23
checkbox input "false"
click at [855, 489] on span at bounding box center [848, 482] width 23 height 23
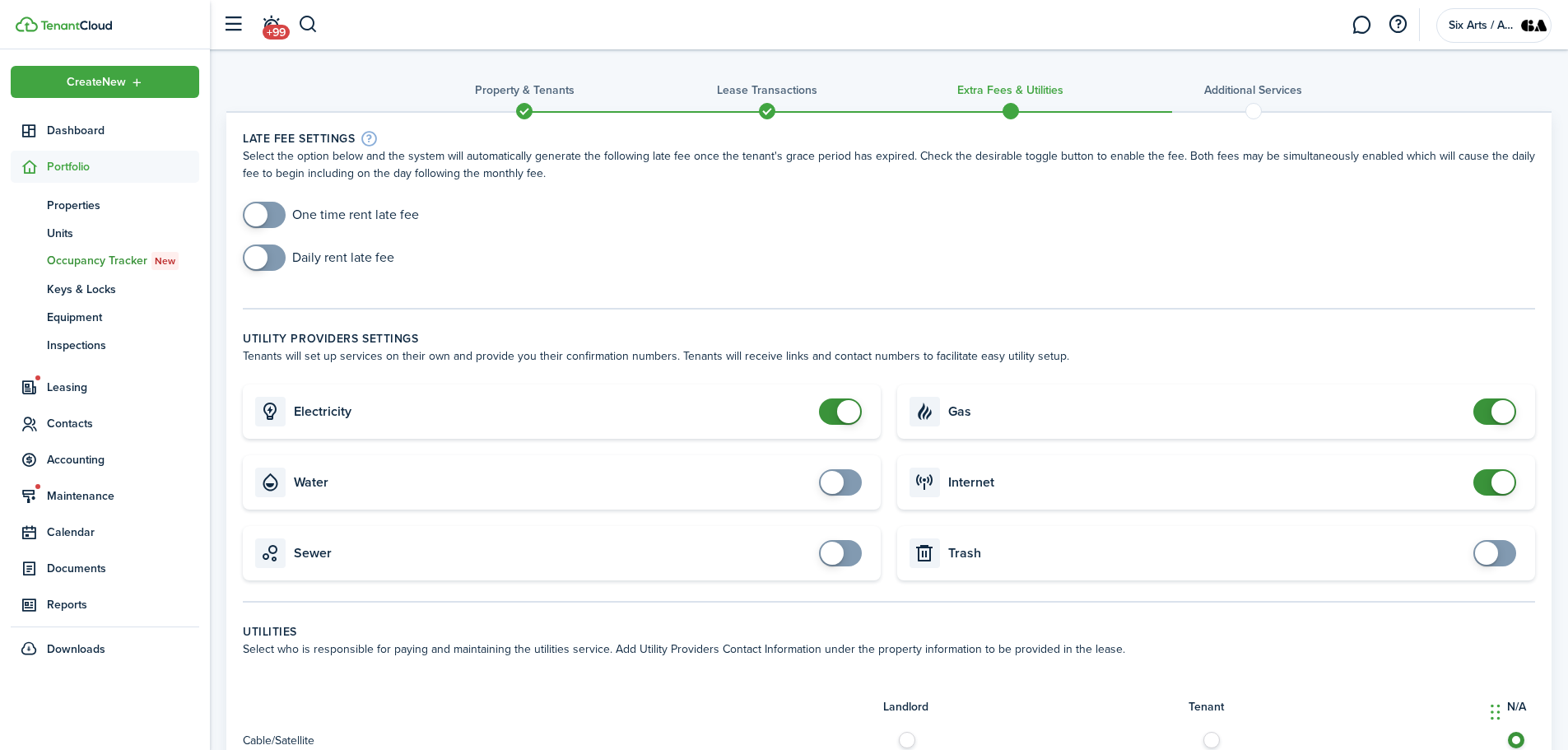
checkbox input "false"
click at [1498, 419] on span at bounding box center [1503, 412] width 23 height 23
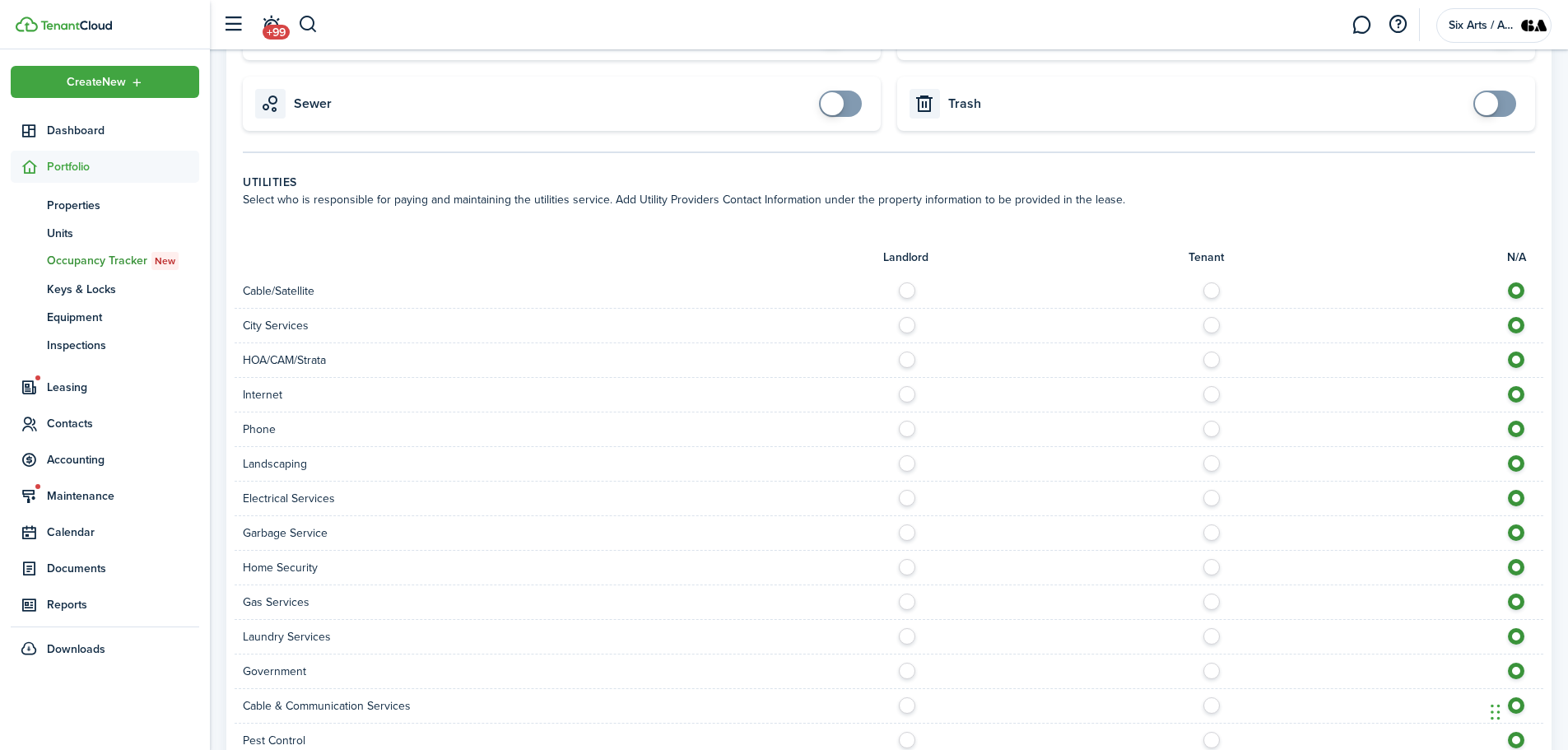
scroll to position [491, 0]
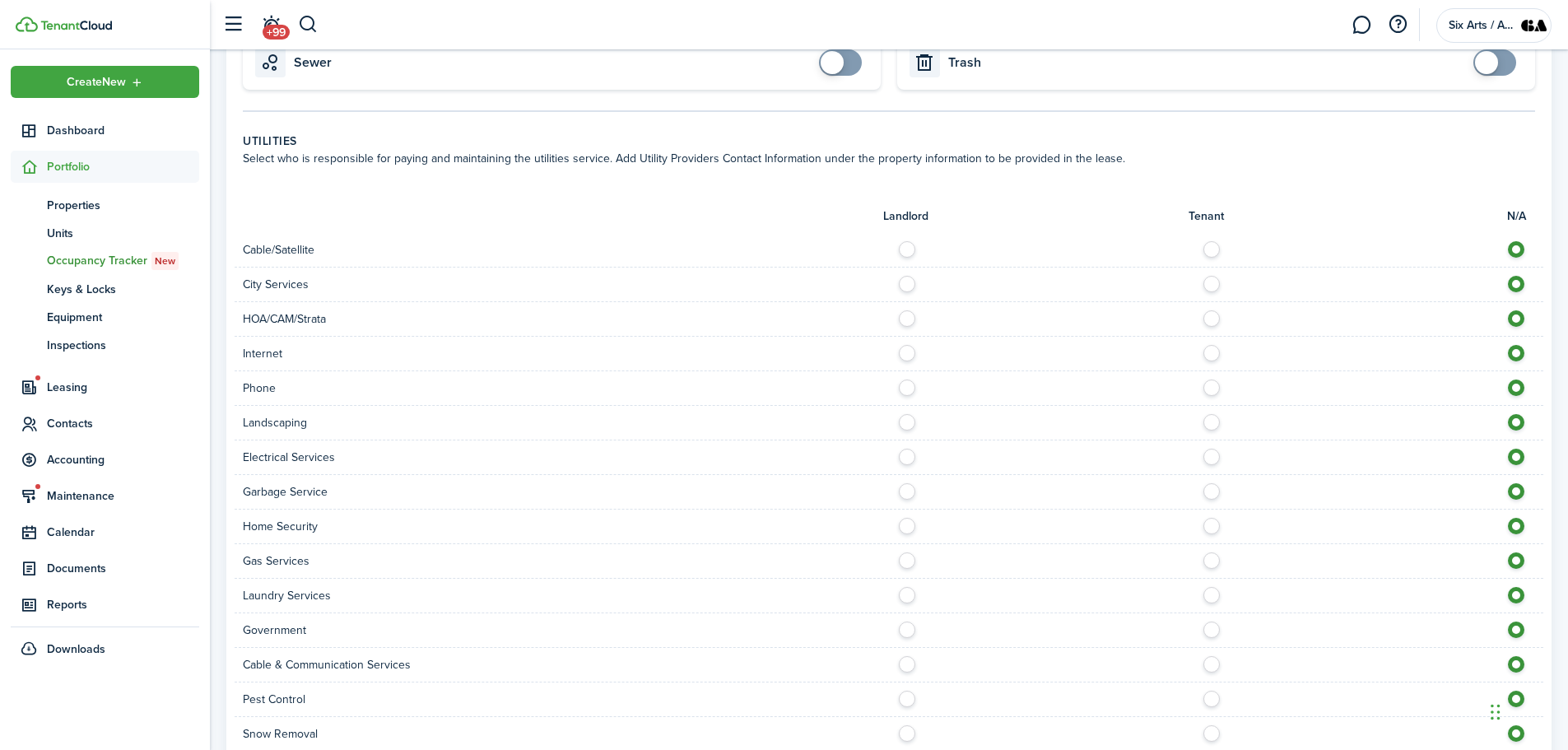
click at [1211, 250] on label at bounding box center [1216, 244] width 29 height 8
radio input "true"
click at [911, 284] on label at bounding box center [911, 279] width 29 height 8
radio input "true"
click at [914, 318] on label at bounding box center [911, 314] width 29 height 8
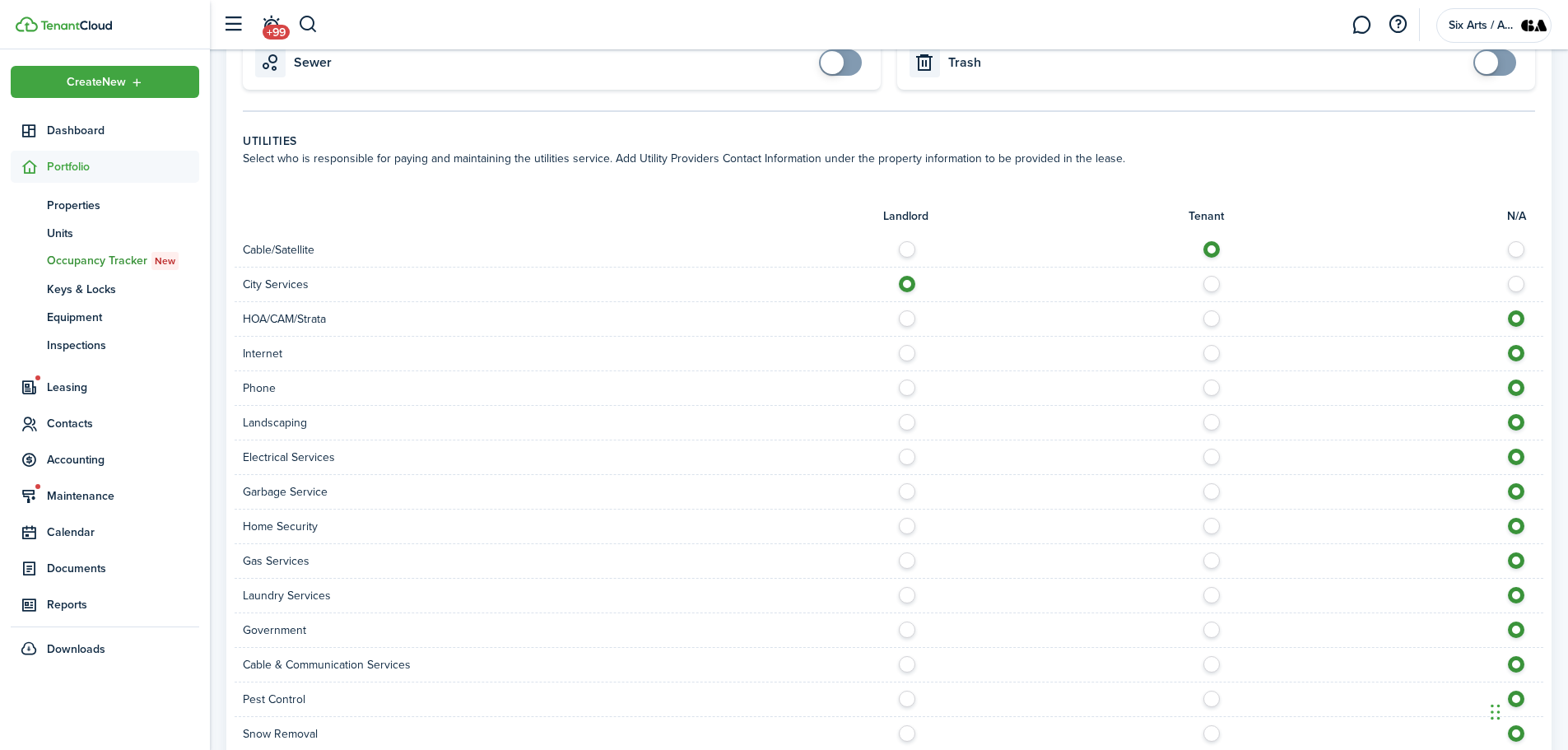
radio input "true"
click at [1209, 353] on label at bounding box center [1216, 348] width 29 height 8
radio input "true"
click at [1213, 388] on label at bounding box center [1216, 383] width 29 height 8
radio input "true"
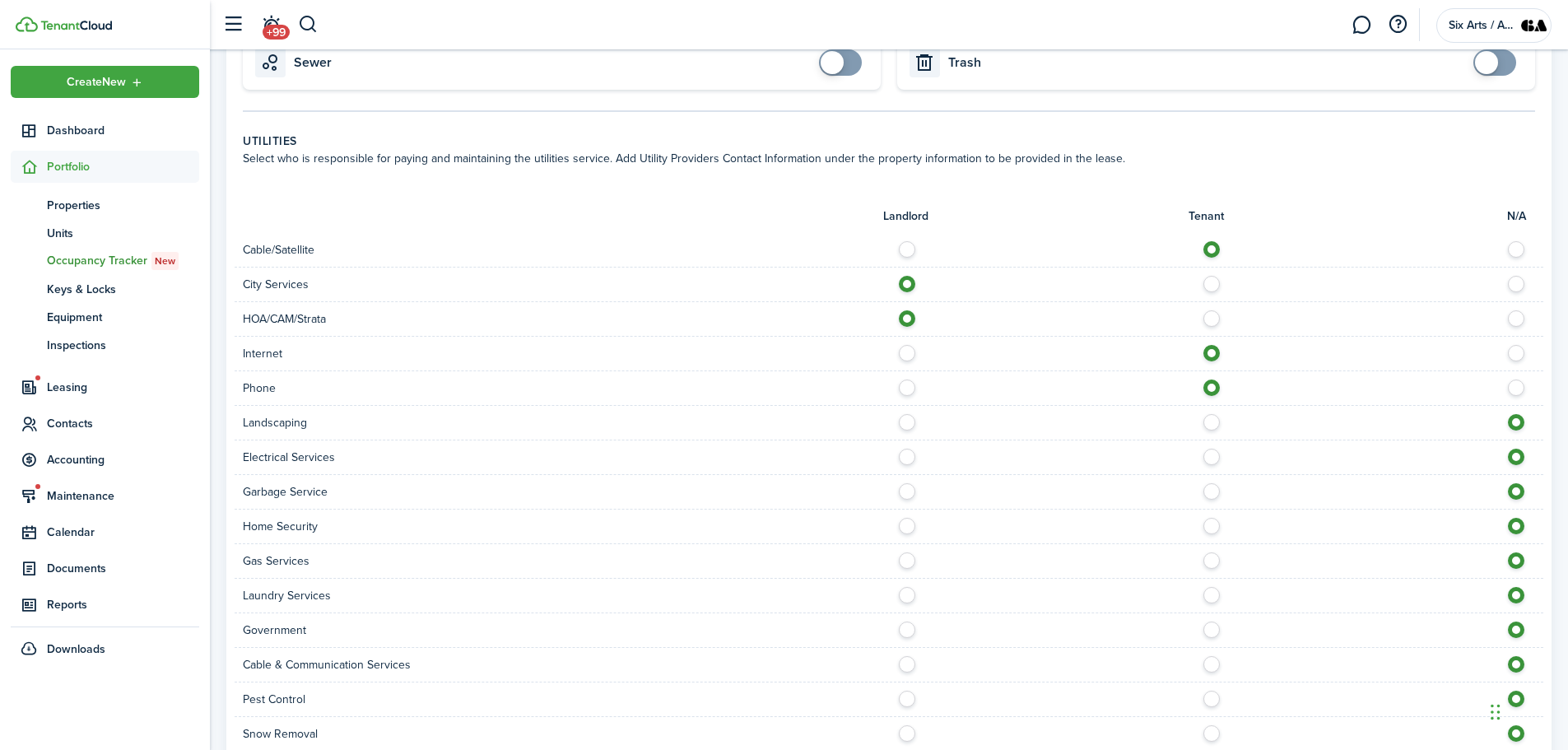
click at [909, 422] on label at bounding box center [911, 418] width 29 height 8
radio input "true"
click at [1216, 457] on label at bounding box center [1216, 452] width 29 height 8
radio input "true"
click at [1211, 488] on label at bounding box center [1216, 486] width 29 height 8
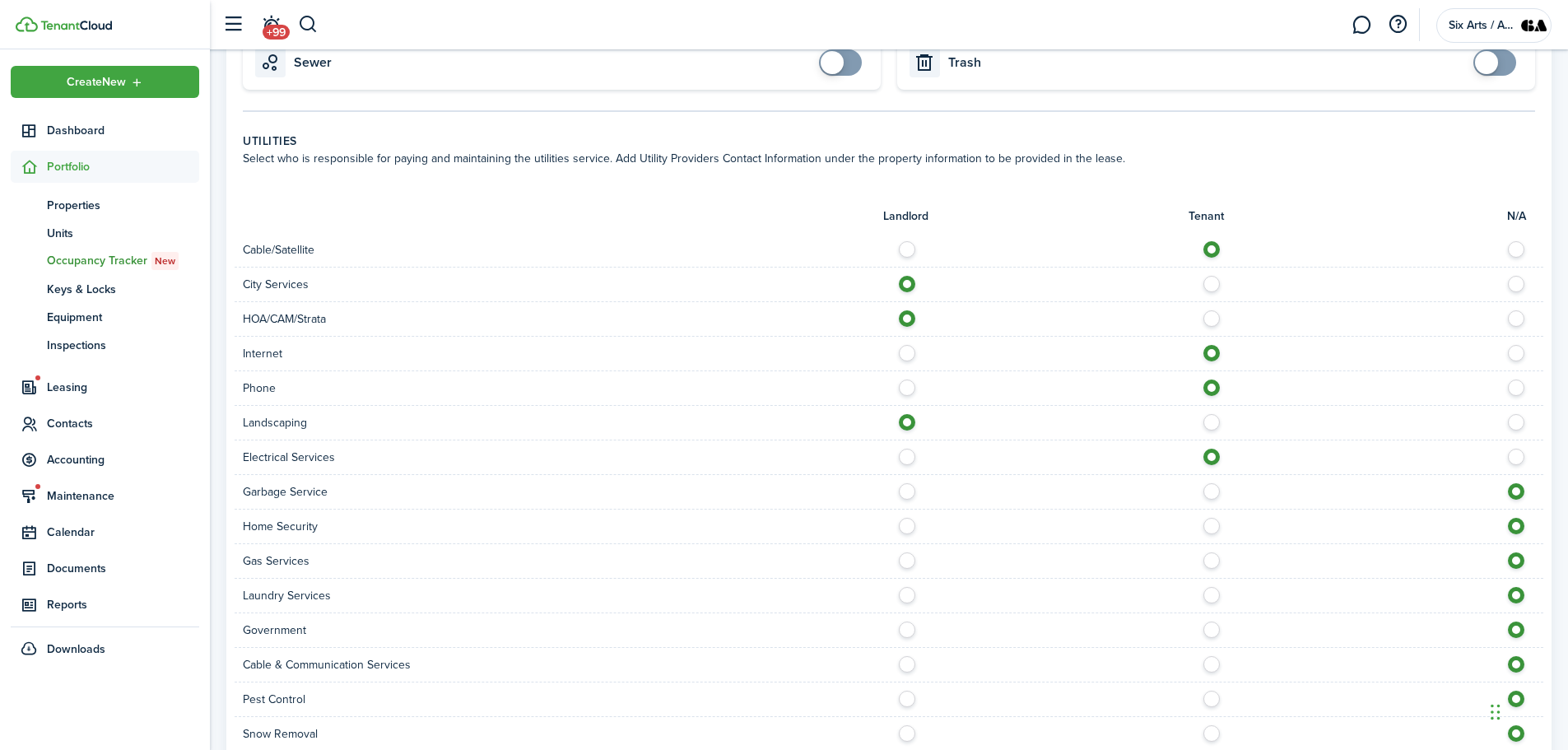
radio input "true"
click at [911, 526] on label at bounding box center [911, 521] width 29 height 8
radio input "true"
click at [901, 560] on label at bounding box center [911, 556] width 29 height 8
radio input "true"
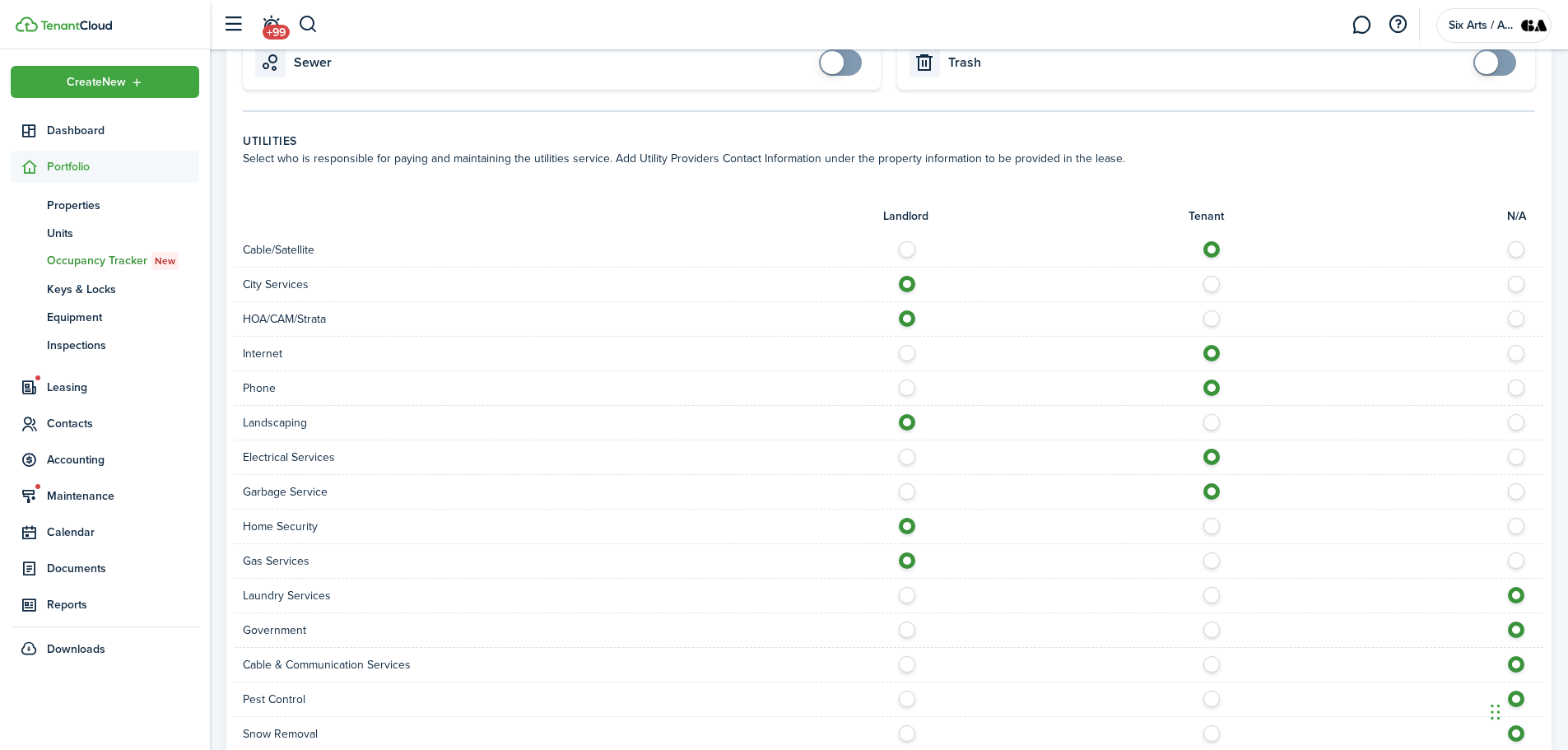
click at [906, 595] on label at bounding box center [911, 590] width 29 height 8
click at [907, 595] on label at bounding box center [911, 590] width 29 height 8
click at [913, 594] on label at bounding box center [911, 590] width 29 height 8
click at [1210, 595] on label at bounding box center [1216, 590] width 29 height 8
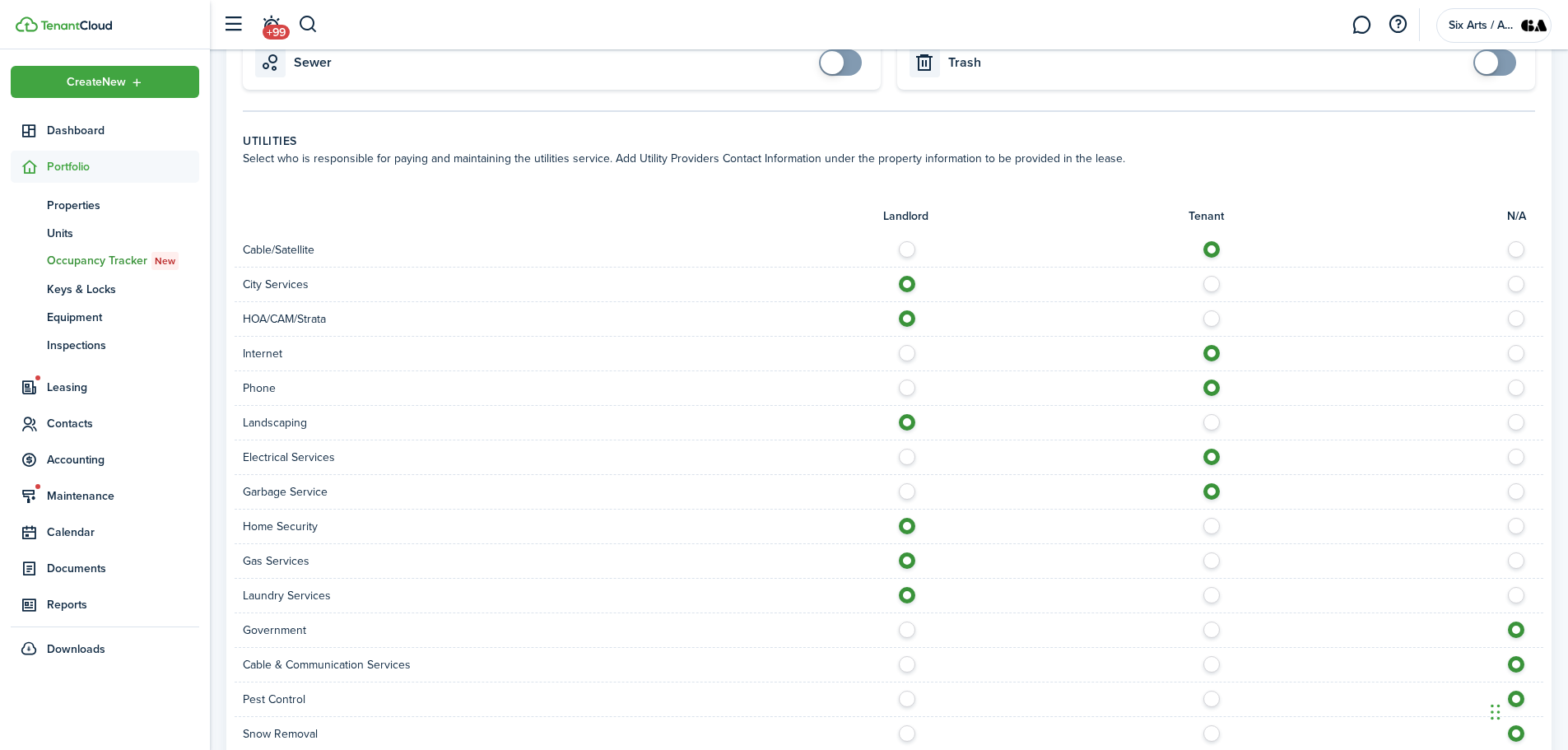
radio input "false"
radio input "true"
click at [906, 630] on label at bounding box center [911, 625] width 29 height 8
radio input "true"
click at [1208, 662] on label at bounding box center [1216, 660] width 29 height 8
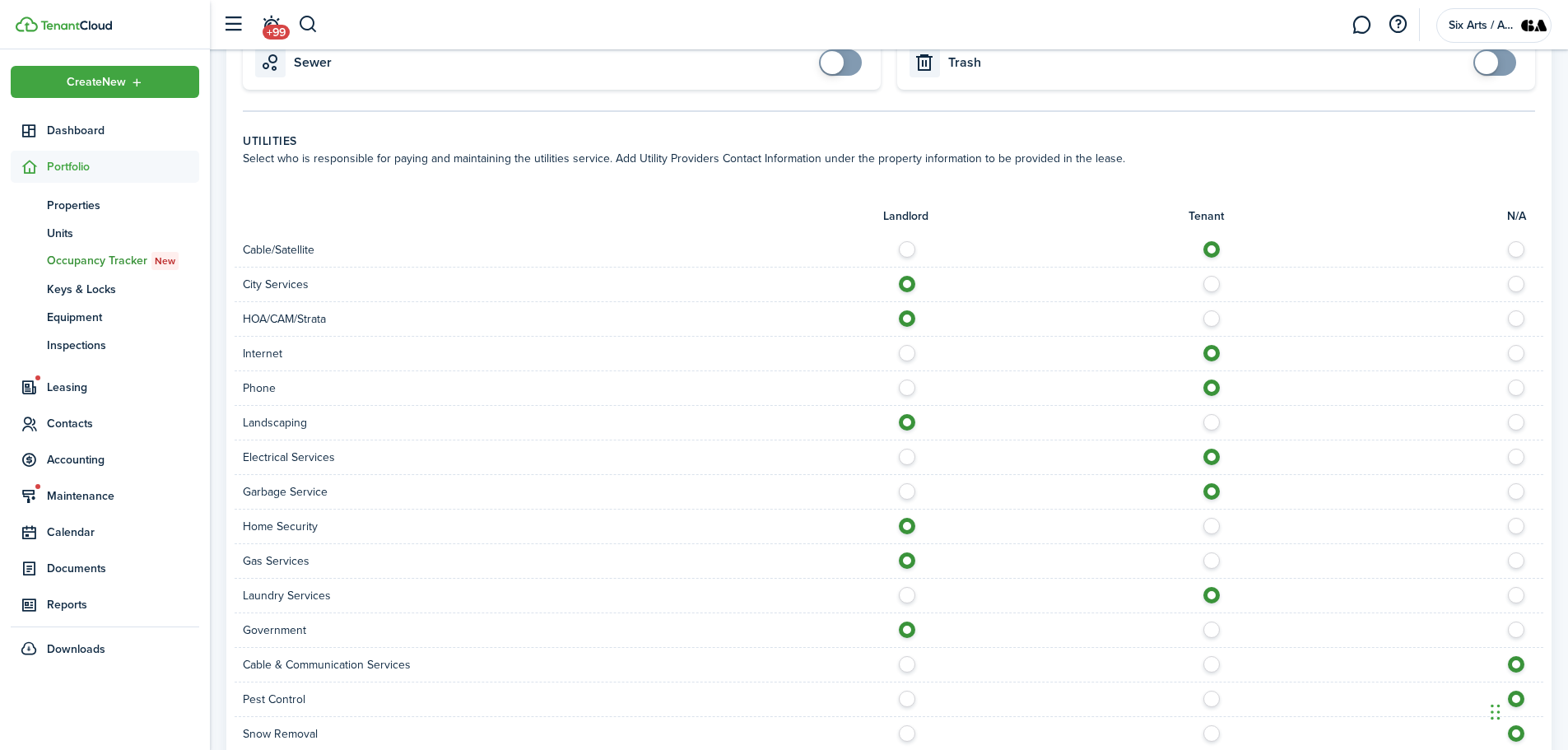
radio input "true"
click at [907, 699] on label at bounding box center [911, 694] width 29 height 8
radio input "true"
click at [1210, 733] on label at bounding box center [1216, 728] width 29 height 8
radio input "true"
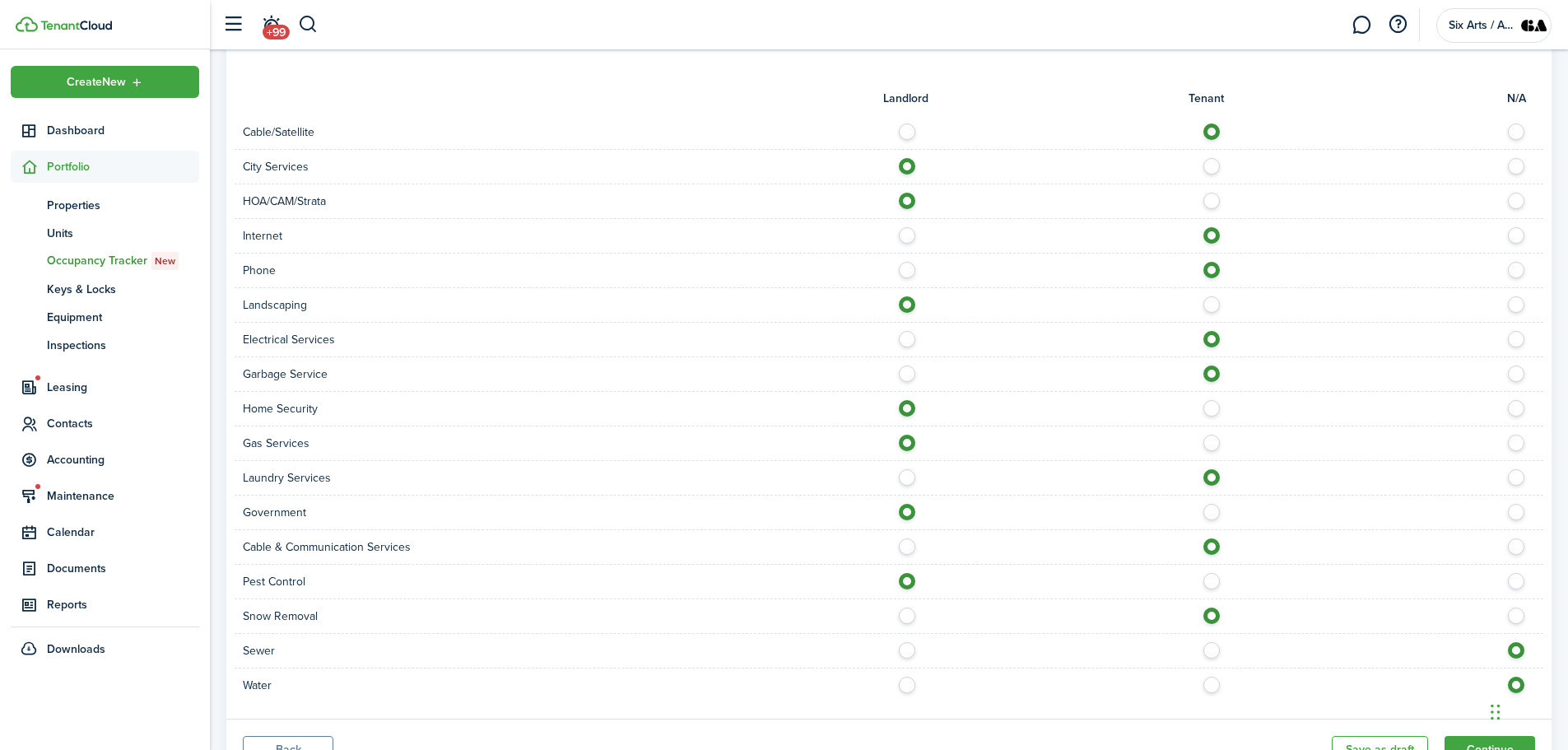
scroll to position [684, 0]
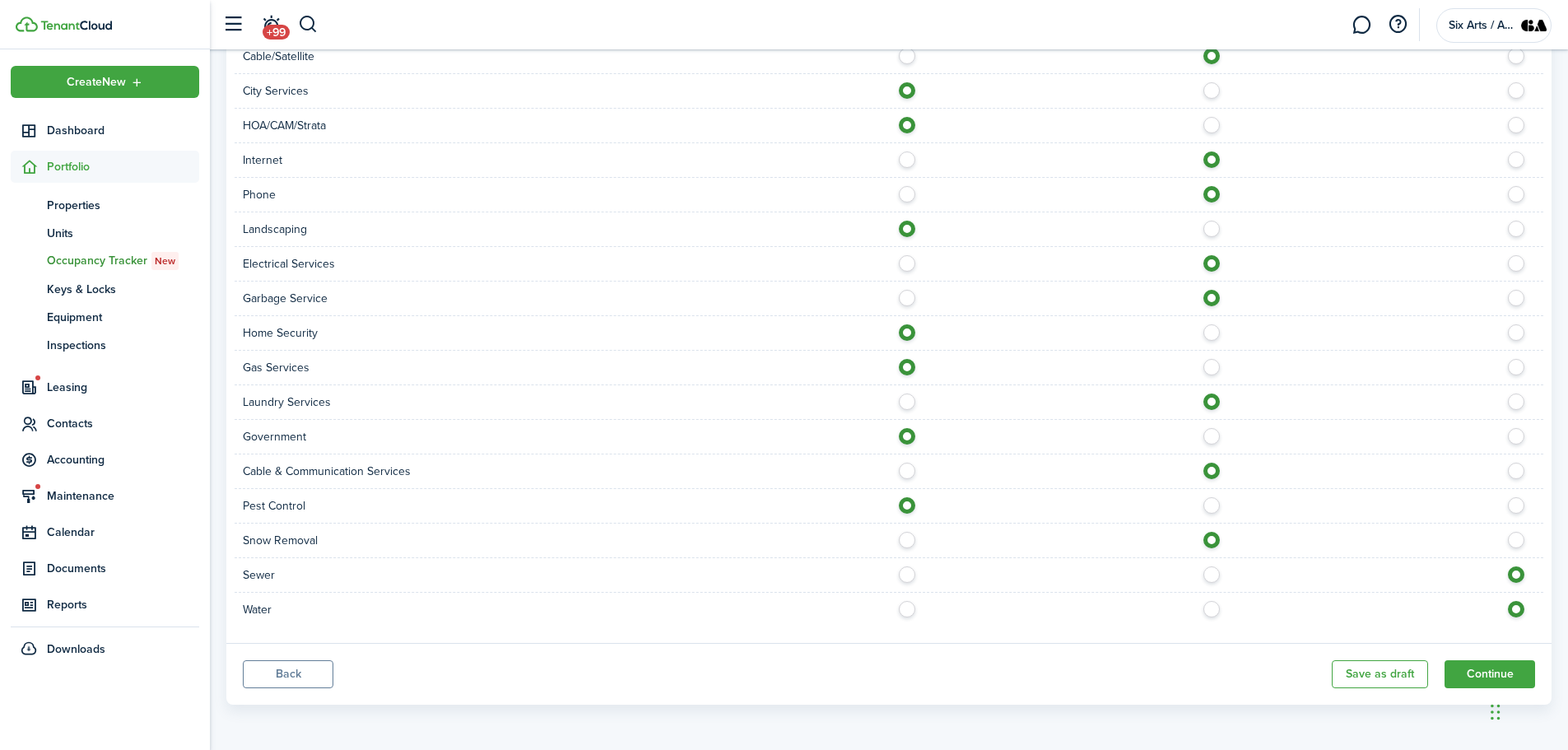
click at [1217, 574] on label at bounding box center [1216, 570] width 29 height 8
radio input "true"
click at [1211, 604] on label at bounding box center [1216, 605] width 29 height 8
radio input "true"
click at [1463, 667] on button "Continue" at bounding box center [1490, 674] width 90 height 28
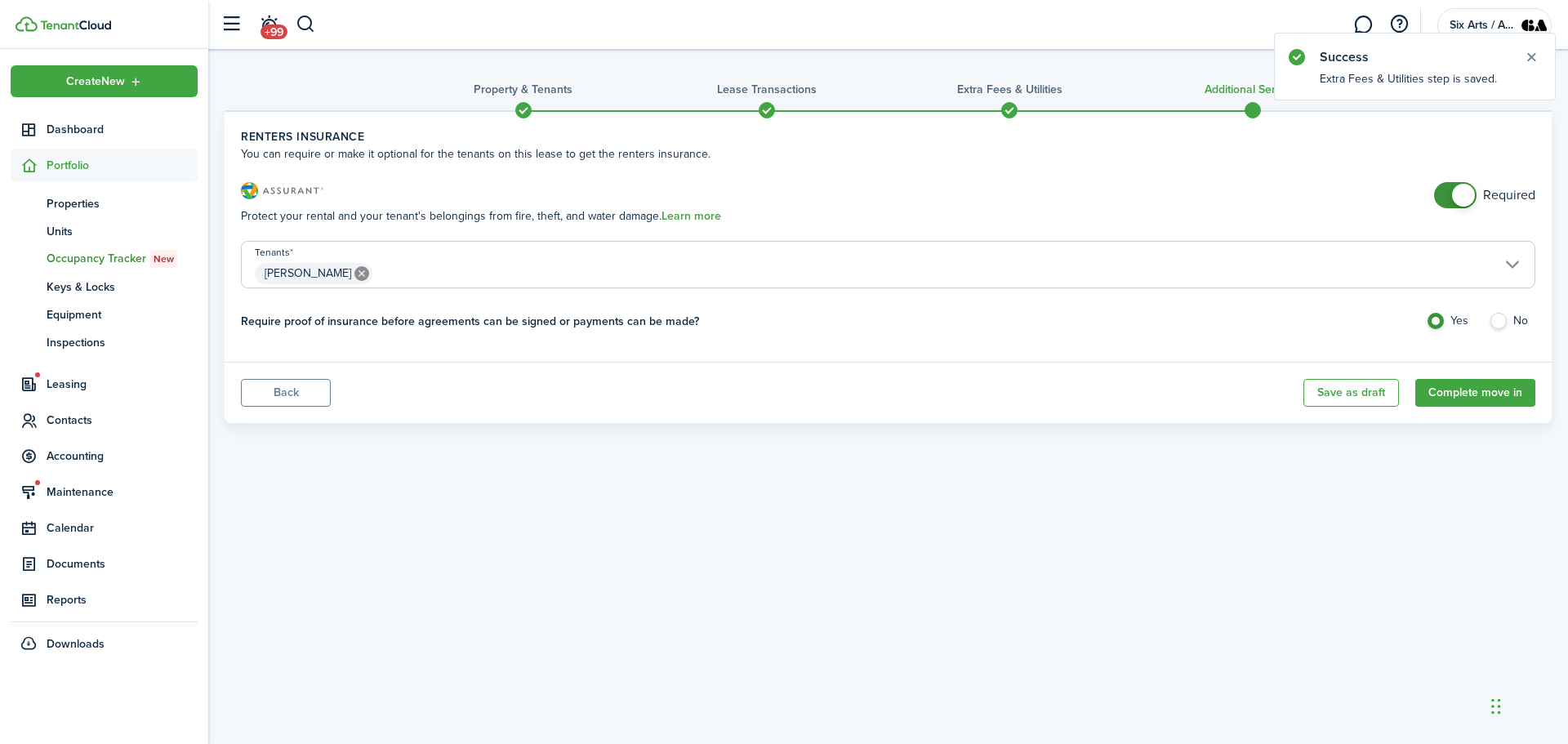
checkbox input "false"
click at [1456, 192] on span at bounding box center [1464, 195] width 22 height 22
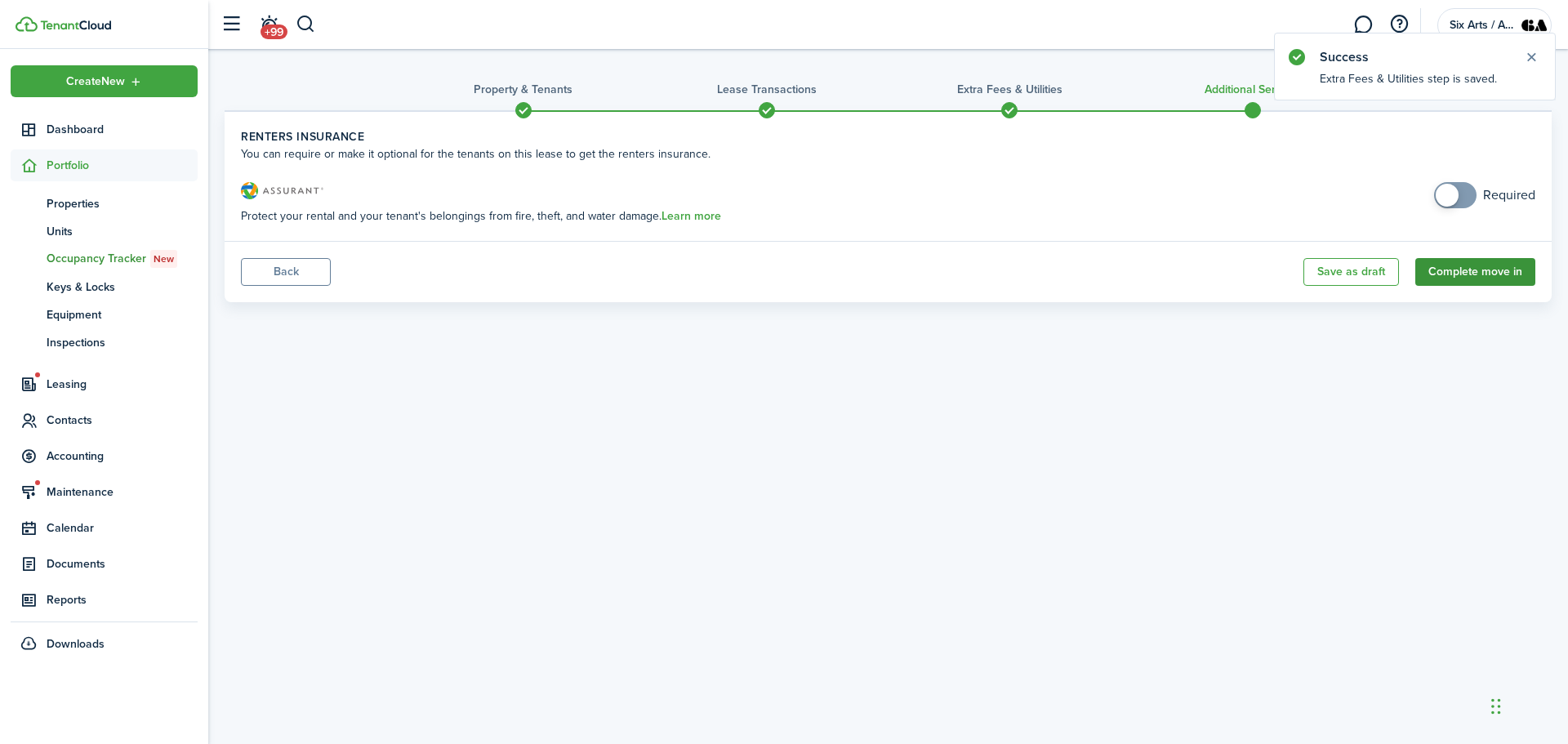
click at [1473, 275] on button "Complete move in" at bounding box center [1475, 272] width 120 height 28
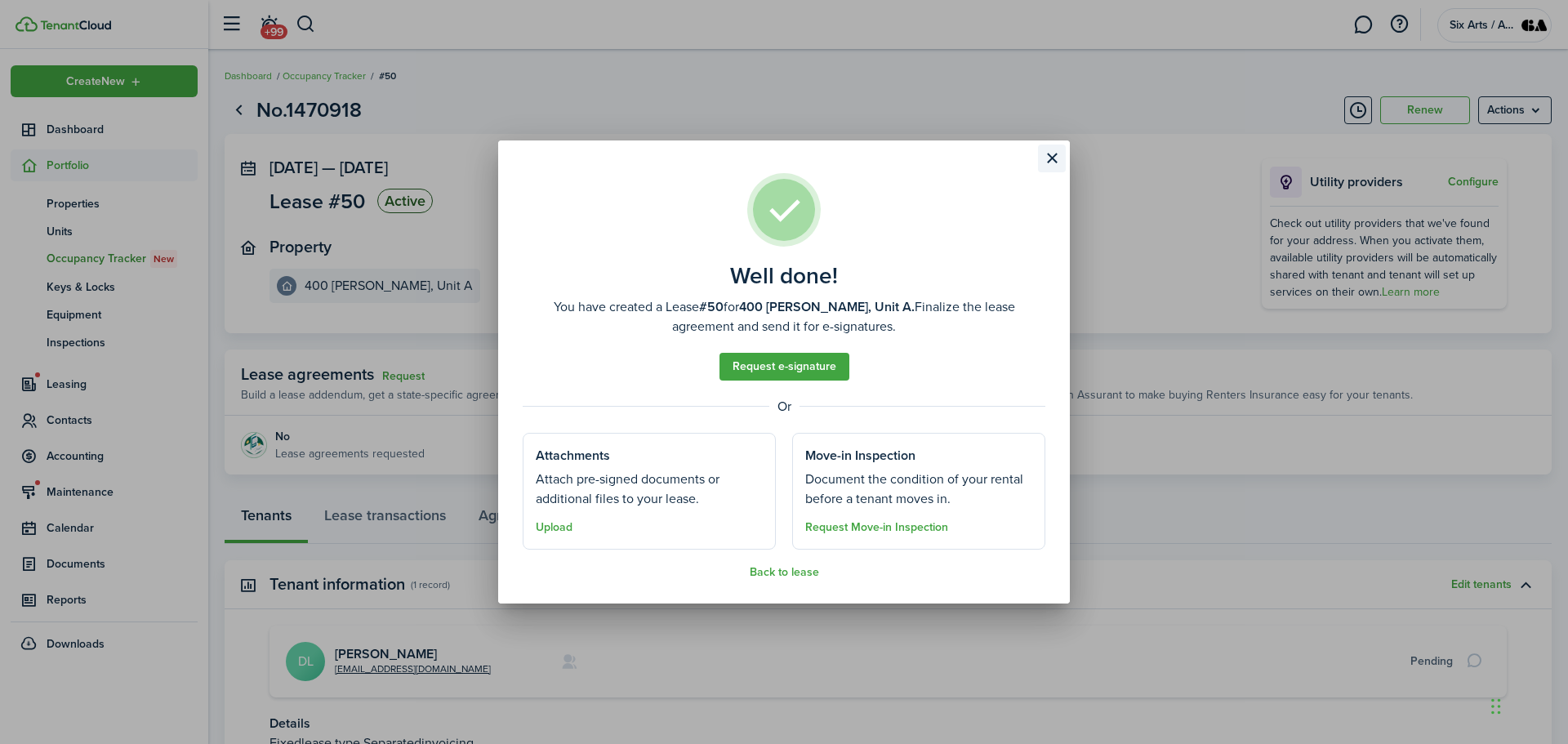
click at [1052, 156] on button "Close modal" at bounding box center [1052, 158] width 28 height 28
